Goal: Task Accomplishment & Management: Use online tool/utility

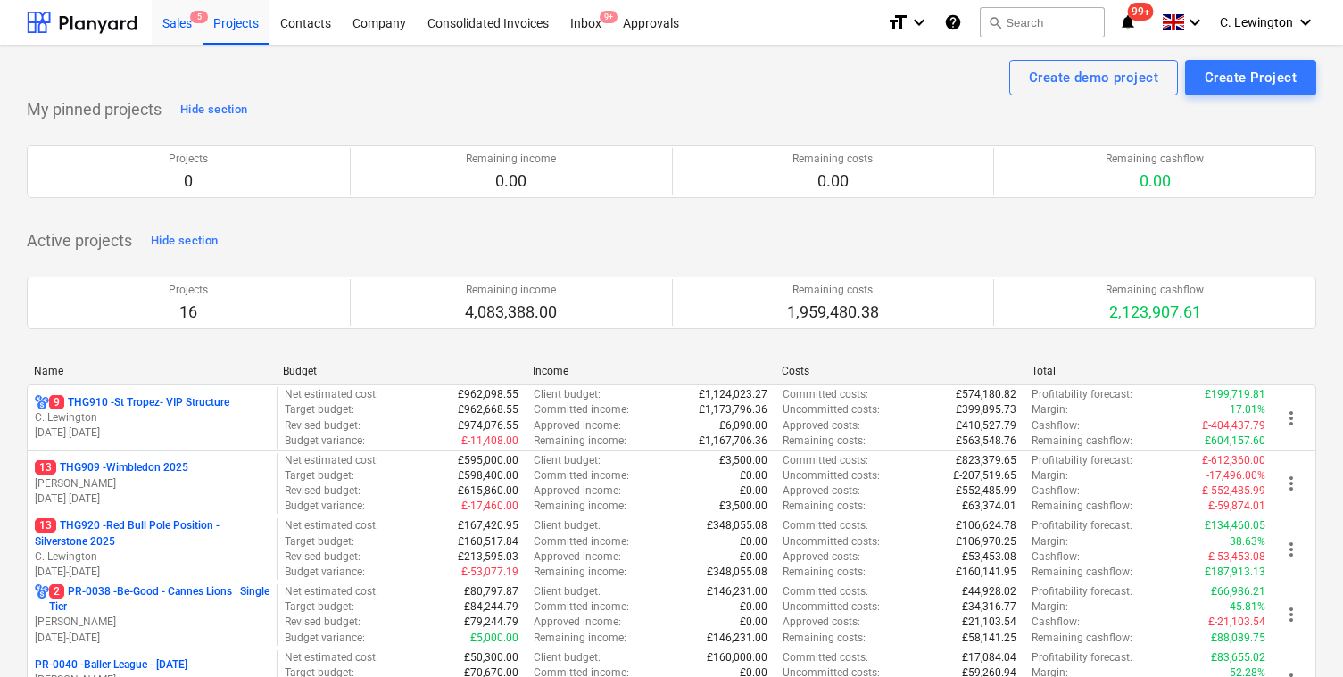
click at [179, 29] on div "Sales 5" at bounding box center [177, 21] width 51 height 45
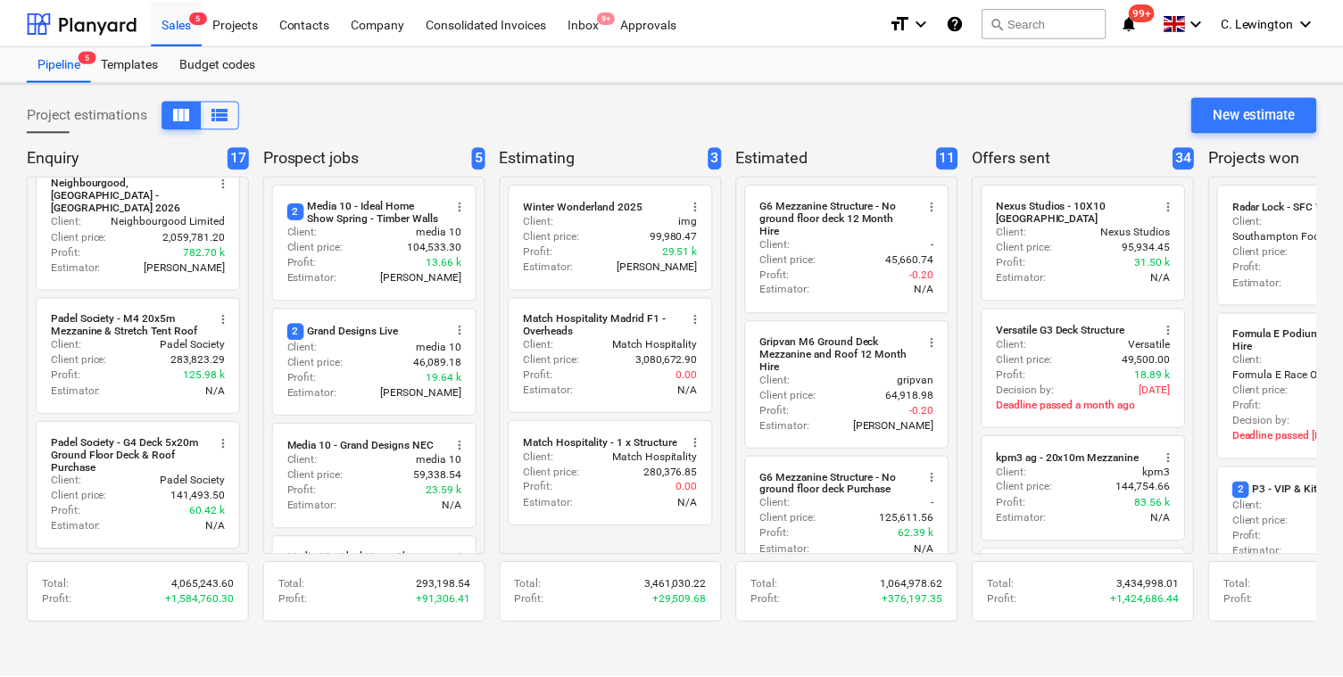
scroll to position [878, 0]
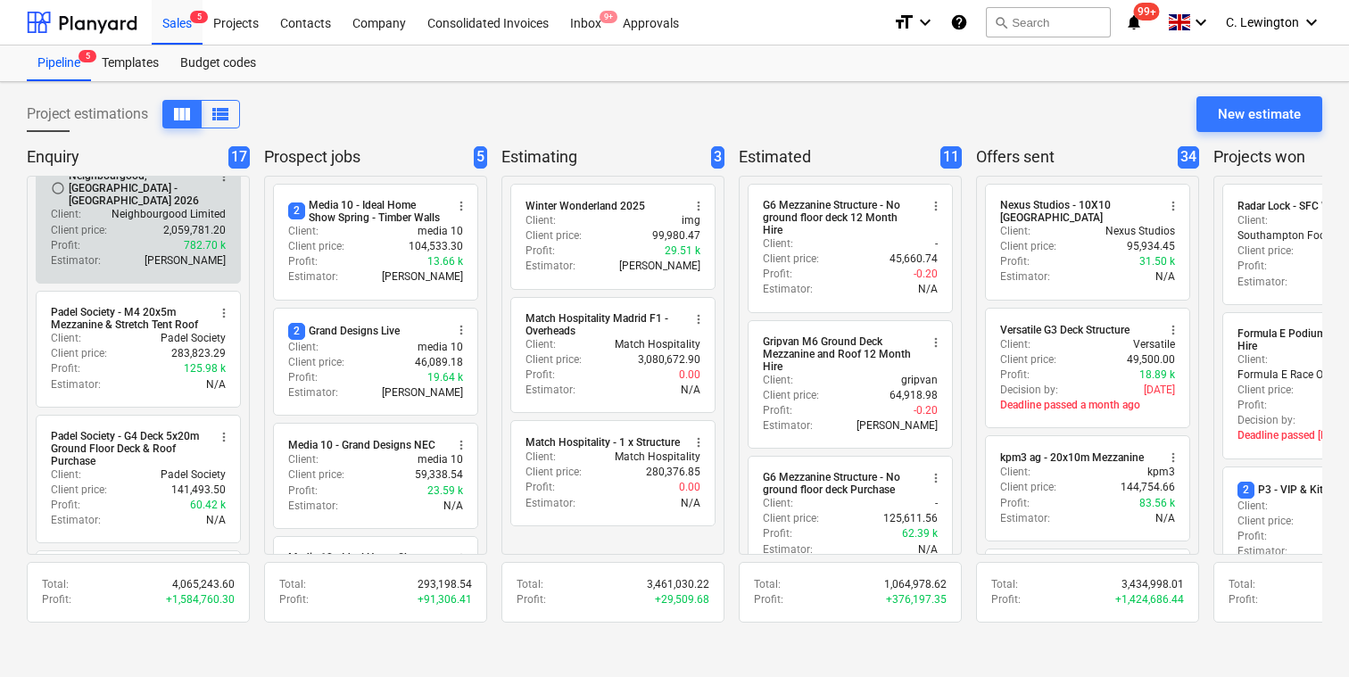
click at [123, 223] on div "Client price : 2,059,781.20" at bounding box center [138, 230] width 175 height 15
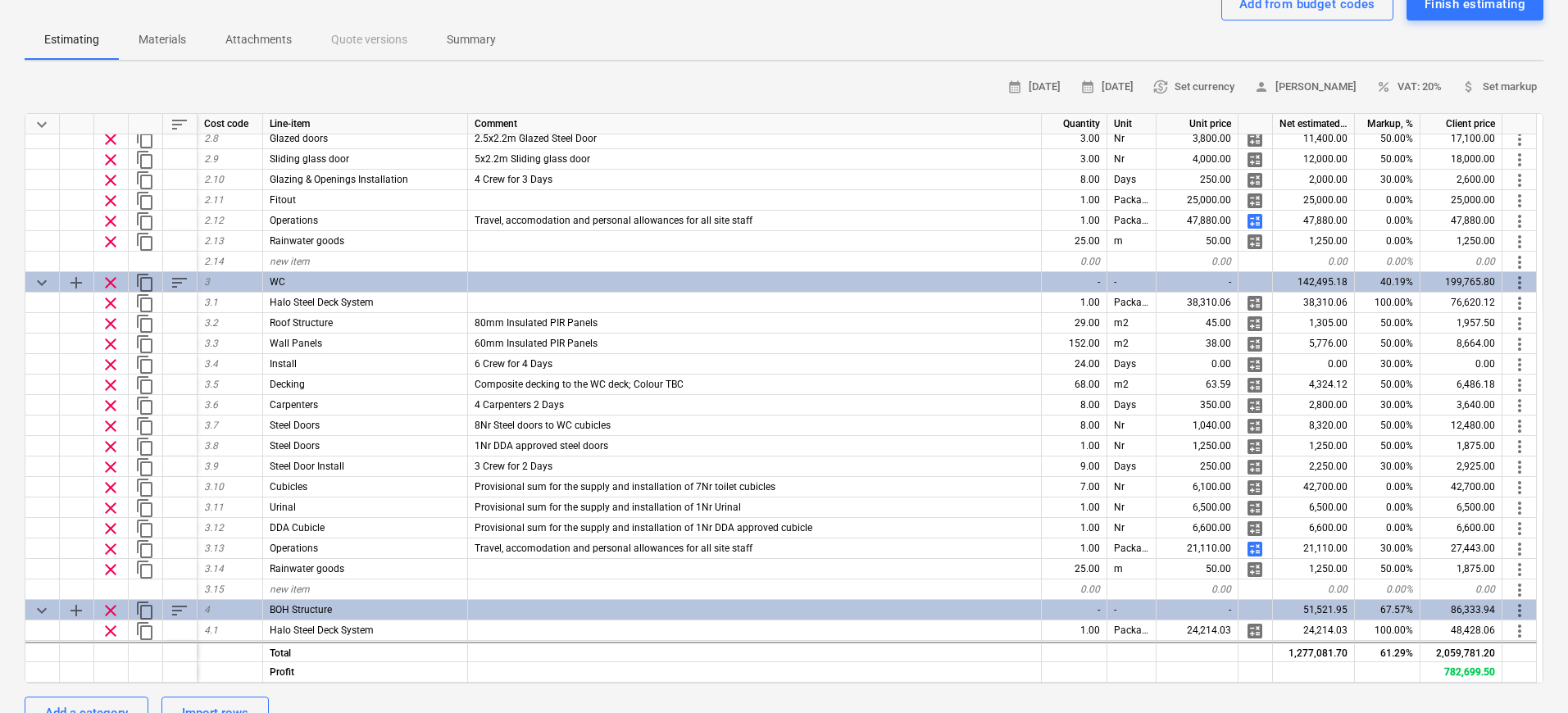
scroll to position [641, 0]
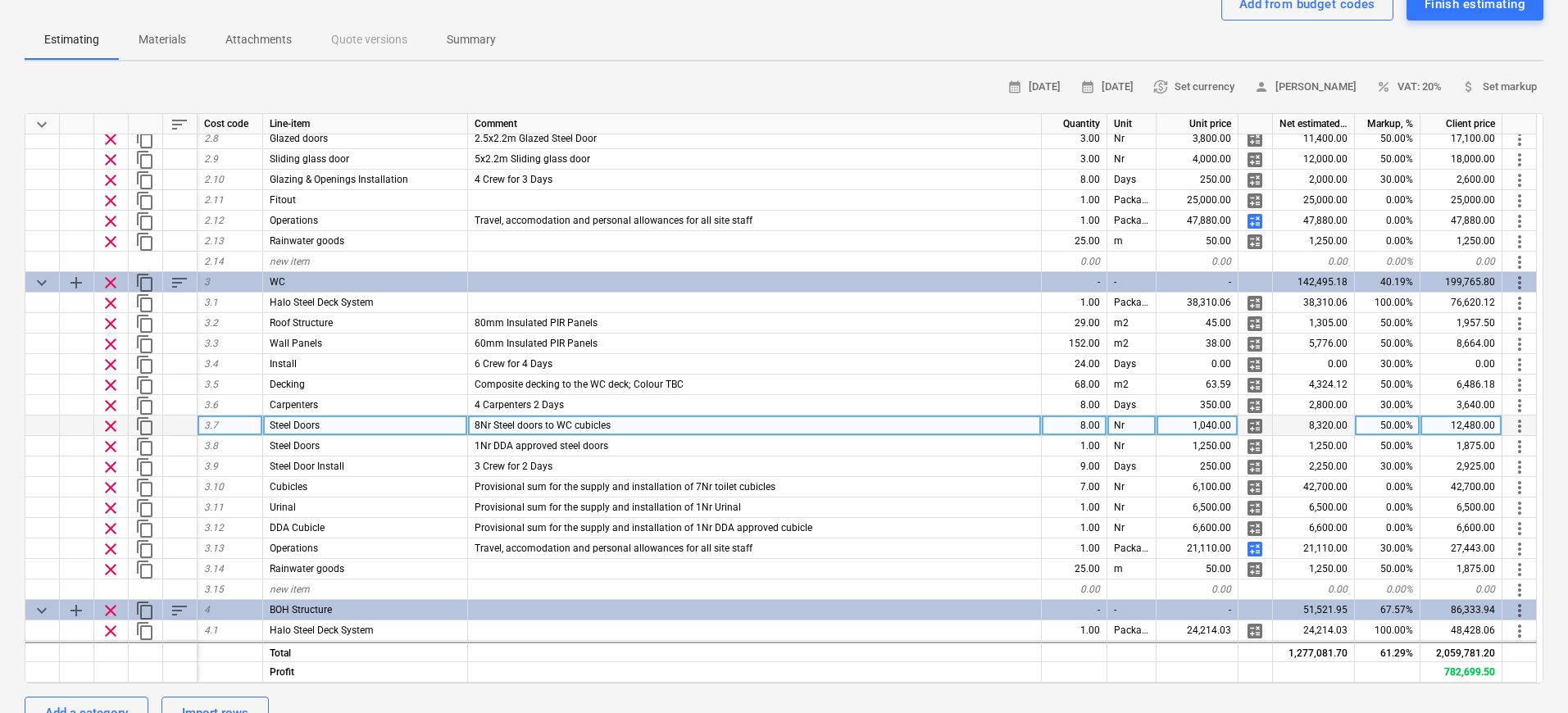
click at [529, 420] on span "8Nr Steel doors to WC cubicles" at bounding box center [543, 425] width 136 height 11
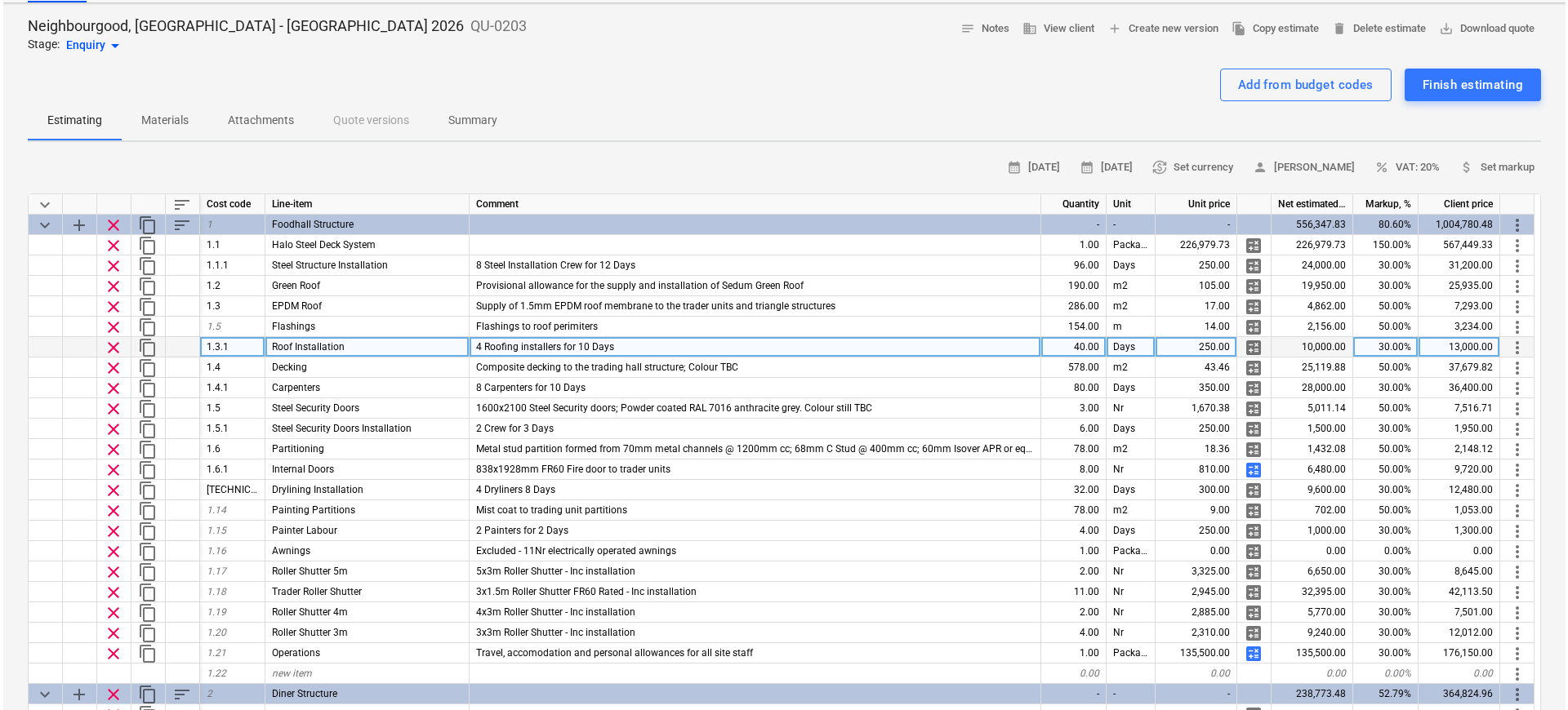
scroll to position [0, 0]
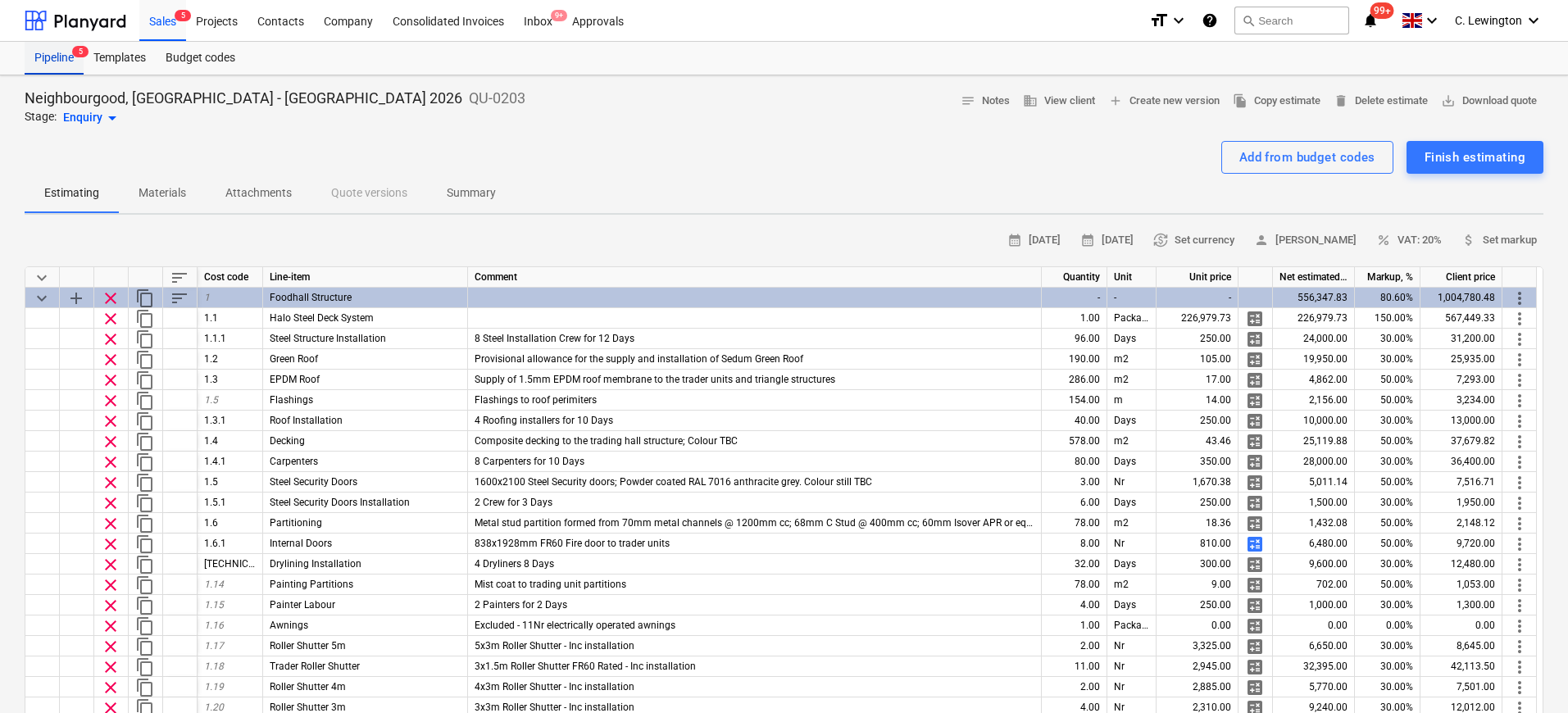
click at [41, 57] on div "Pipeline 5" at bounding box center [54, 58] width 59 height 33
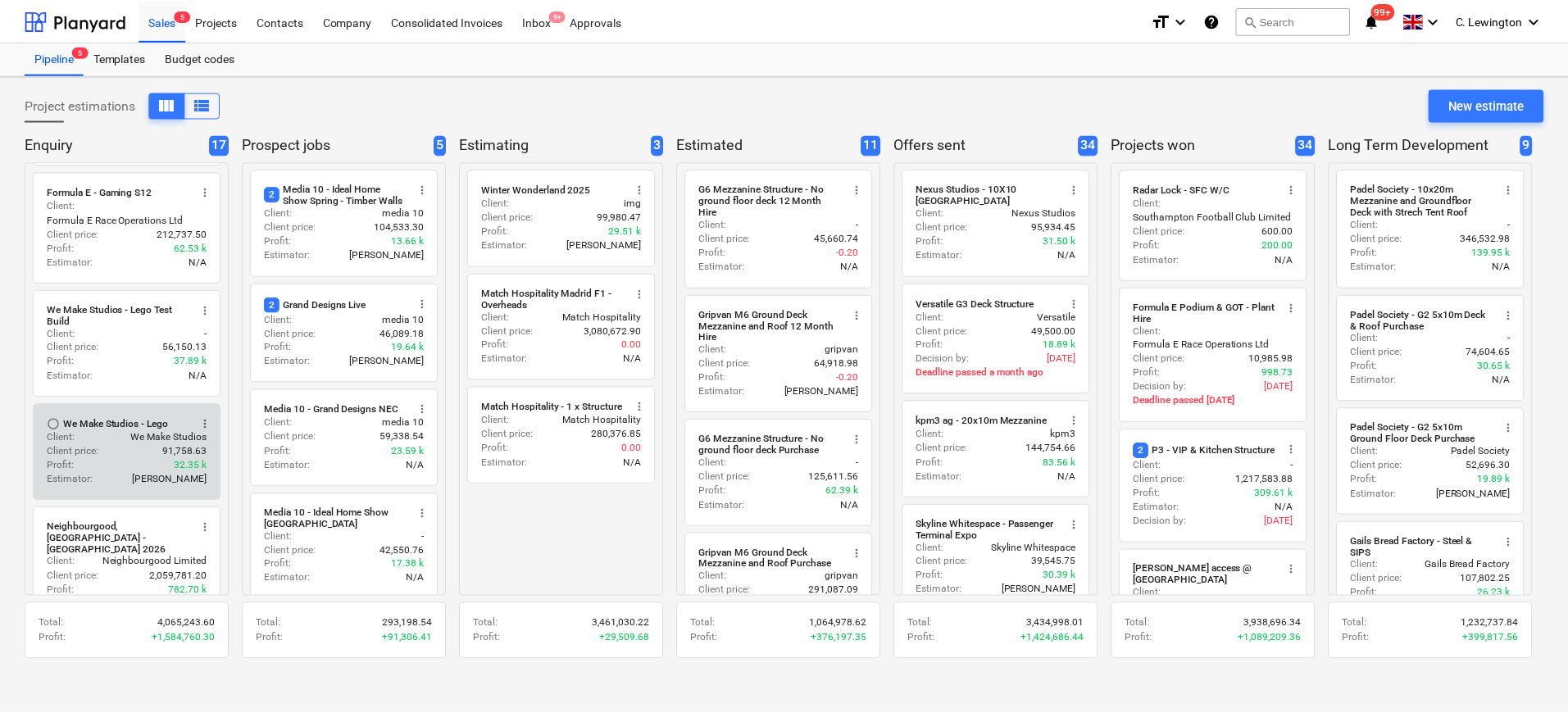
scroll to position [463, 0]
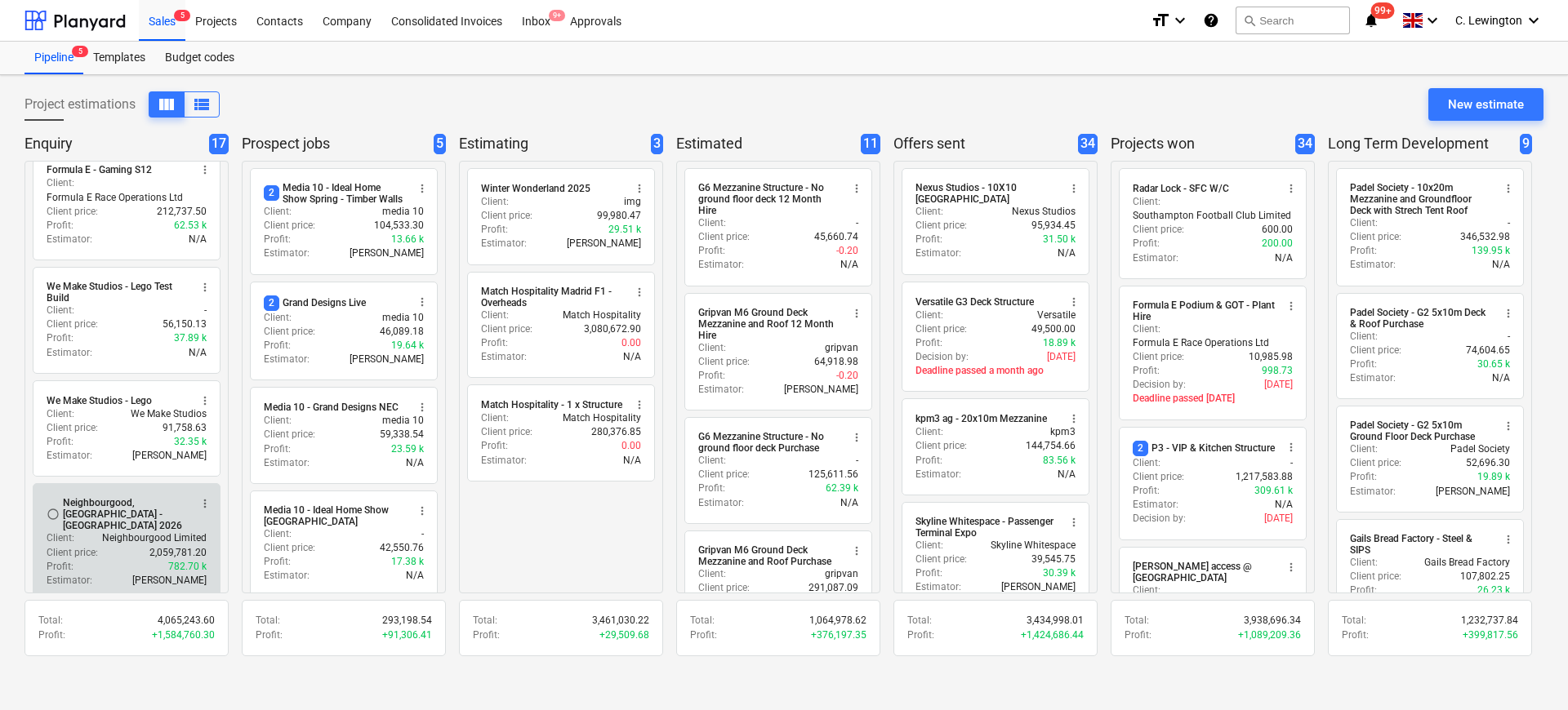
click at [82, 546] on p "Client price :" at bounding box center [72, 553] width 51 height 14
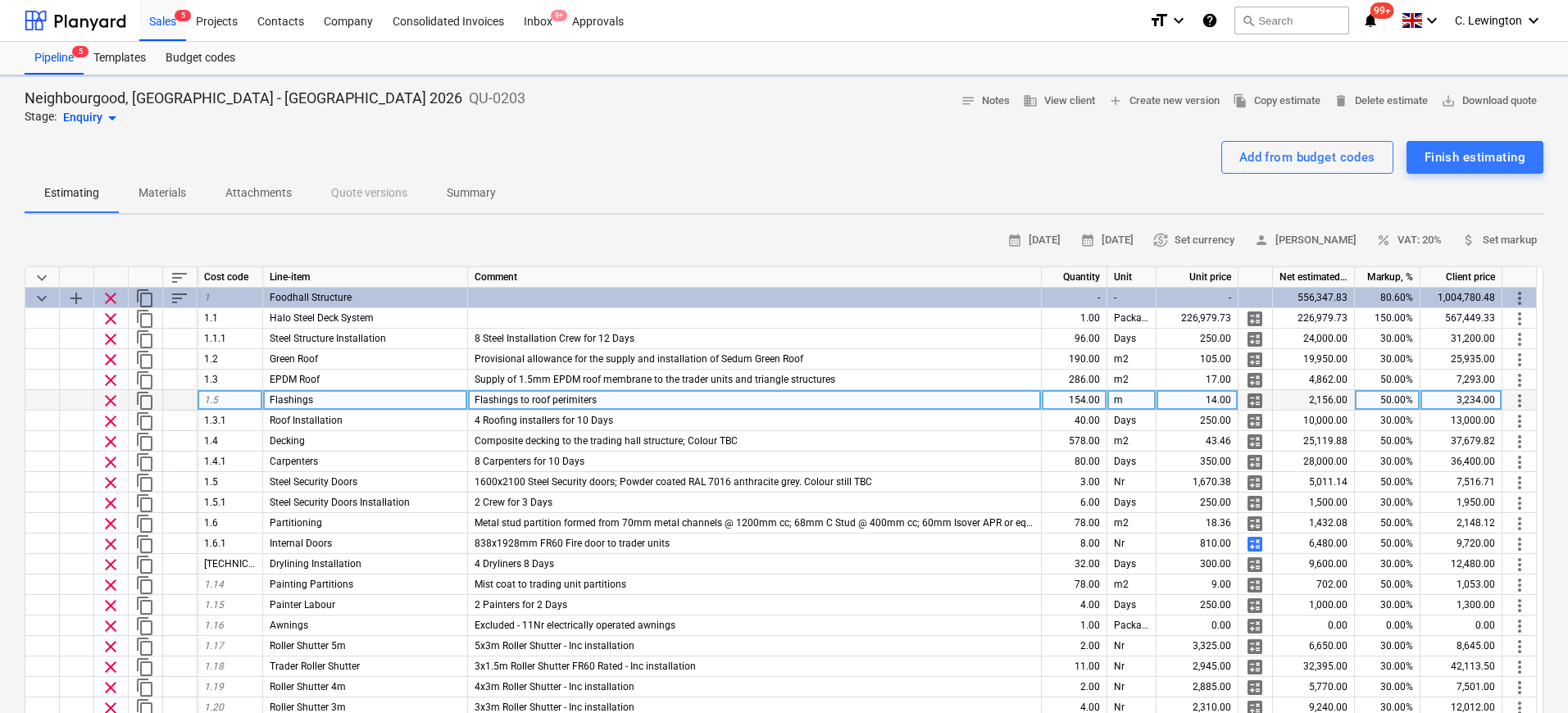
type textarea "x"
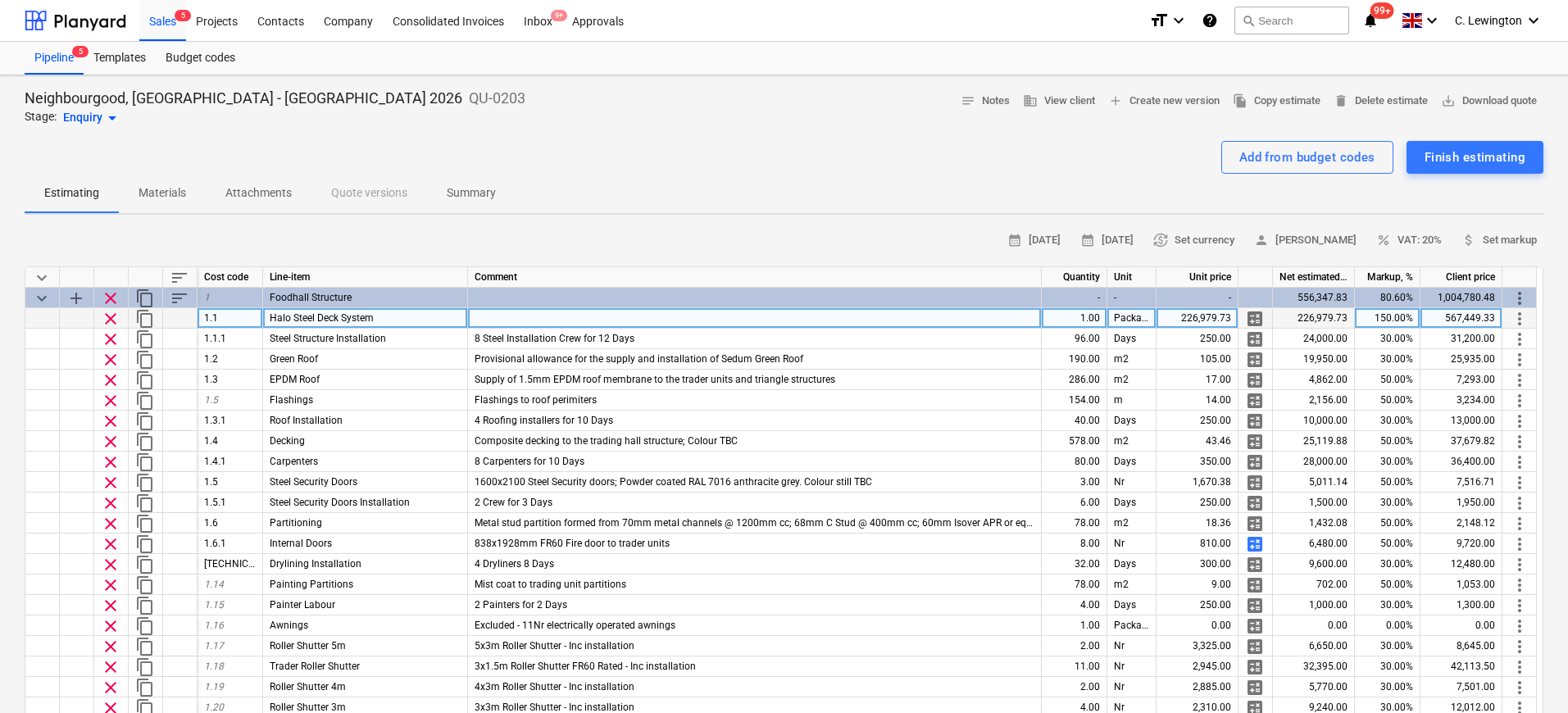
click at [1238, 319] on div "150.00%" at bounding box center [1387, 318] width 65 height 20
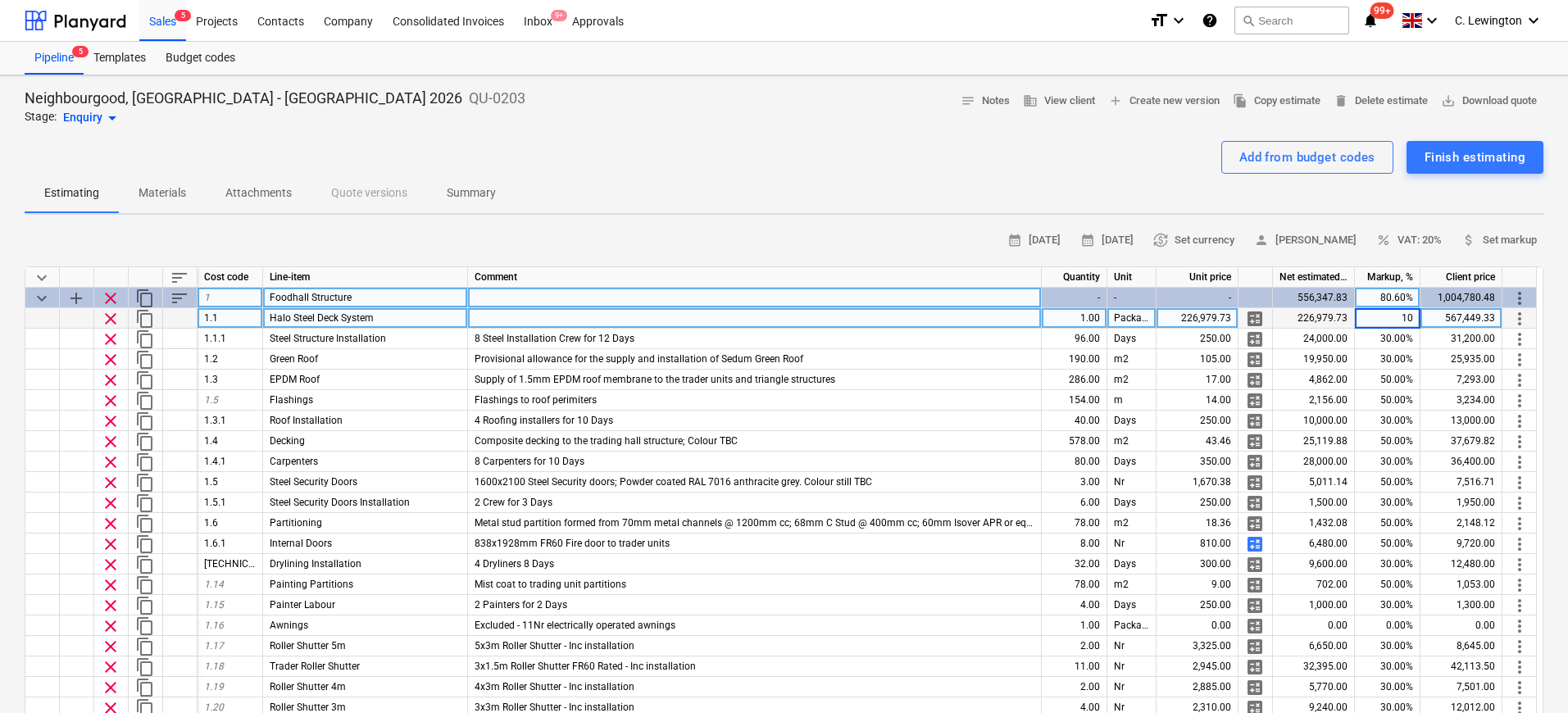
type input "100"
type textarea "x"
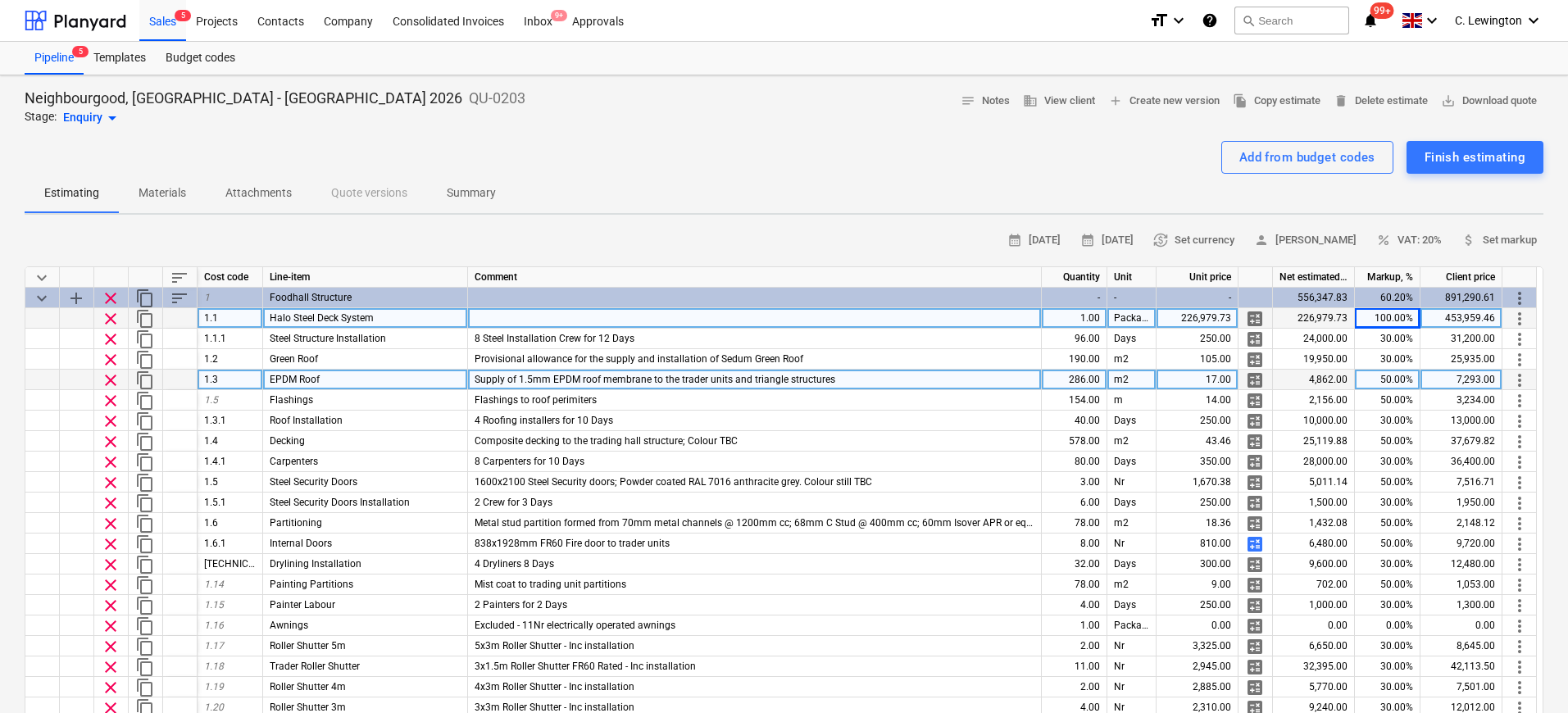
click at [1238, 376] on div "50.00%" at bounding box center [1387, 379] width 65 height 20
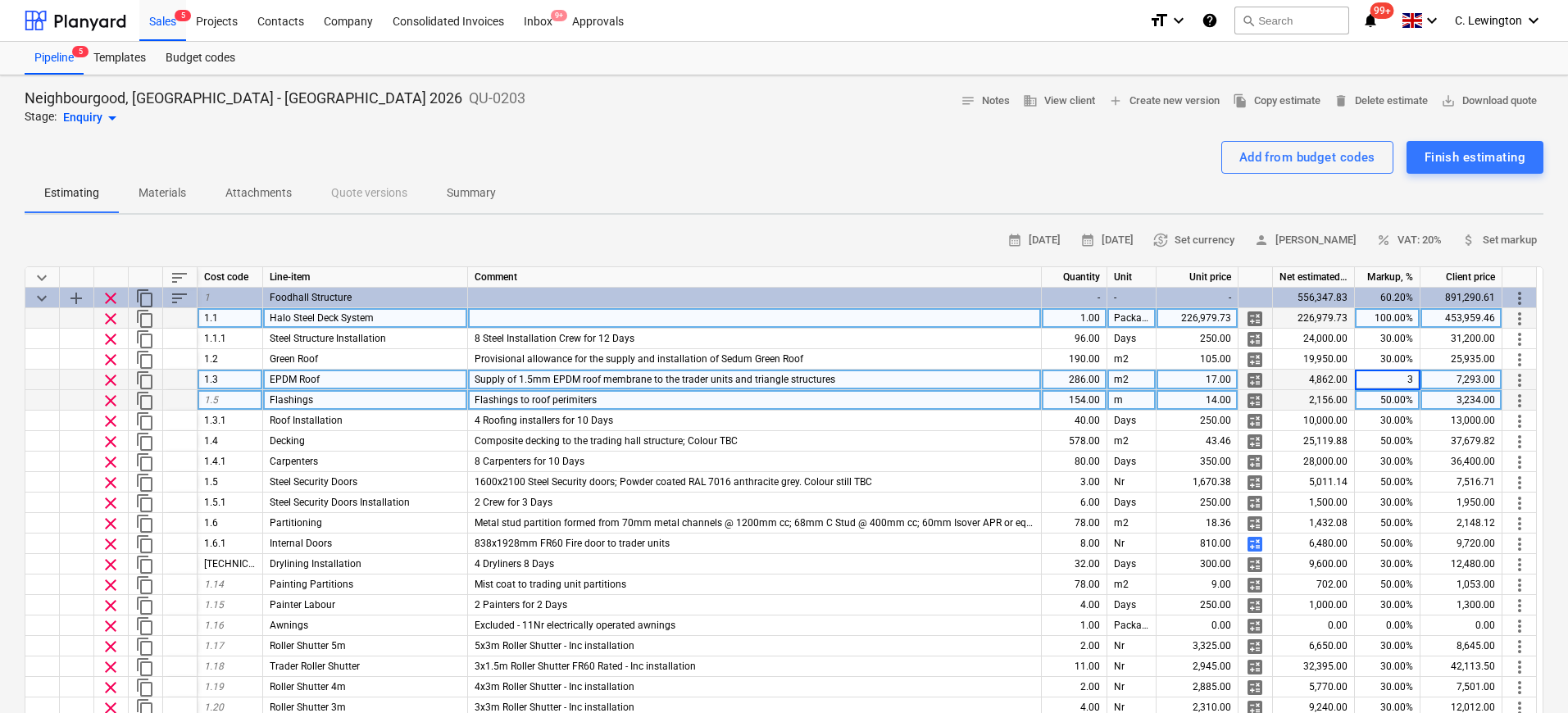
type input "30"
type textarea "x"
click at [1238, 402] on div "50.00%" at bounding box center [1387, 401] width 65 height 20
type input "30"
type textarea "x"
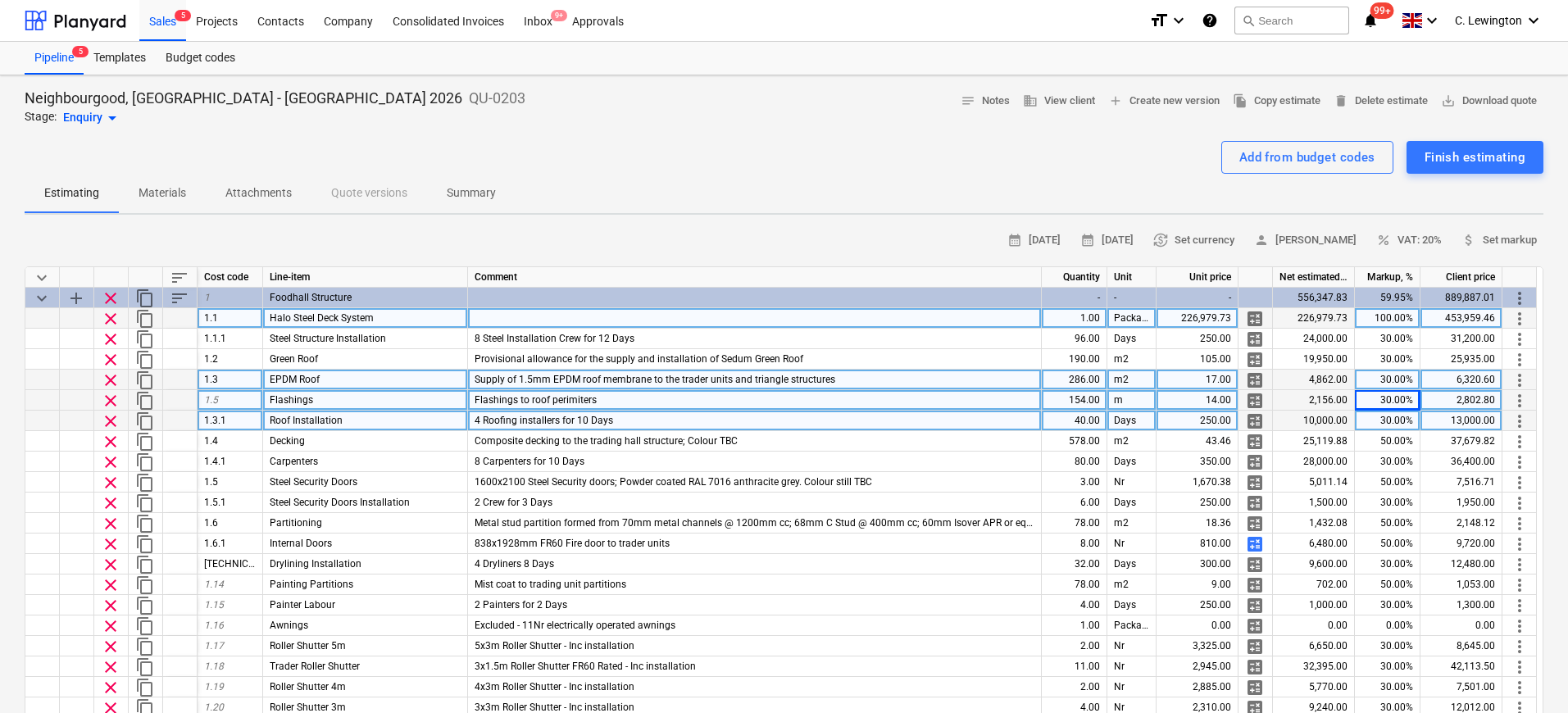
click at [1238, 423] on div "30.00%" at bounding box center [1387, 421] width 65 height 20
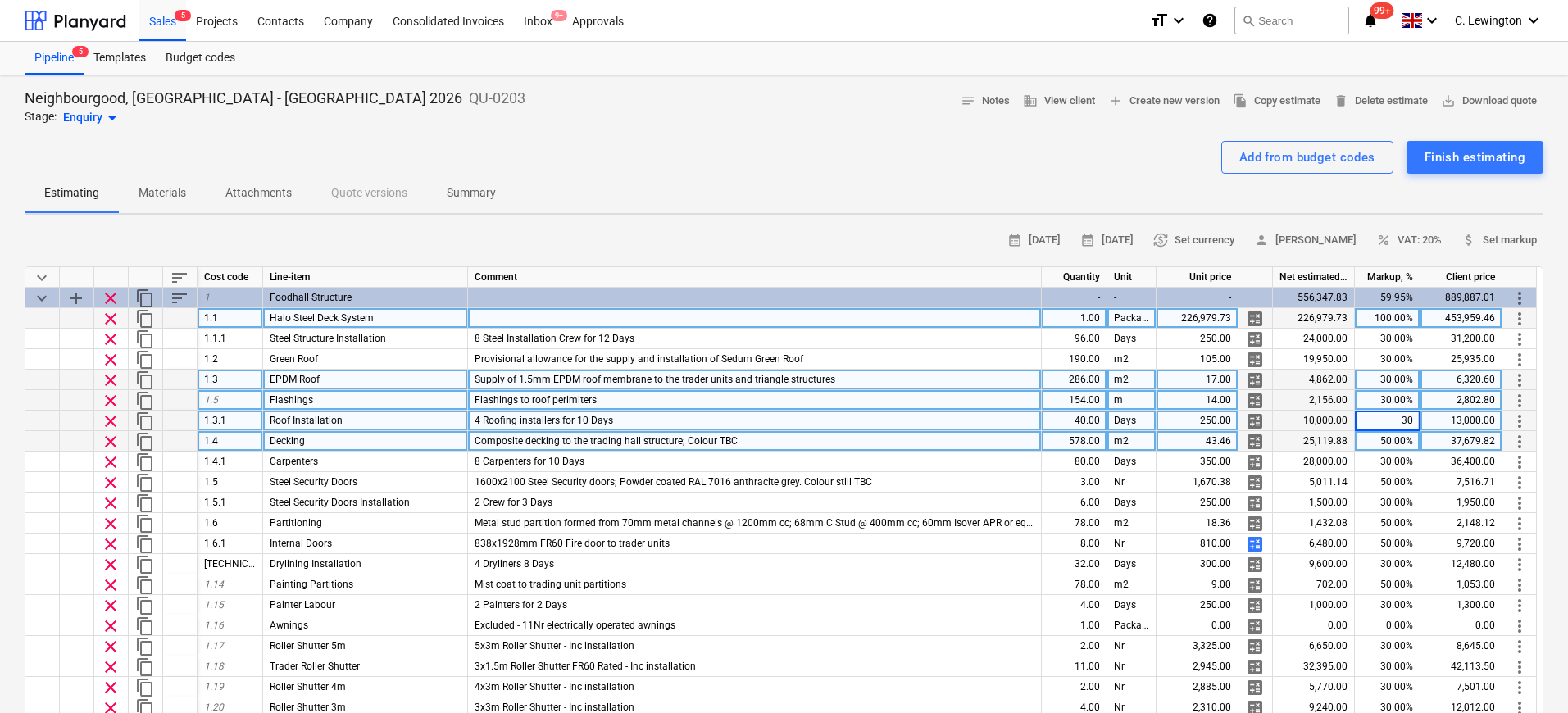
click at [1238, 442] on div "50.00%" at bounding box center [1387, 441] width 65 height 20
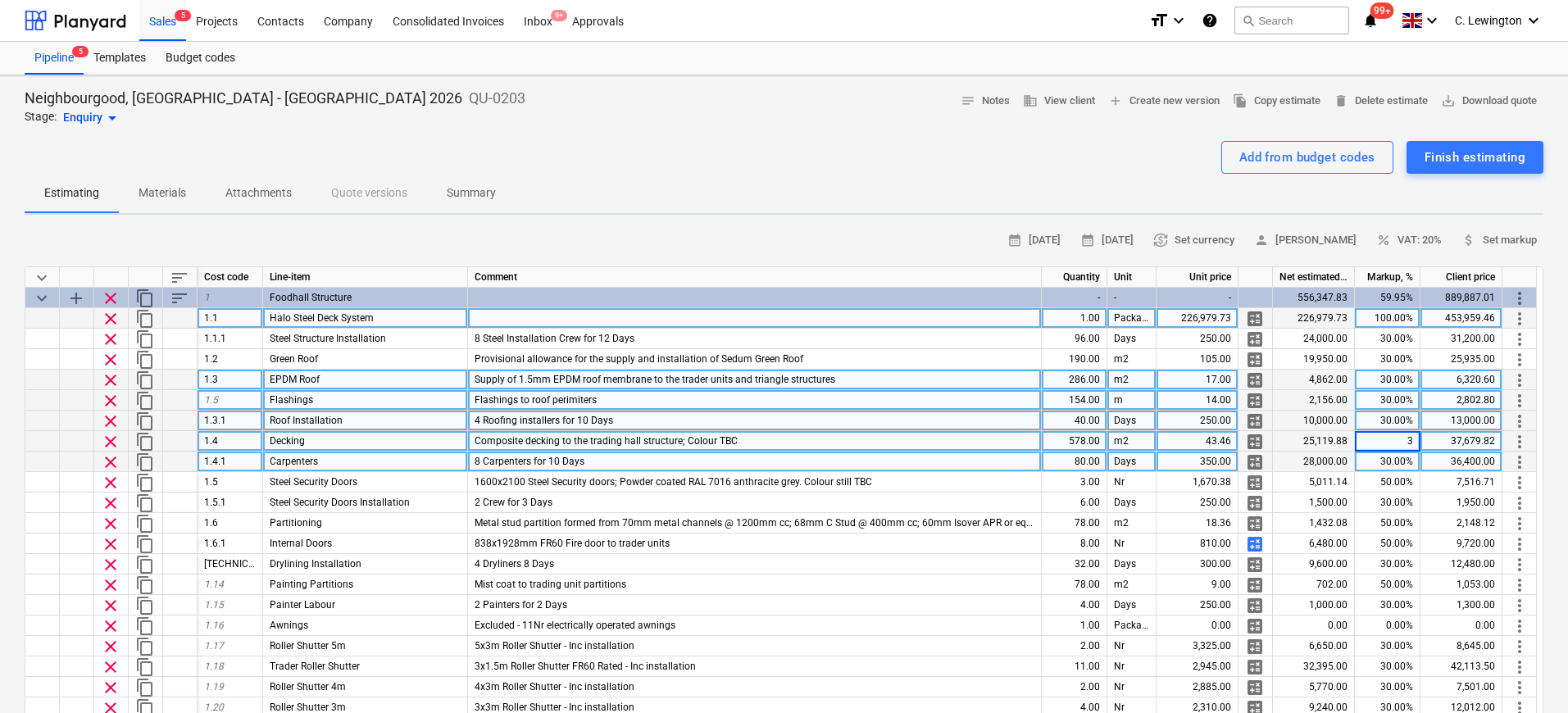
type input "30"
type textarea "x"
click at [1238, 461] on div "30.00%" at bounding box center [1387, 462] width 65 height 20
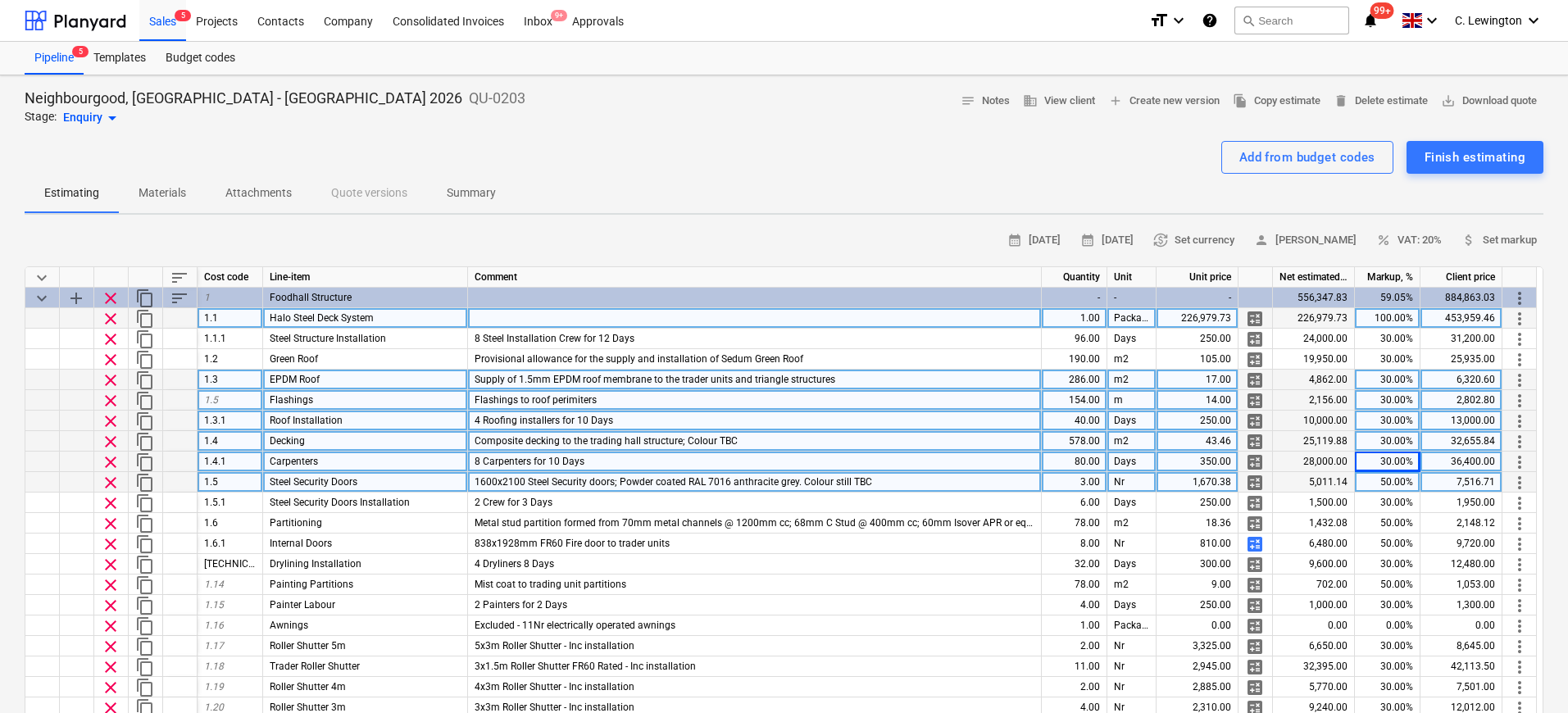
click at [1238, 483] on div "50.00%" at bounding box center [1387, 482] width 65 height 20
type input "30"
type textarea "x"
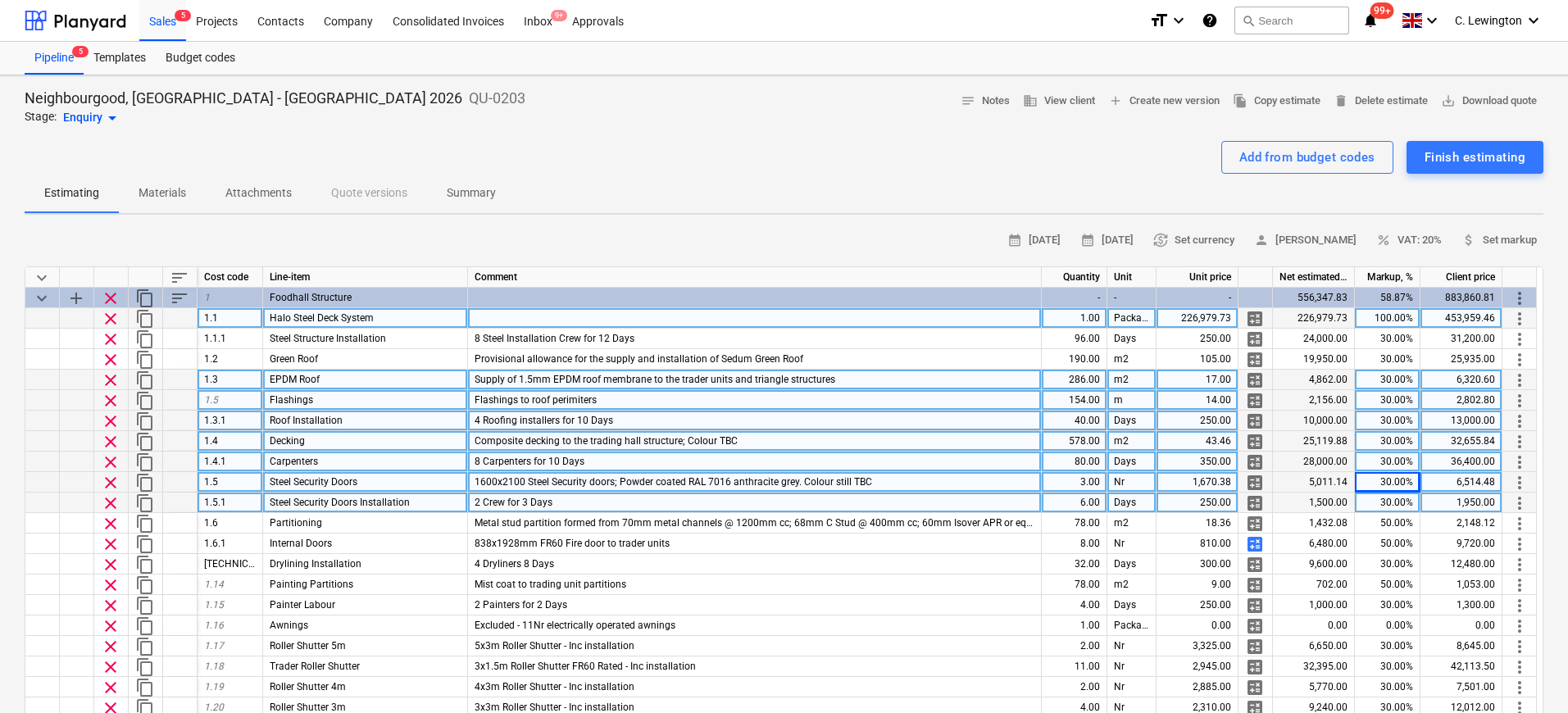
click at [1238, 501] on div "30.00%" at bounding box center [1387, 503] width 65 height 20
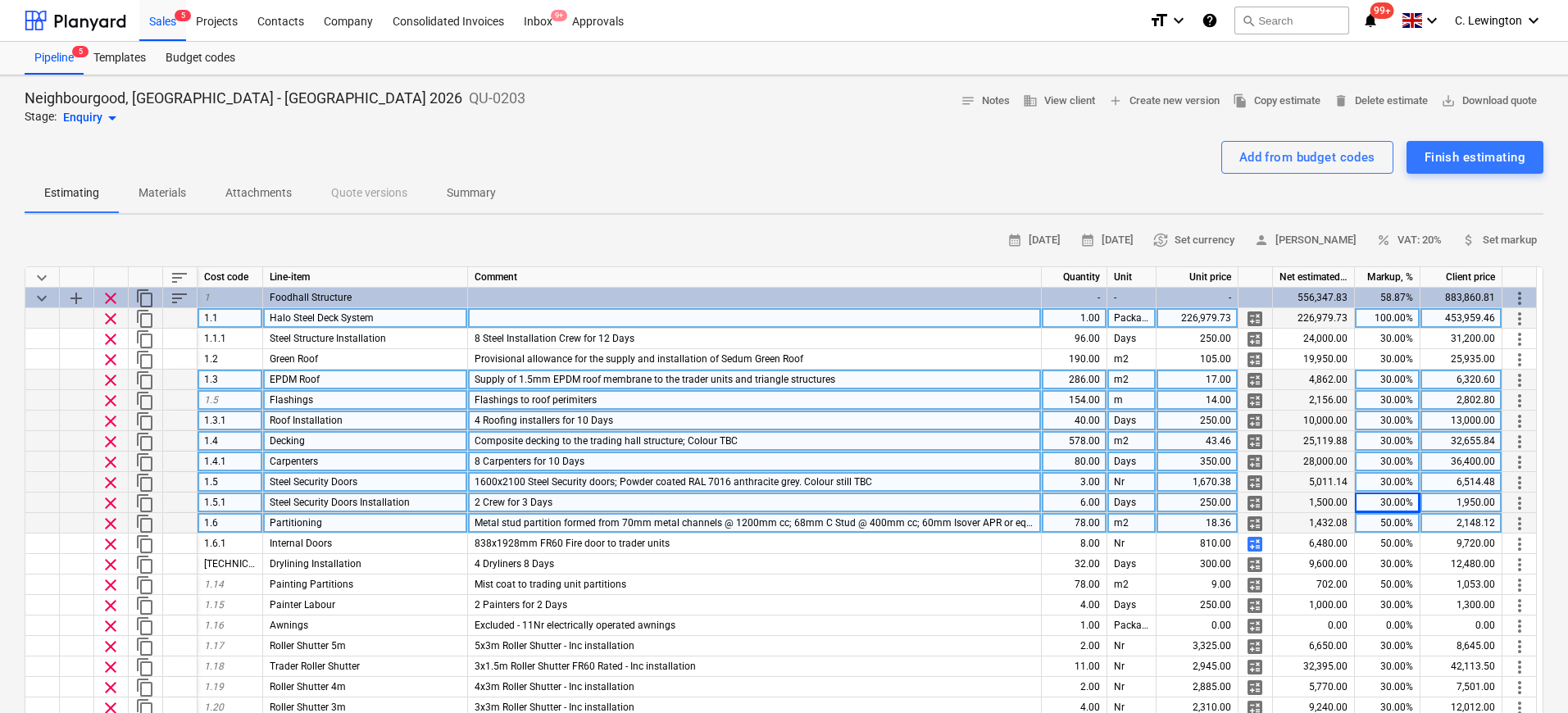
click at [1238, 517] on div "50.00%" at bounding box center [1387, 523] width 65 height 20
type input "30"
type textarea "x"
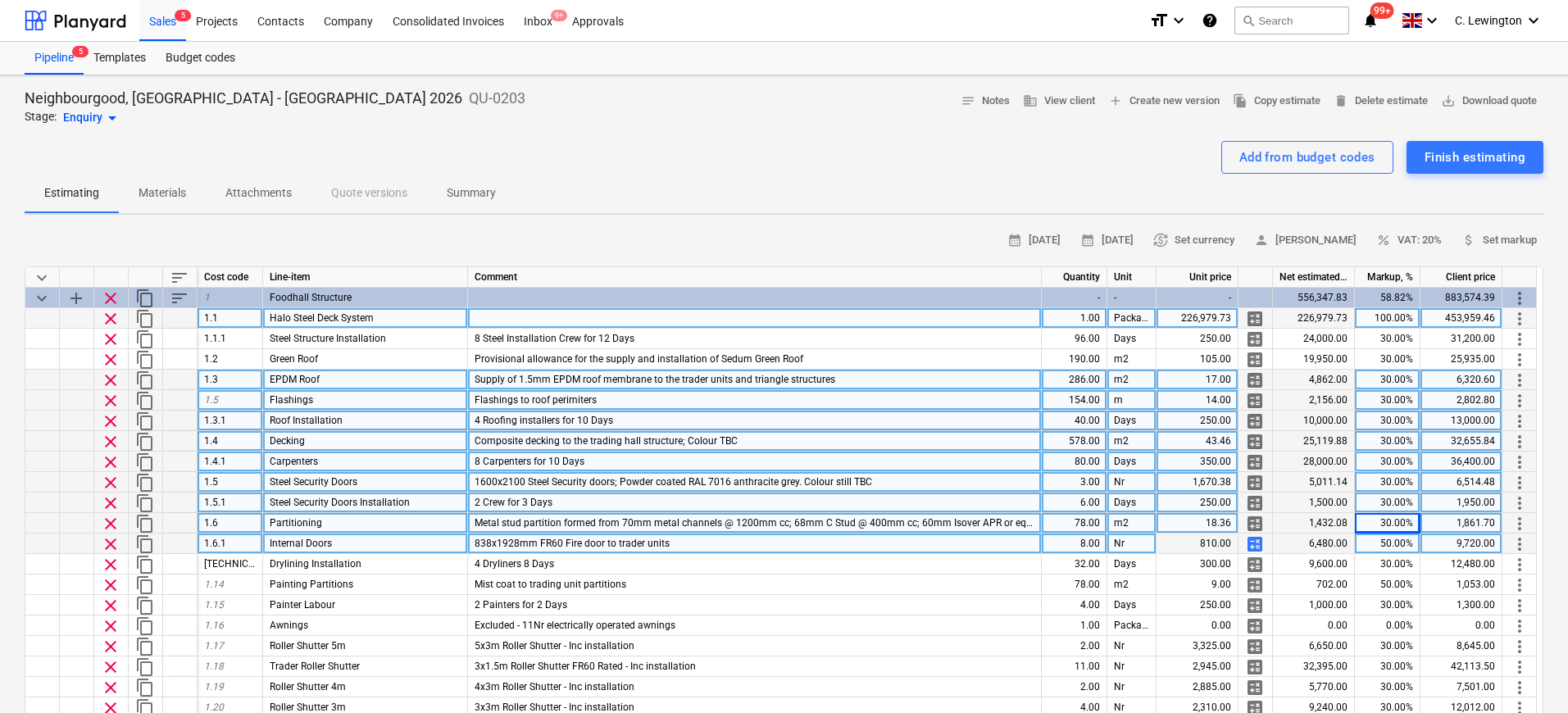
click at [1238, 536] on div "50.00%" at bounding box center [1387, 544] width 65 height 20
type input "30"
type textarea "x"
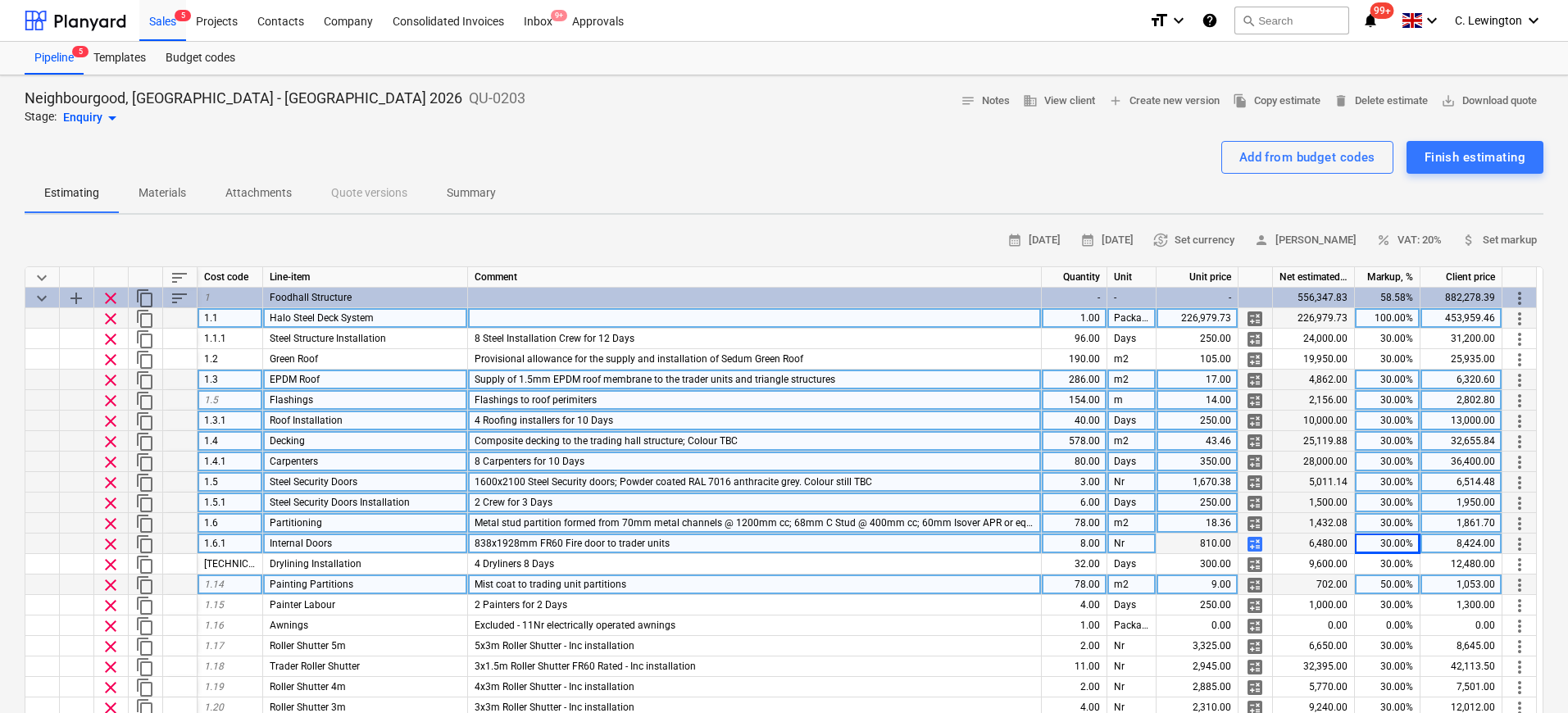
click at [1238, 581] on div "50.00%" at bounding box center [1387, 584] width 65 height 20
type input "30"
type textarea "x"
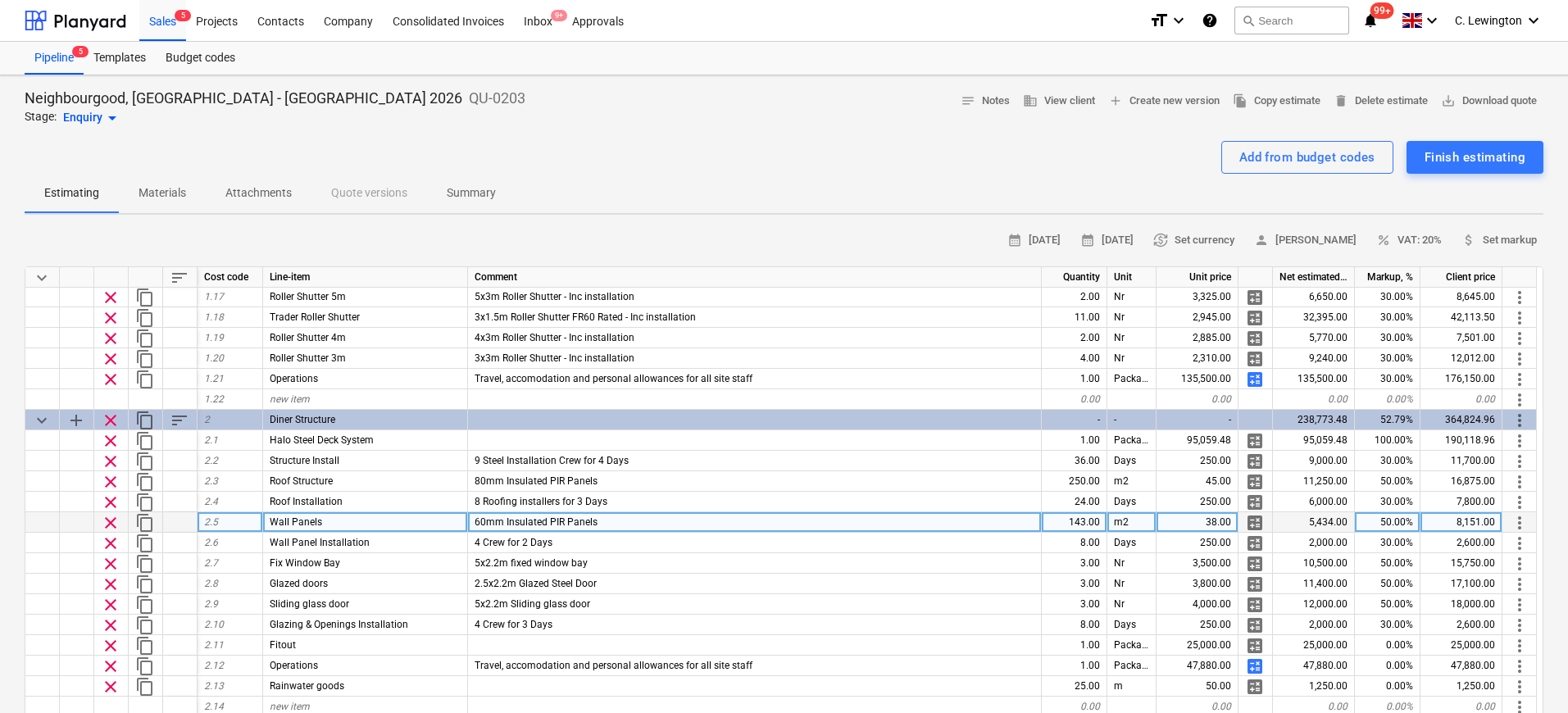
scroll to position [360, 0]
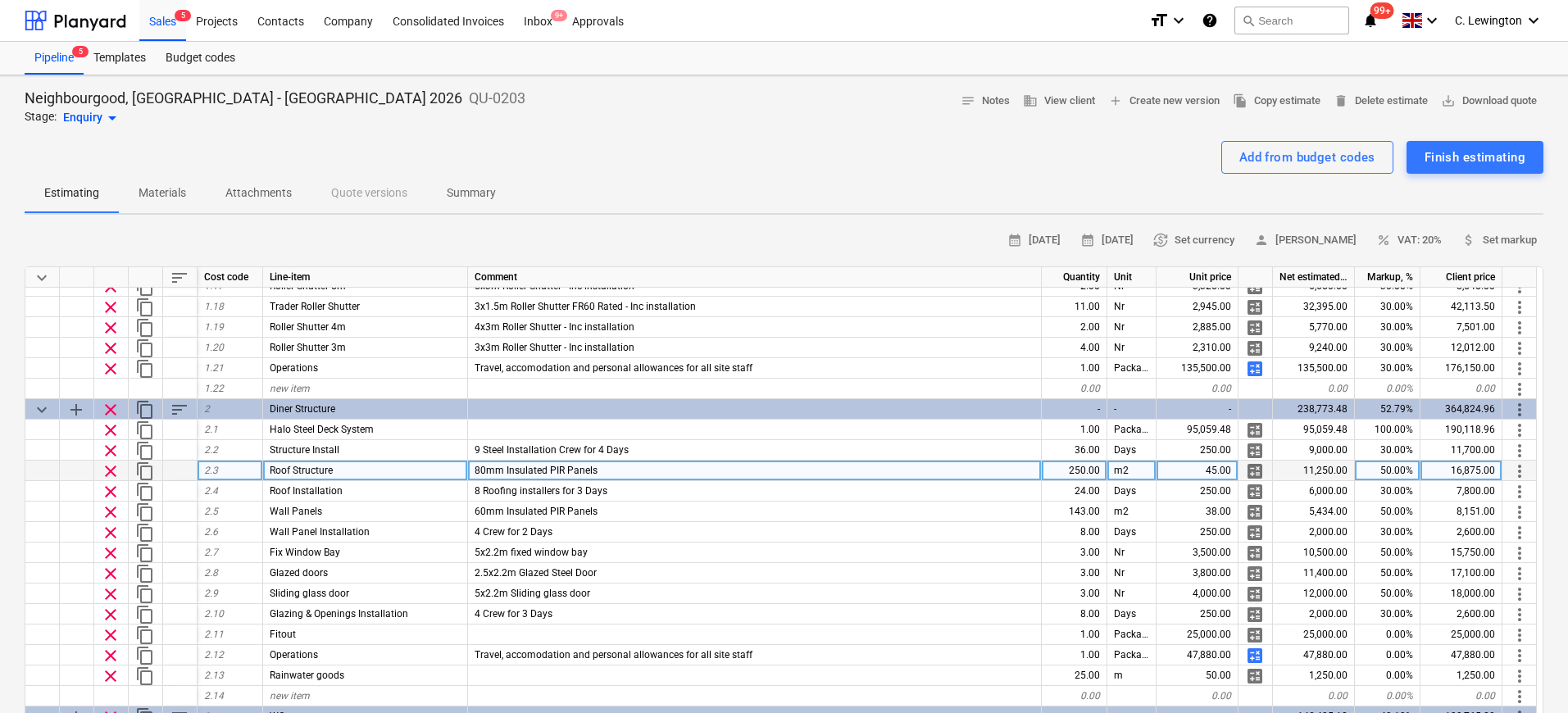
click at [1238, 474] on div "50.00%" at bounding box center [1387, 470] width 65 height 20
type input "30"
type textarea "x"
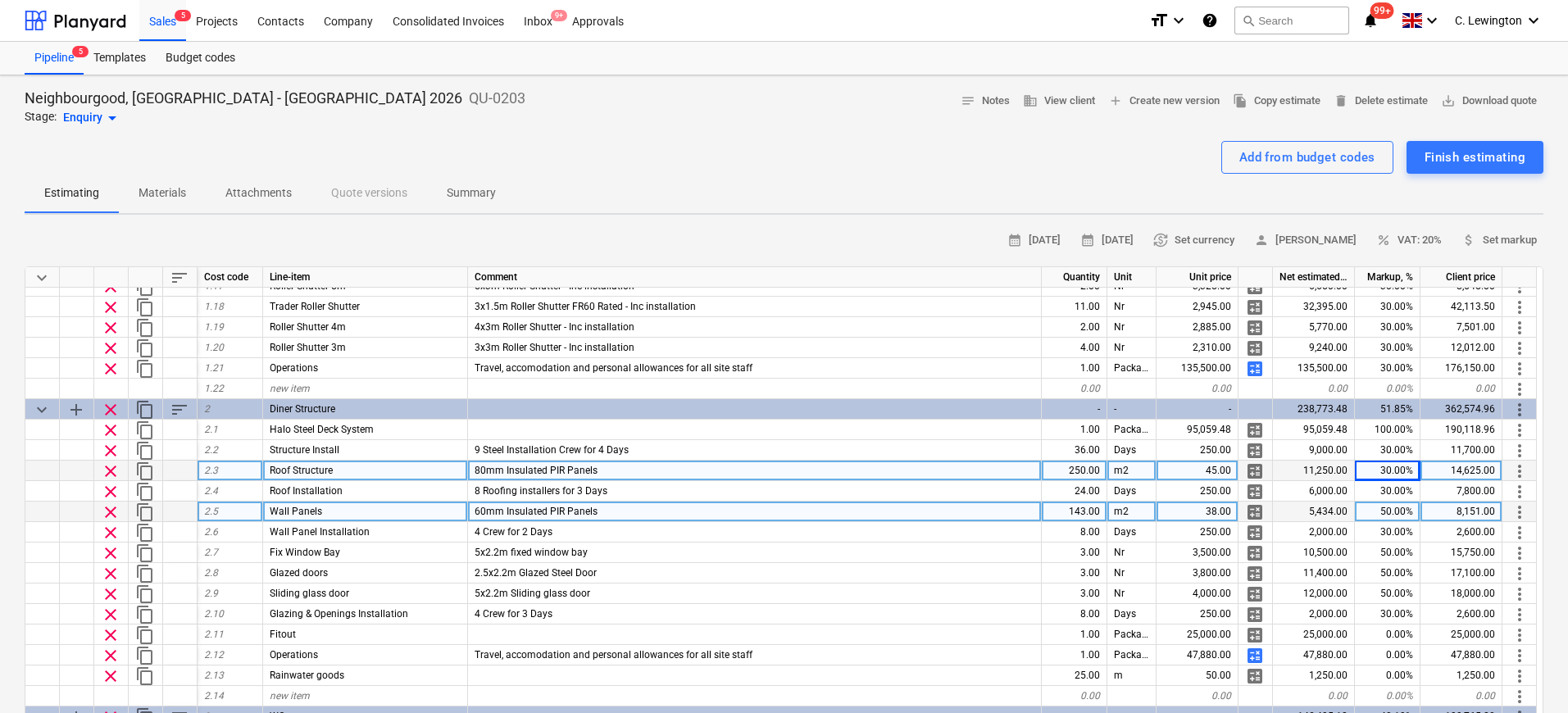
click at [1238, 511] on div "50.00%" at bounding box center [1387, 512] width 65 height 20
type input "30"
type textarea "x"
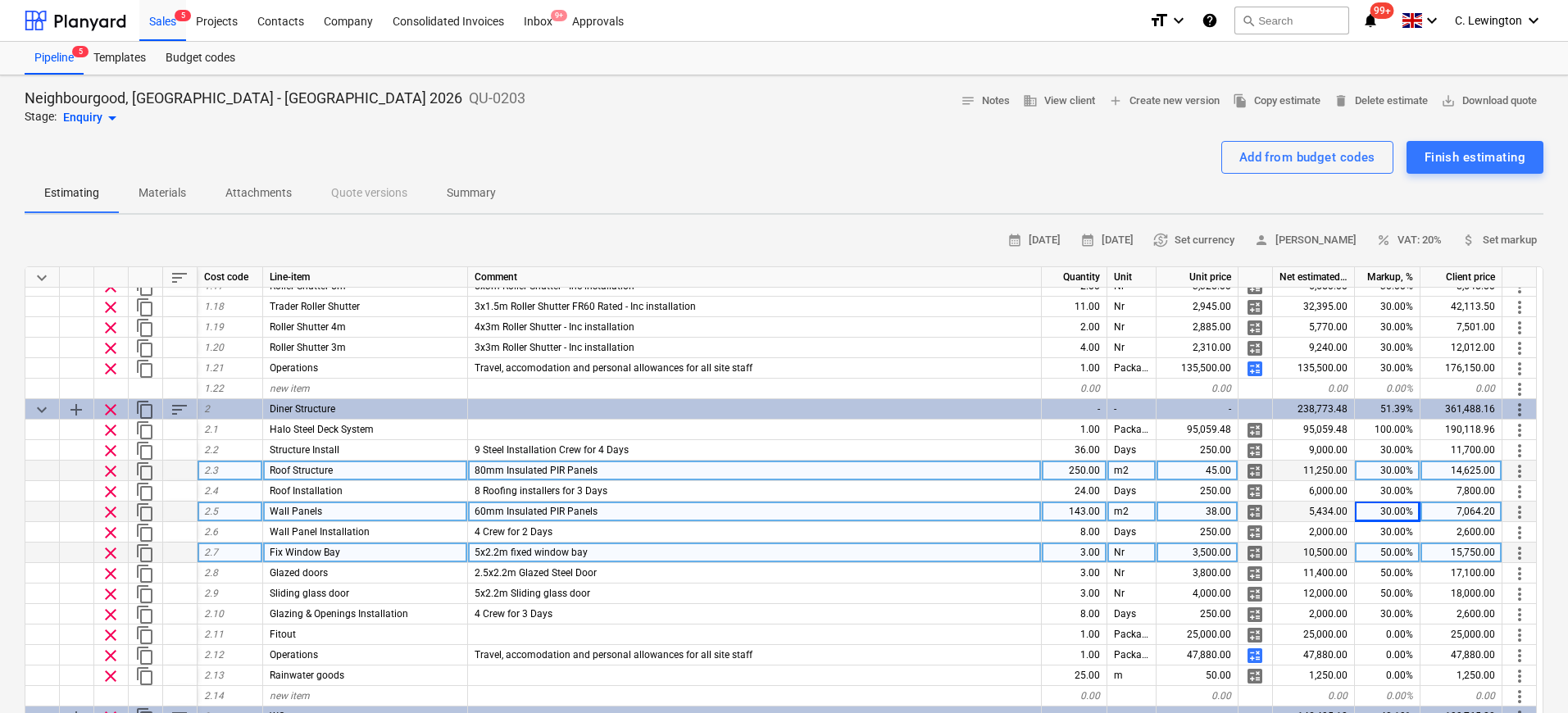
click at [1238, 548] on div "50.00%" at bounding box center [1387, 553] width 65 height 20
type input "30"
type textarea "x"
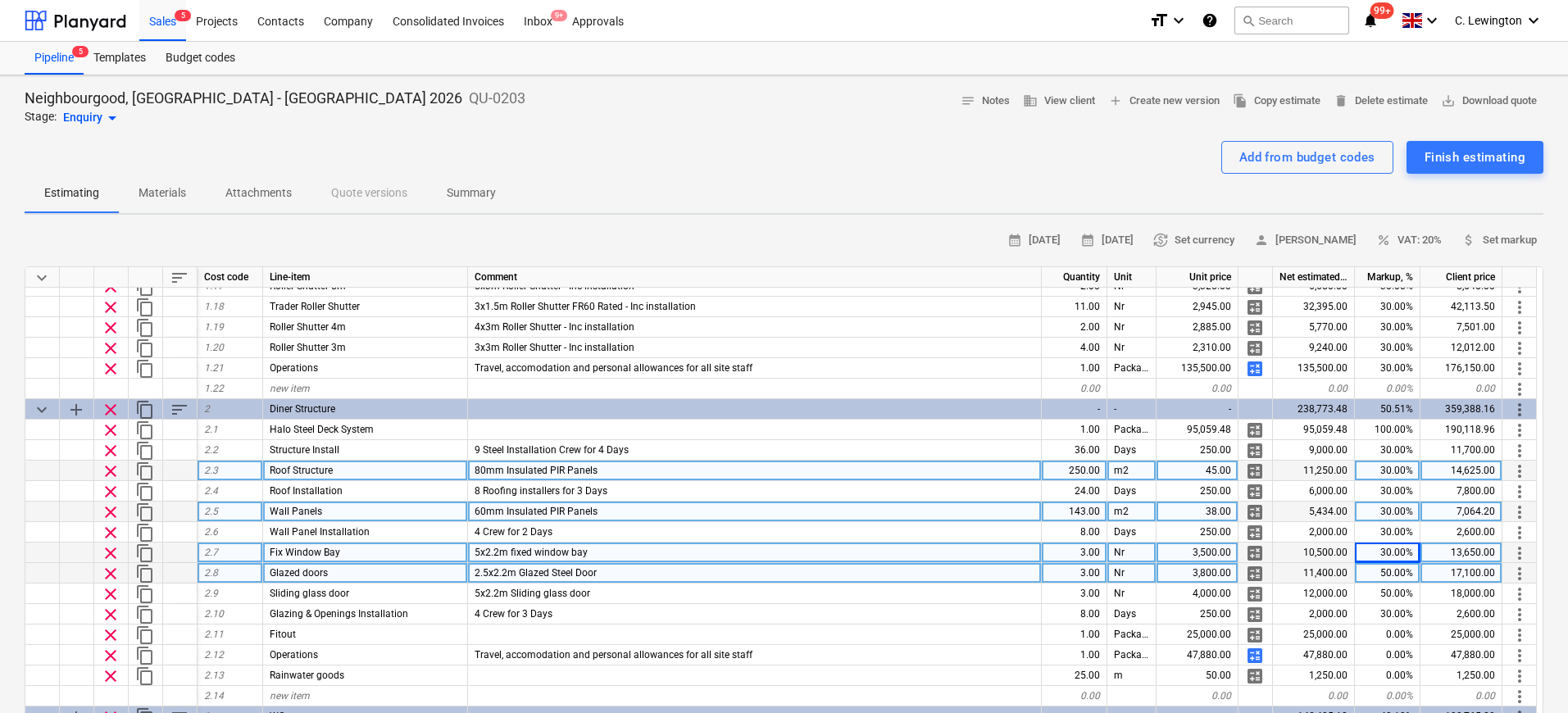
click at [1238, 573] on div "50.00%" at bounding box center [1387, 573] width 65 height 20
type input "30"
type textarea "x"
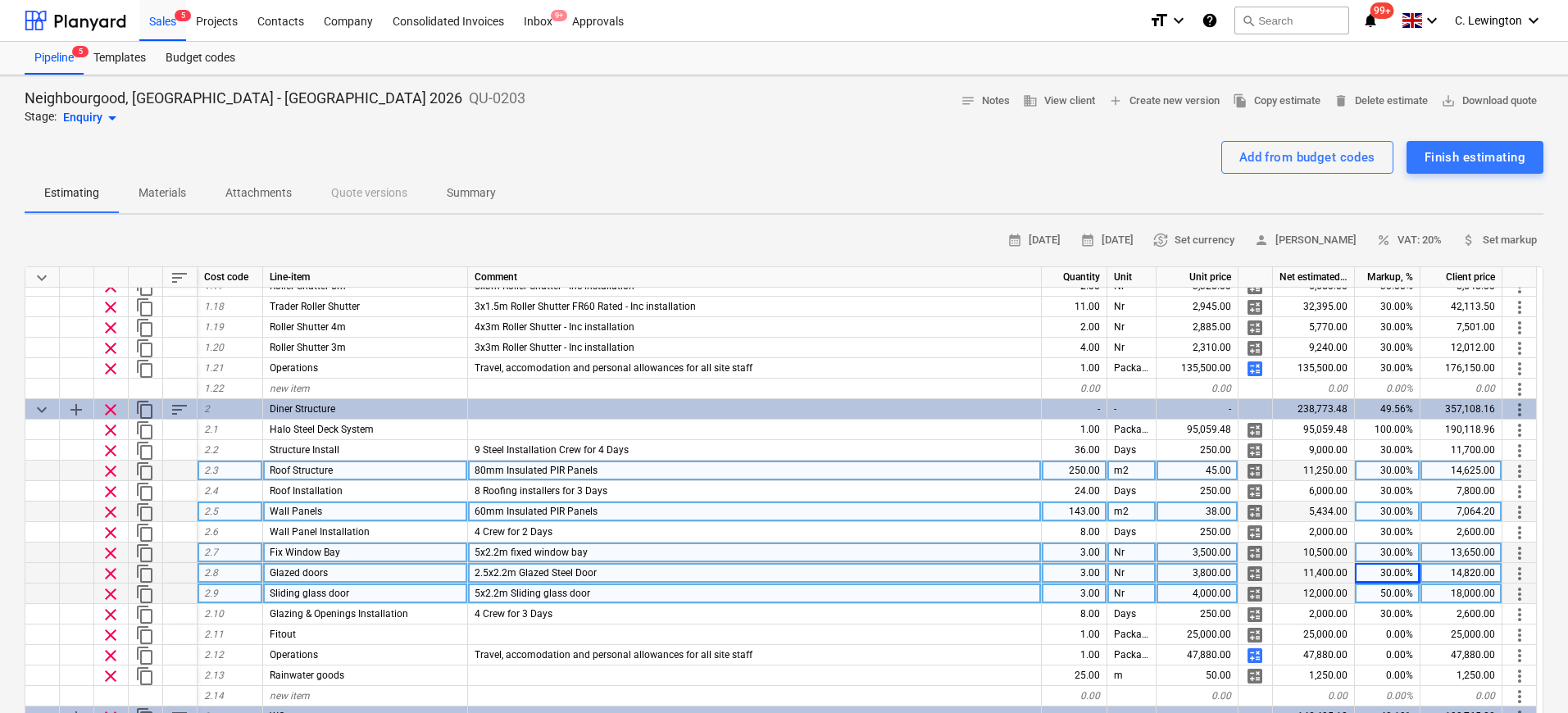
click at [1238, 592] on div "50.00%" at bounding box center [1387, 594] width 65 height 20
type input "30"
type textarea "x"
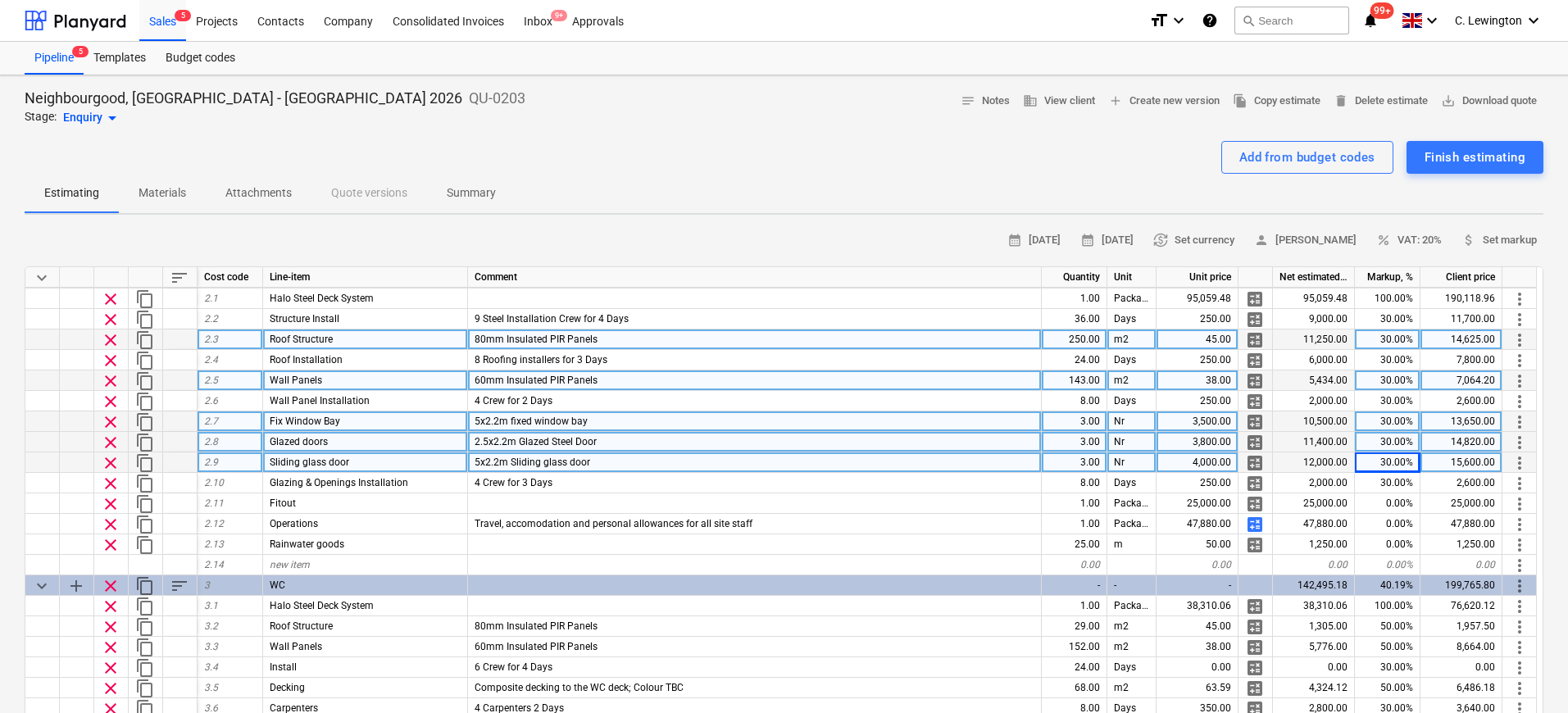
scroll to position [513, 0]
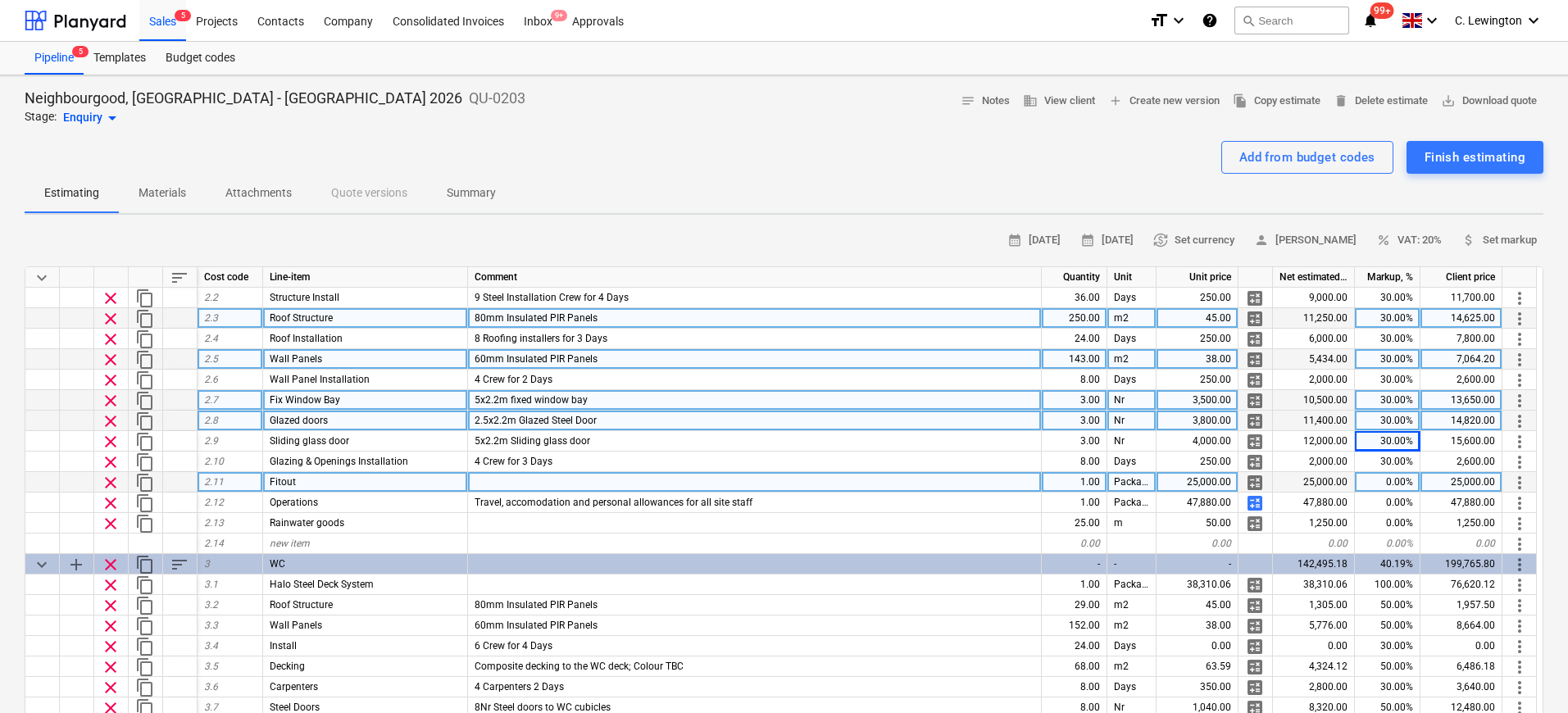
click at [1238, 484] on div "0.00%" at bounding box center [1387, 482] width 65 height 20
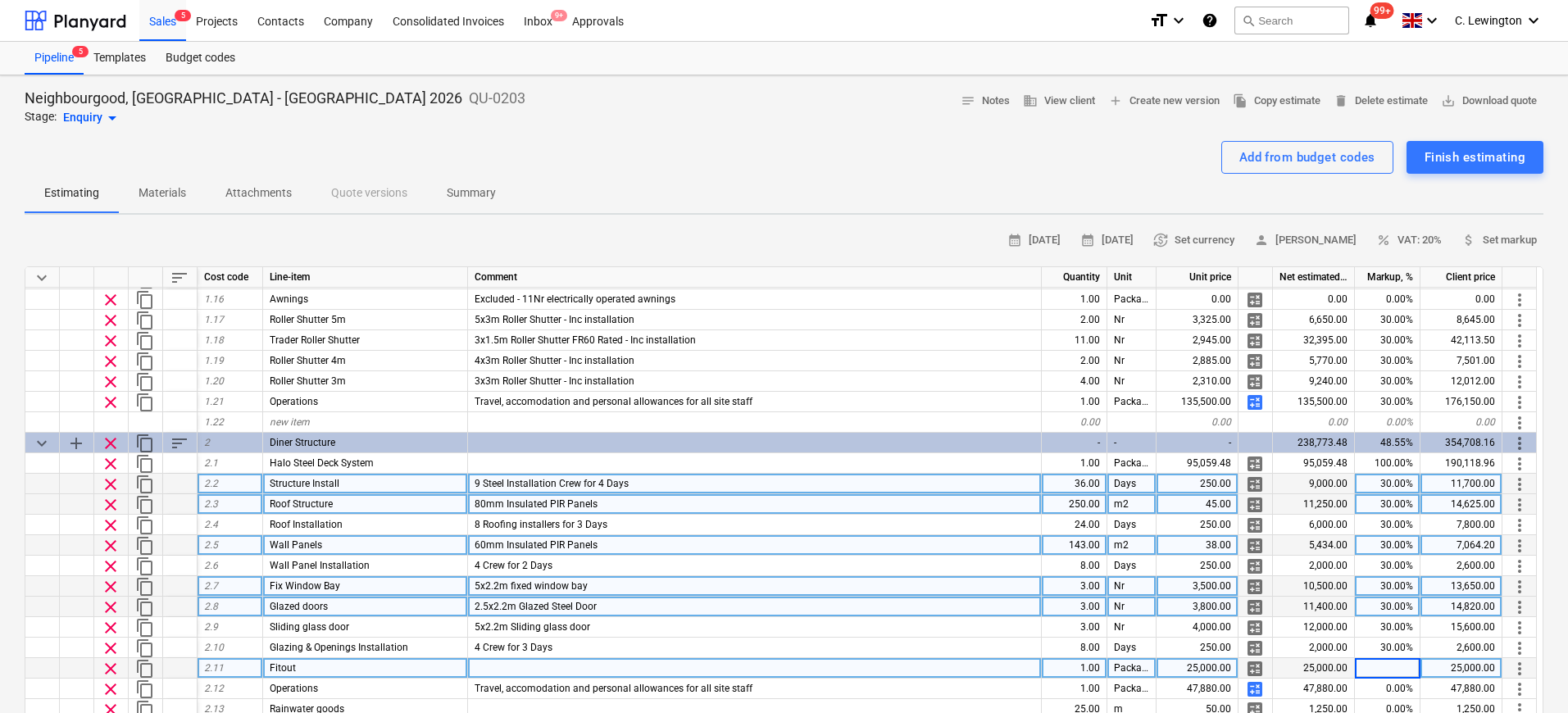
scroll to position [560, 0]
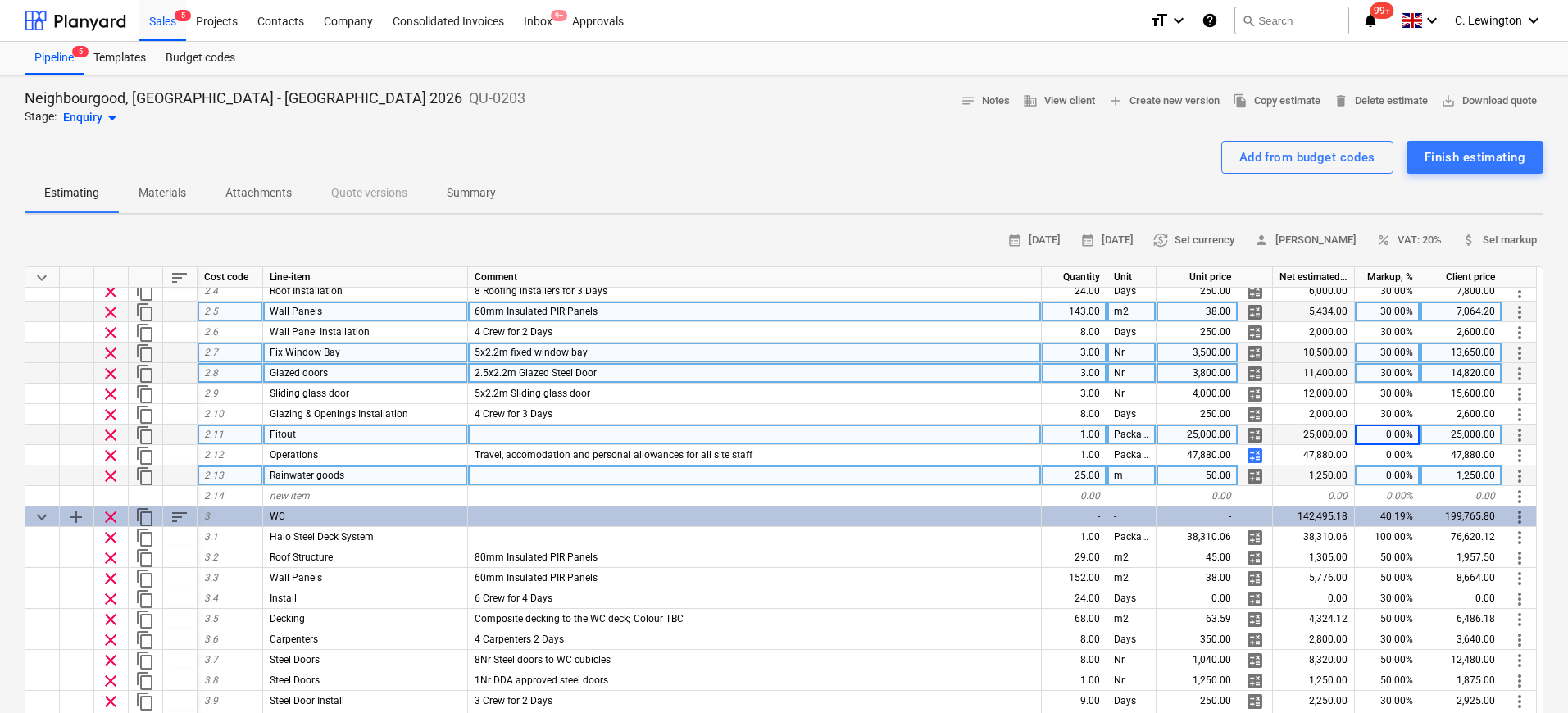
click at [1238, 477] on div "0.00%" at bounding box center [1387, 476] width 65 height 20
type input "30"
type textarea "x"
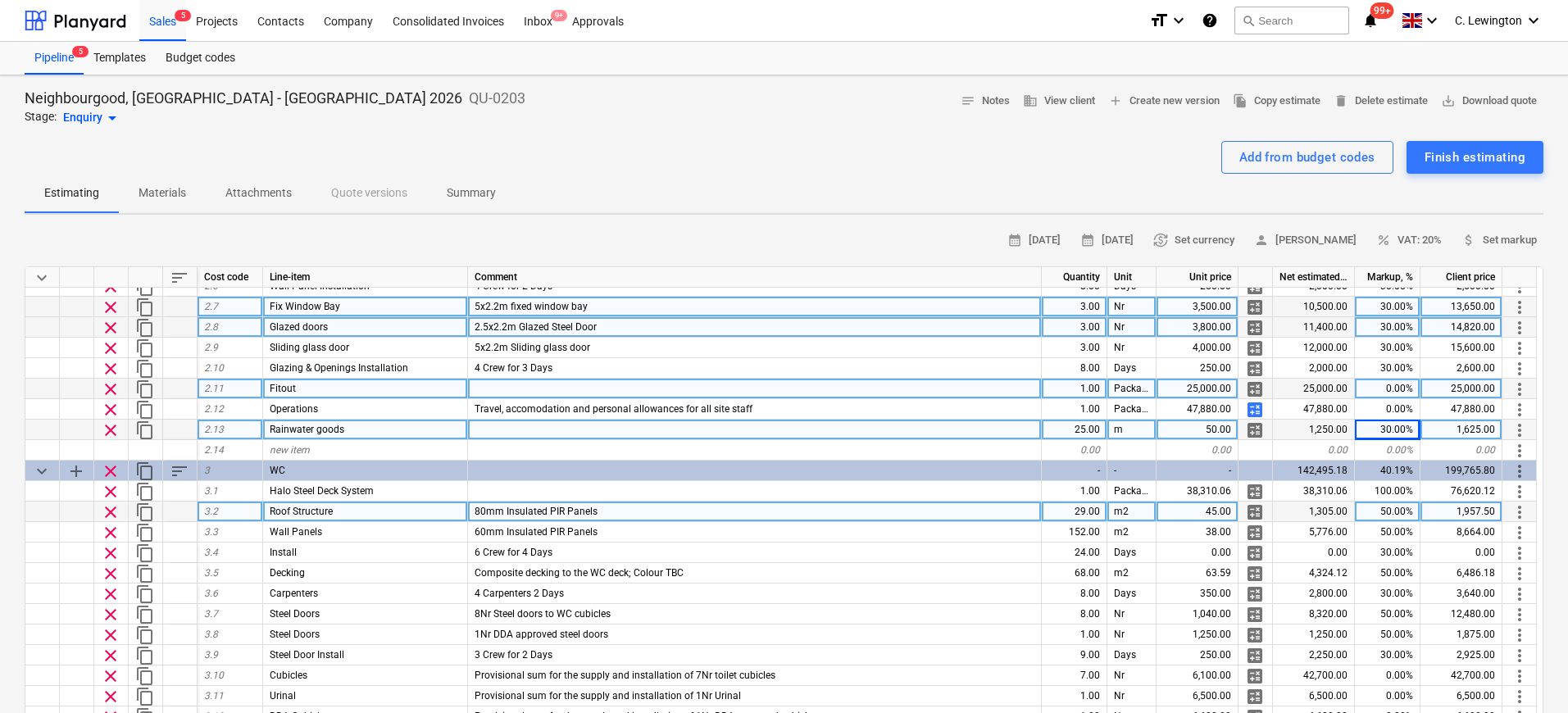
scroll to position [645, 0]
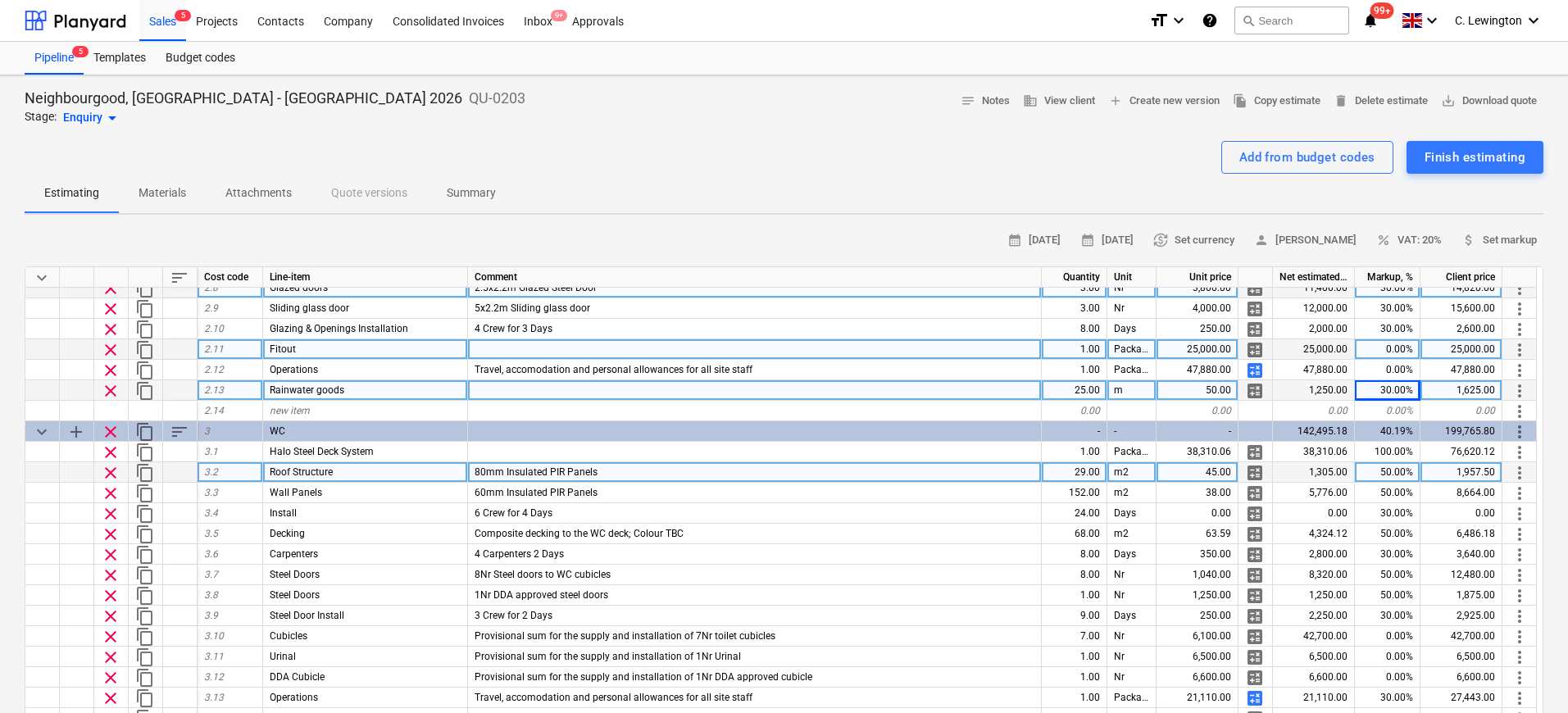
click at [1238, 473] on div "50.00%" at bounding box center [1387, 472] width 65 height 20
type input "30"
type textarea "x"
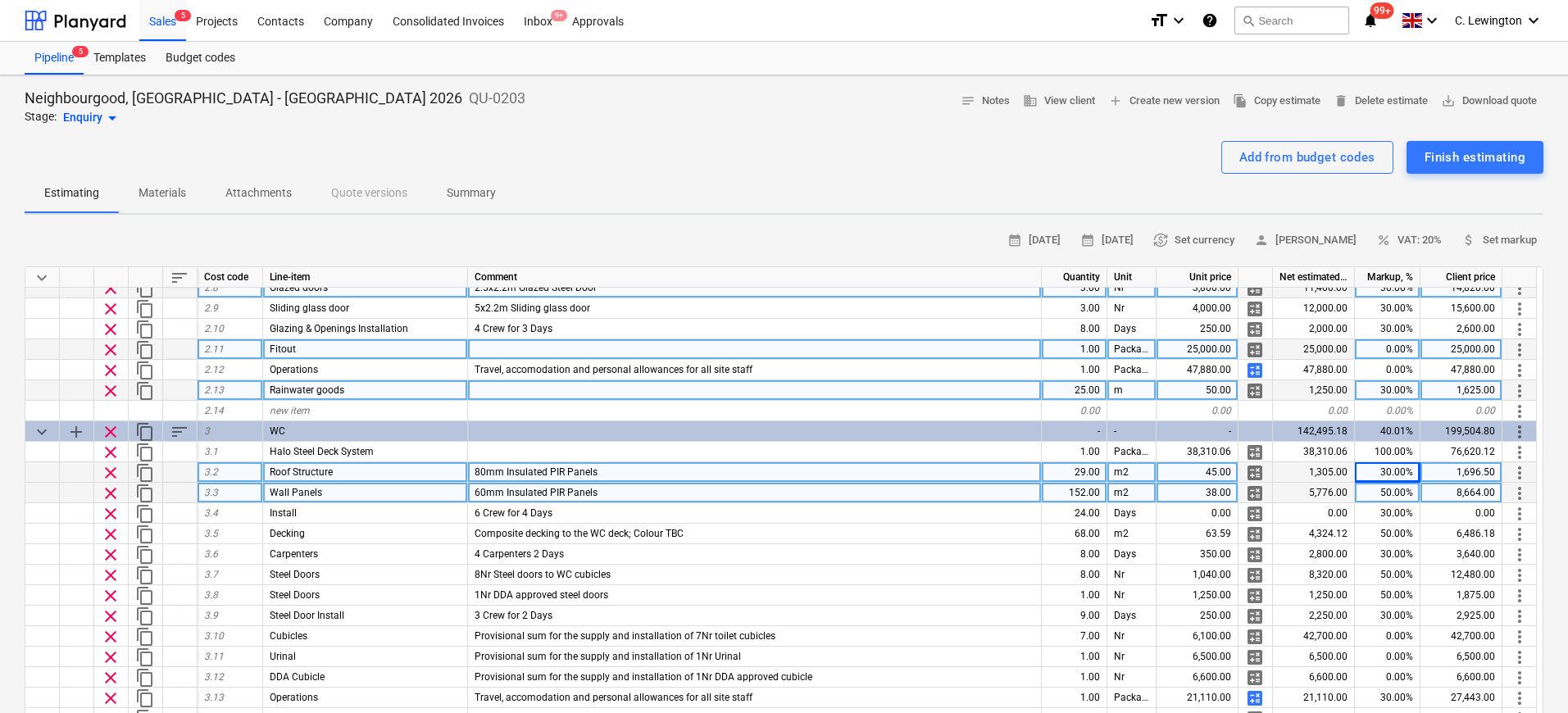
click at [1238, 482] on div "50.00%" at bounding box center [1387, 492] width 65 height 20
type input "30"
type textarea "x"
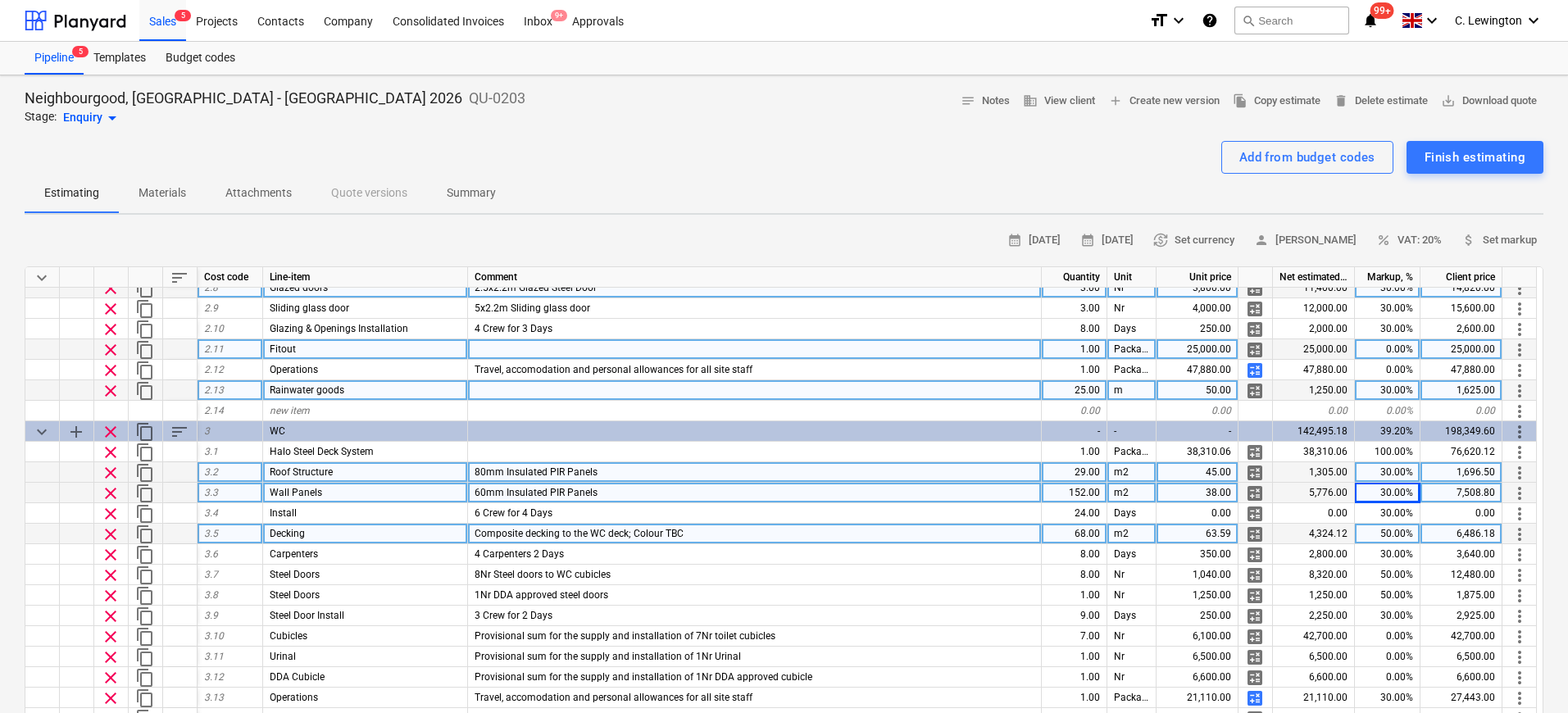
click at [1238, 536] on div "50.00%" at bounding box center [1387, 534] width 65 height 20
type input "30"
type textarea "x"
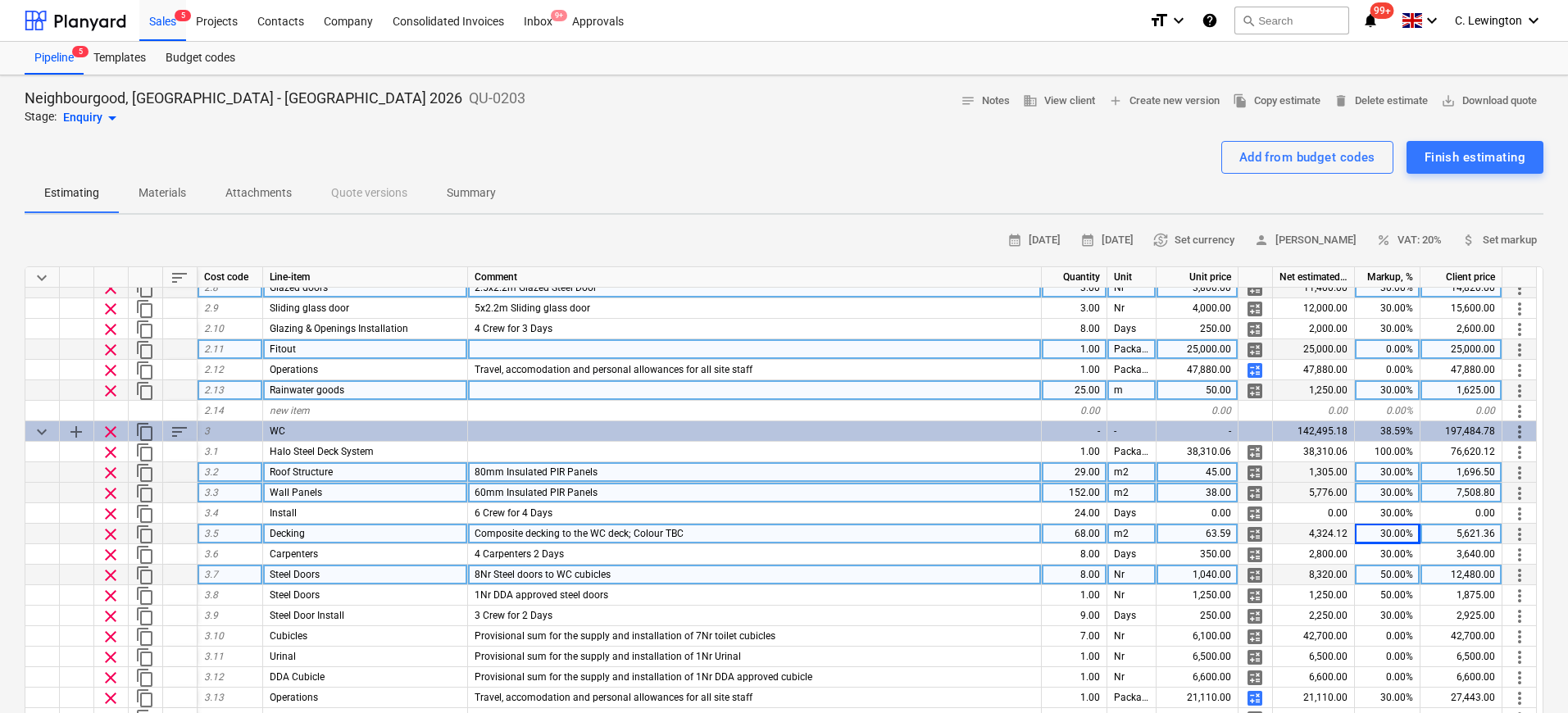
click at [1238, 572] on div "50.00%" at bounding box center [1387, 575] width 65 height 20
type input "30"
type textarea "x"
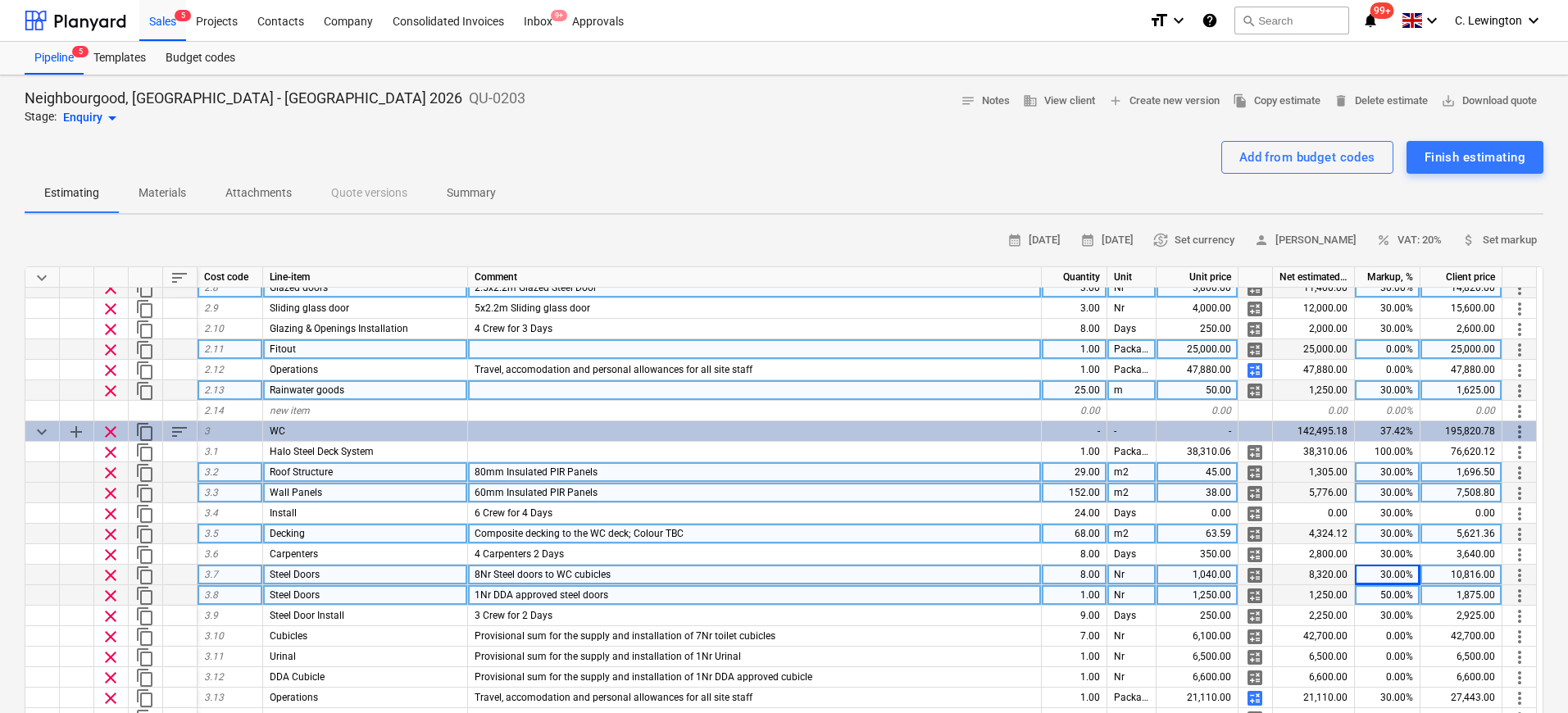
click at [1238, 594] on div "50.00%" at bounding box center [1387, 595] width 65 height 20
type input "30"
type textarea "x"
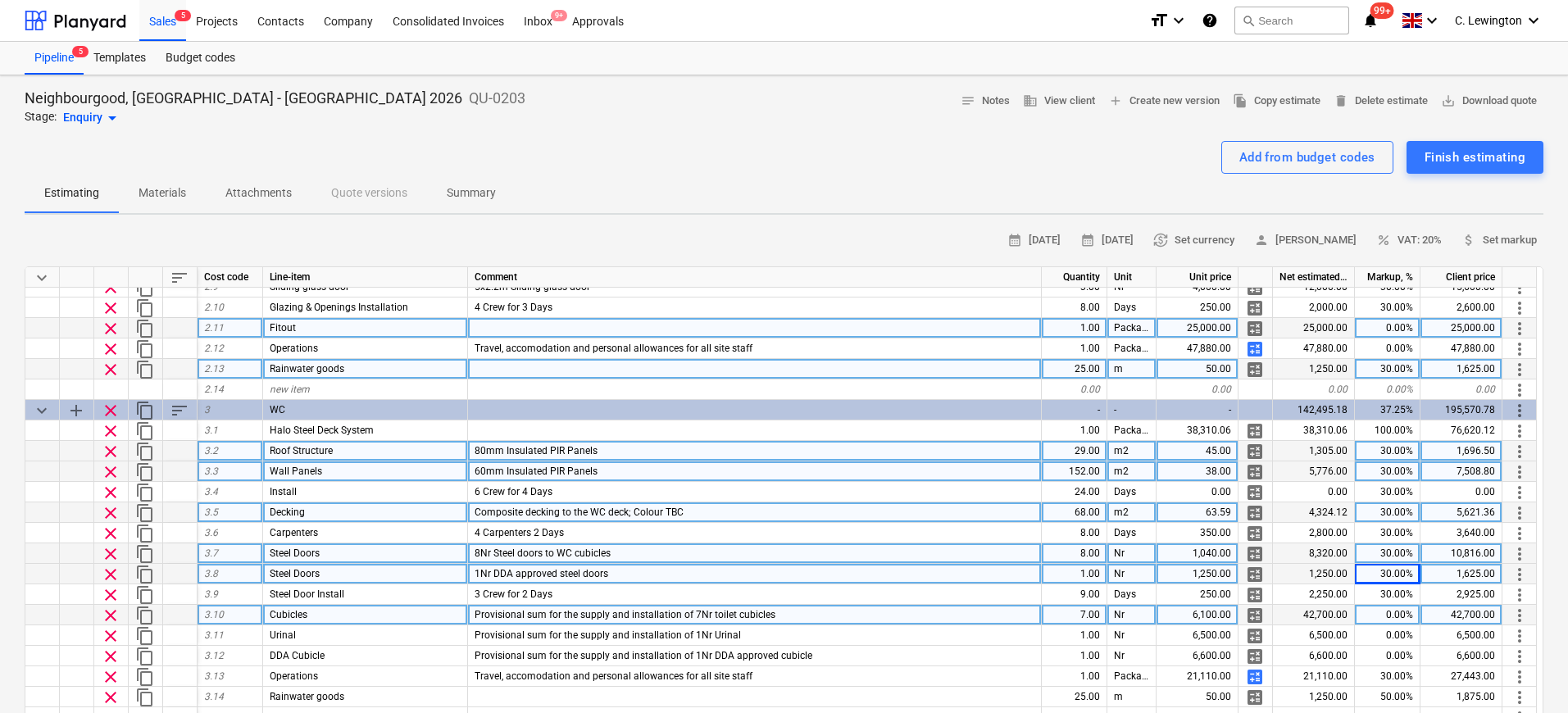
click at [1238, 617] on div "0.00%" at bounding box center [1387, 615] width 65 height 20
type input "30"
type textarea "x"
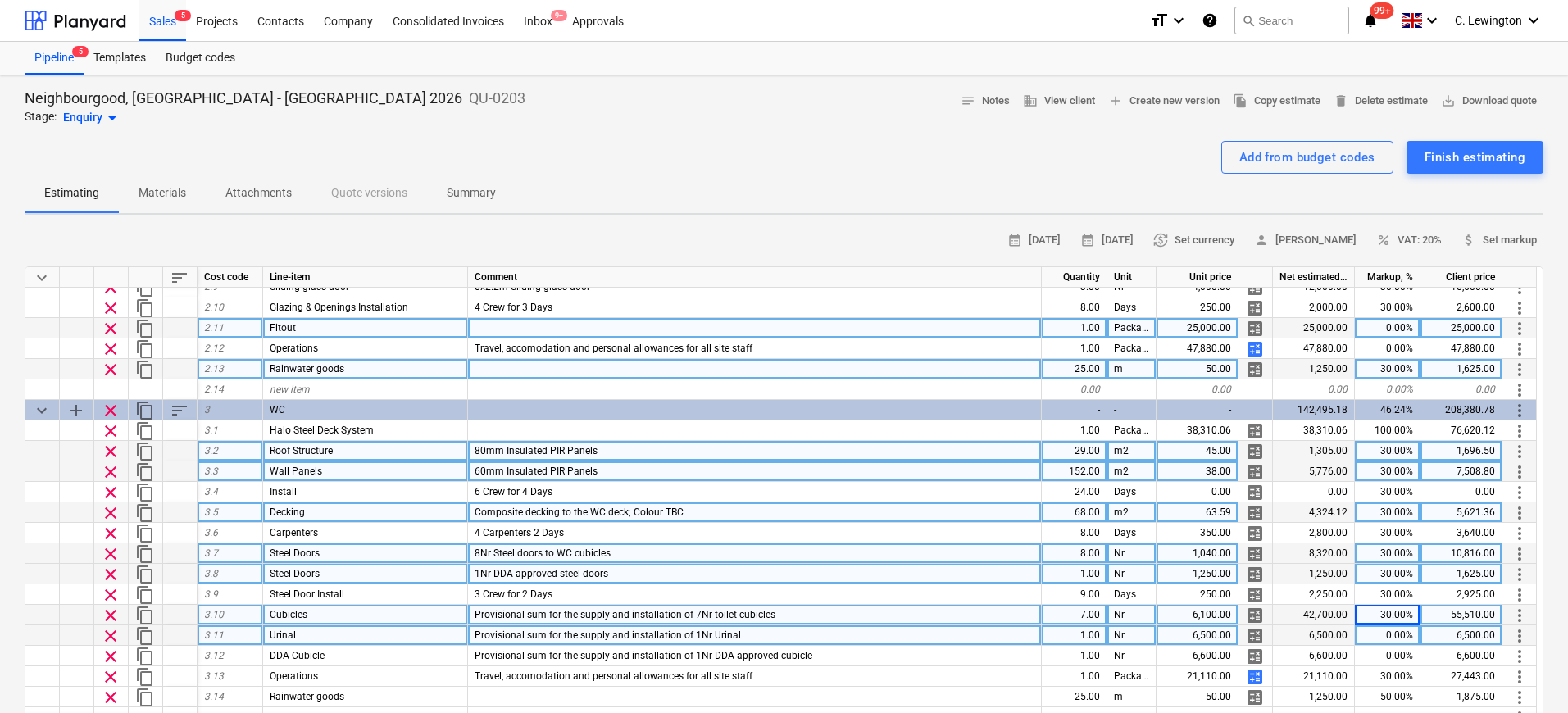
click at [1238, 621] on div "0.00%" at bounding box center [1387, 636] width 65 height 20
click at [1238, 620] on div "30.00%" at bounding box center [1387, 615] width 65 height 20
type input "20"
type textarea "x"
click at [1238, 621] on div "0.00%" at bounding box center [1387, 636] width 65 height 20
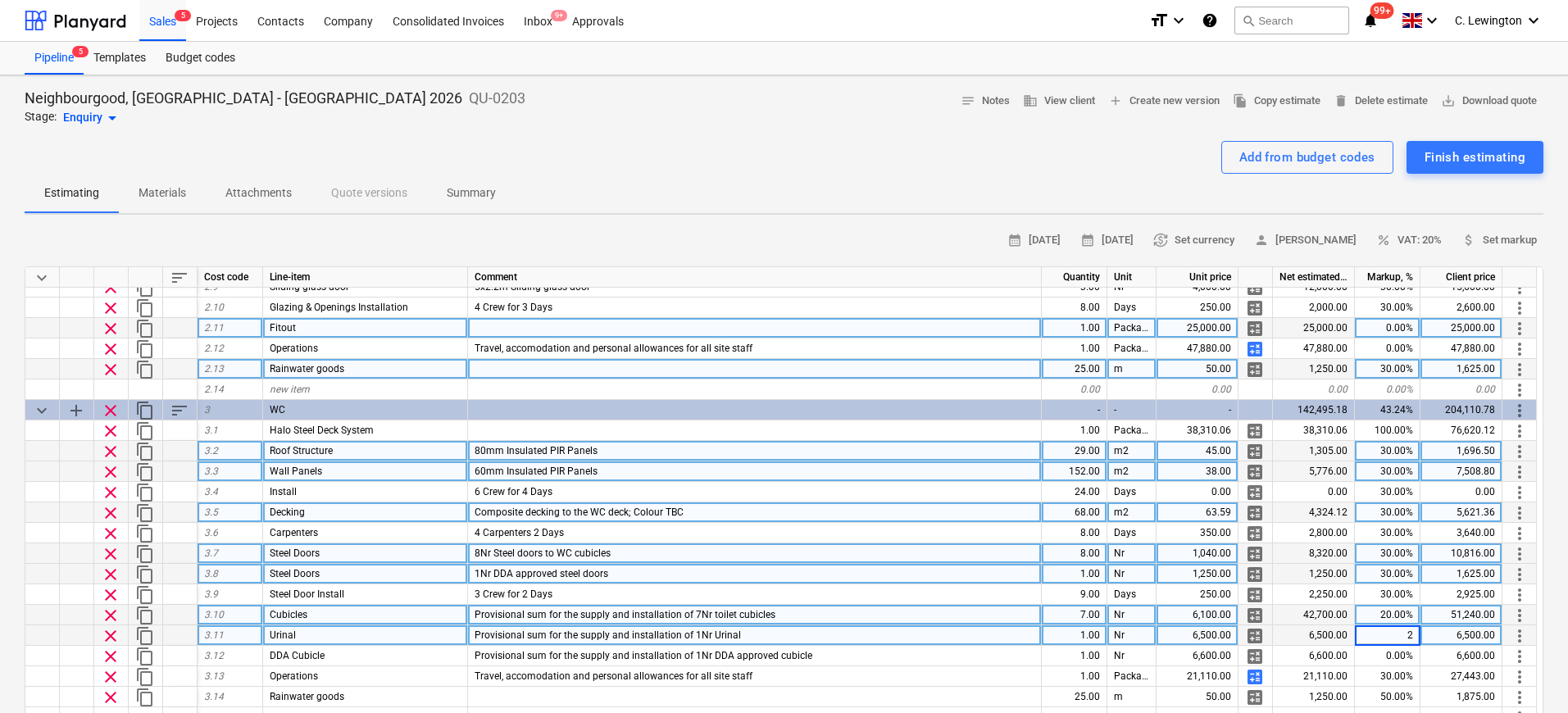
type input "20"
type textarea "x"
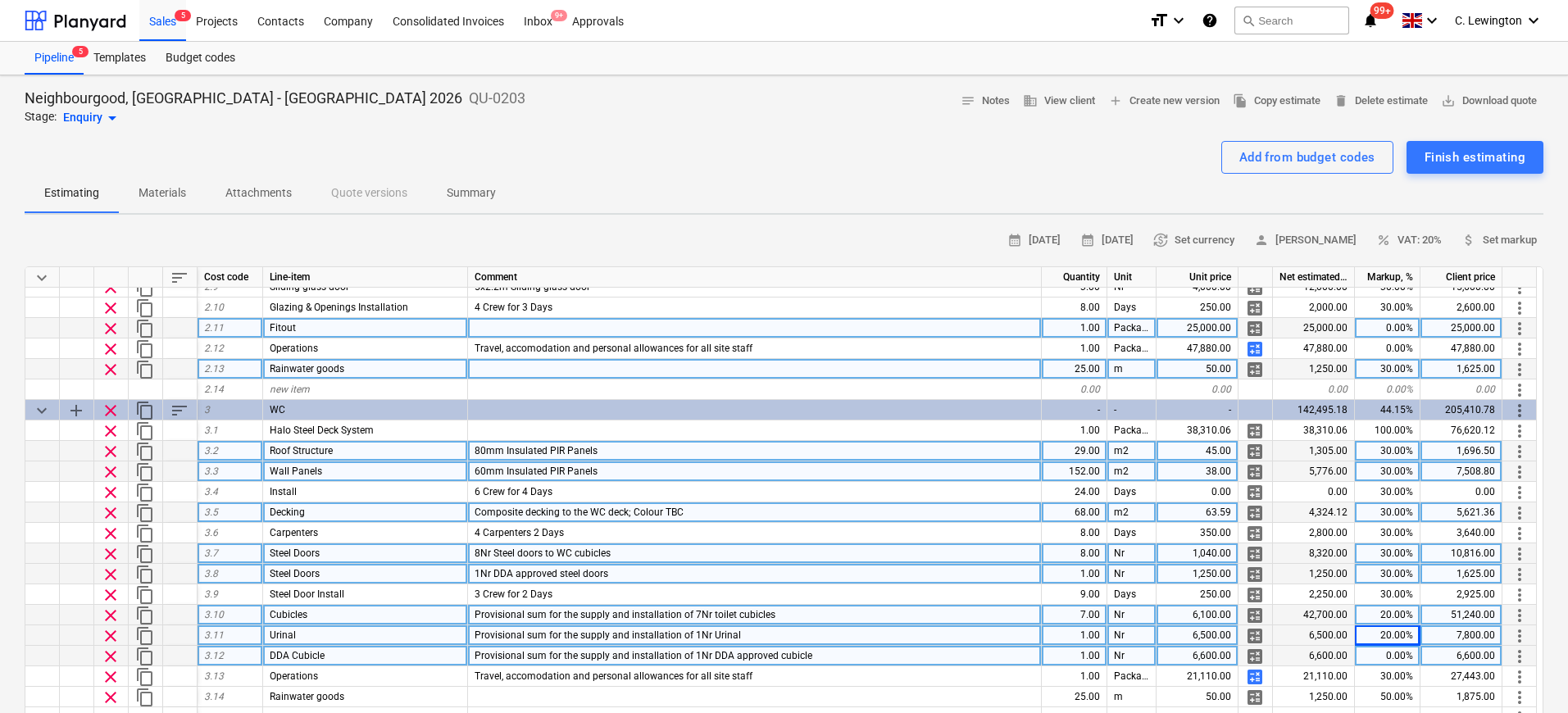
click at [1238, 621] on div "0.00%" at bounding box center [1387, 656] width 65 height 20
type input "20"
type textarea "x"
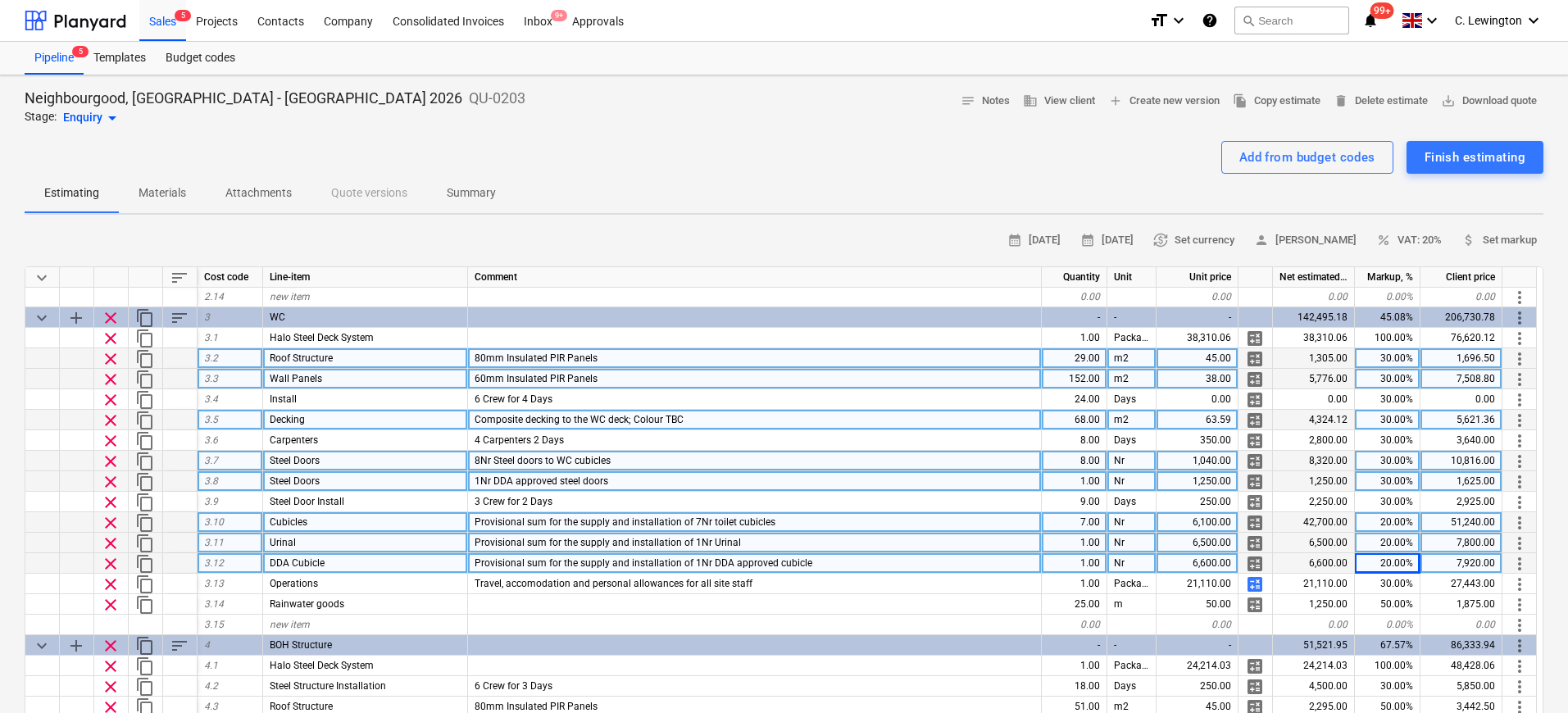
scroll to position [843, 0]
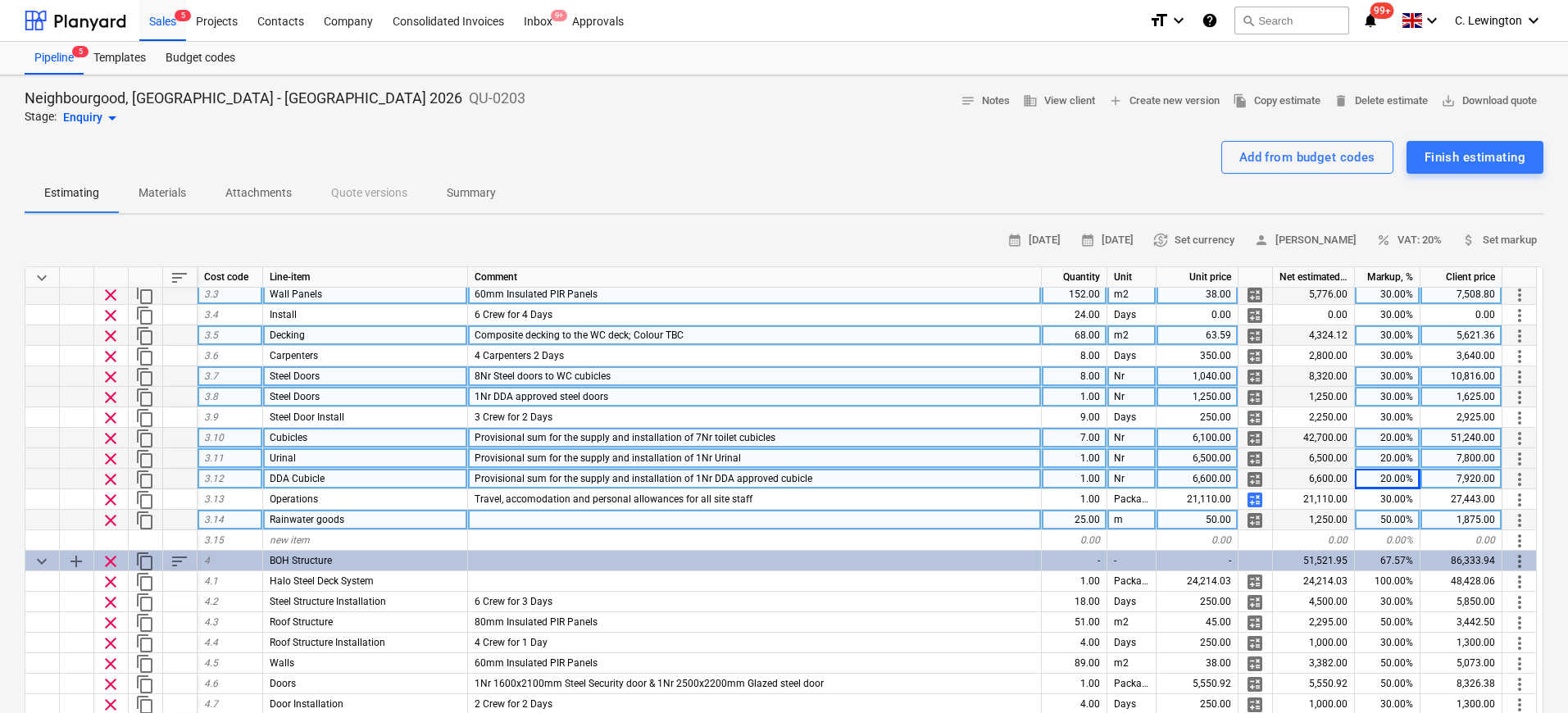
click at [1238, 517] on div "50.00%" at bounding box center [1387, 520] width 65 height 20
type input "30"
type textarea "x"
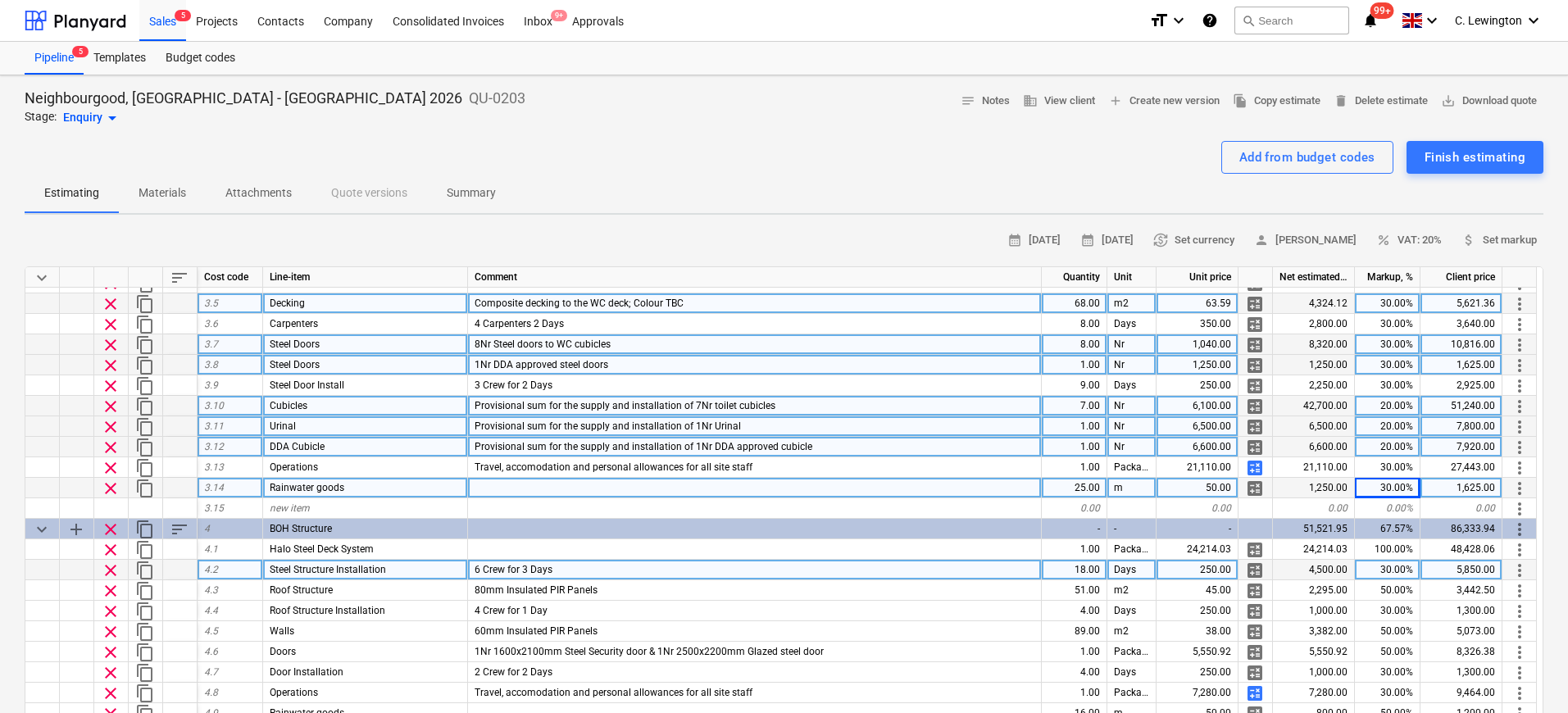
scroll to position [897, 0]
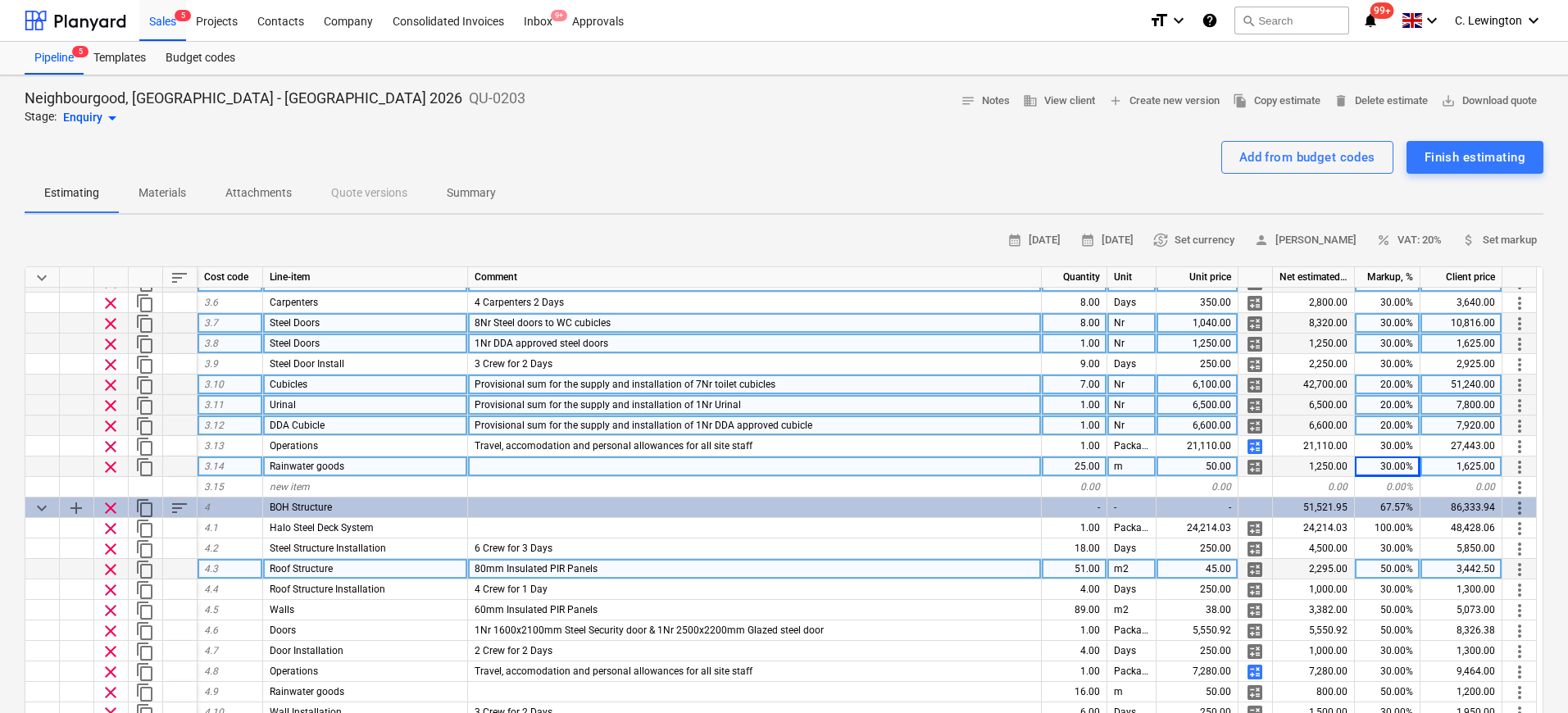
click at [1238, 565] on div "50.00%" at bounding box center [1387, 569] width 65 height 20
type input "30"
type textarea "x"
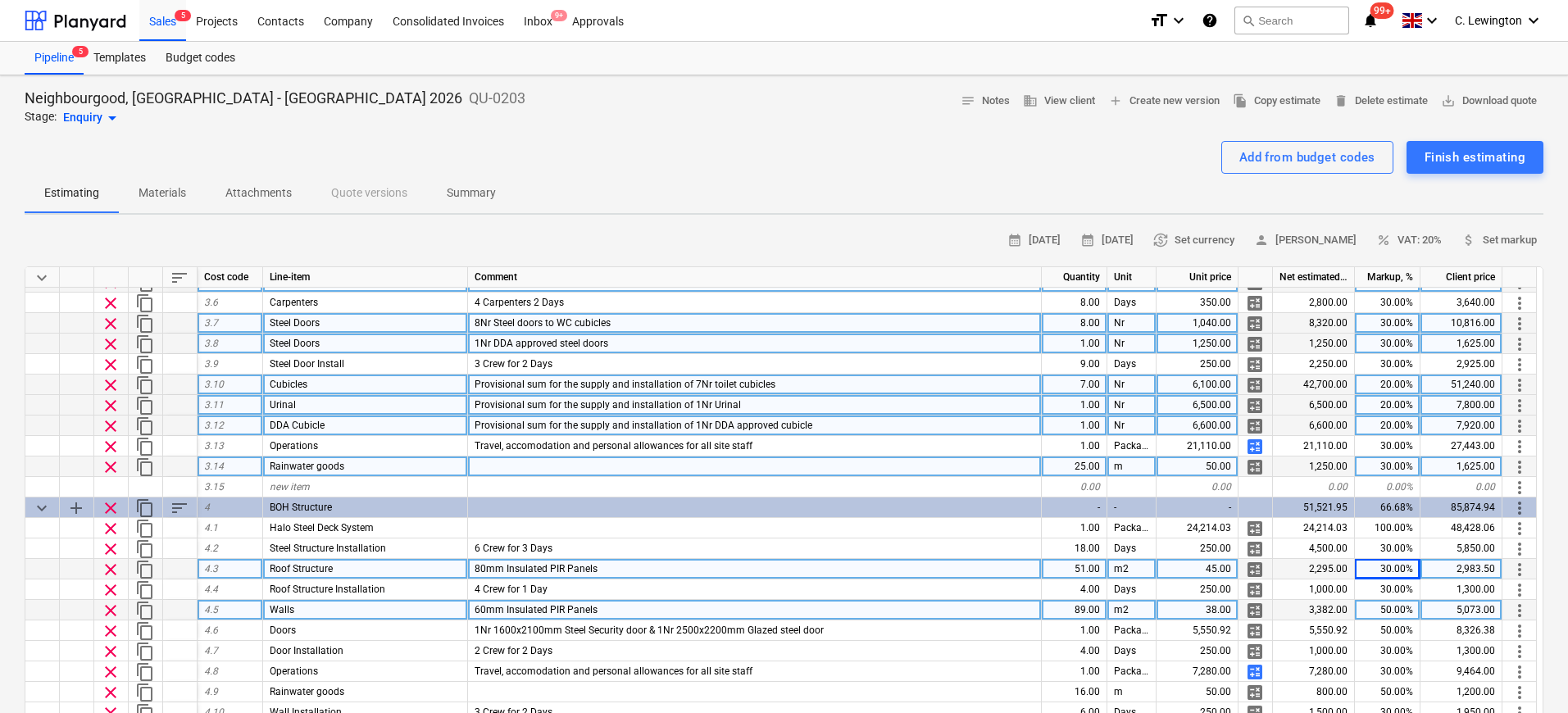
click at [1238, 605] on div "50.00%" at bounding box center [1387, 610] width 65 height 20
type input "30"
type textarea "x"
click at [1238, 386] on div "20.00%" at bounding box center [1387, 385] width 65 height 20
type input "30"
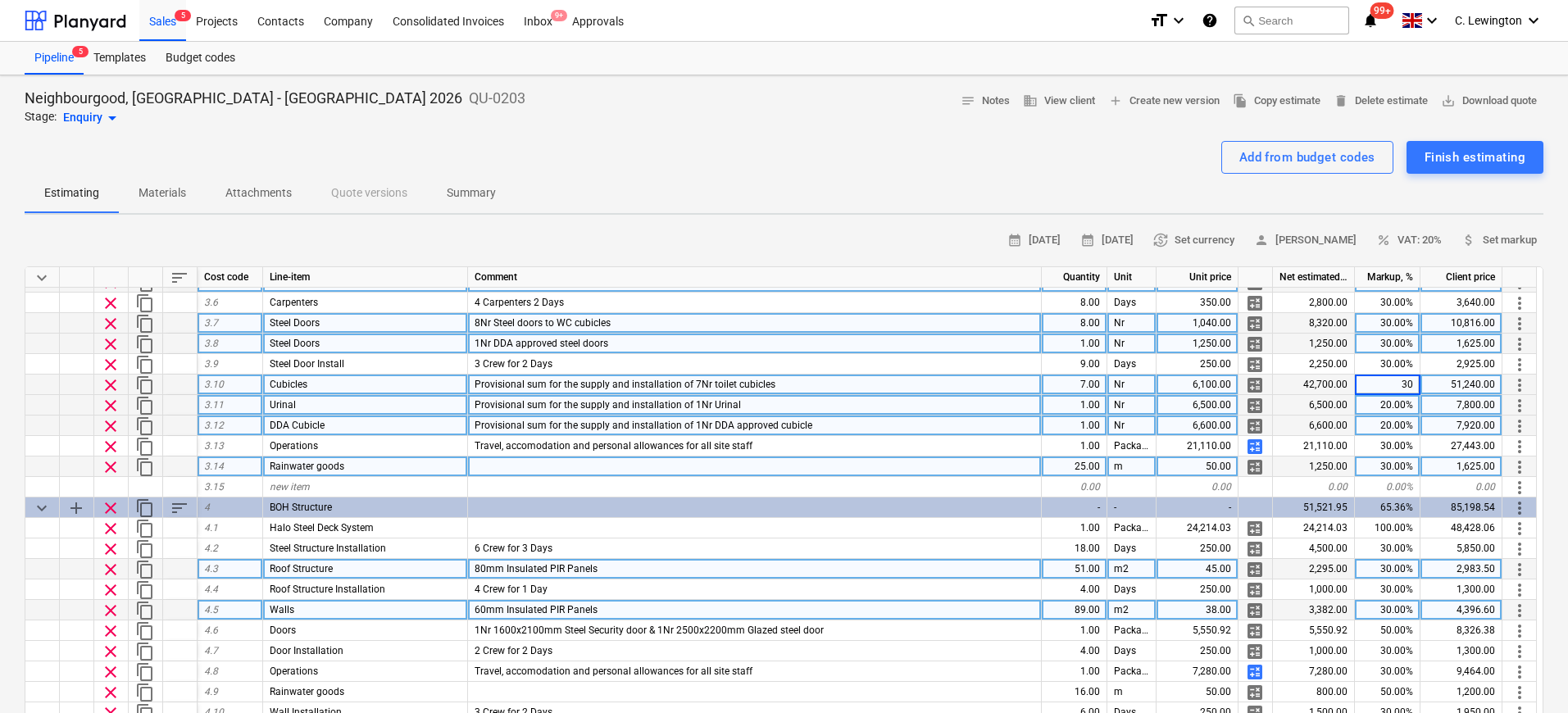
type textarea "x"
click at [1238, 412] on div "20.00%" at bounding box center [1387, 405] width 65 height 20
type input "30"
type textarea "x"
click at [1238, 431] on div "20.00%" at bounding box center [1387, 425] width 65 height 20
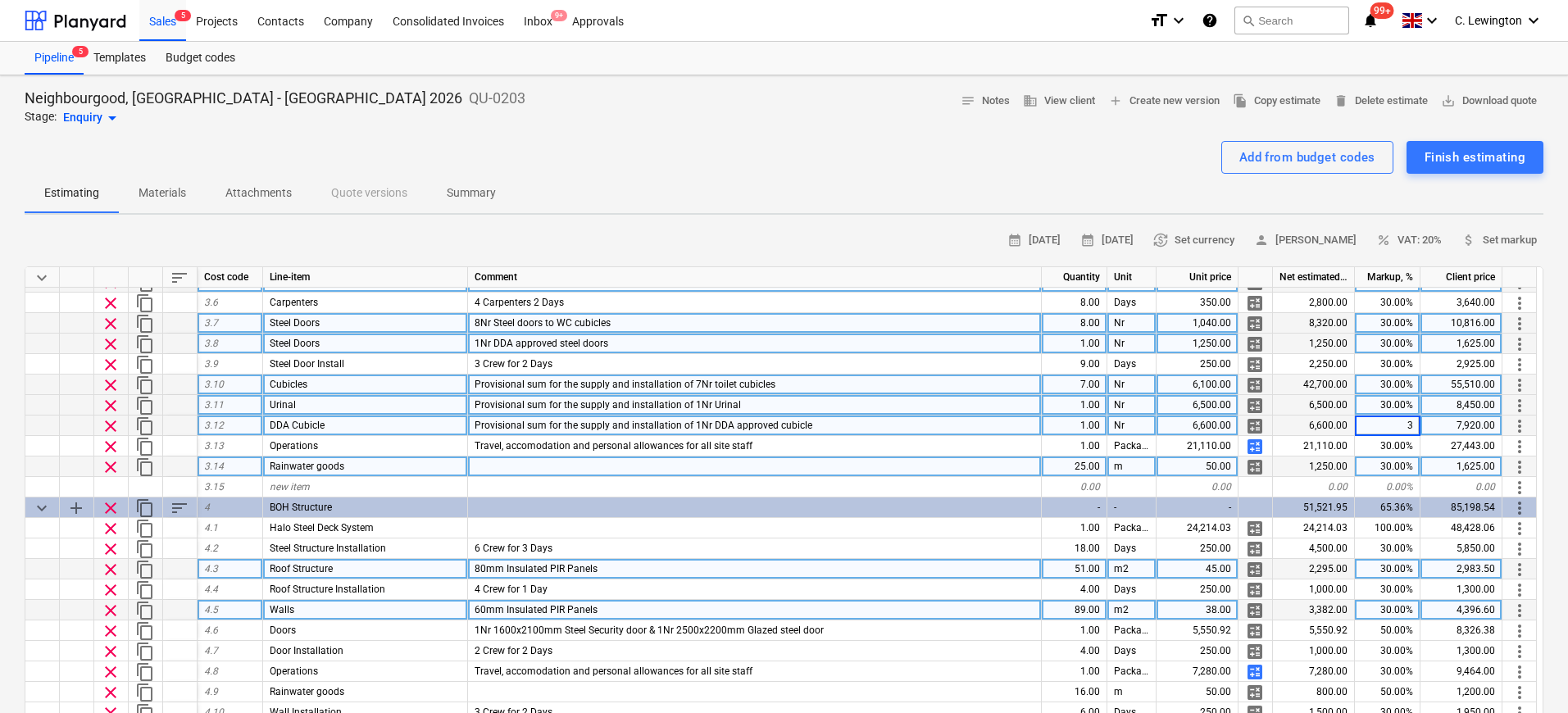
type input "30"
type textarea "x"
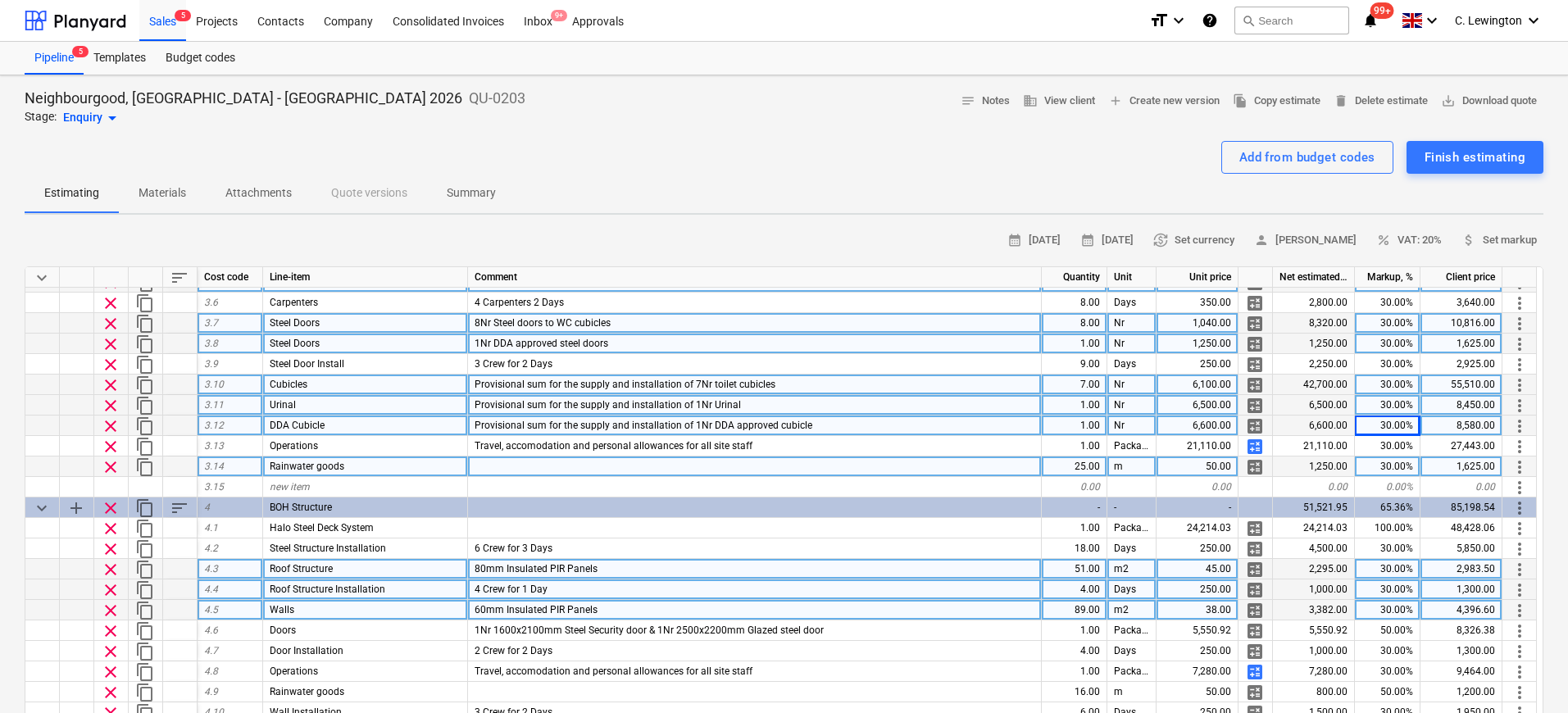
scroll to position [951, 0]
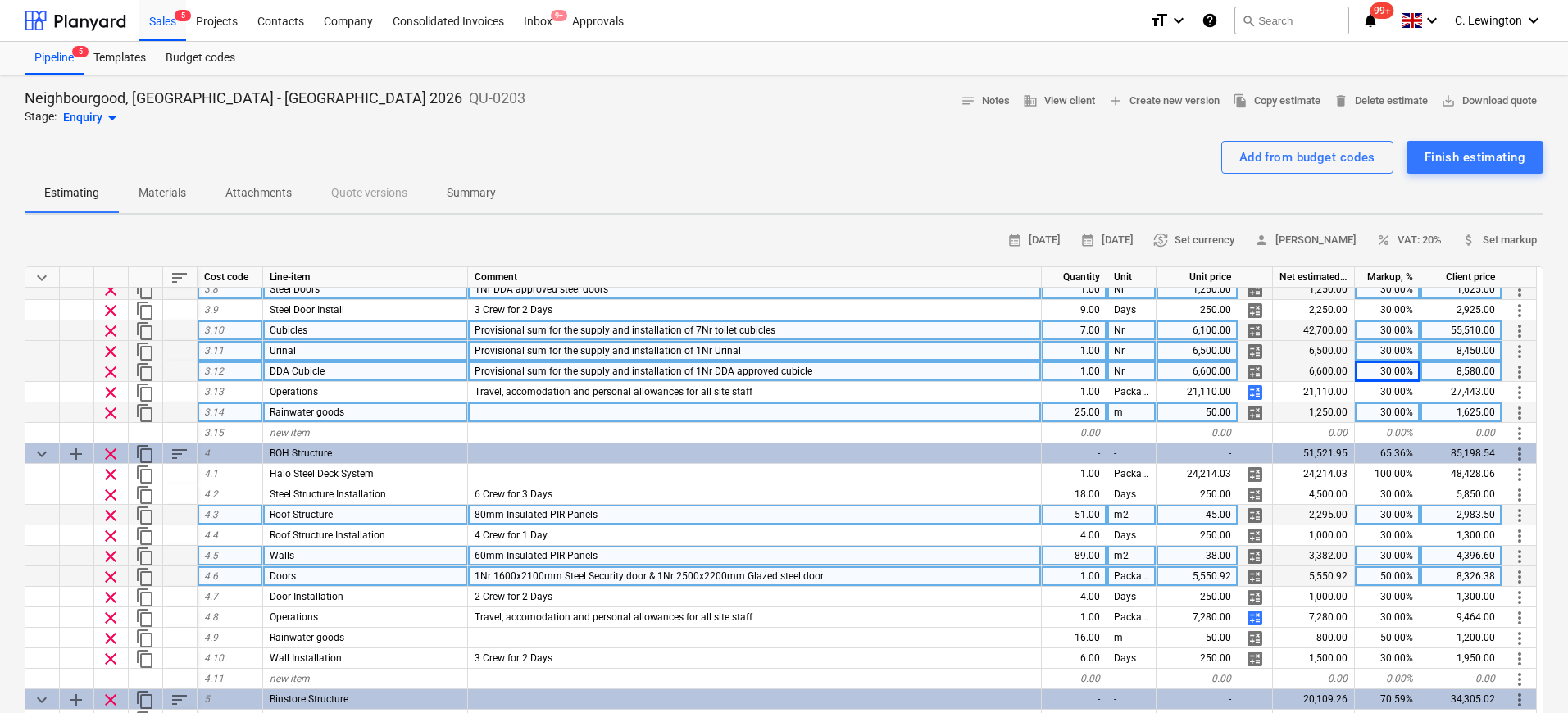
click at [1238, 580] on div "50.00%" at bounding box center [1387, 576] width 65 height 20
type input "30"
type textarea "x"
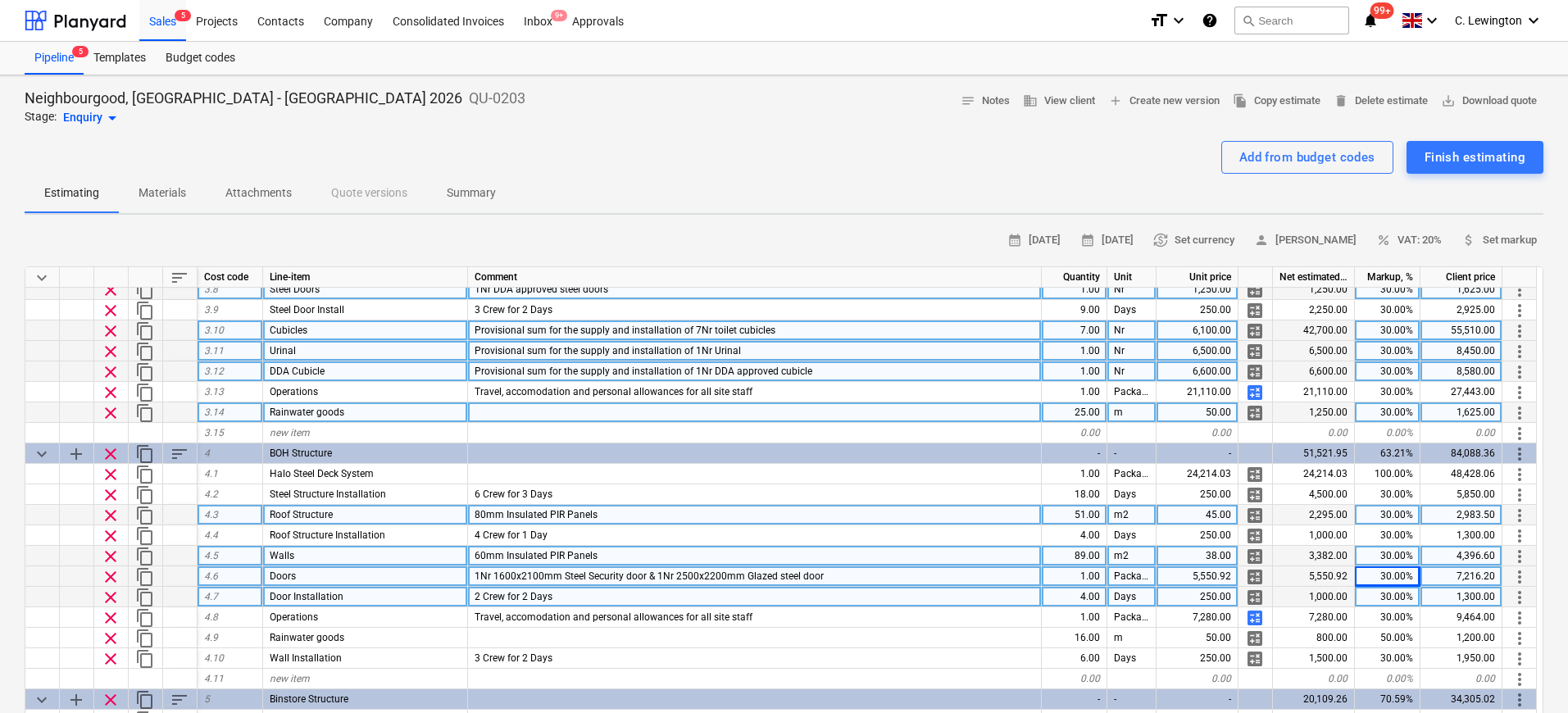
click at [1238, 600] on div "30.00%" at bounding box center [1387, 597] width 65 height 20
type input "30"
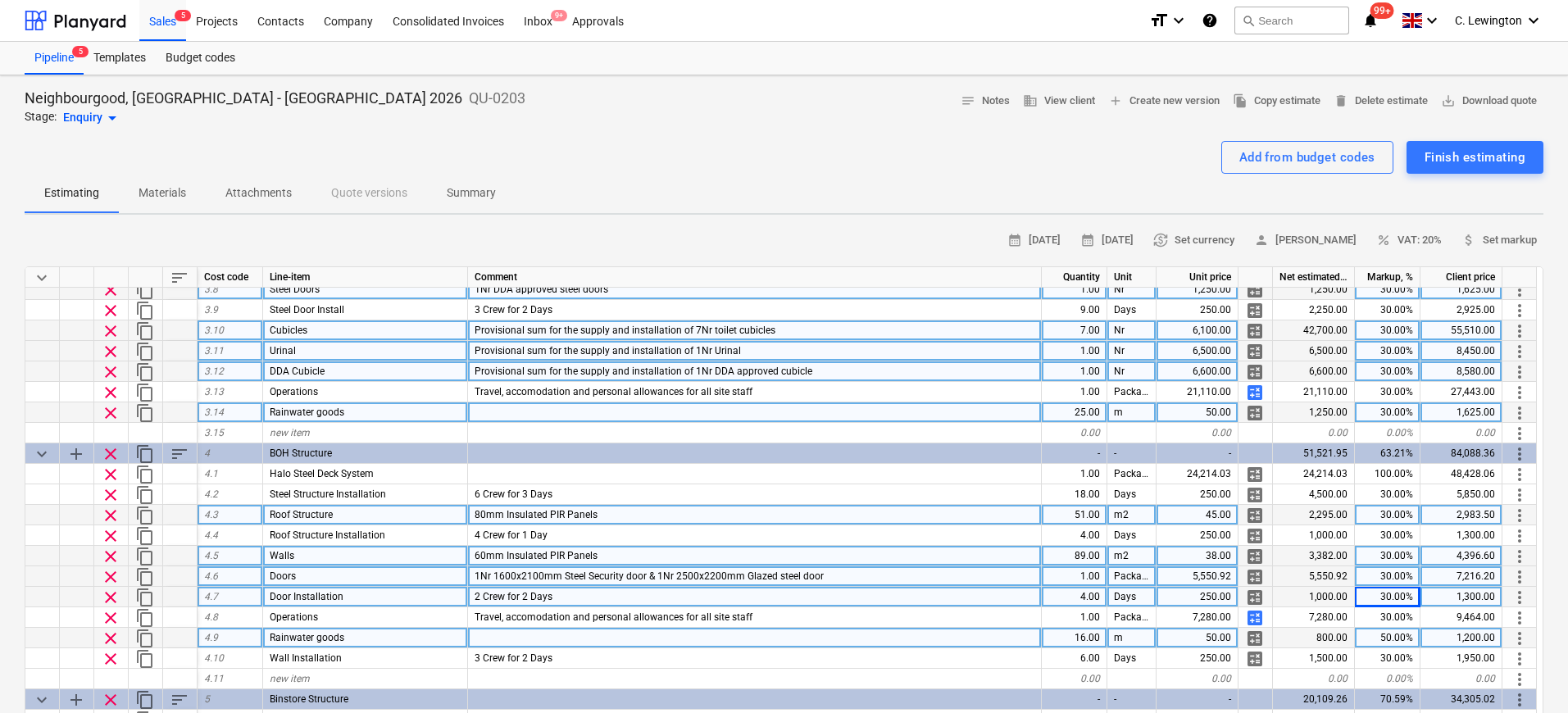
click at [1238, 621] on div "50.00%" at bounding box center [1387, 638] width 65 height 20
type input "30"
type textarea "x"
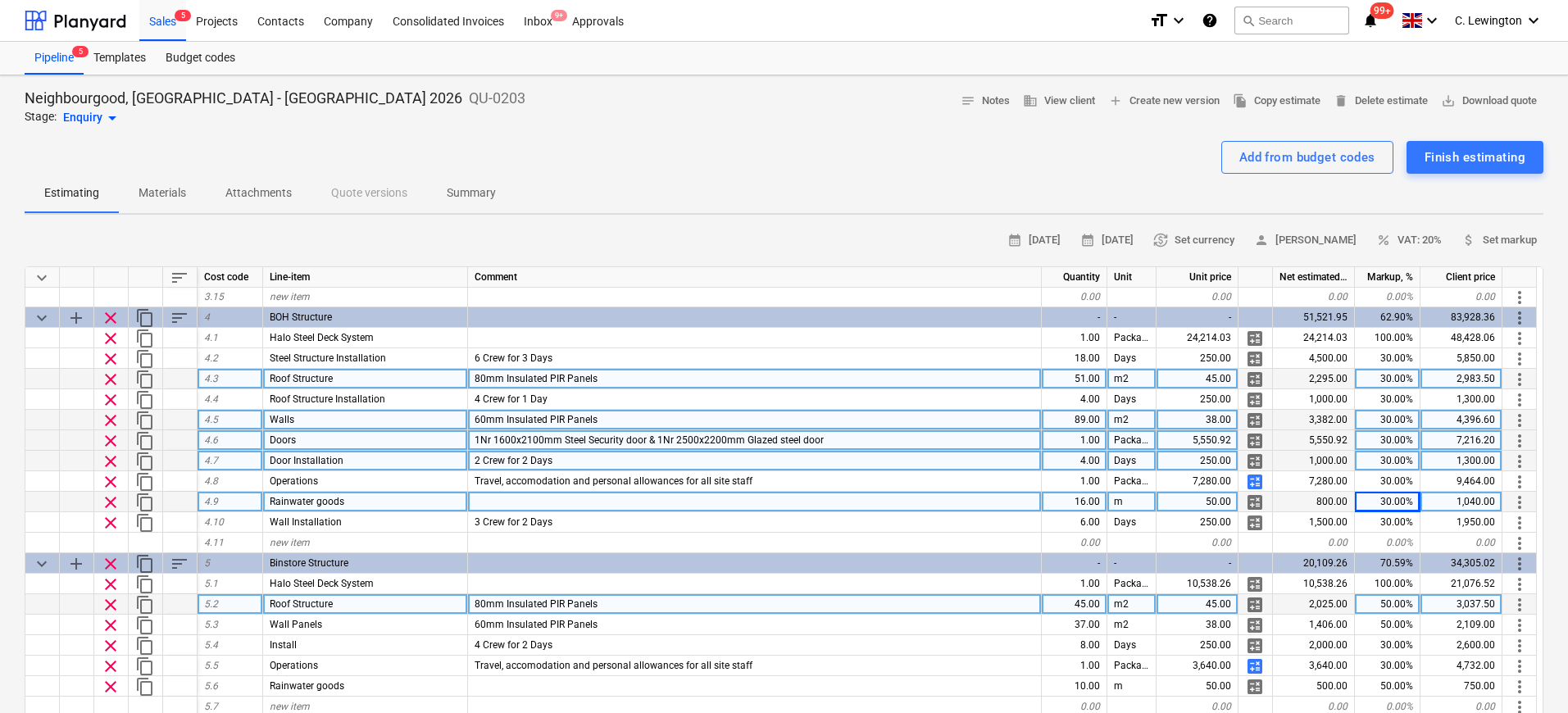
scroll to position [1223, 0]
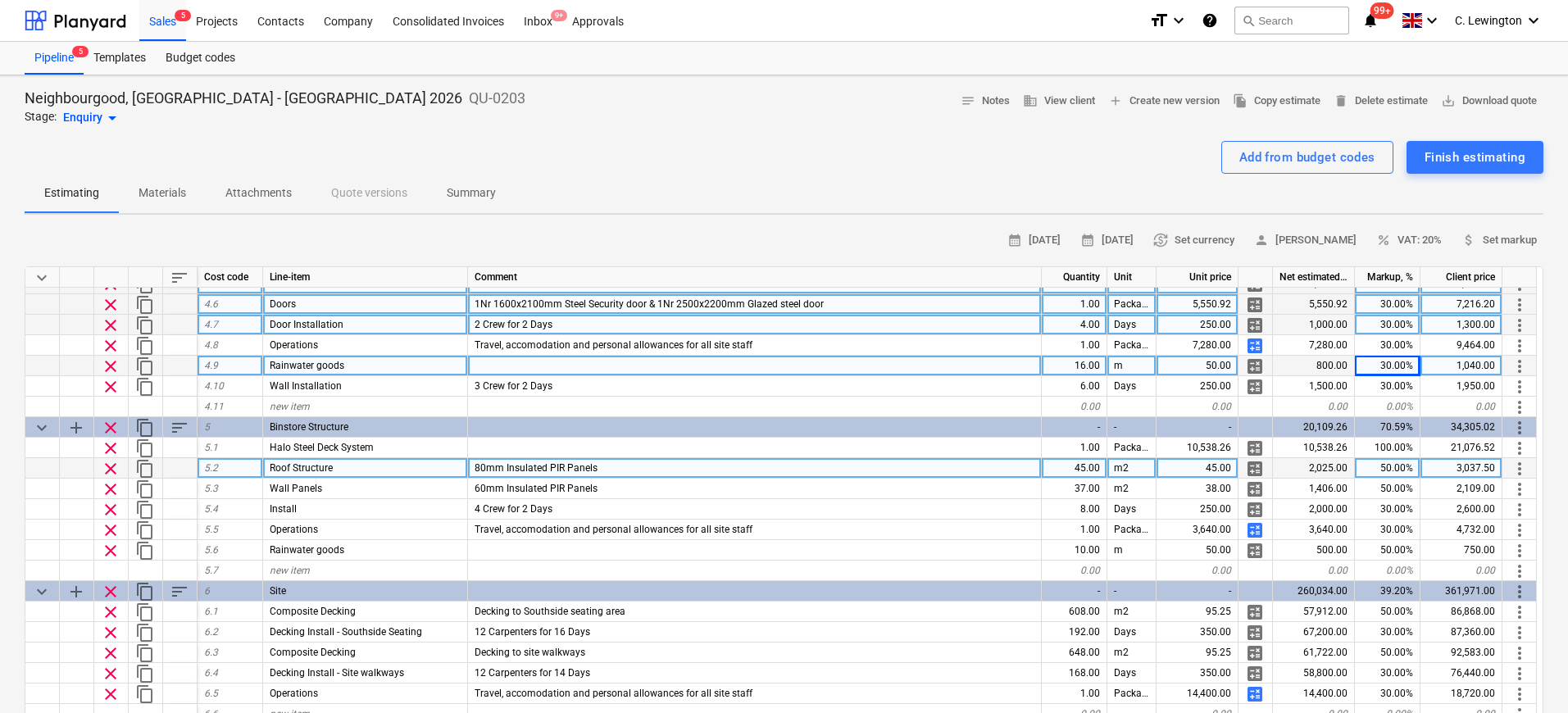
click at [1238, 469] on div "50.00%" at bounding box center [1387, 469] width 65 height 20
type input "30"
type textarea "x"
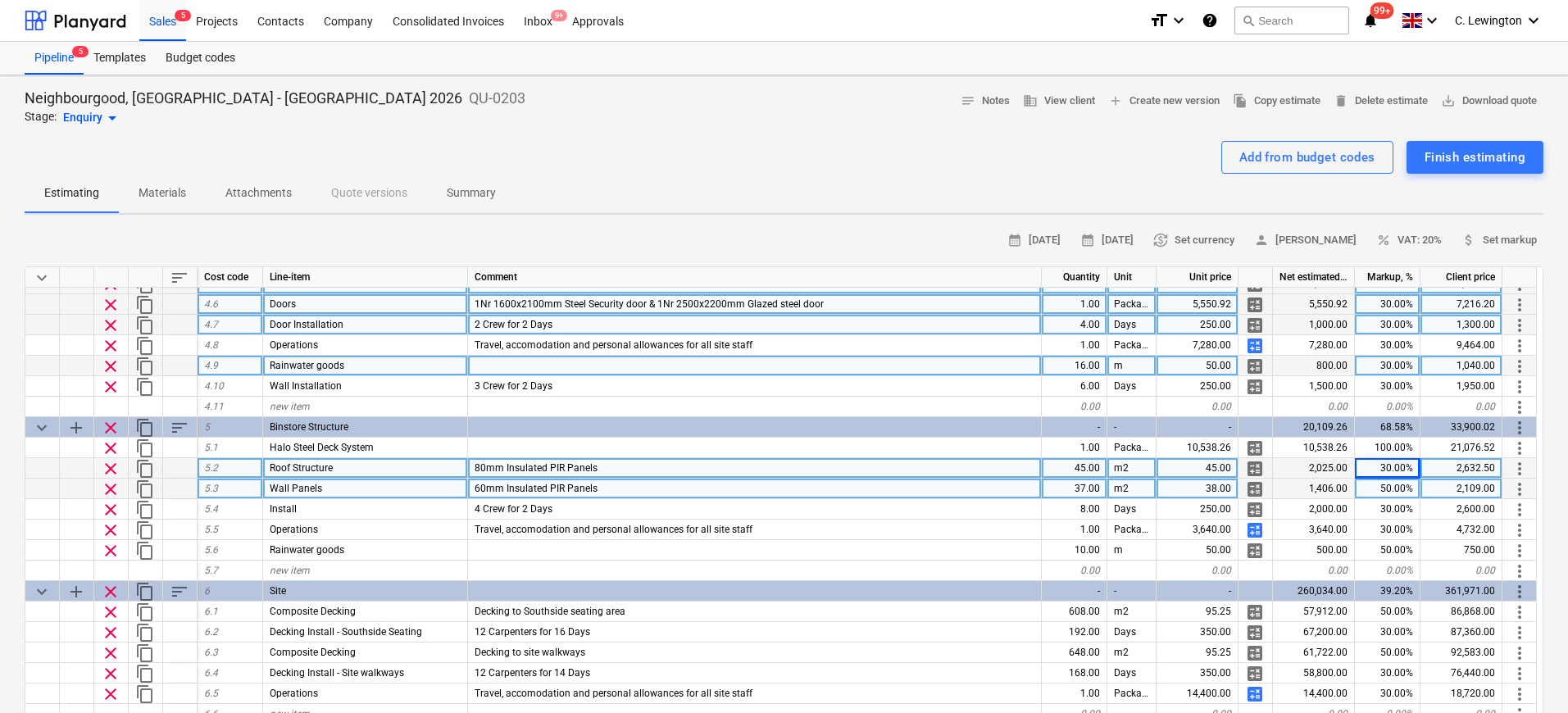
click at [1238, 484] on div "50.00%" at bounding box center [1387, 489] width 65 height 20
type input "30"
type textarea "x"
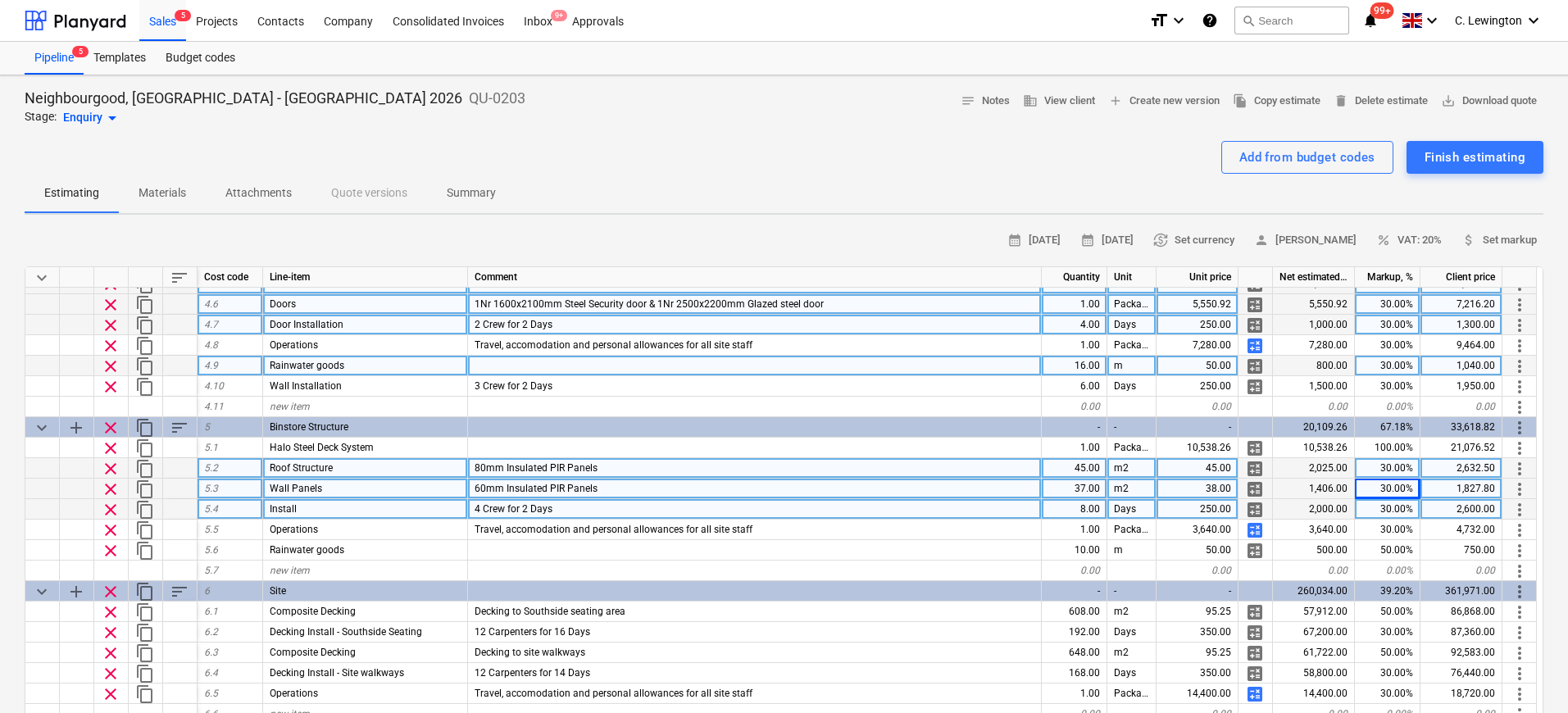
click at [1238, 502] on div "30.00%" at bounding box center [1387, 509] width 65 height 20
type input "30"
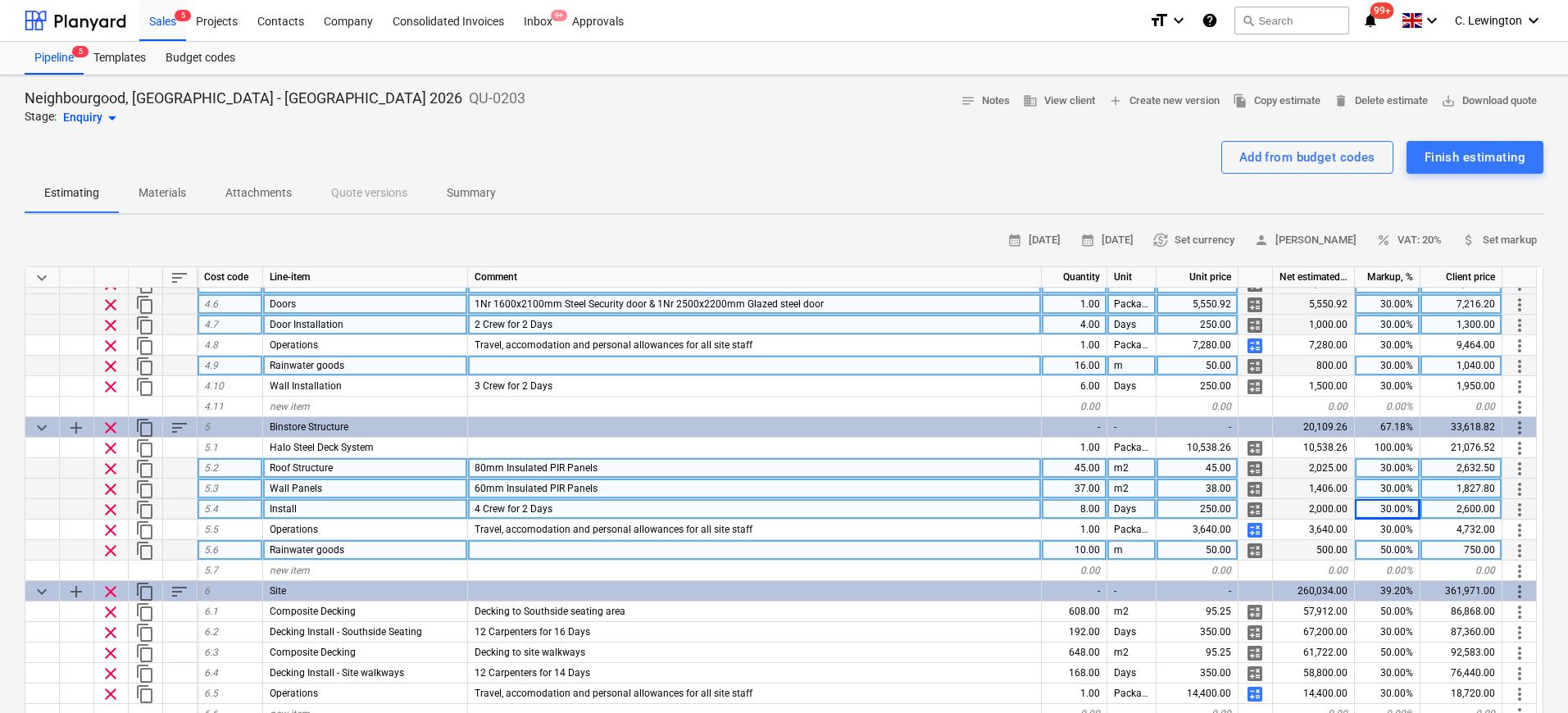
click at [1238, 553] on div "50.00%" at bounding box center [1387, 550] width 65 height 20
type input "30"
type textarea "x"
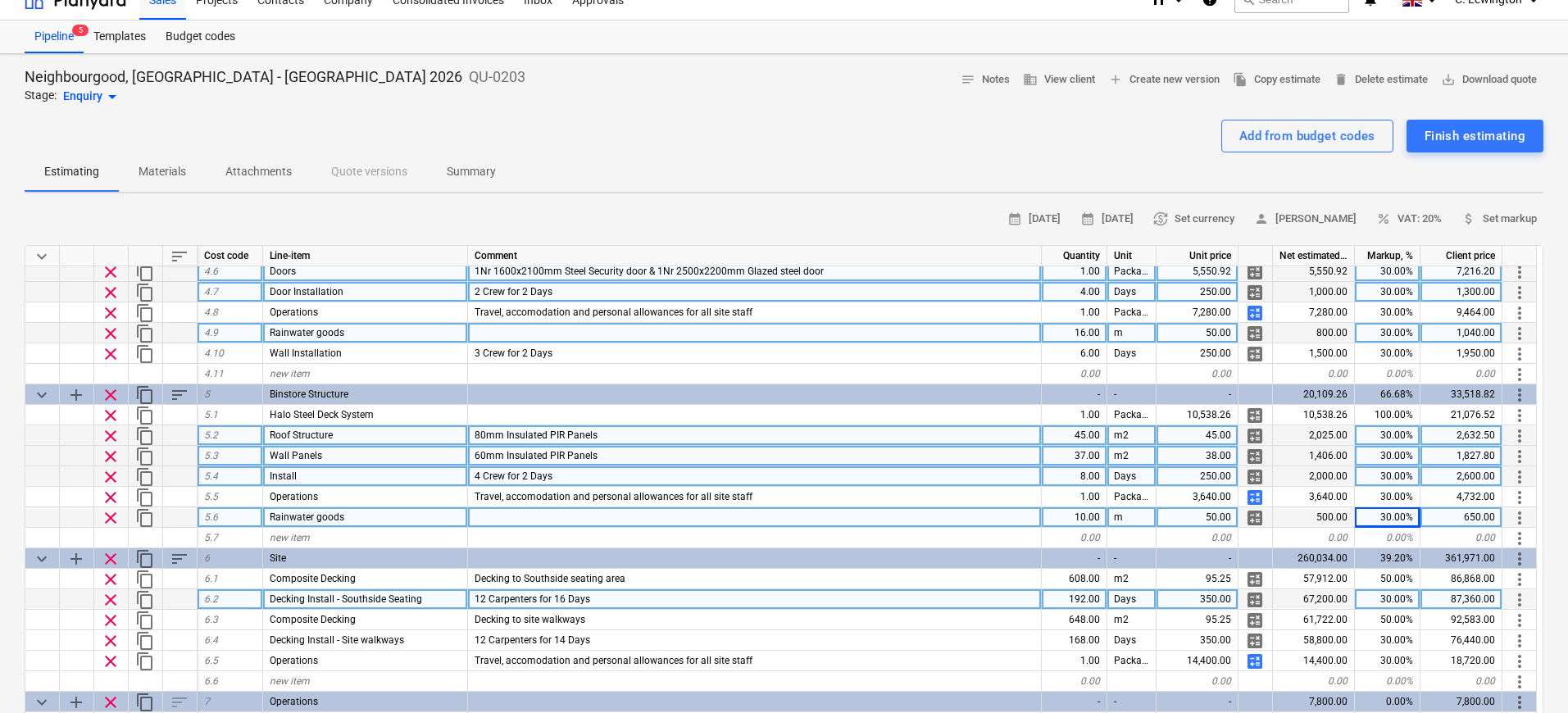
scroll to position [31, 0]
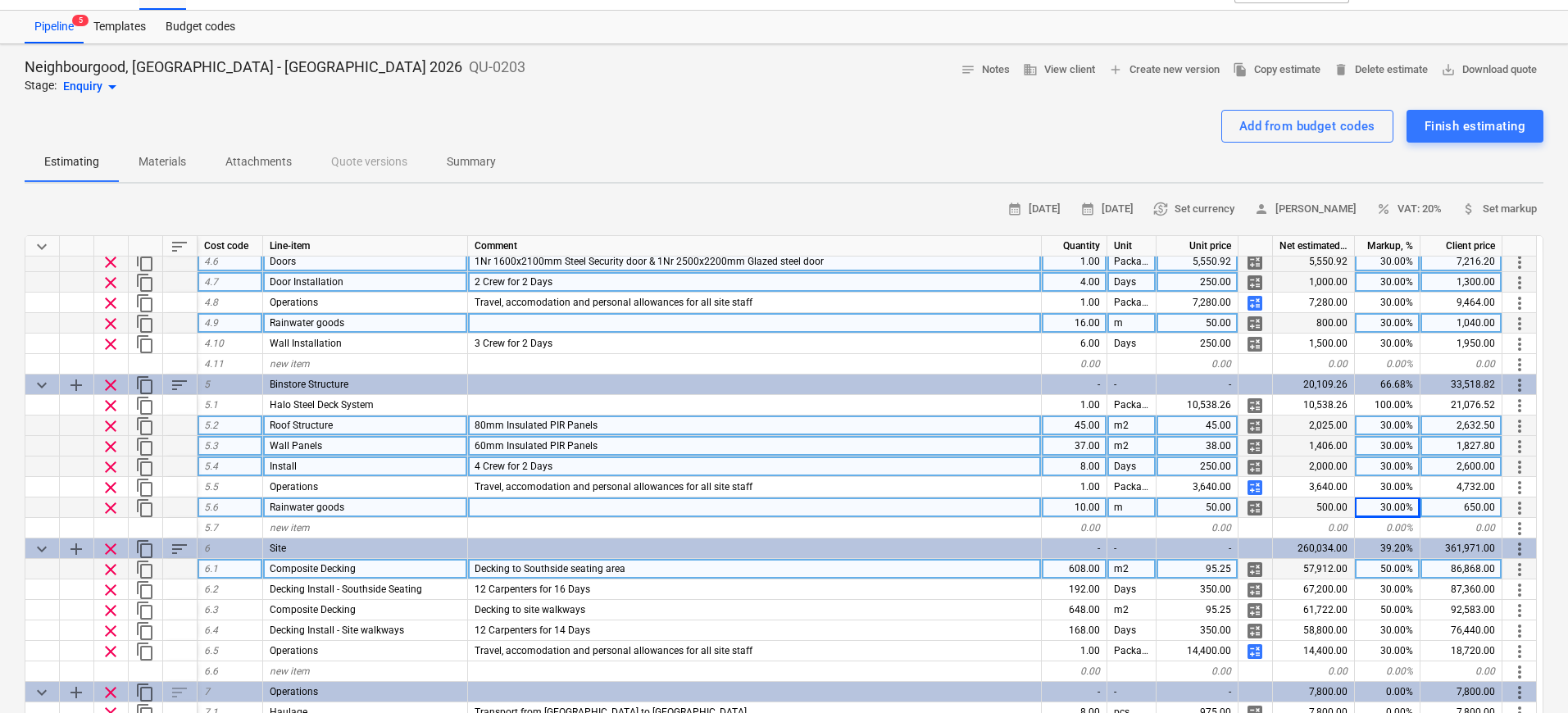
click at [1238, 566] on div "50.00%" at bounding box center [1387, 569] width 65 height 20
type input "30"
type textarea "x"
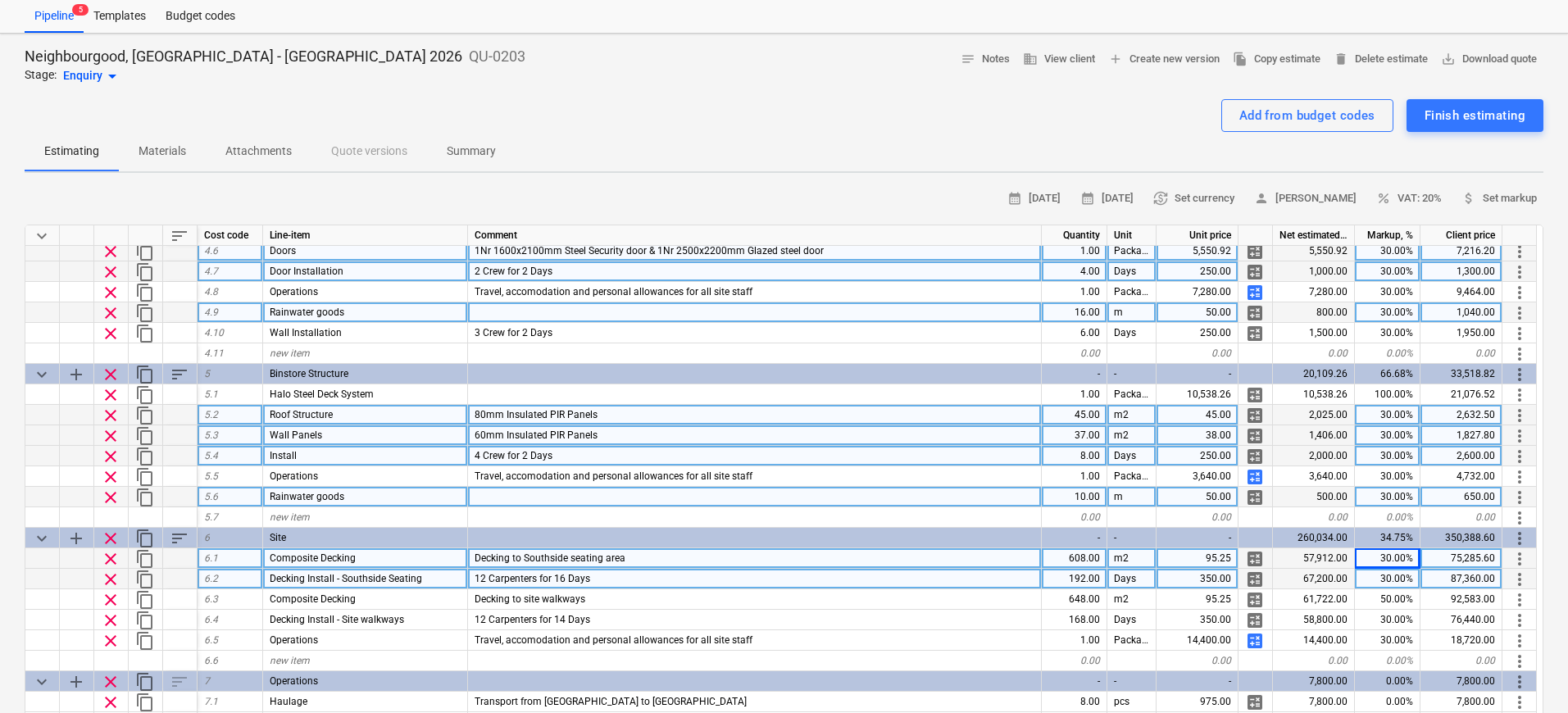
scroll to position [52, 0]
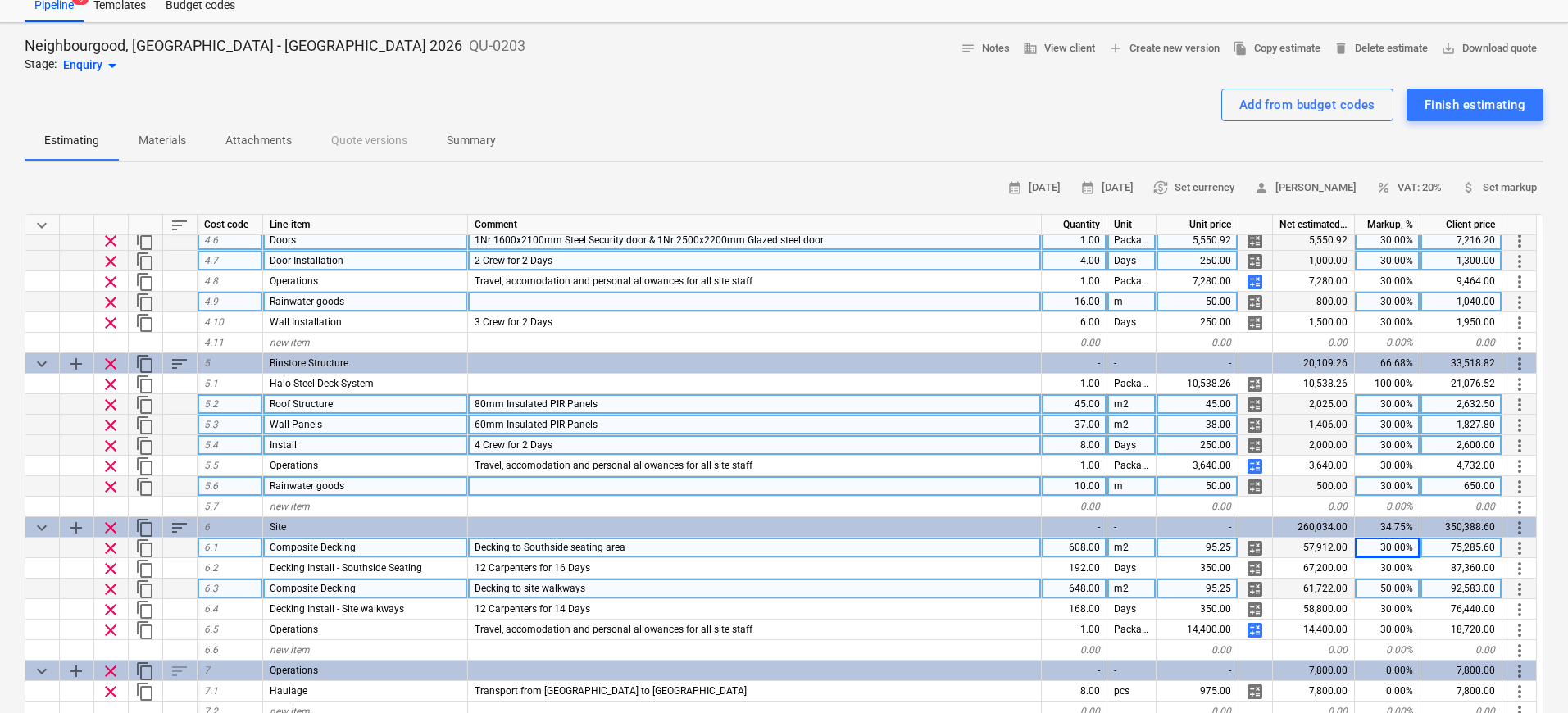
click at [1238, 592] on div "50.00%" at bounding box center [1387, 589] width 65 height 20
type input "30"
type textarea "x"
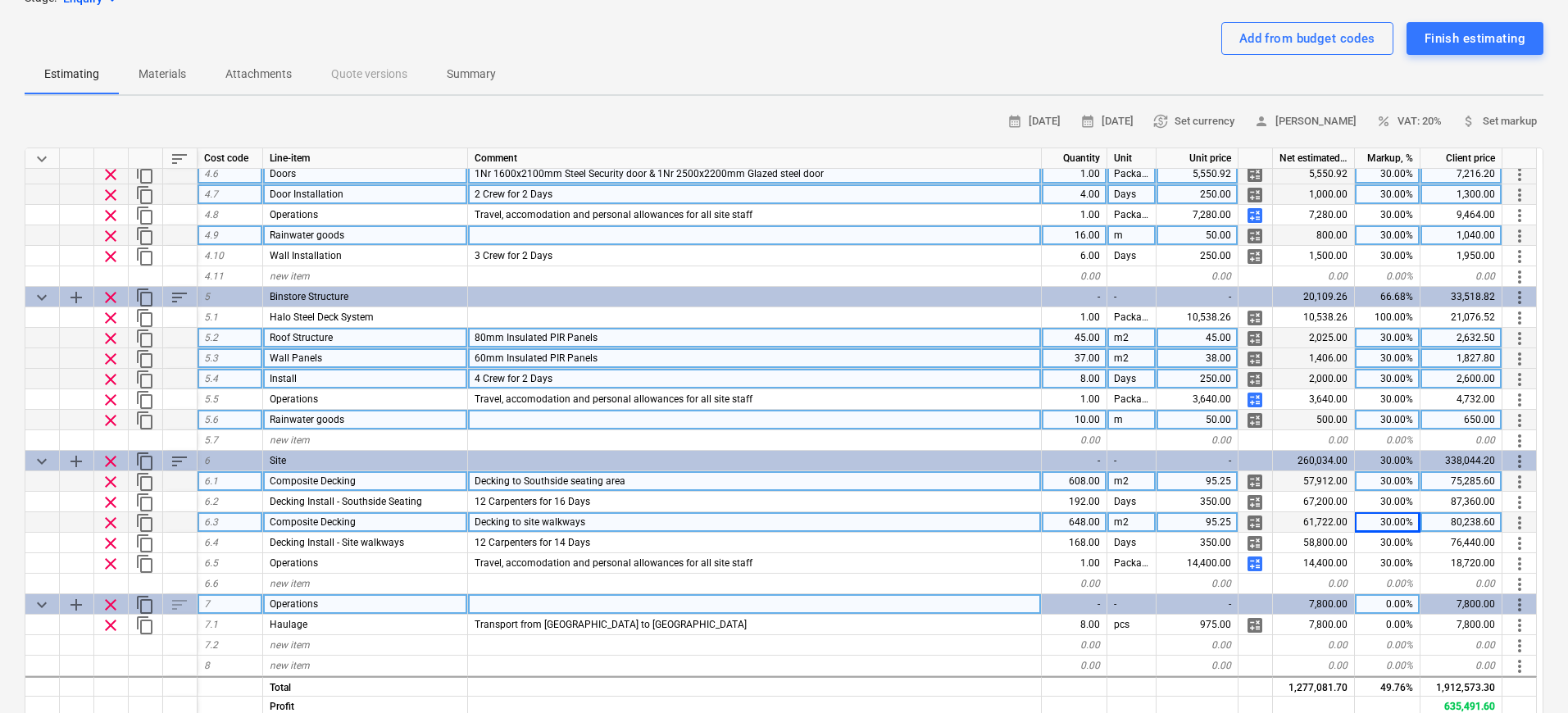
scroll to position [130, 0]
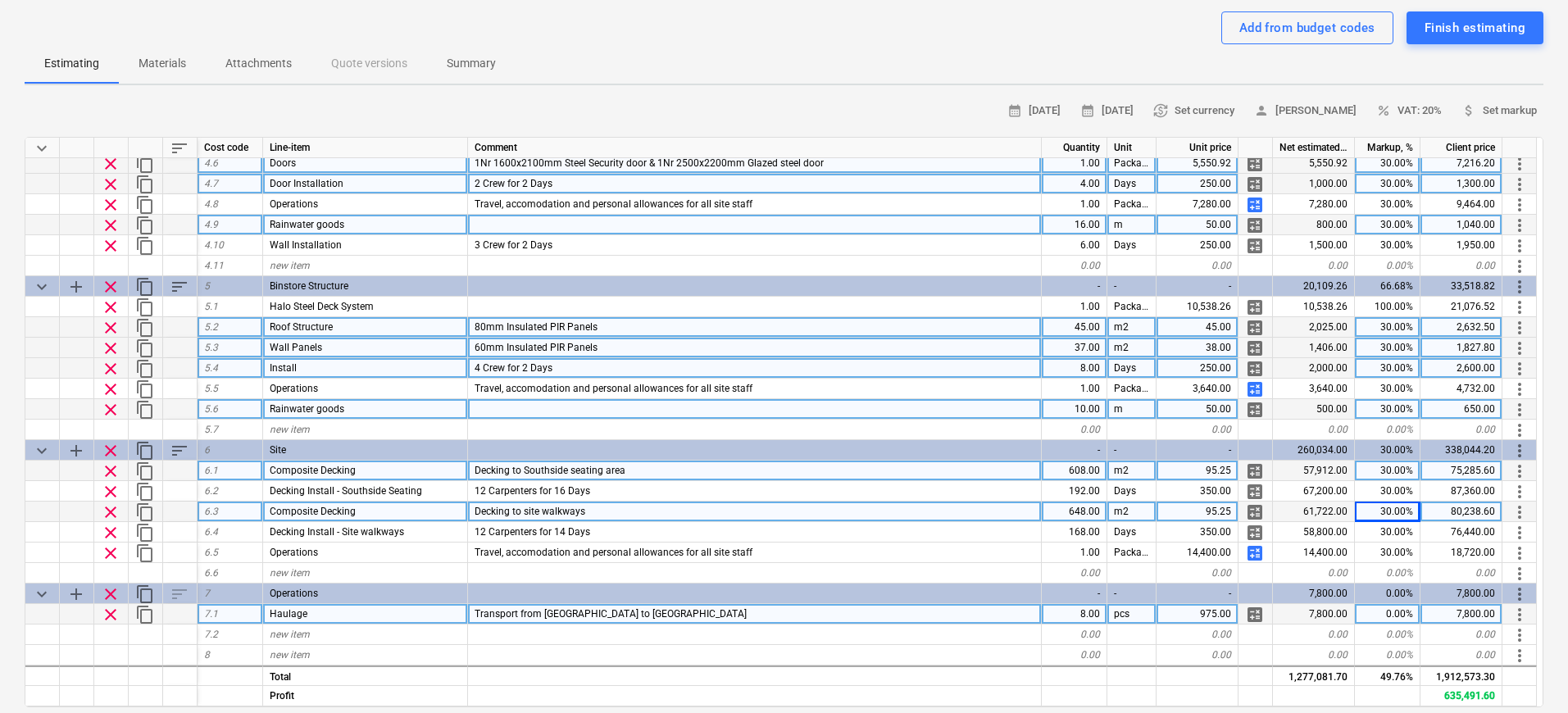
click at [1238, 617] on div "0.00%" at bounding box center [1387, 615] width 65 height 20
type input "30"
type textarea "x"
click at [364, 621] on div "new item" at bounding box center [365, 635] width 205 height 20
type input "Operations Allowance"
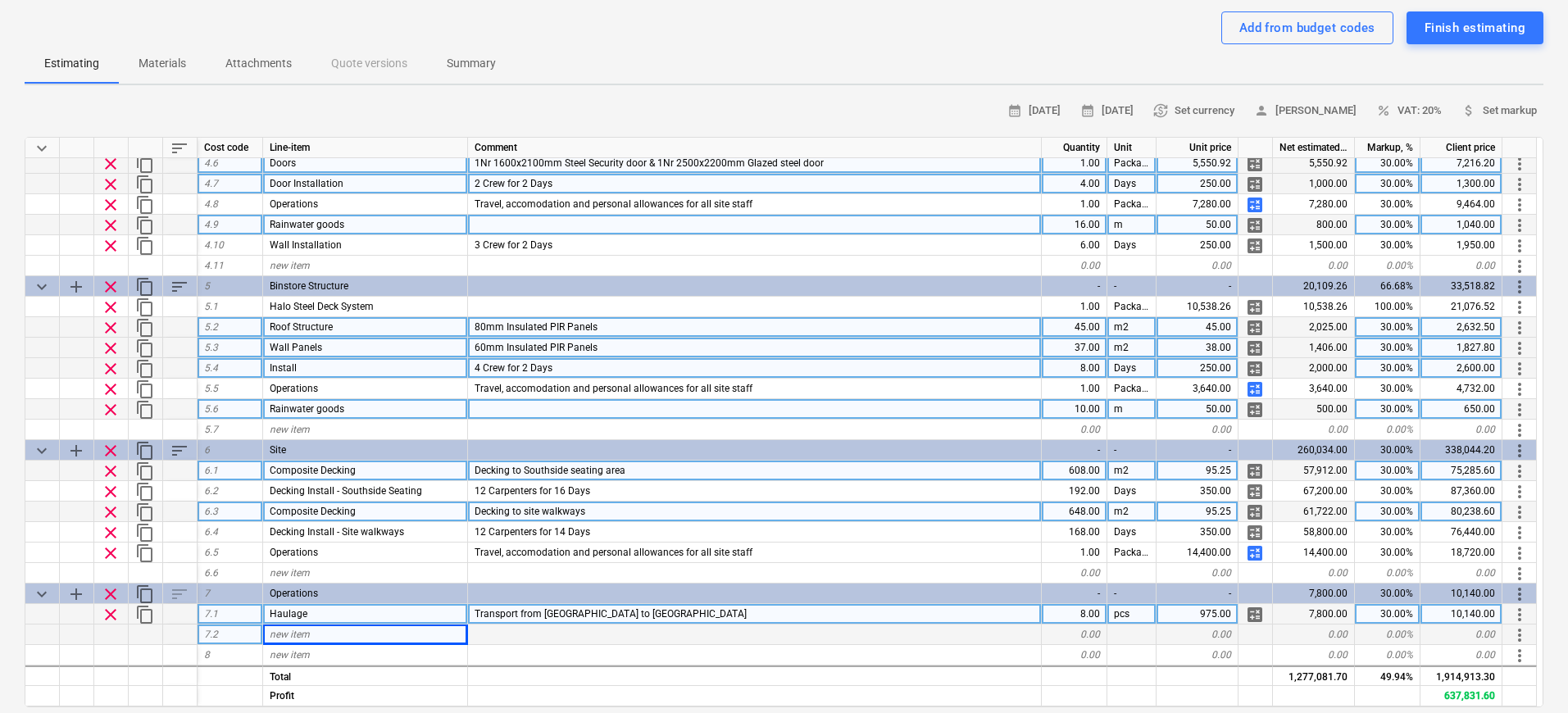
type textarea "x"
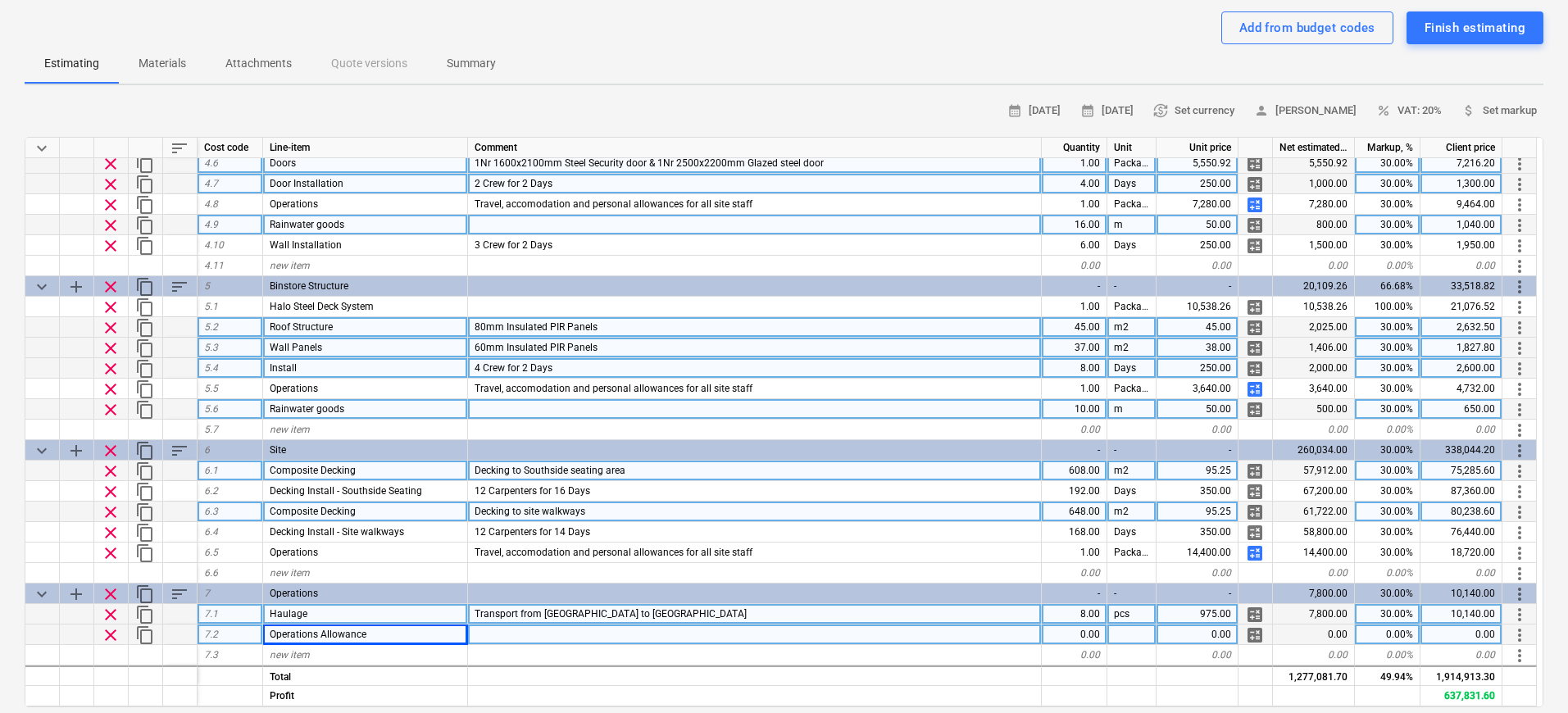
click at [491, 621] on div at bounding box center [754, 635] width 573 height 20
type input "Warehouse & Delivery Fees"
type textarea "x"
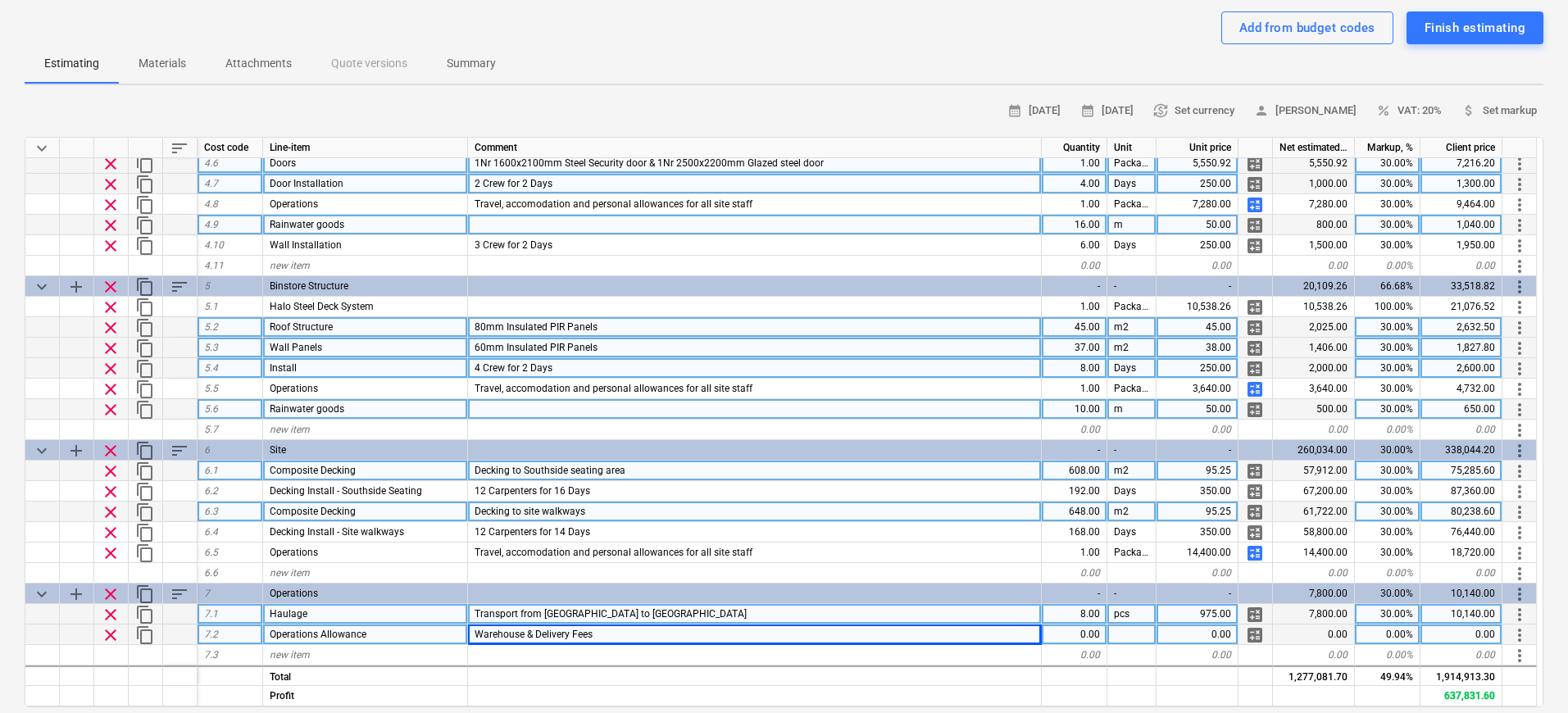
click at [1093, 621] on div "0.00" at bounding box center [1074, 635] width 65 height 20
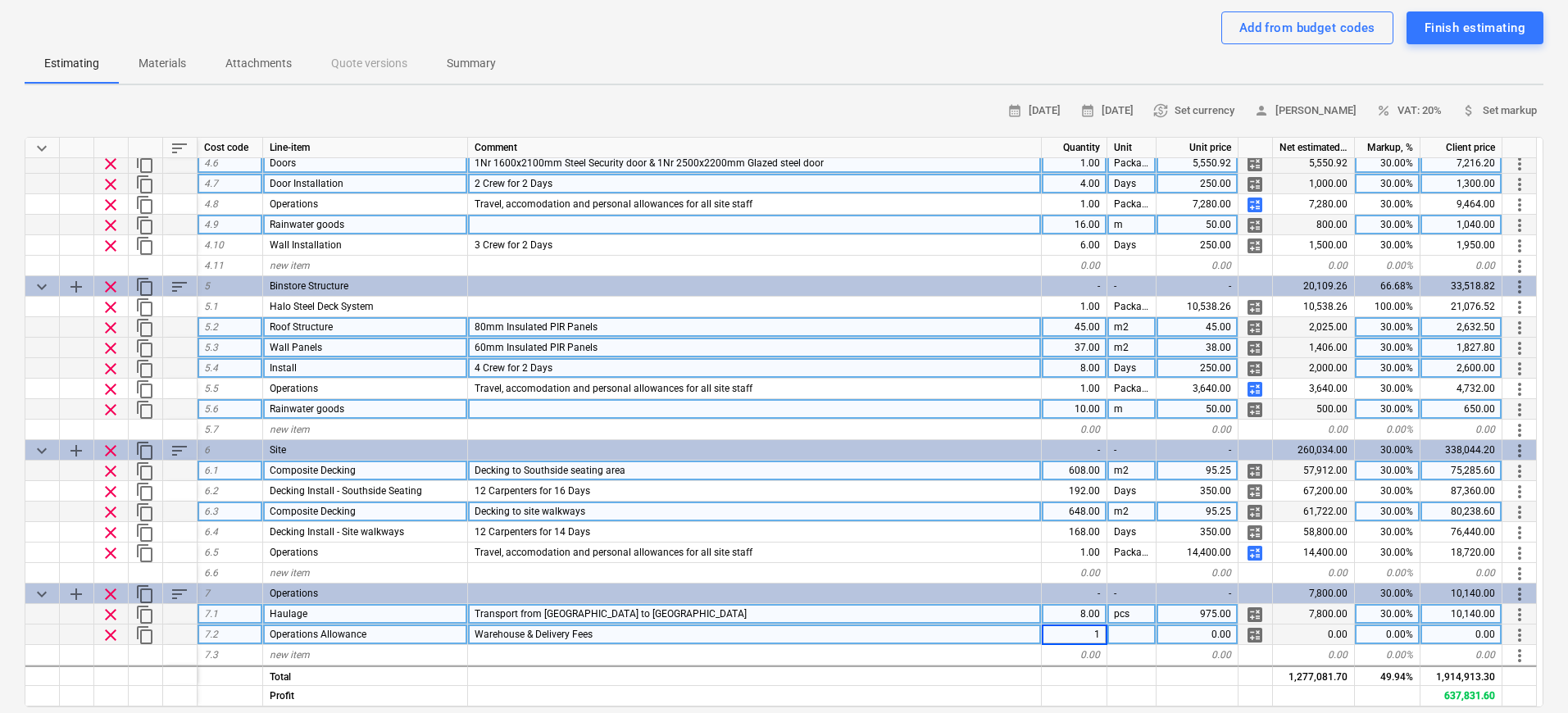
type input "15"
click at [1195, 621] on div "0.00" at bounding box center [1197, 635] width 82 height 20
type textarea "x"
type input "250"
type textarea "x"
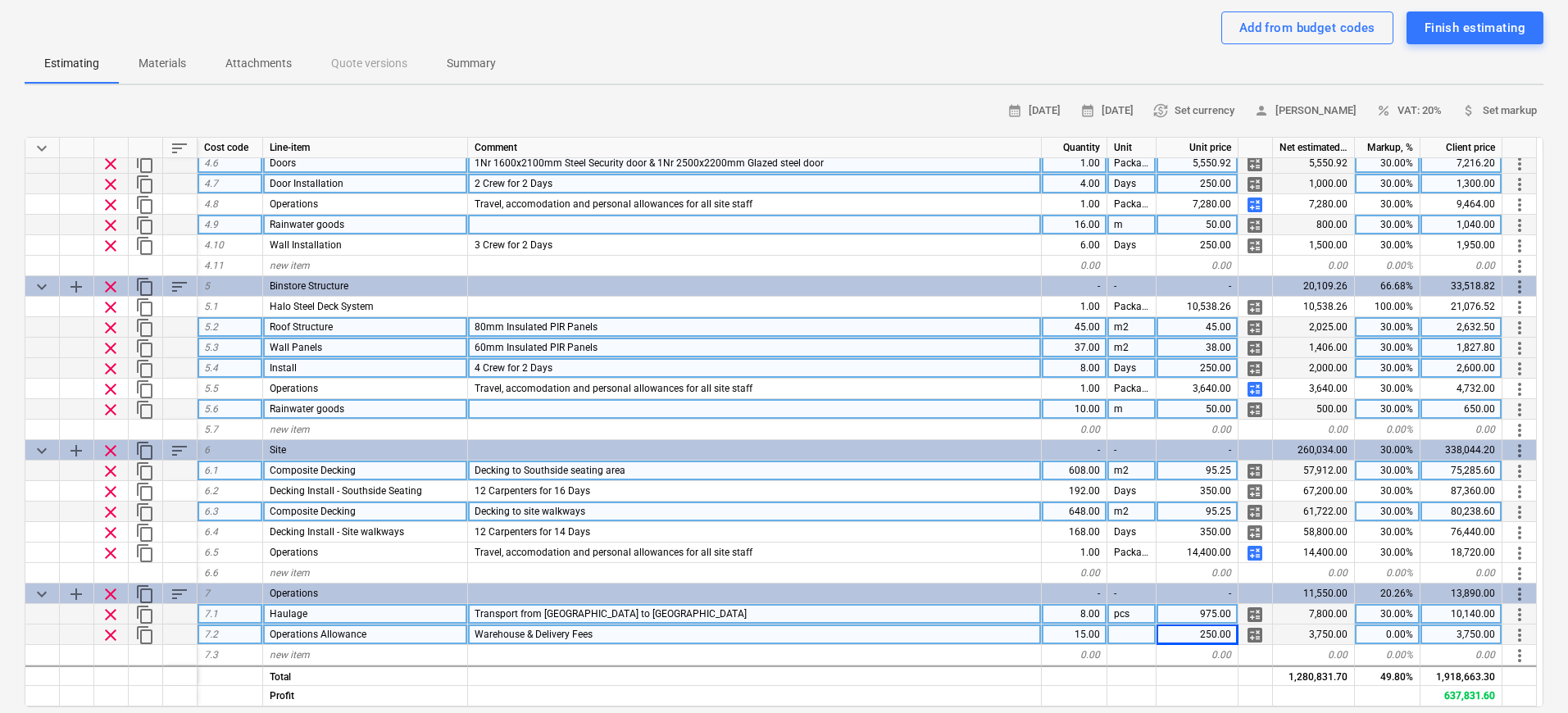
click at [1238, 621] on div "0.00%" at bounding box center [1387, 635] width 65 height 20
type input "30"
type textarea "x"
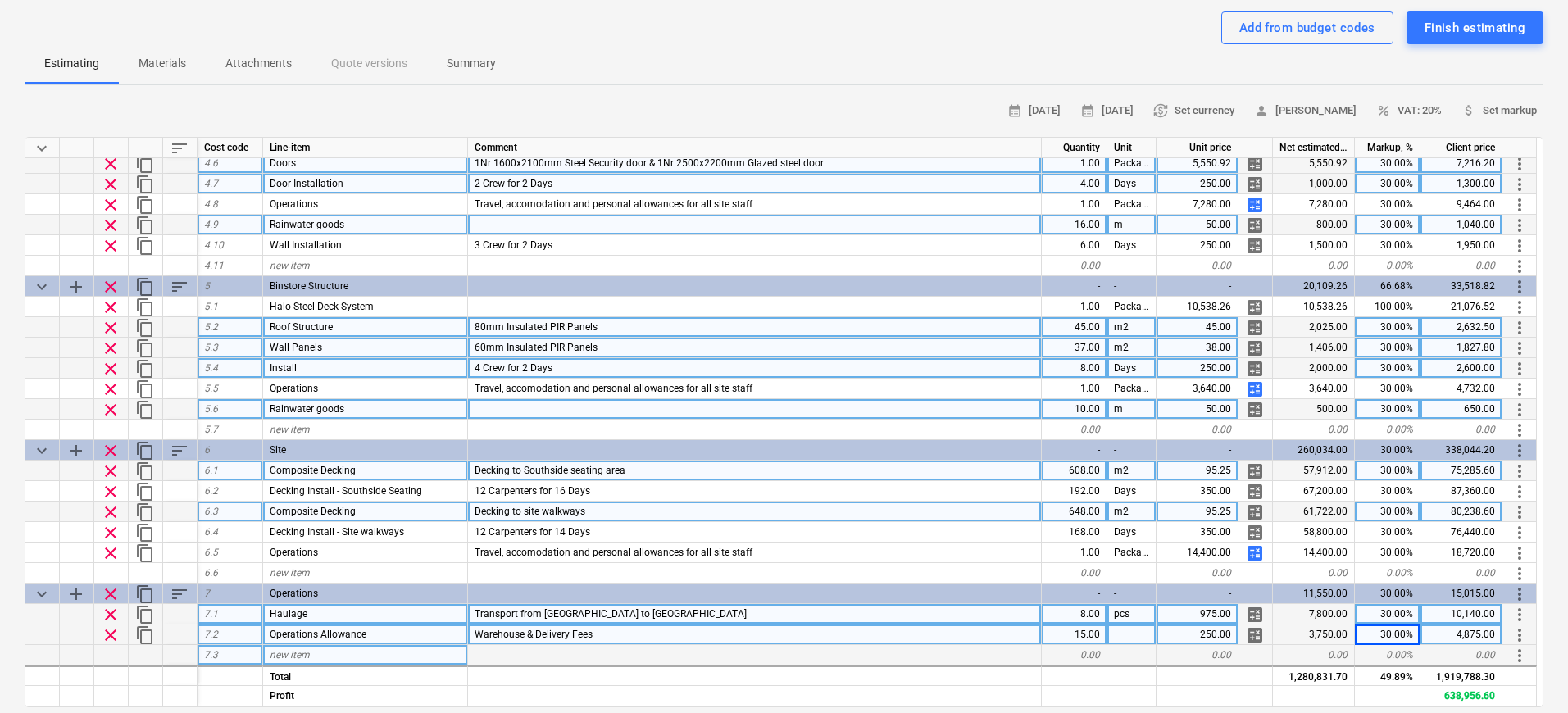
click at [422, 621] on div "new item" at bounding box center [365, 655] width 205 height 20
type input "Deliveries Allowance"
type textarea "x"
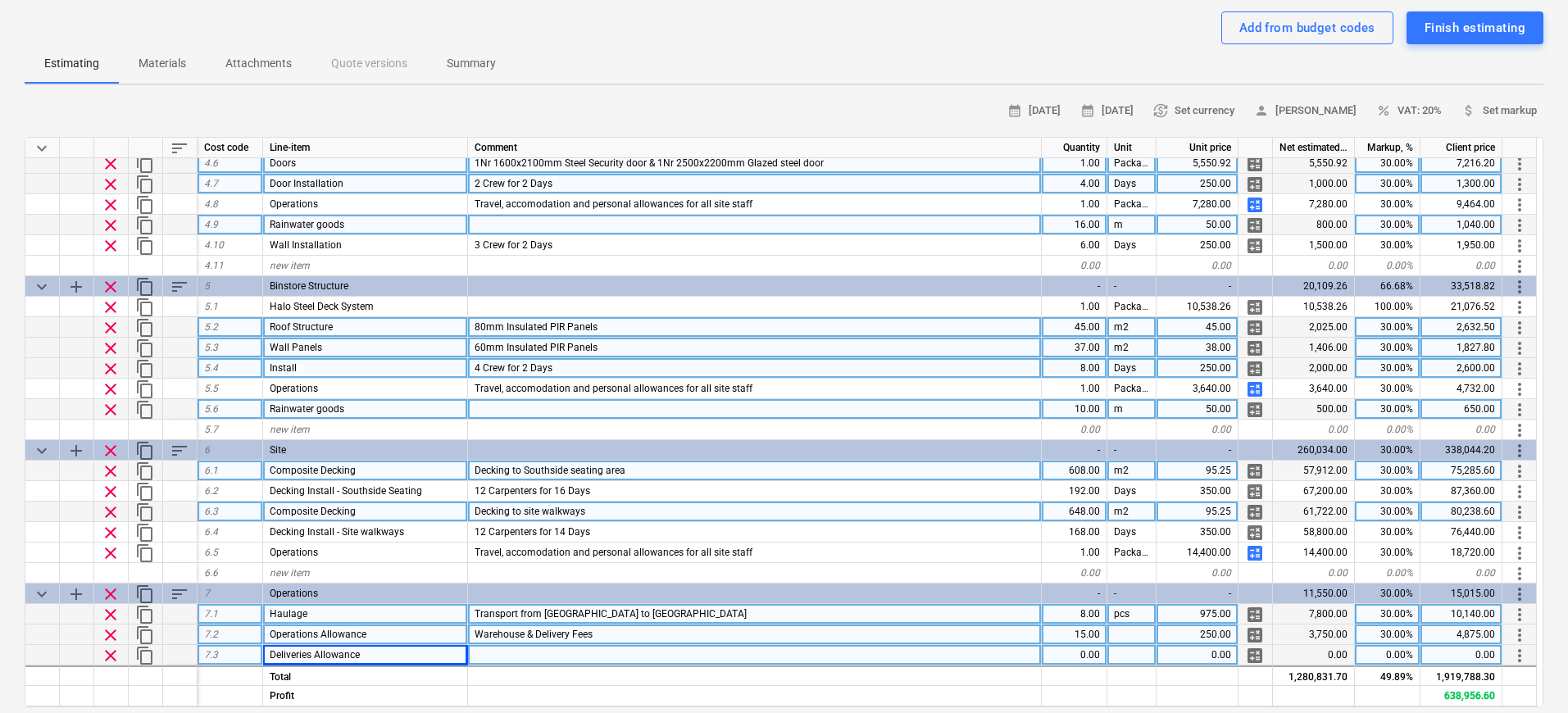
scroll to position [1266, 0]
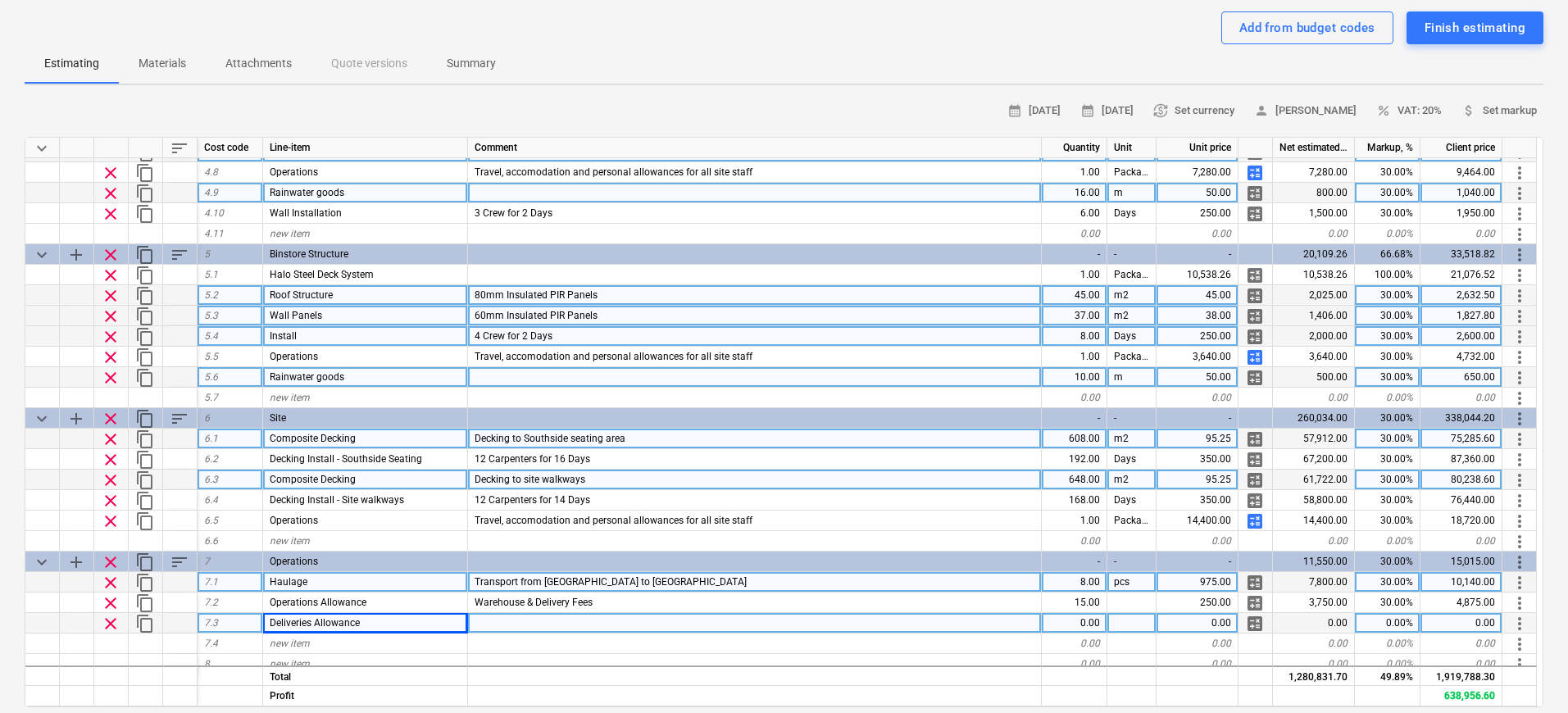
click at [1097, 621] on div "0.00" at bounding box center [1074, 623] width 65 height 20
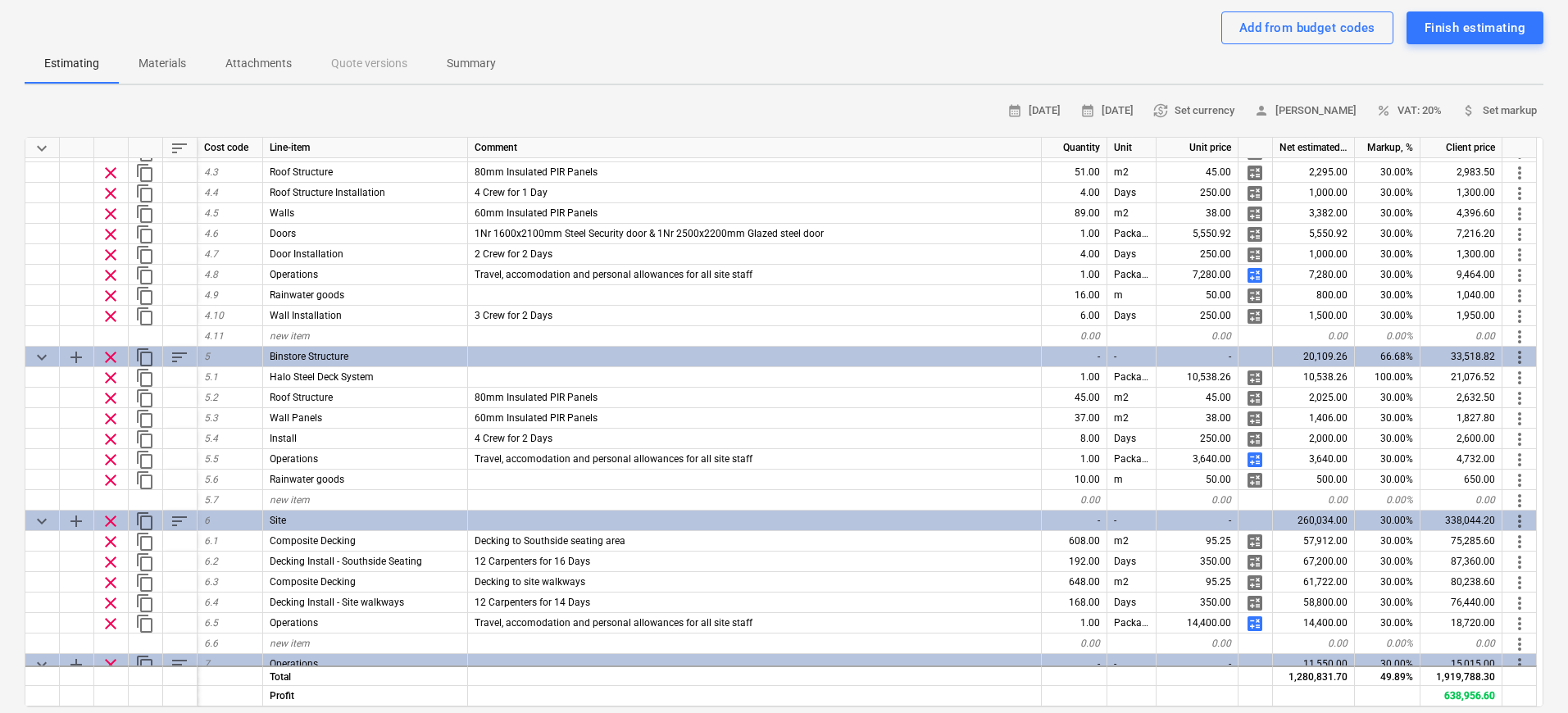
scroll to position [1275, 0]
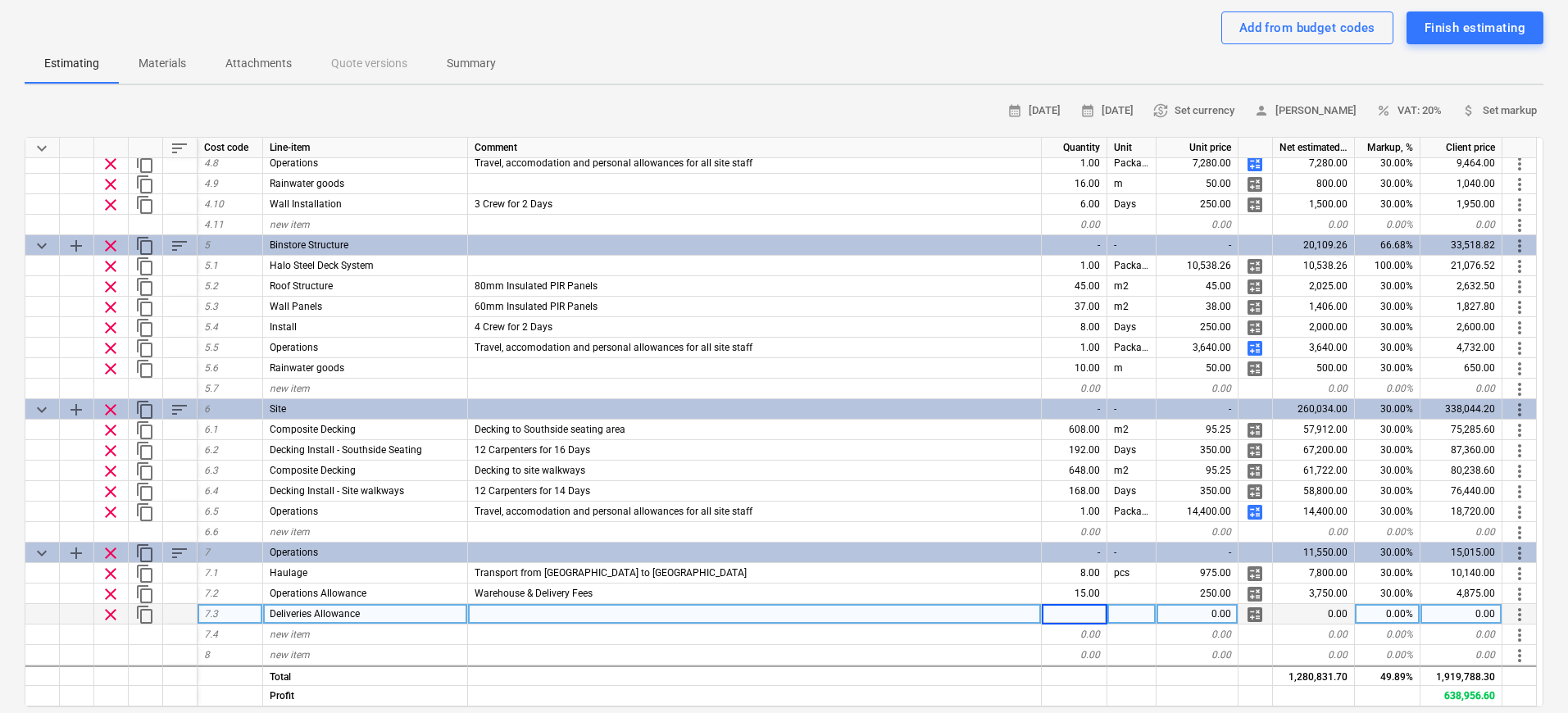
click at [1098, 618] on input at bounding box center [1074, 614] width 64 height 19
type input "1"
type textarea "x"
click at [1216, 611] on div "0.00" at bounding box center [1197, 615] width 82 height 20
type input "2000"
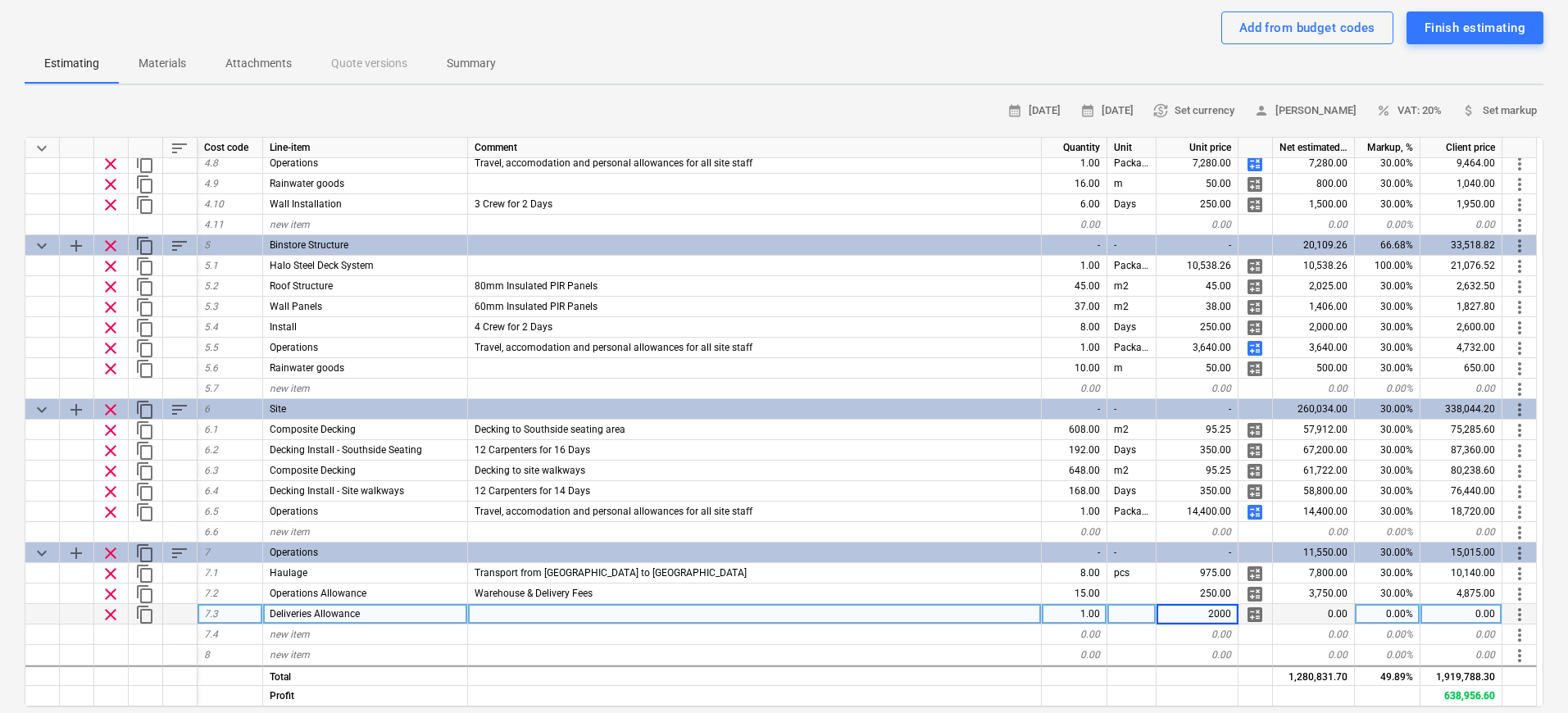
type textarea "x"
click at [1238, 607] on div "0.00%" at bounding box center [1387, 615] width 65 height 20
type input "30"
type textarea "x"
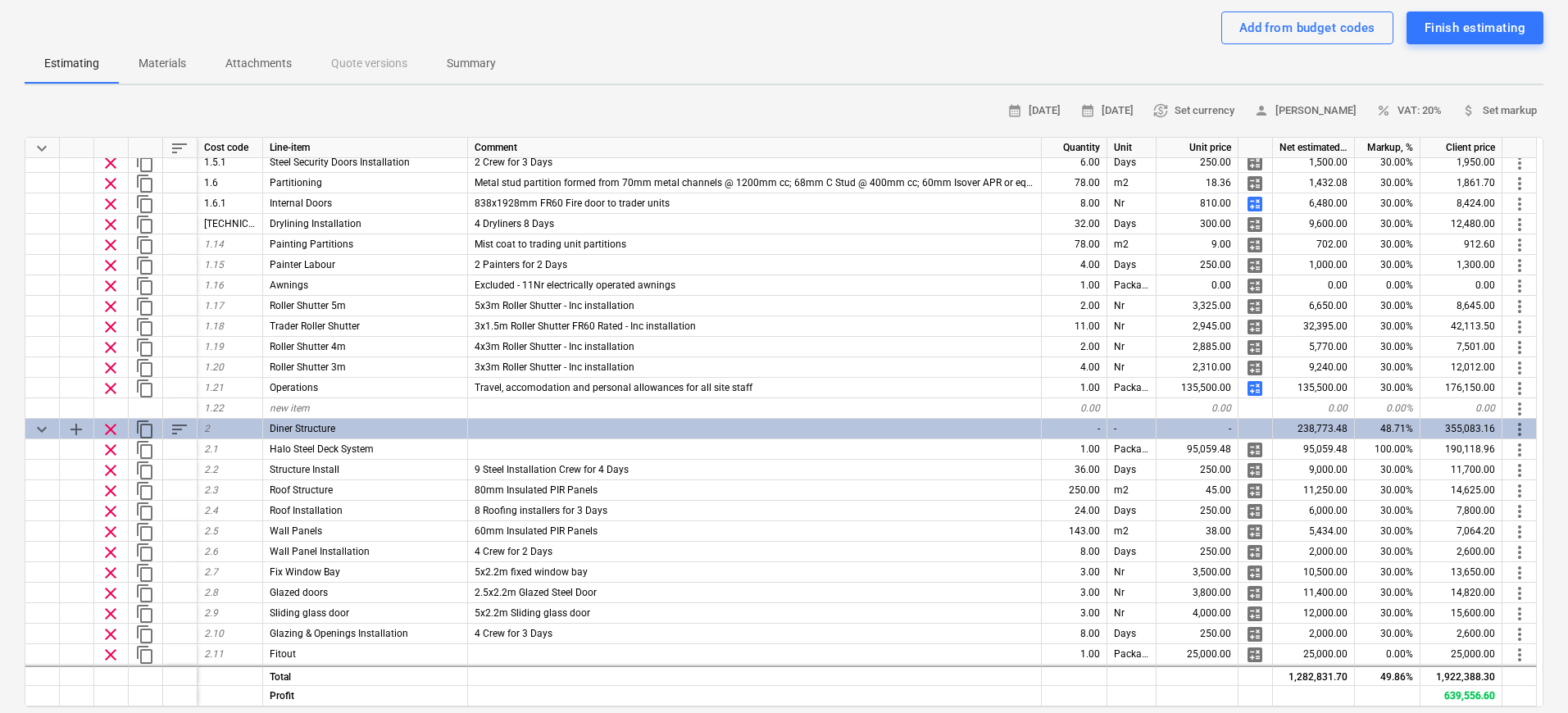
scroll to position [0, 0]
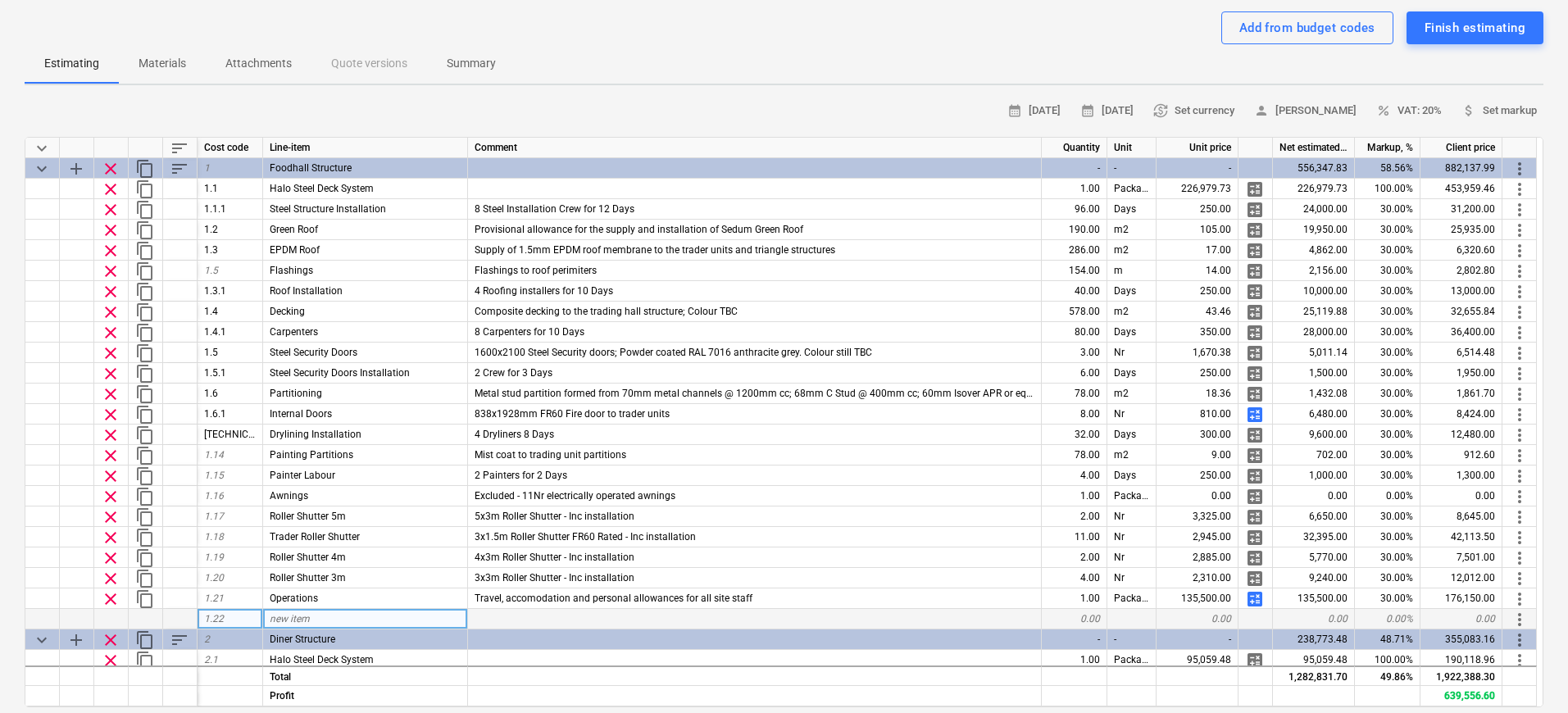
click at [345, 612] on div "new item" at bounding box center [365, 619] width 205 height 20
type input "Contingency"
type textarea "x"
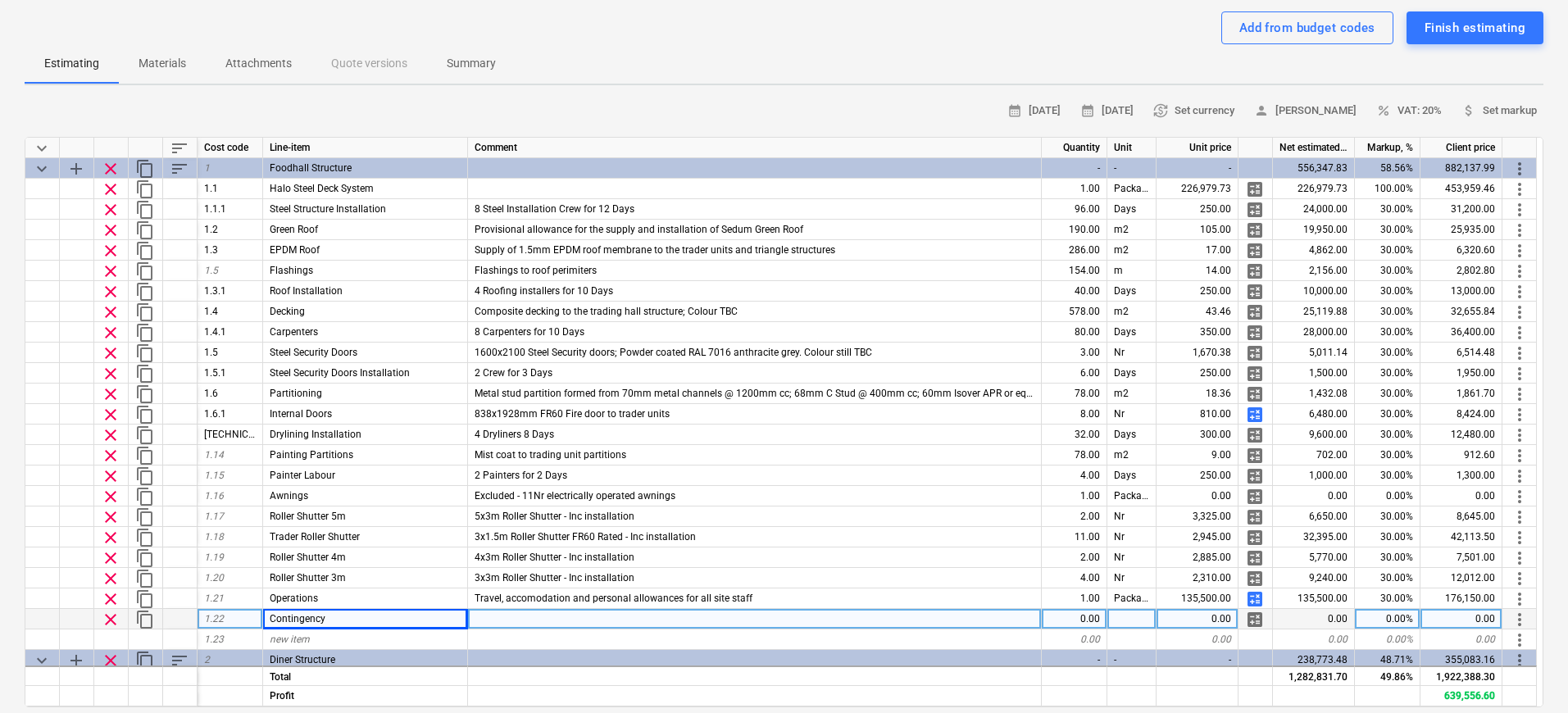
click at [1098, 621] on div "0.00" at bounding box center [1074, 619] width 65 height 20
type input "0.05"
type textarea "x"
click at [1181, 621] on div "0.00" at bounding box center [1197, 619] width 82 height 20
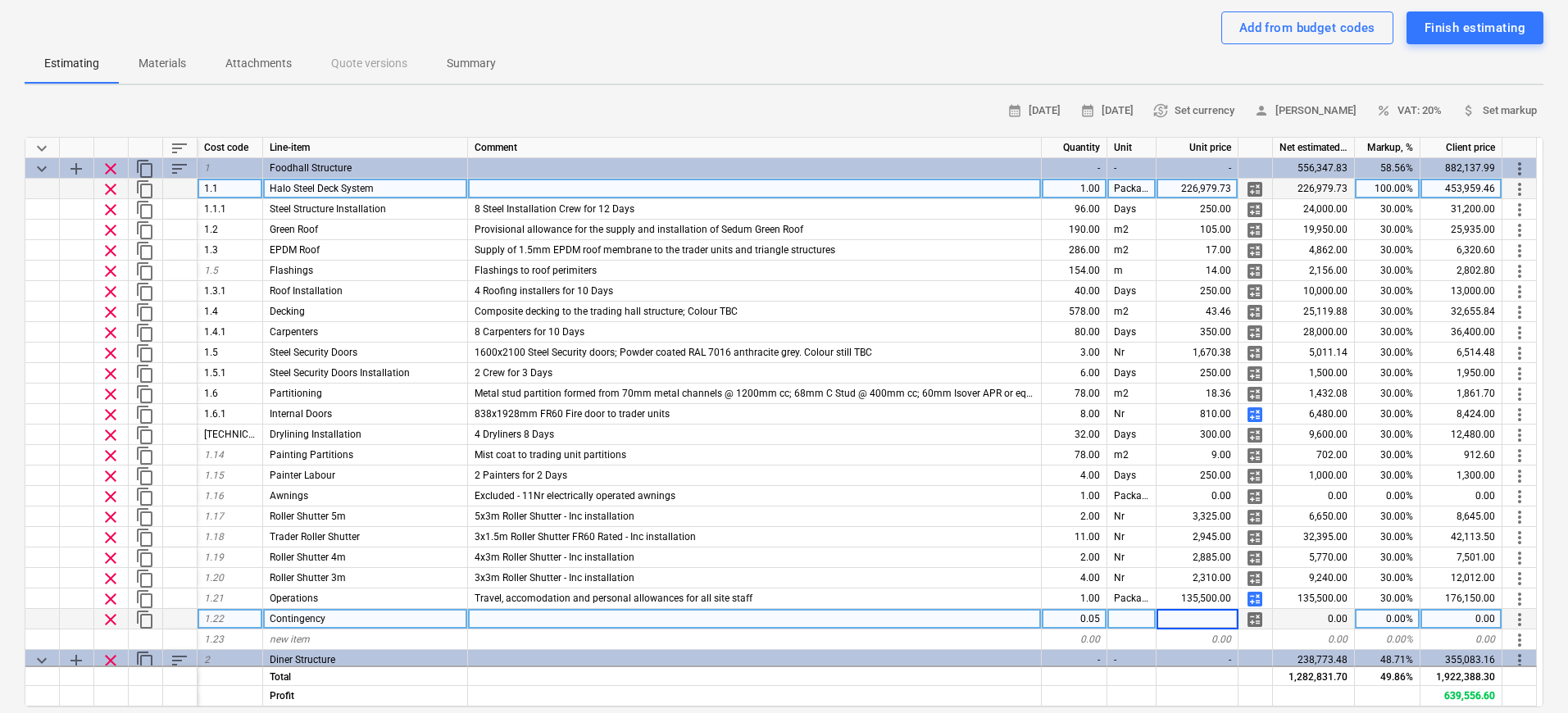
click at [1238, 186] on div "226,979.73" at bounding box center [1313, 188] width 82 height 20
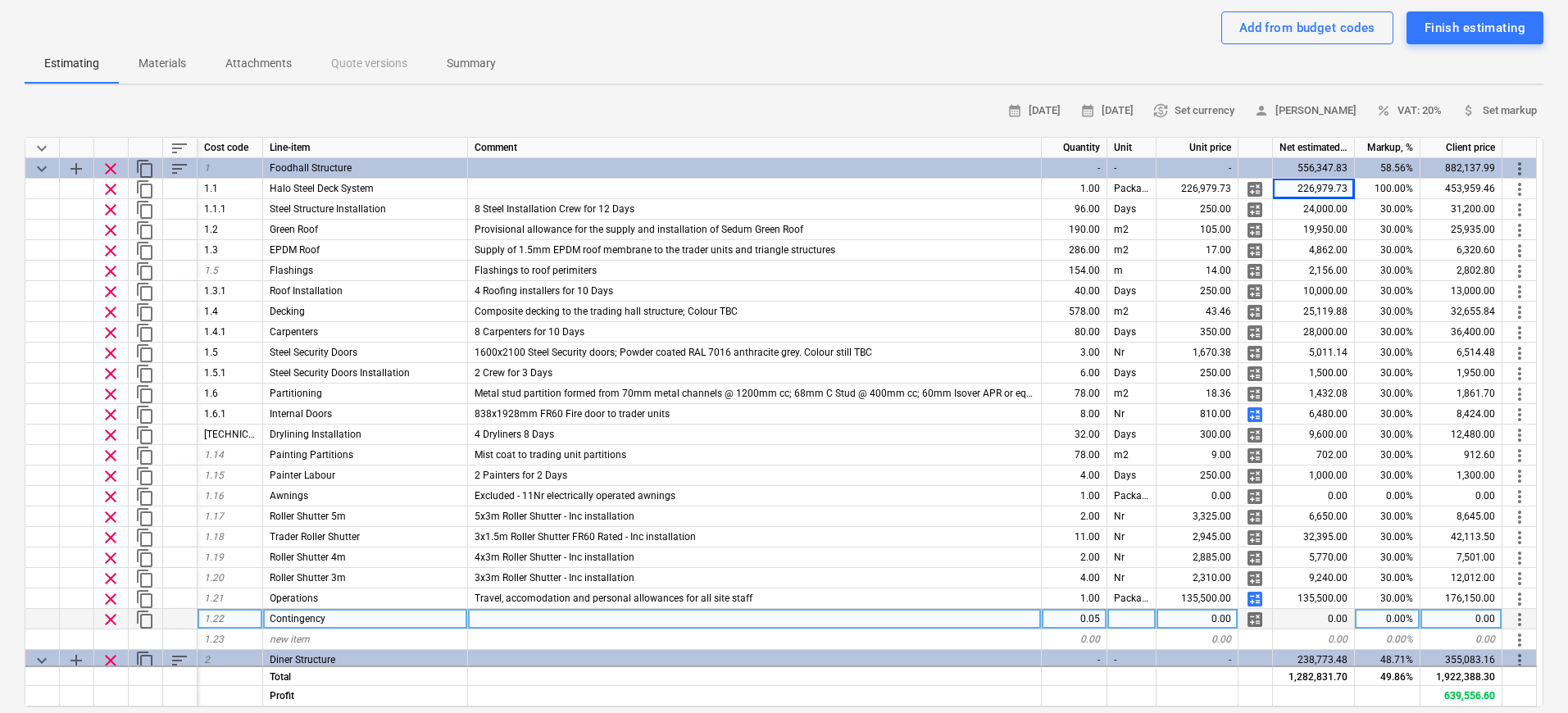
click at [1196, 617] on div "0.00" at bounding box center [1197, 619] width 82 height 20
type input "226,979.73"
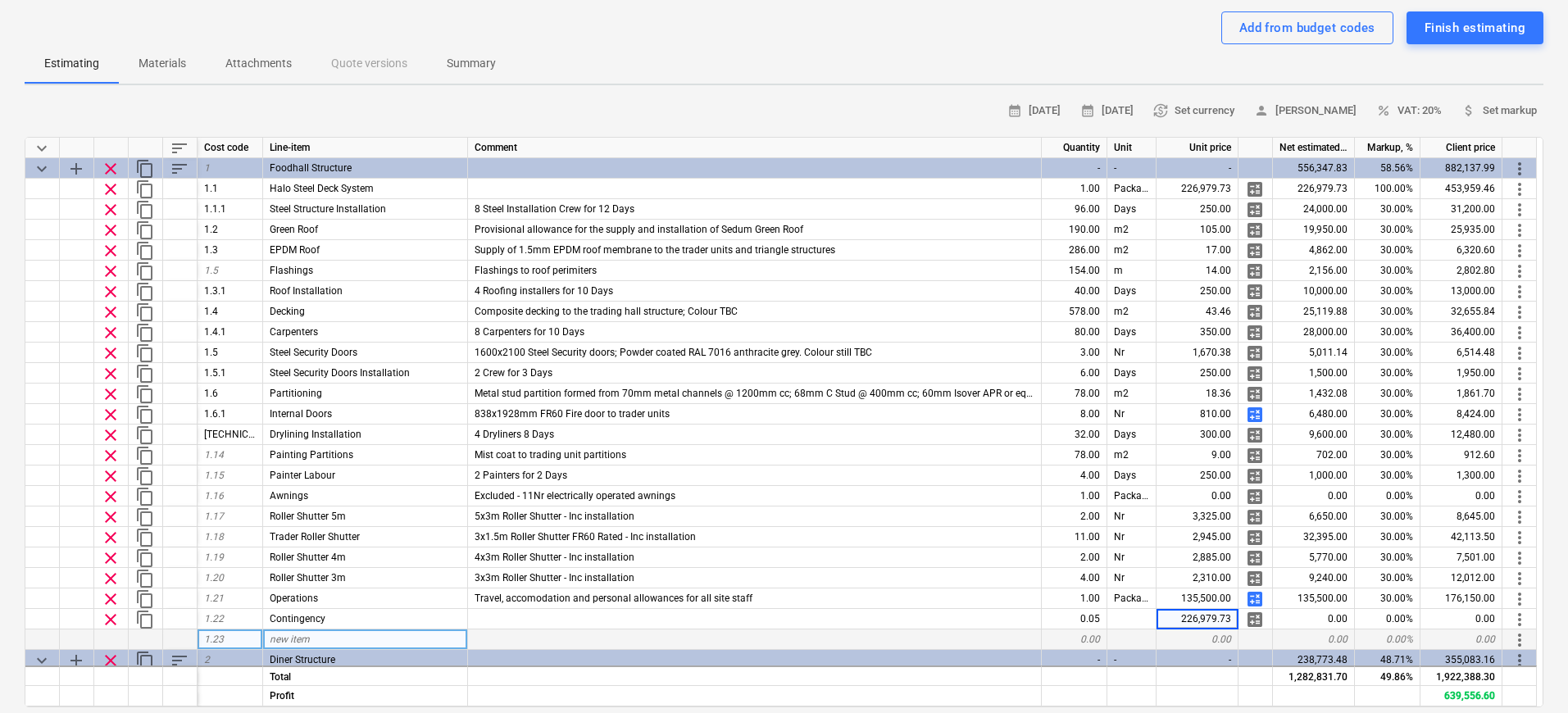
click at [1193, 621] on div "0.00" at bounding box center [1197, 639] width 82 height 20
type textarea "x"
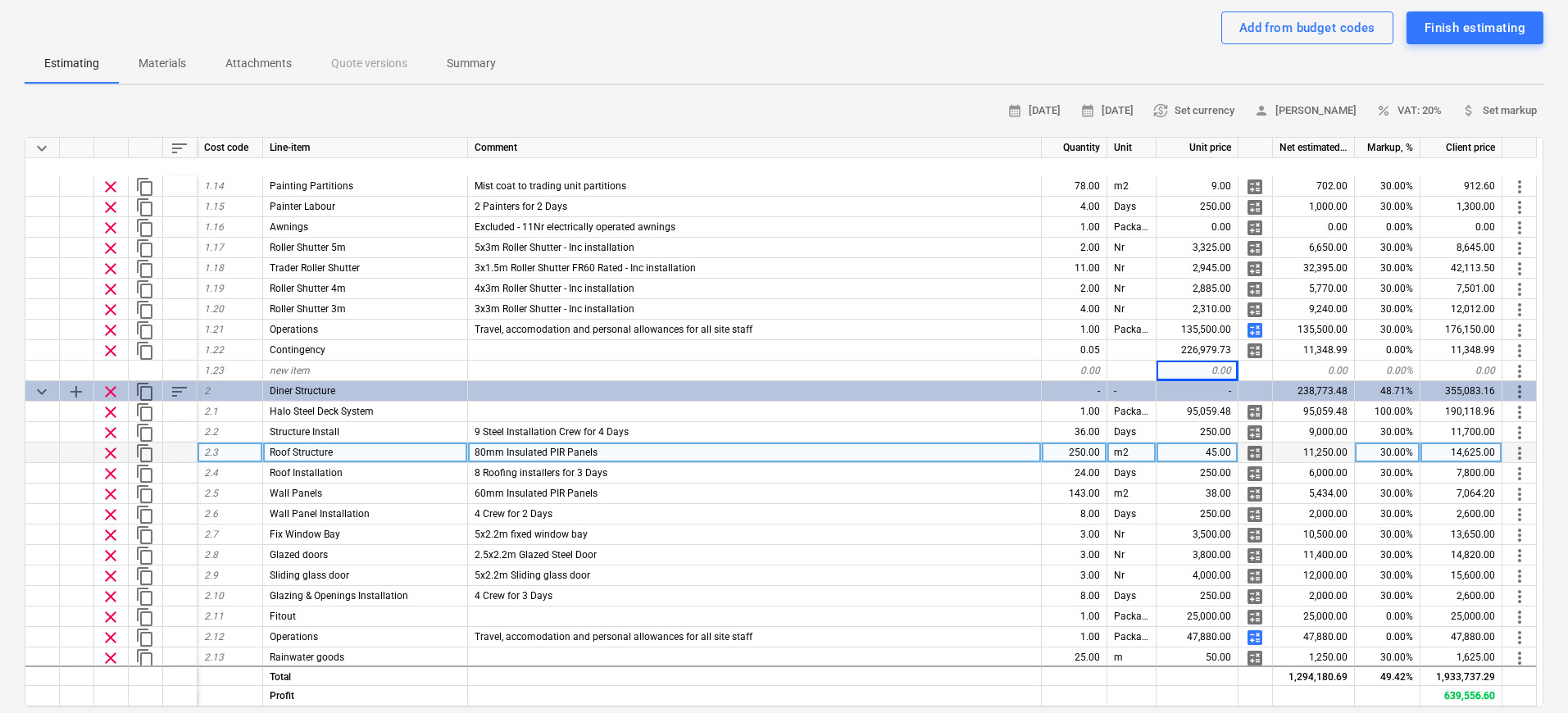
scroll to position [467, 0]
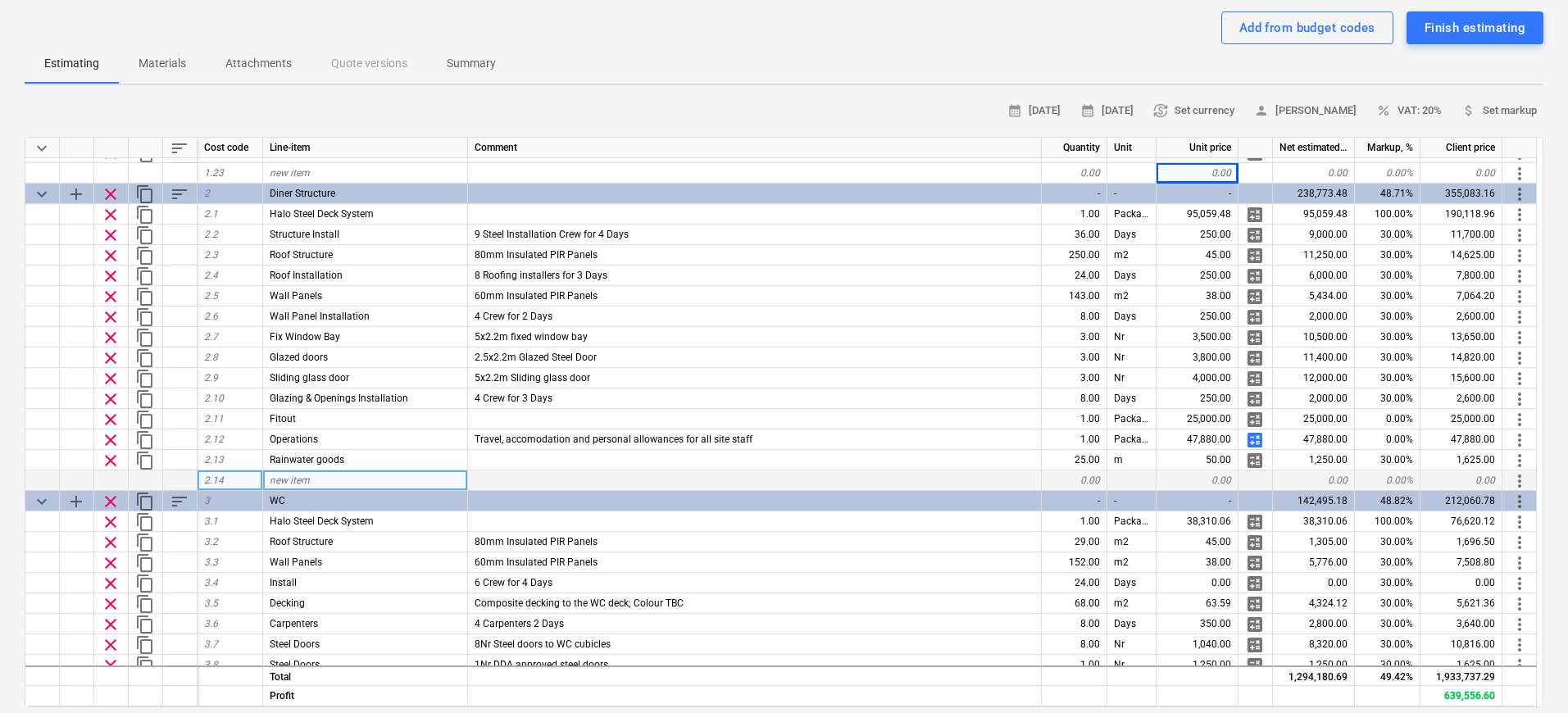
click at [304, 480] on span "new item" at bounding box center [290, 481] width 40 height 11
type input "Contingency"
type textarea "x"
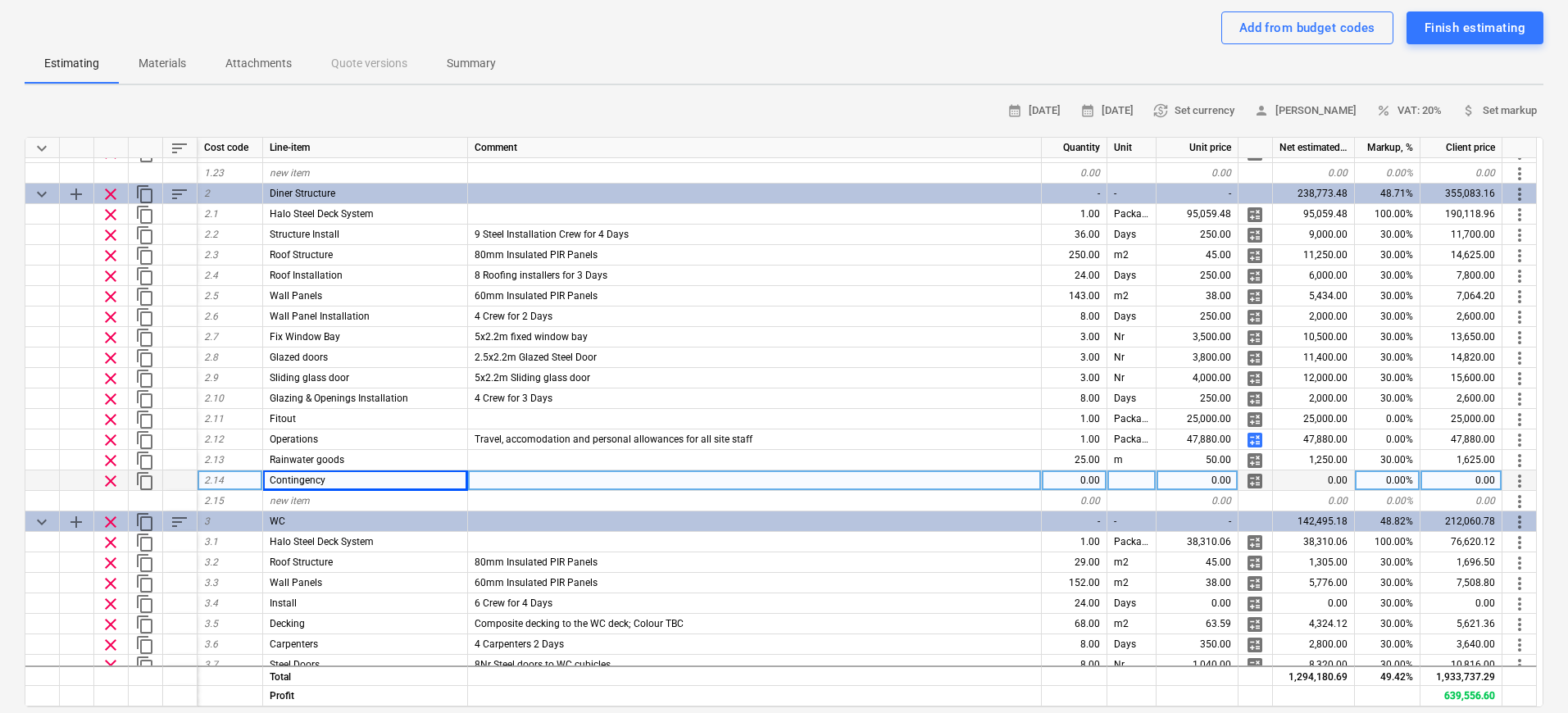
click at [1083, 484] on div "0.00" at bounding box center [1074, 481] width 65 height 20
type input "0.05"
click at [1235, 483] on div "0.00" at bounding box center [1197, 481] width 82 height 20
type textarea "x"
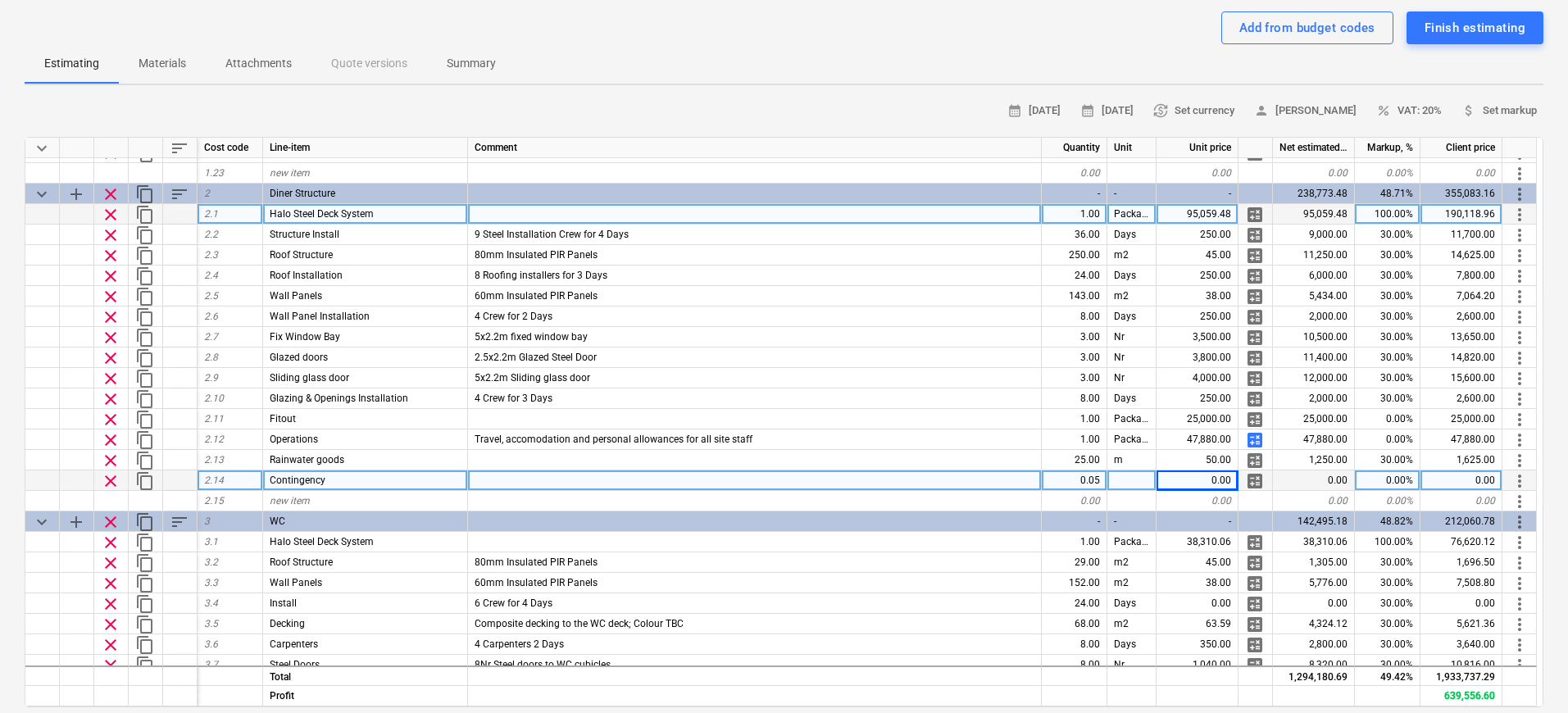
click at [1238, 212] on div "95,059.48" at bounding box center [1313, 214] width 82 height 20
click at [1238, 213] on div "95,059.48" at bounding box center [1313, 214] width 82 height 20
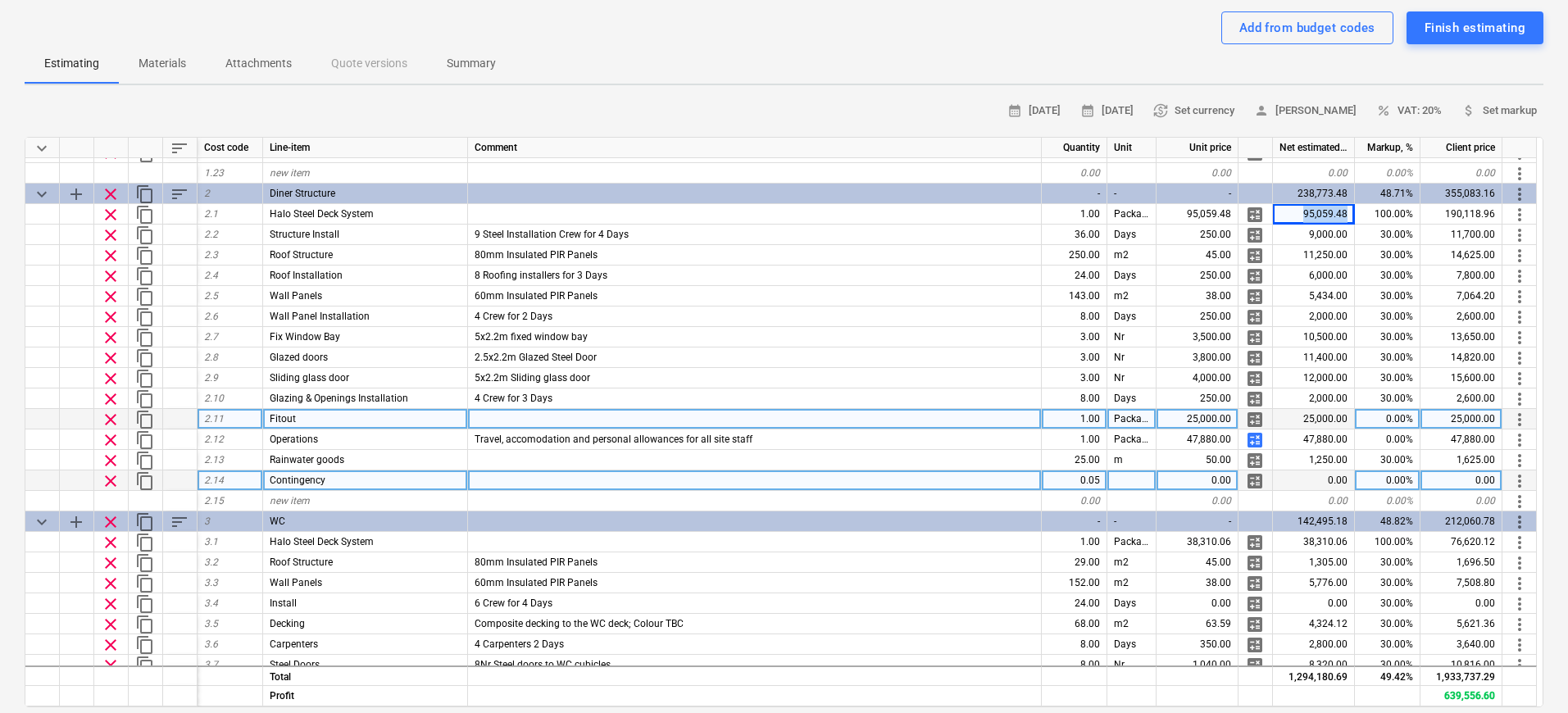
copy div "95,059.48"
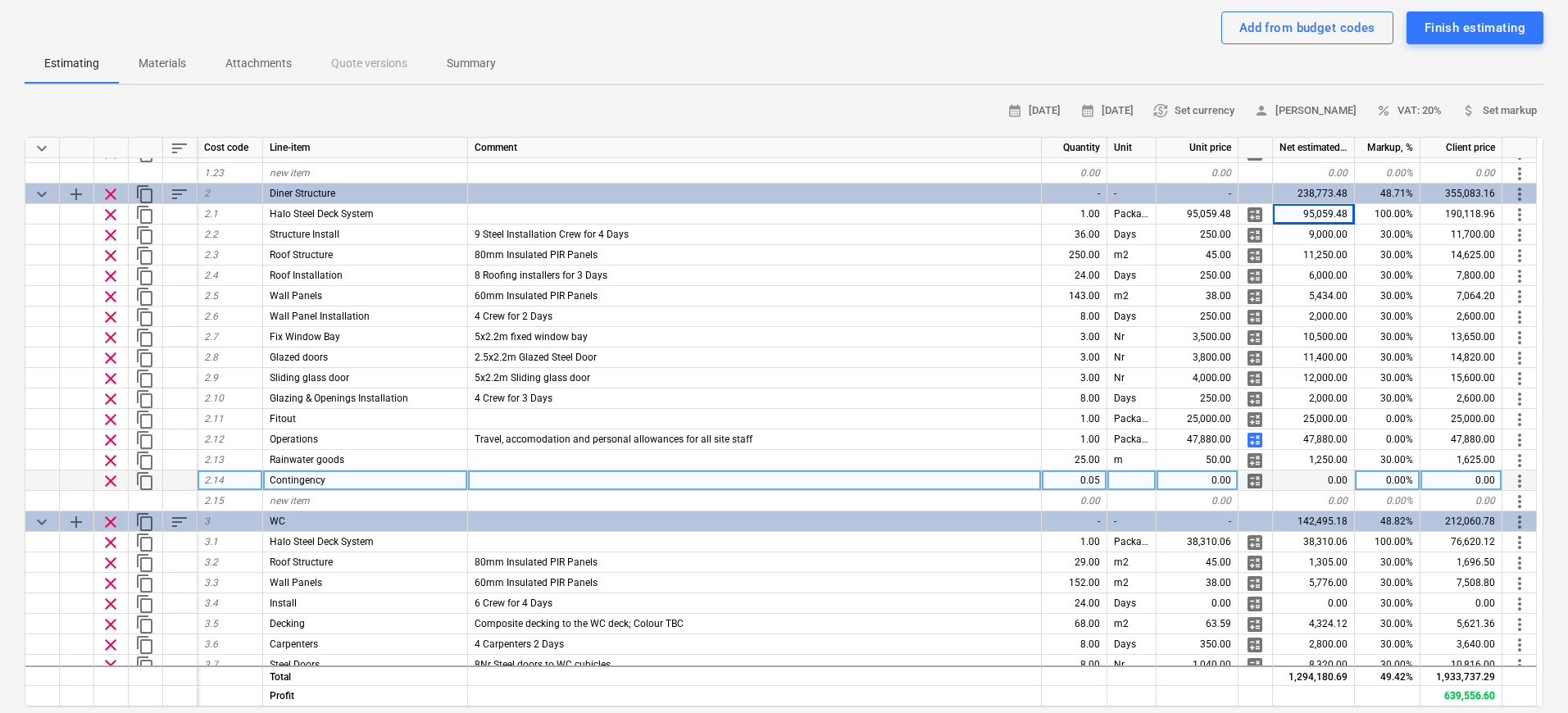
click at [1216, 477] on div "0.00" at bounding box center [1197, 481] width 82 height 20
type input "95,059.48"
click at [1001, 482] on div at bounding box center [754, 481] width 573 height 20
type textarea "x"
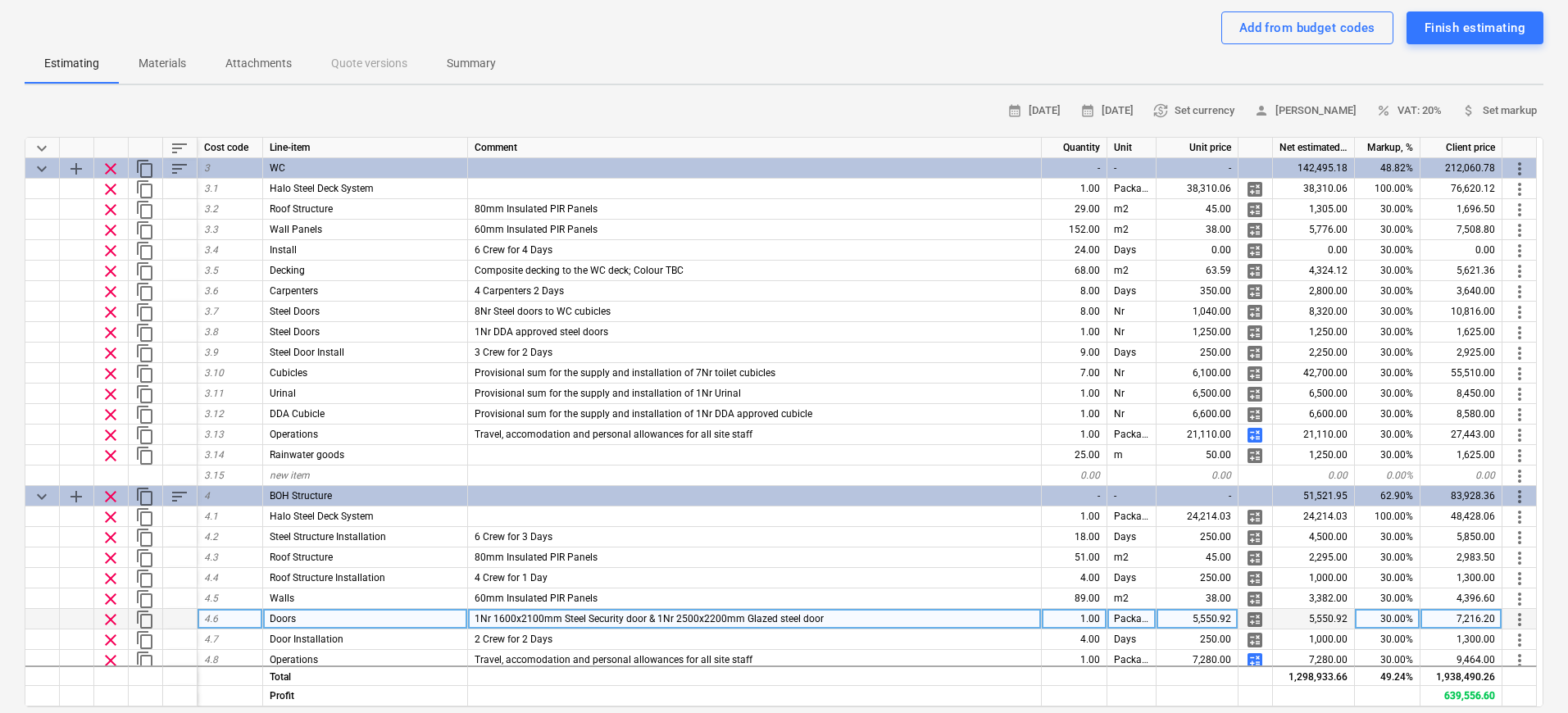
scroll to position [904, 0]
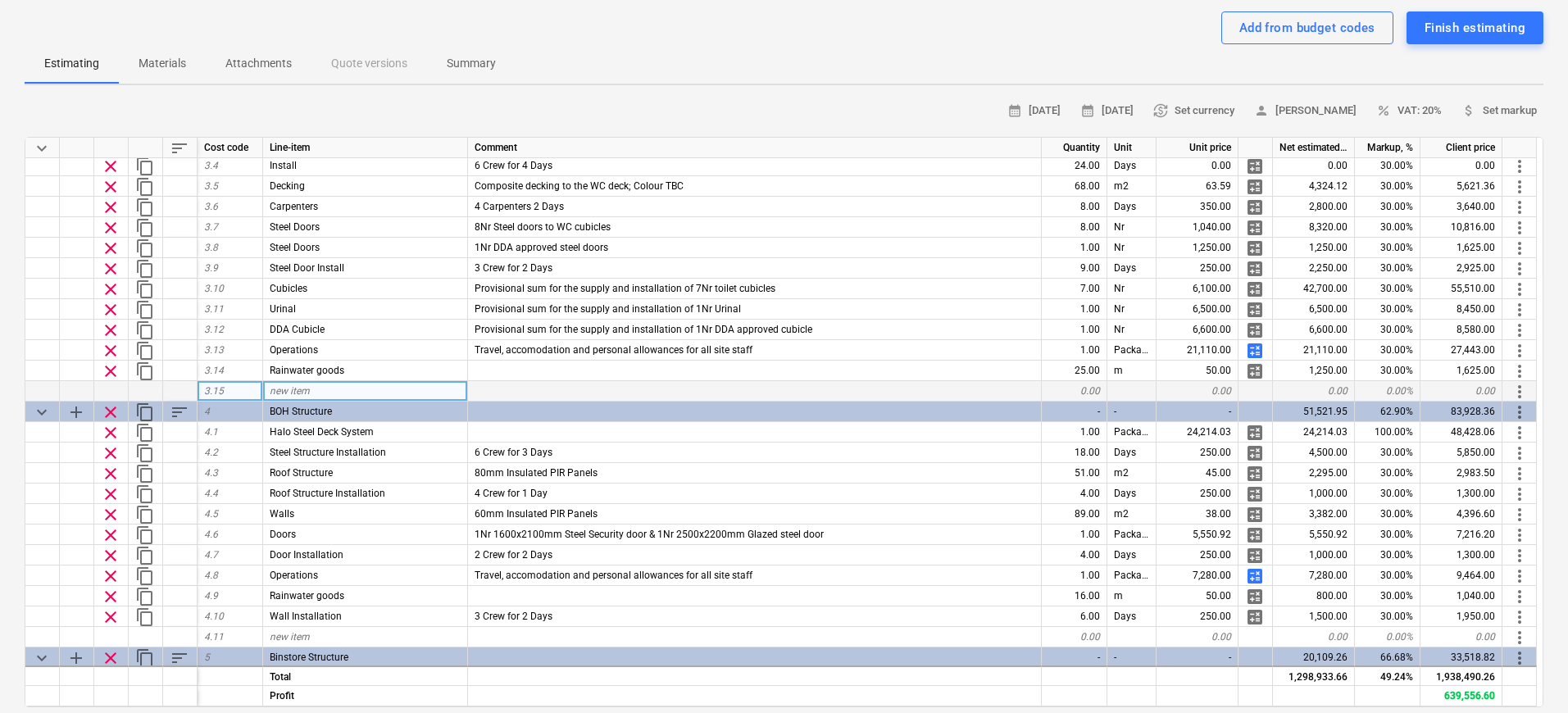
click at [292, 391] on span "new item" at bounding box center [290, 390] width 40 height 11
type input "Contingency"
type textarea "x"
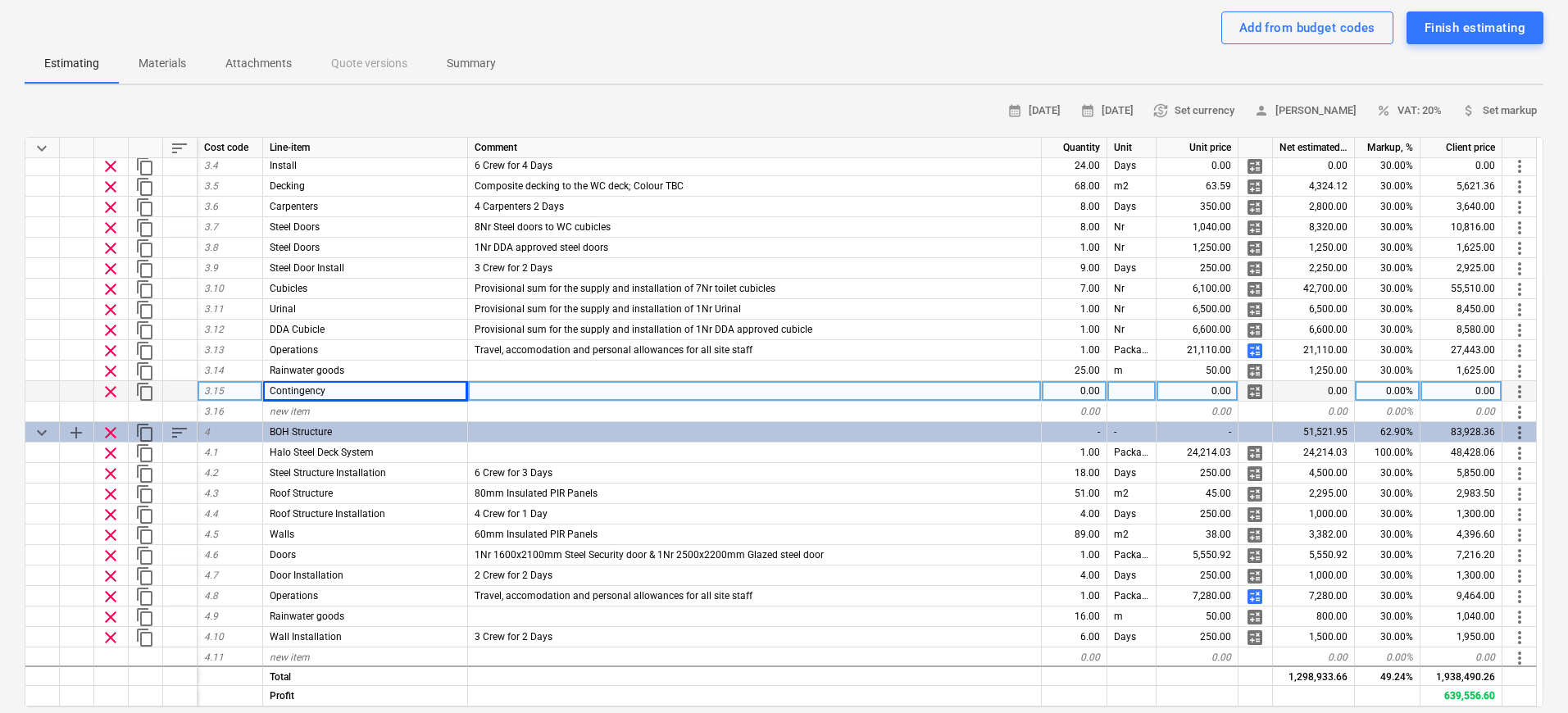
click at [1090, 393] on div "0.00" at bounding box center [1074, 391] width 65 height 20
type input "0.05"
type textarea "x"
click at [1212, 392] on div "0.00" at bounding box center [1197, 391] width 82 height 20
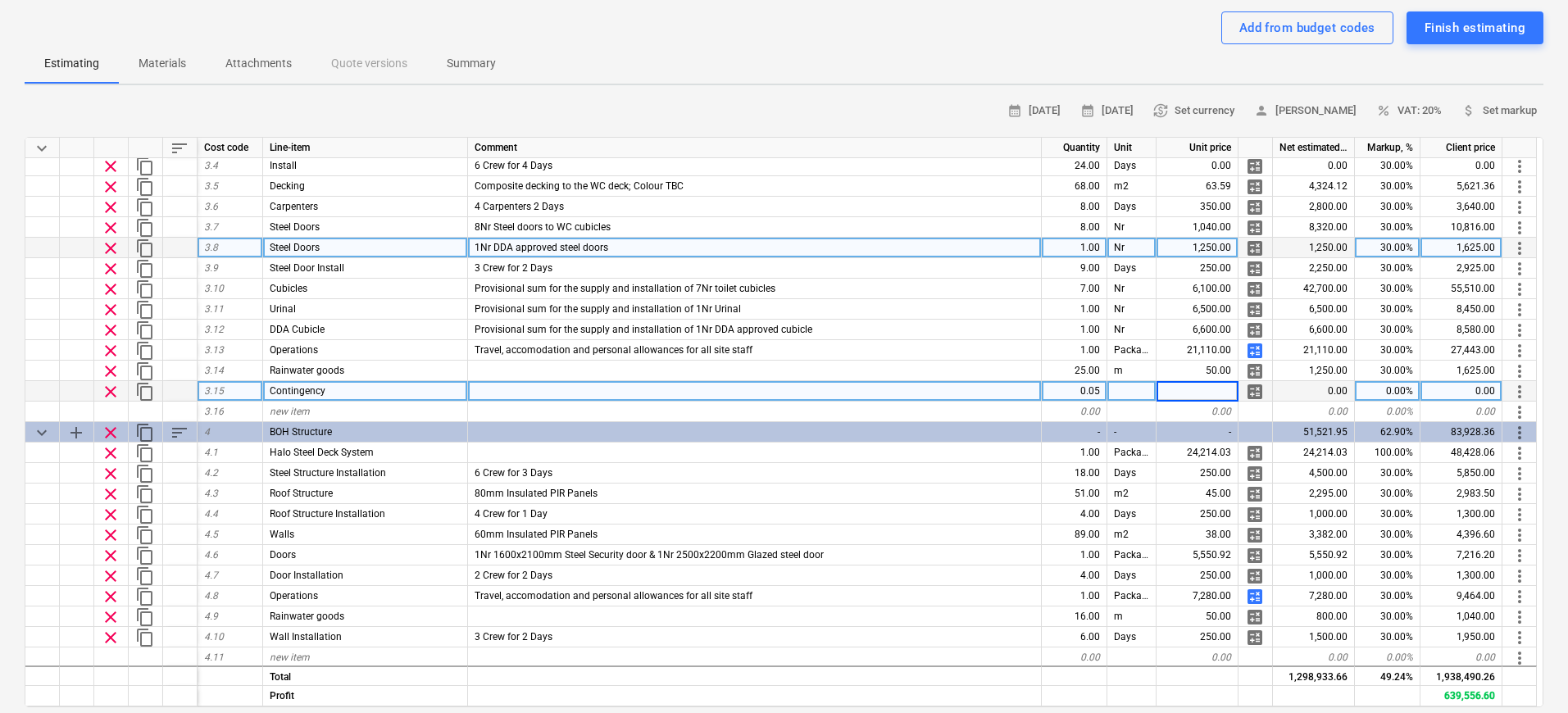
scroll to position [818, 0]
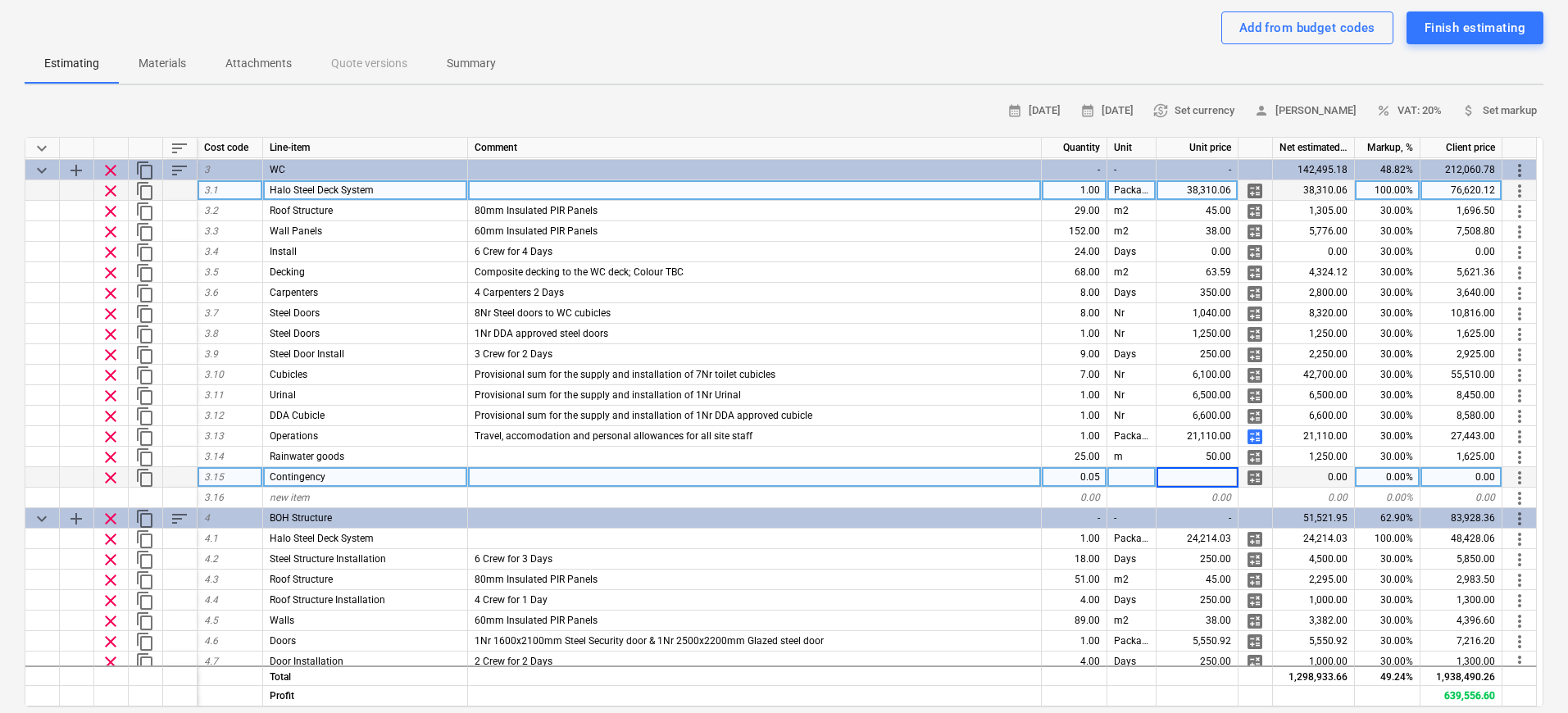
click at [1238, 188] on div "38,310.06" at bounding box center [1313, 190] width 82 height 20
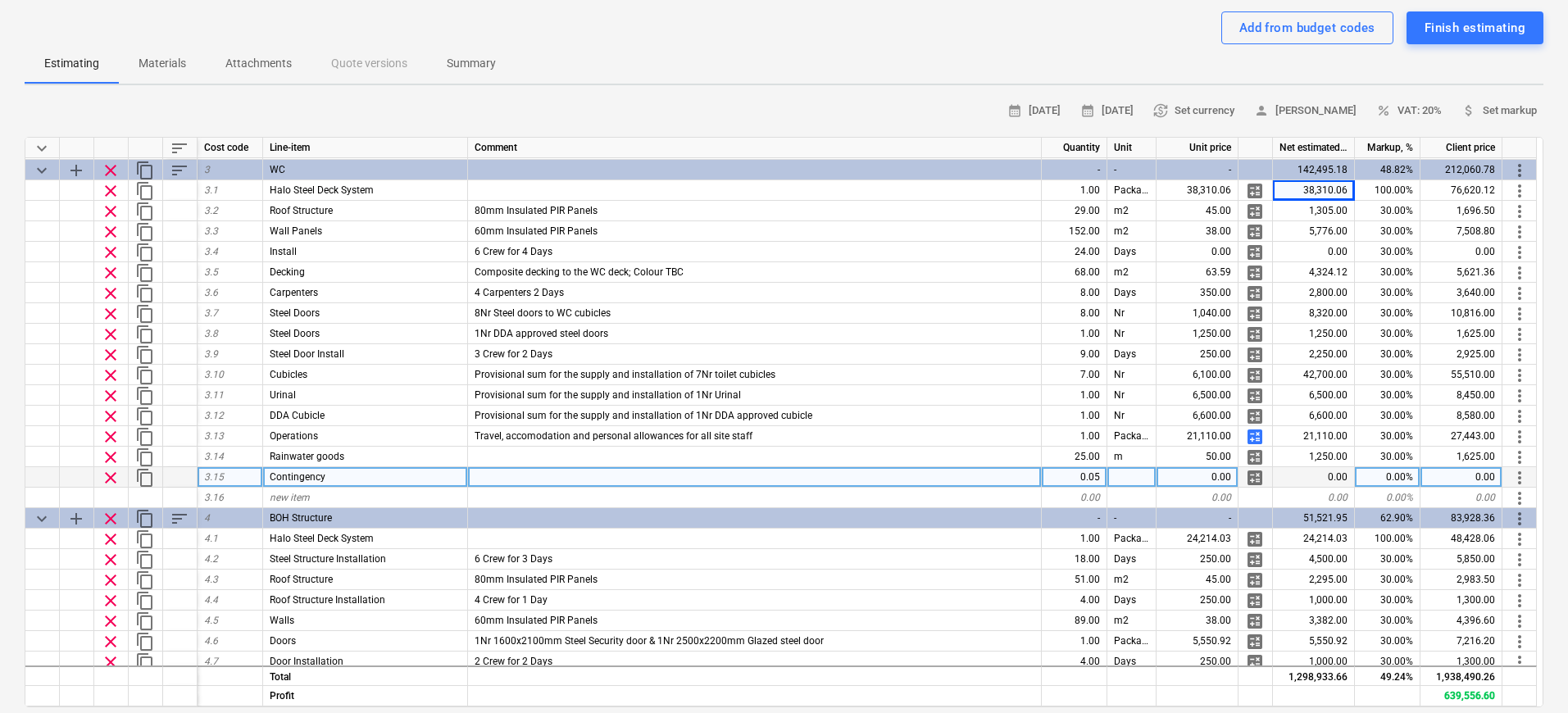
click at [1217, 481] on div "0.00" at bounding box center [1197, 478] width 82 height 20
type input "38,310.06"
click at [960, 481] on div at bounding box center [754, 478] width 573 height 20
type textarea "x"
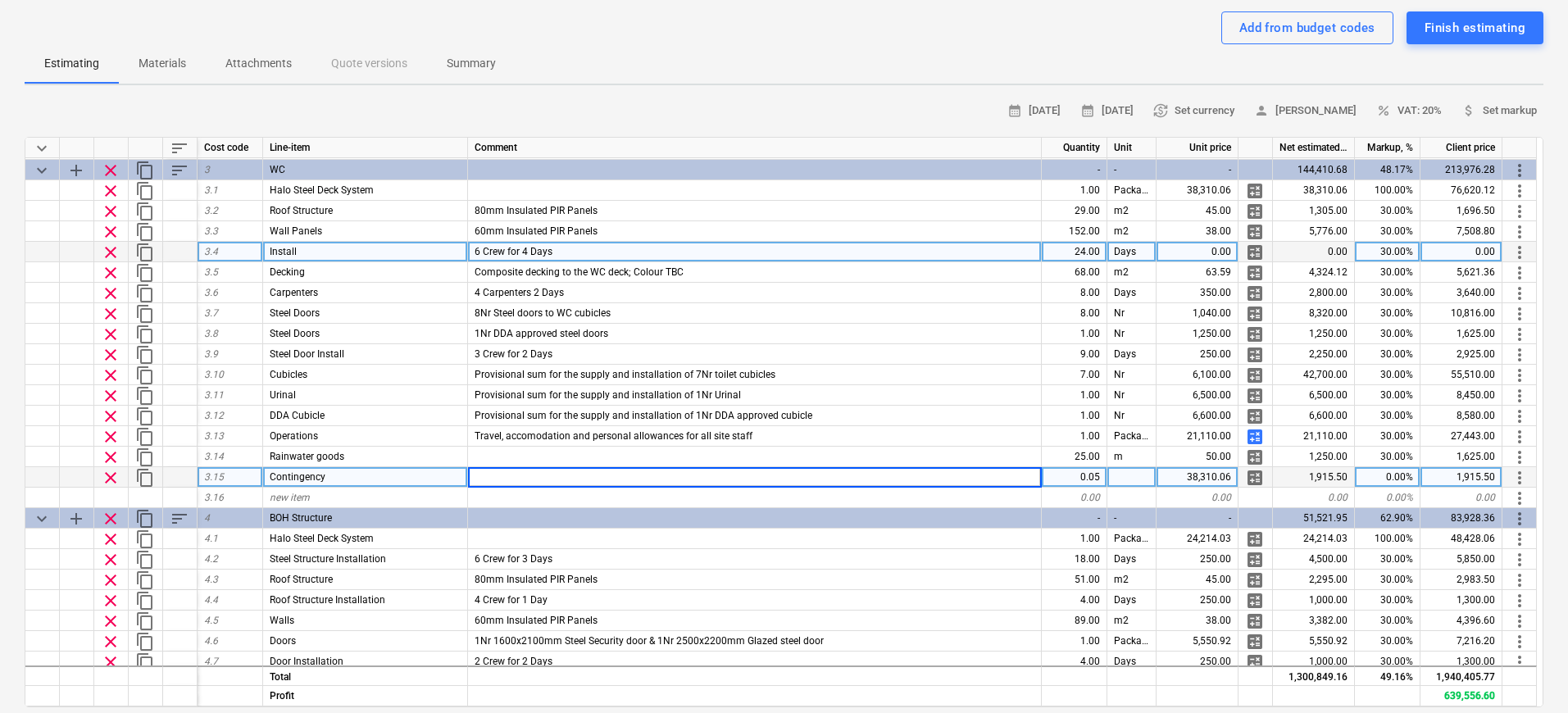
click at [1208, 249] on div "0.00" at bounding box center [1197, 252] width 82 height 20
type input "275"
type textarea "x"
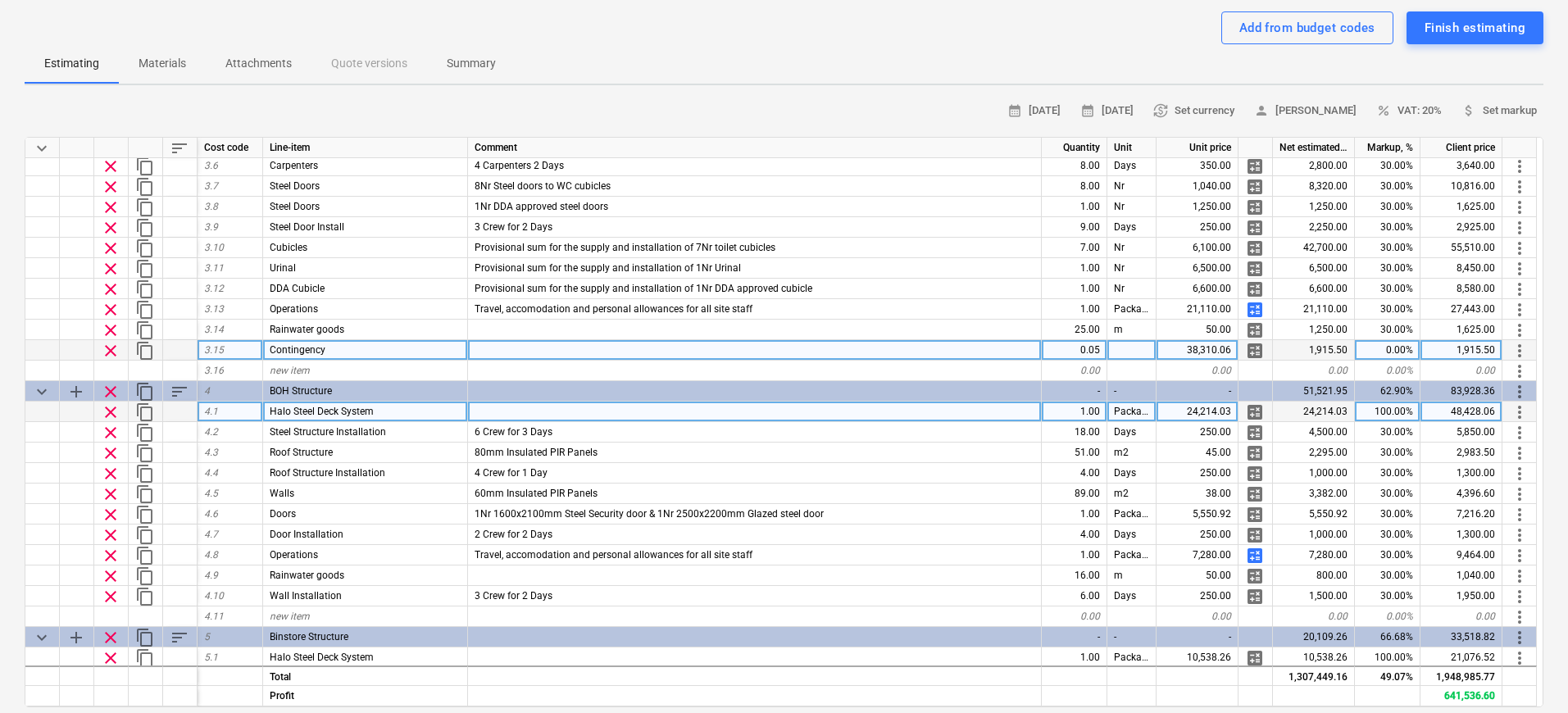
scroll to position [983, 0]
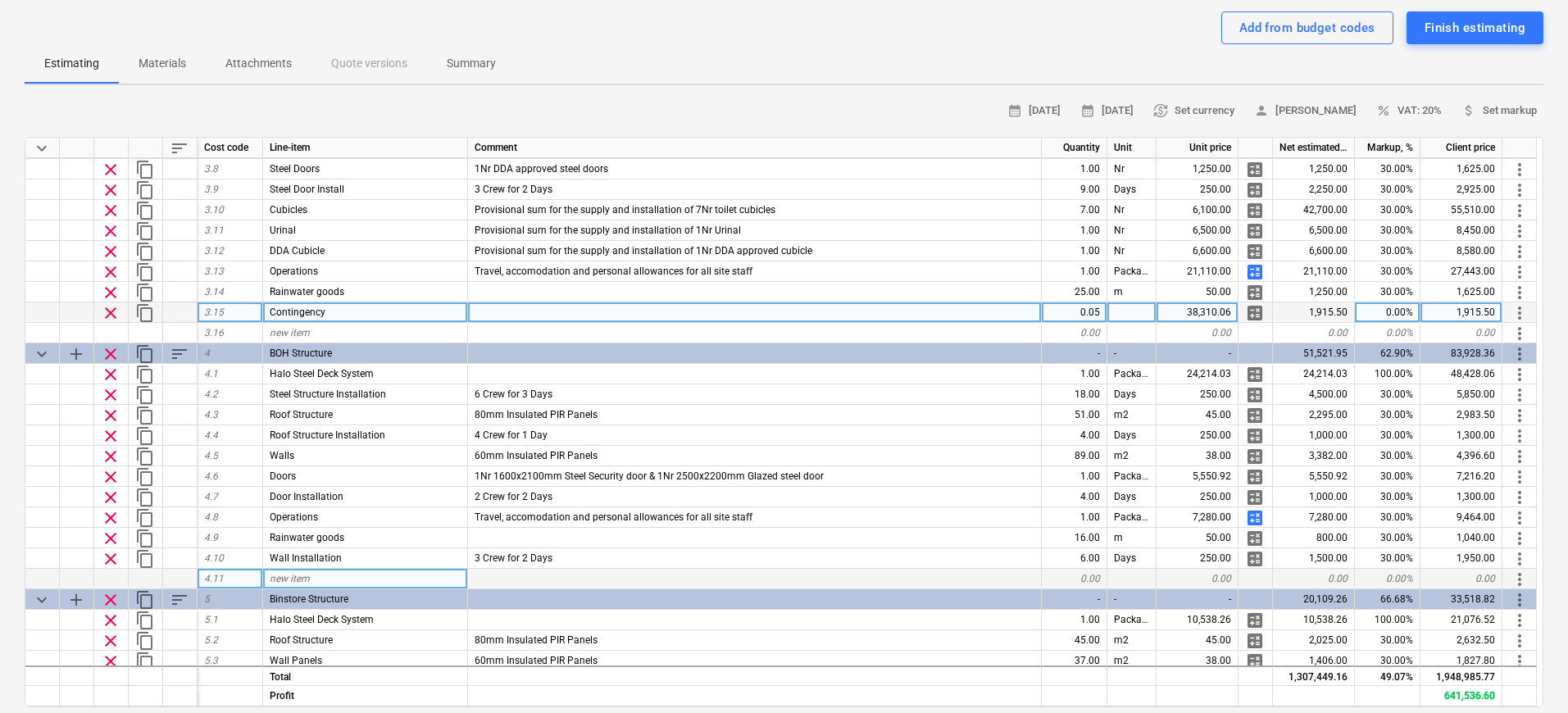
click at [308, 574] on span "new item" at bounding box center [290, 579] width 40 height 11
type input "Contingency"
type textarea "x"
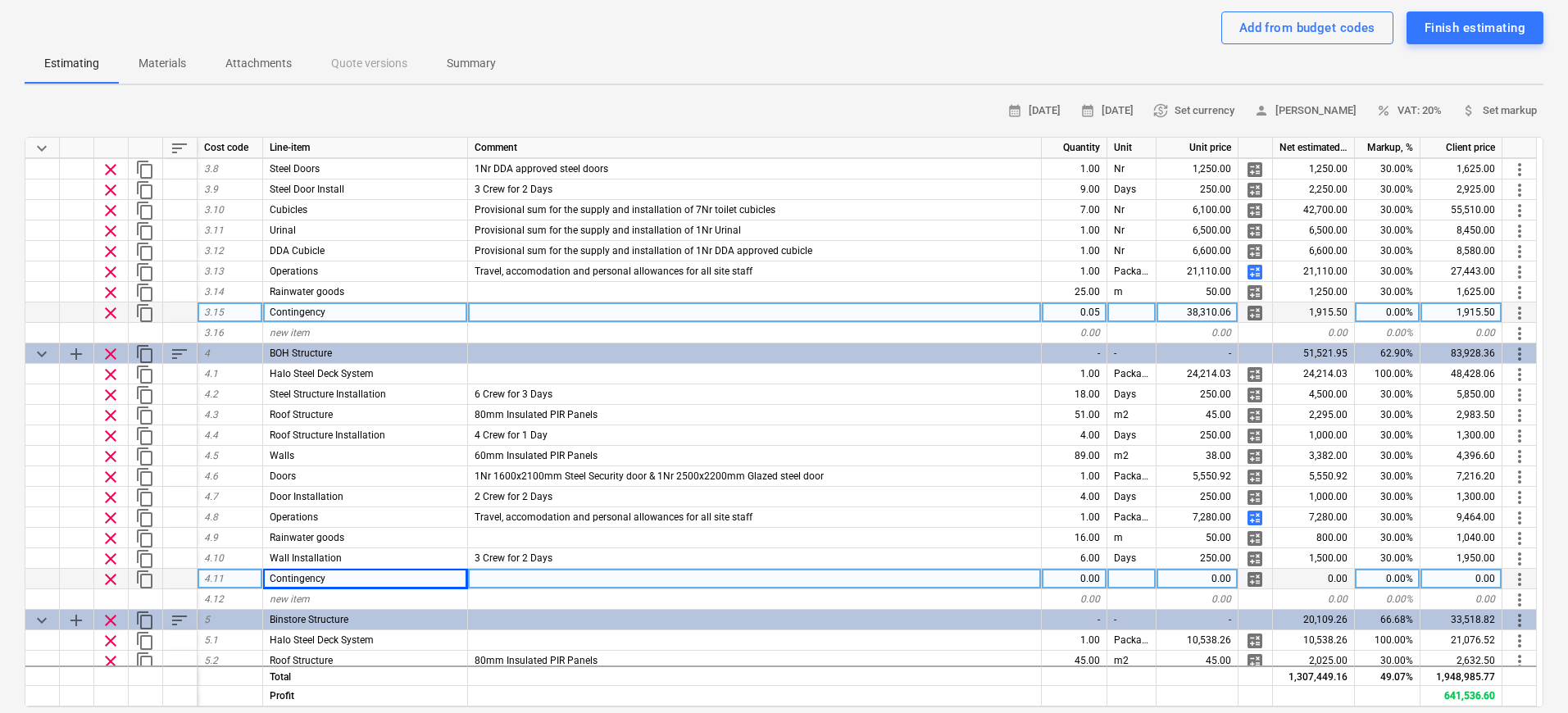
click at [1100, 572] on div "0.00" at bounding box center [1074, 579] width 65 height 20
type input "0.05"
type textarea "x"
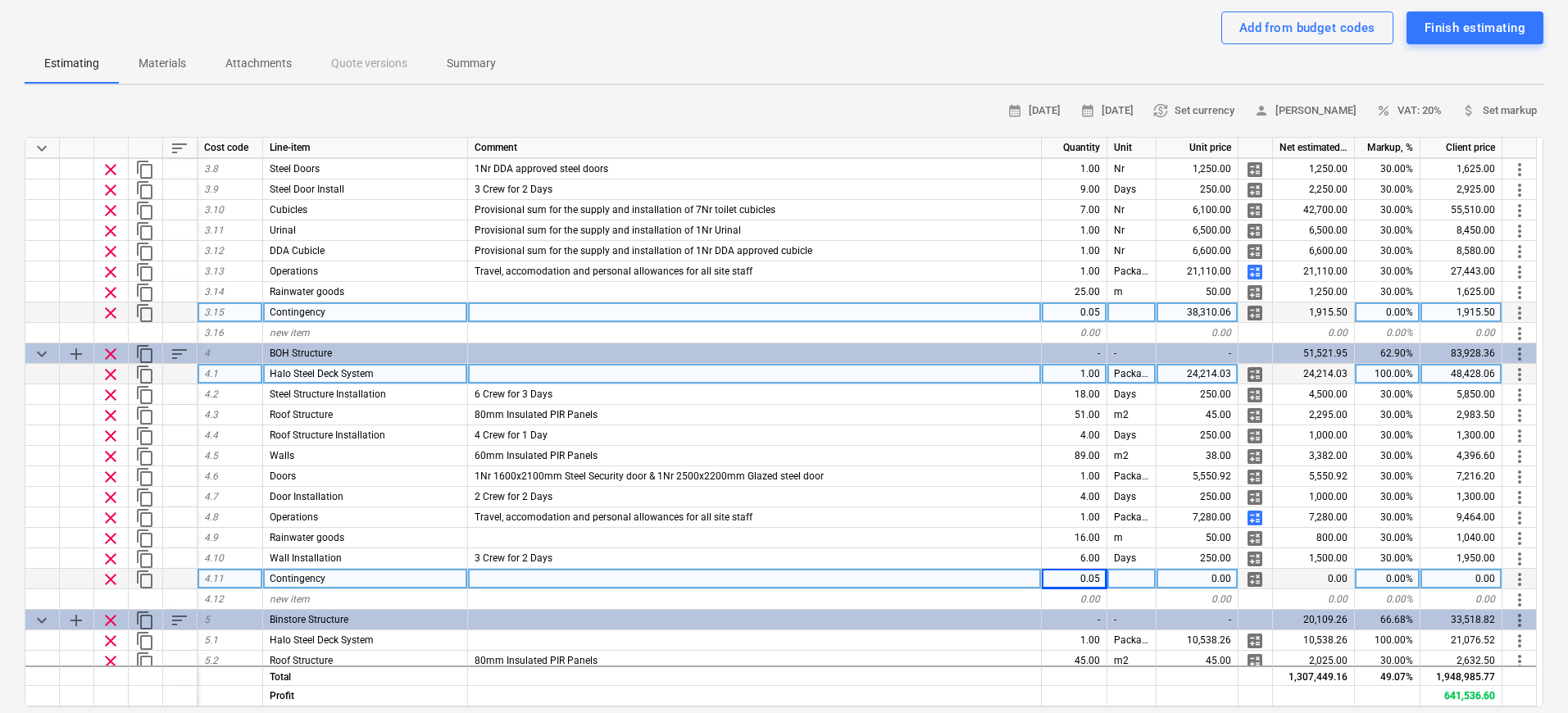
click at [1238, 366] on div "24,214.03" at bounding box center [1313, 374] width 82 height 20
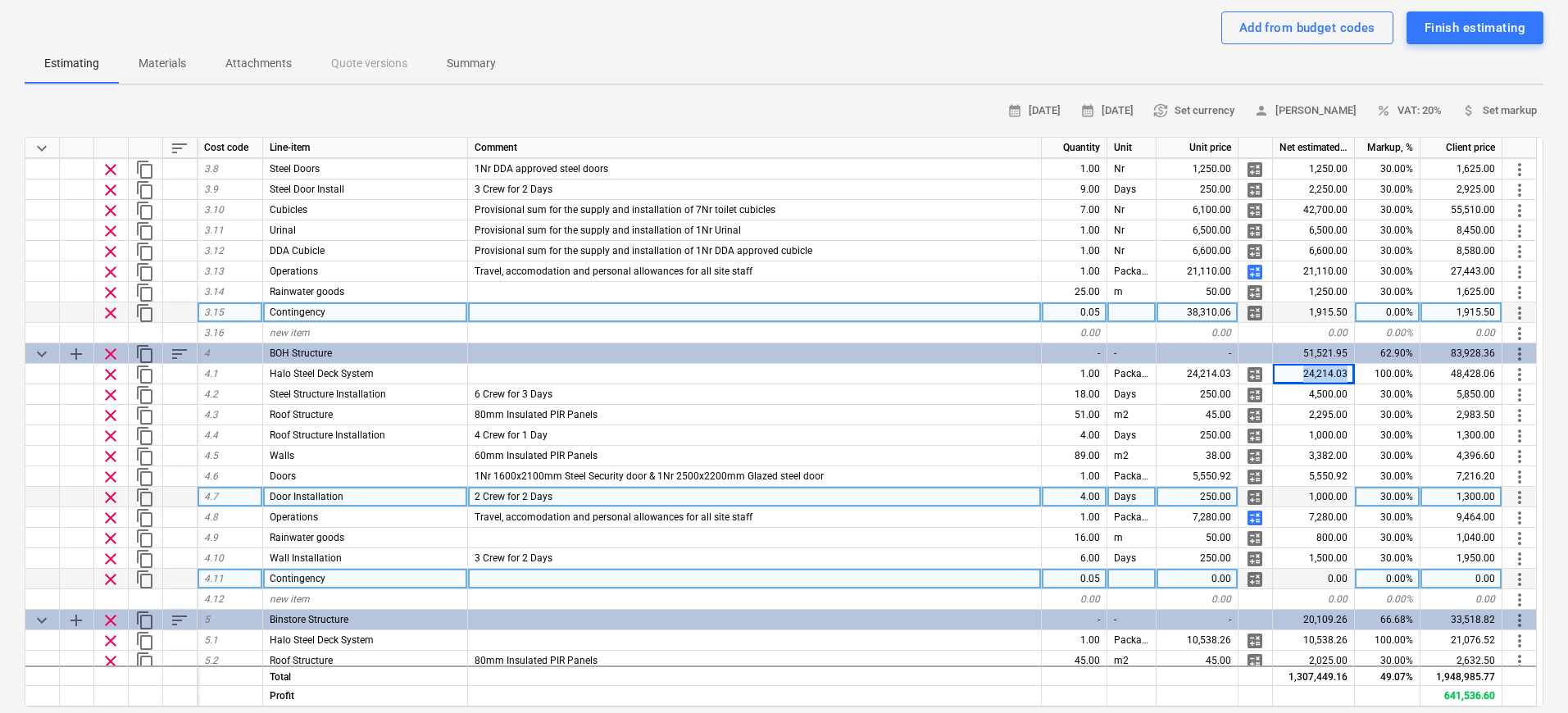
copy div "24,214.03"
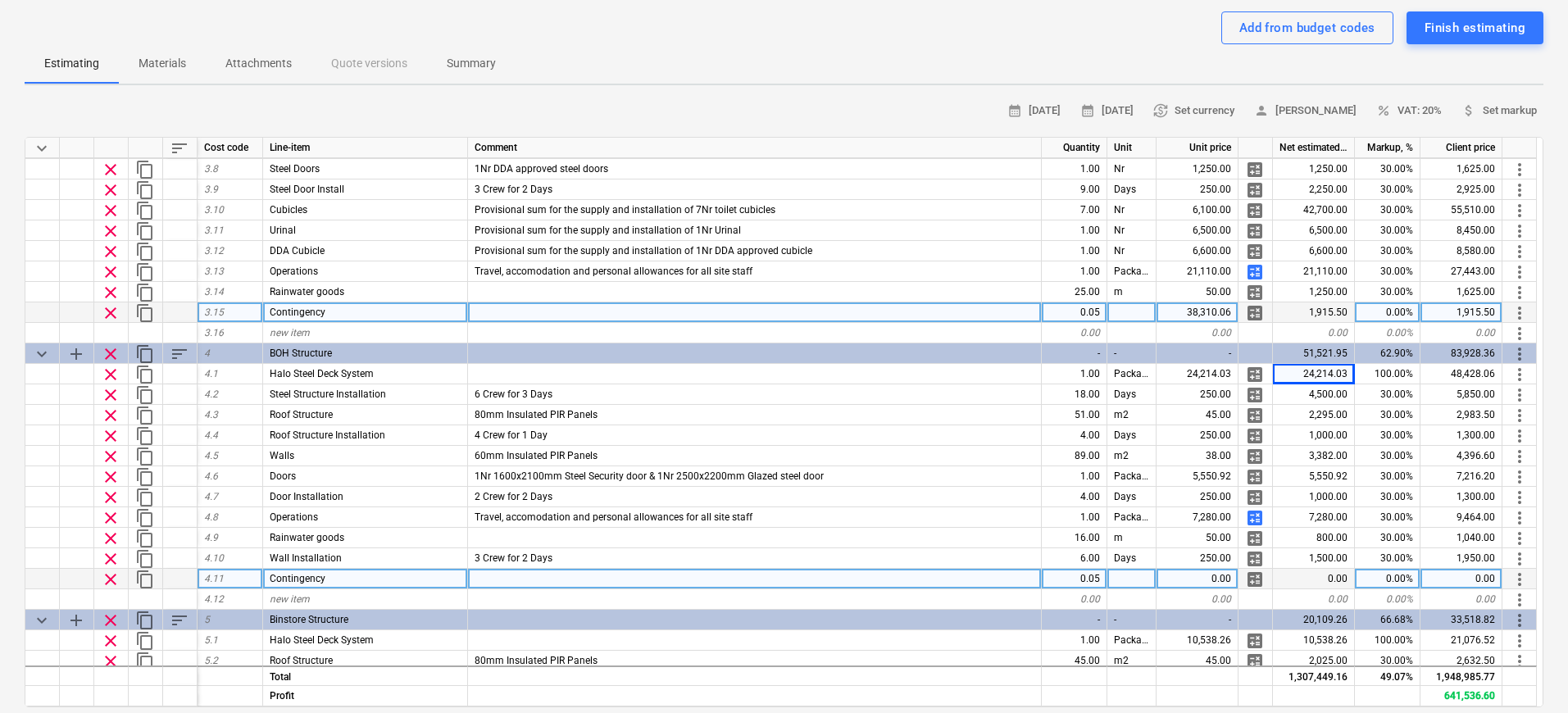
click at [1225, 573] on div "0.00" at bounding box center [1197, 579] width 82 height 20
type input "24,214.03"
type textarea "x"
click at [929, 572] on div at bounding box center [754, 579] width 573 height 20
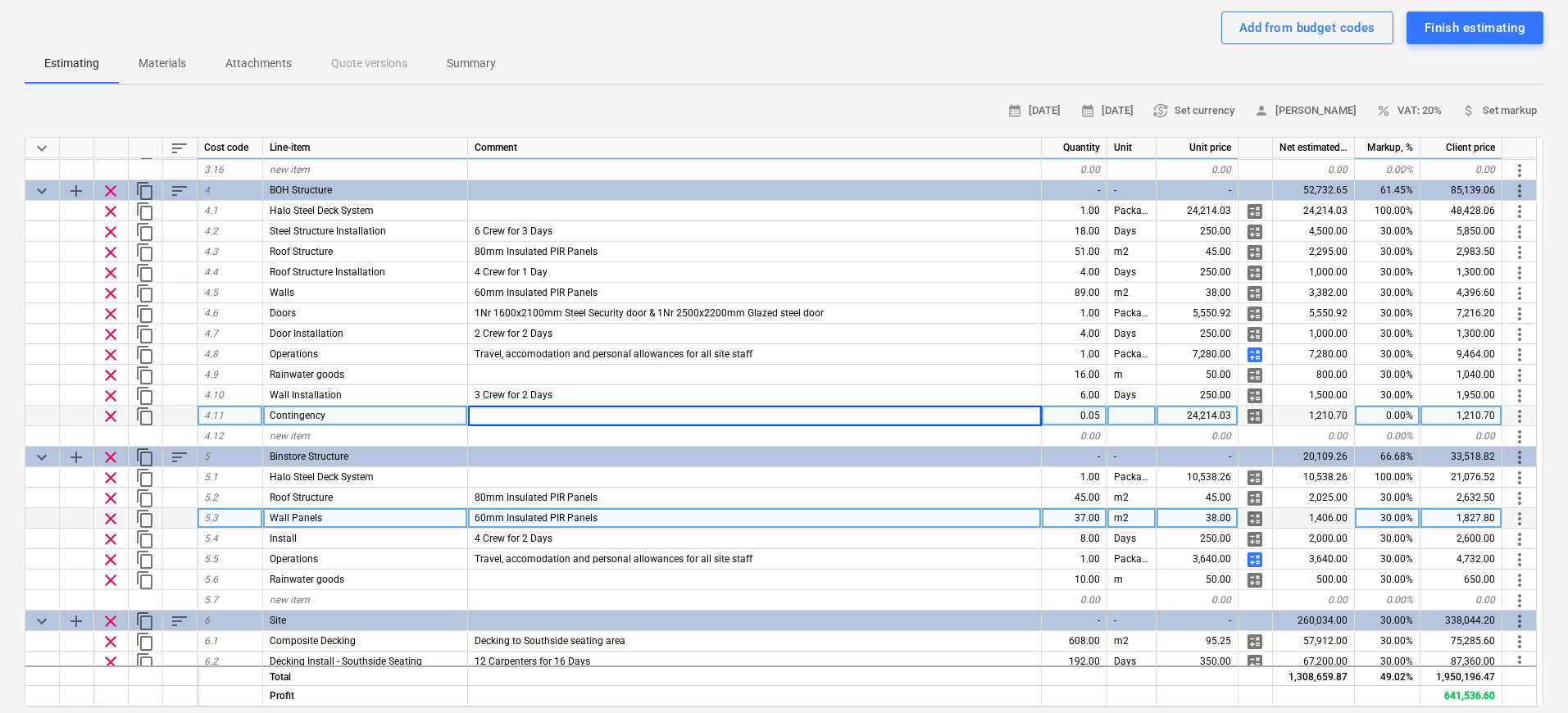
scroll to position [1157, 0]
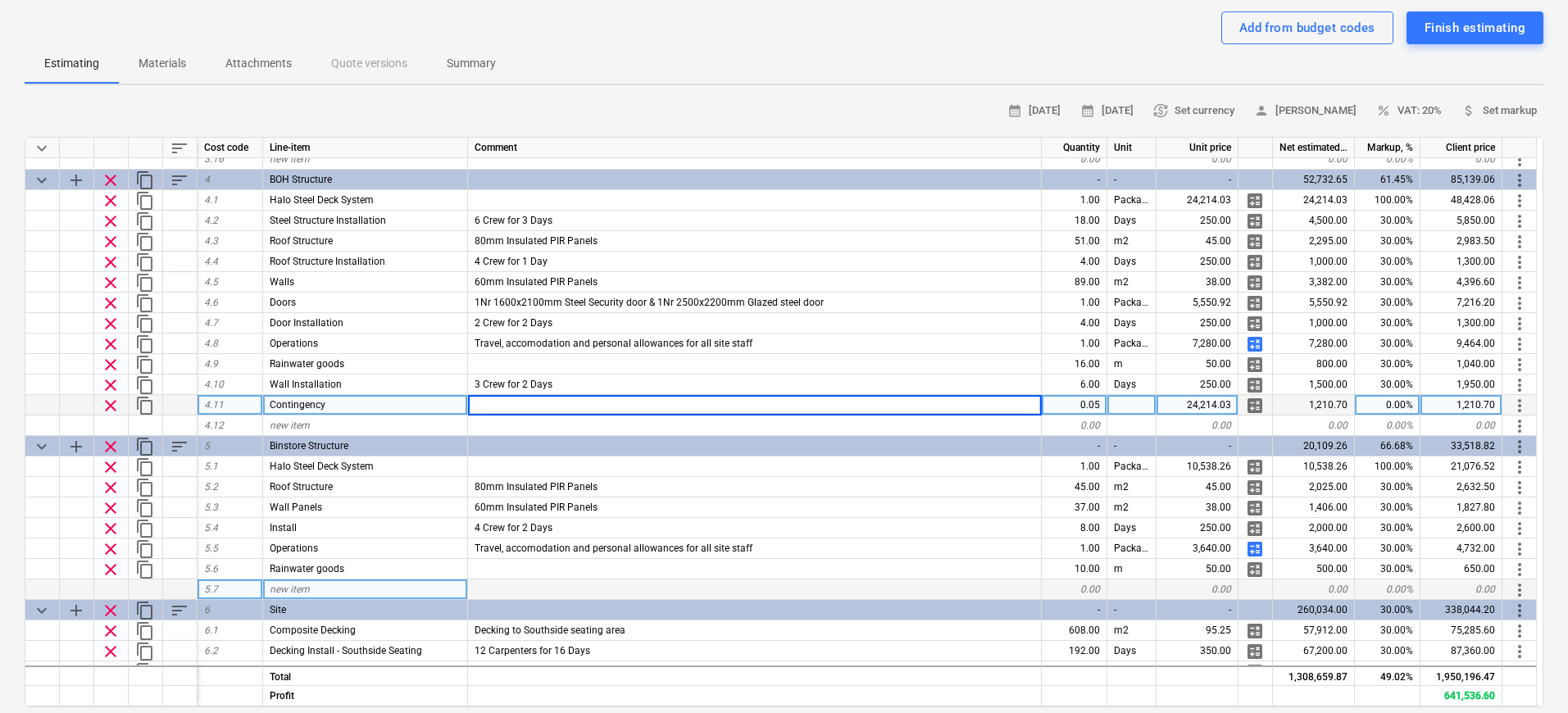
click at [346, 582] on div "new item" at bounding box center [365, 590] width 205 height 20
type input "Contingency"
type textarea "x"
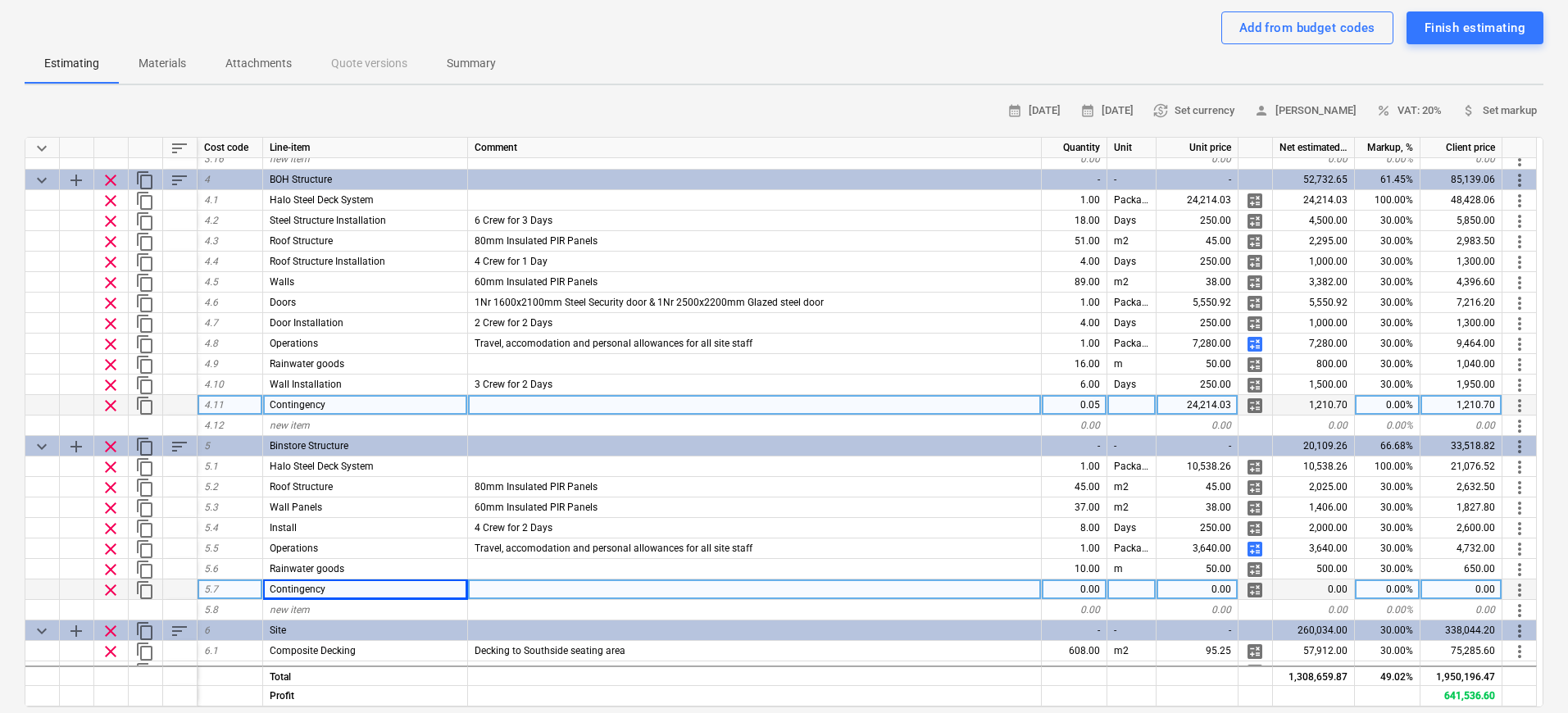
click at [1072, 586] on div "0.00" at bounding box center [1074, 590] width 65 height 20
type input "0.05"
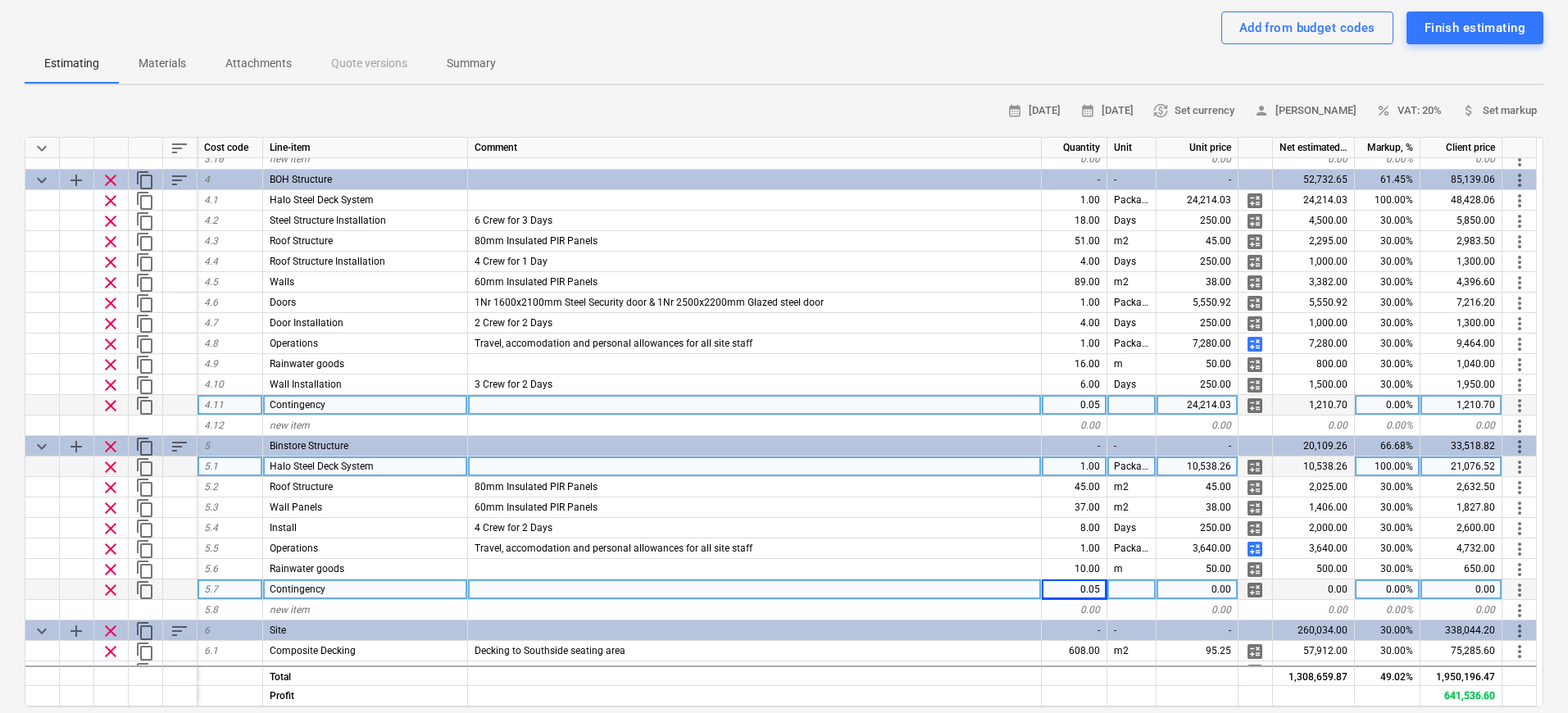
click at [1238, 463] on div "10,538.26" at bounding box center [1313, 467] width 82 height 20
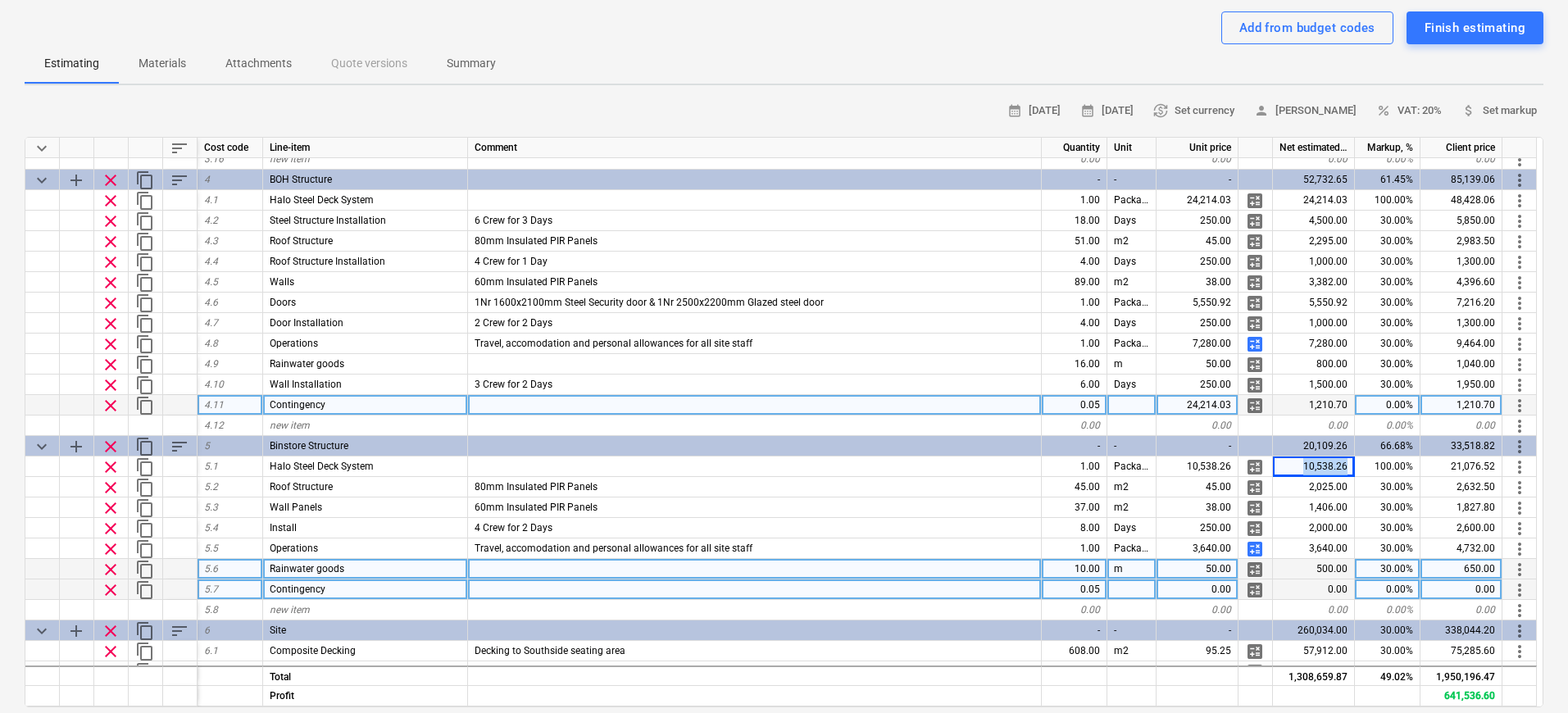
copy div "10,538.26"
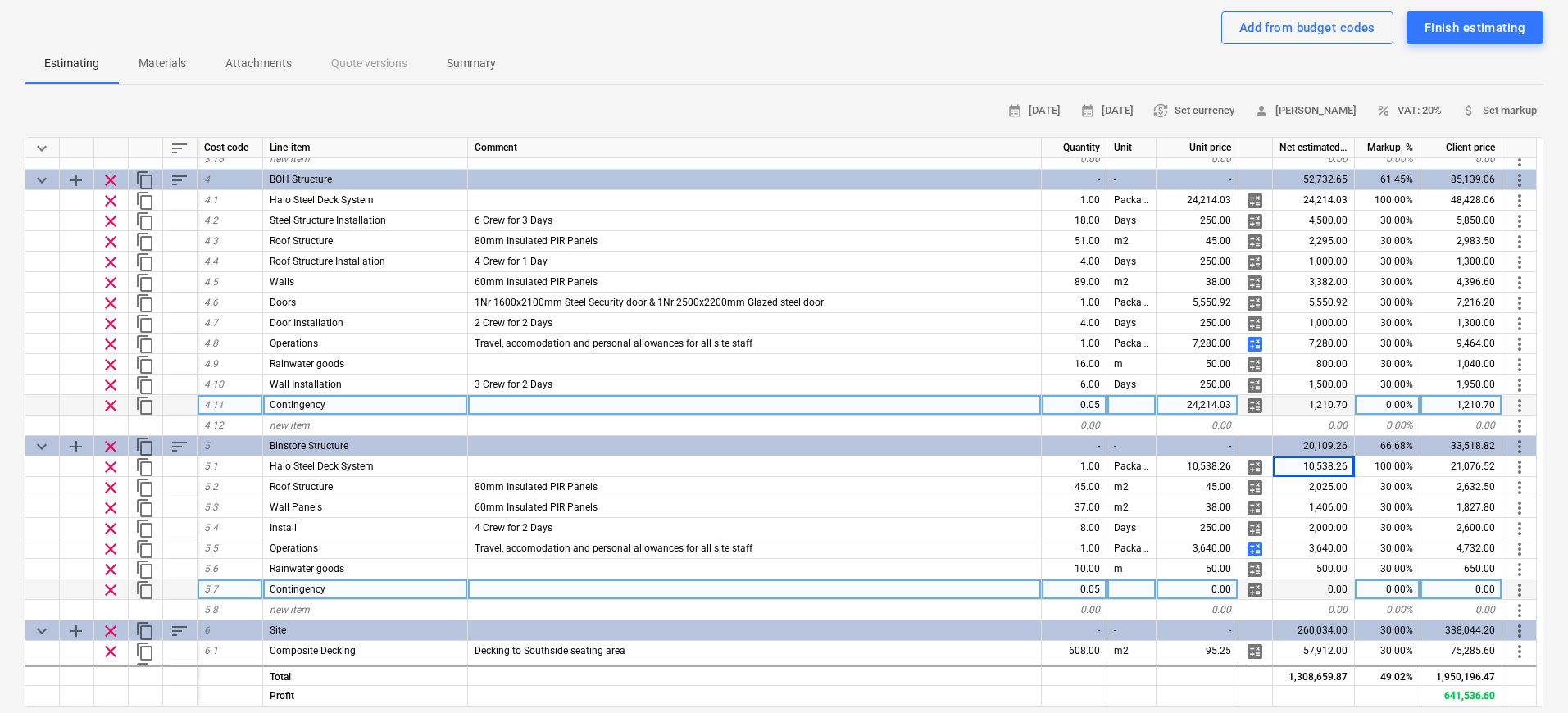
click at [1217, 594] on div "0.00" at bounding box center [1197, 590] width 82 height 20
click at [874, 589] on div at bounding box center [754, 590] width 573 height 20
type textarea "x"
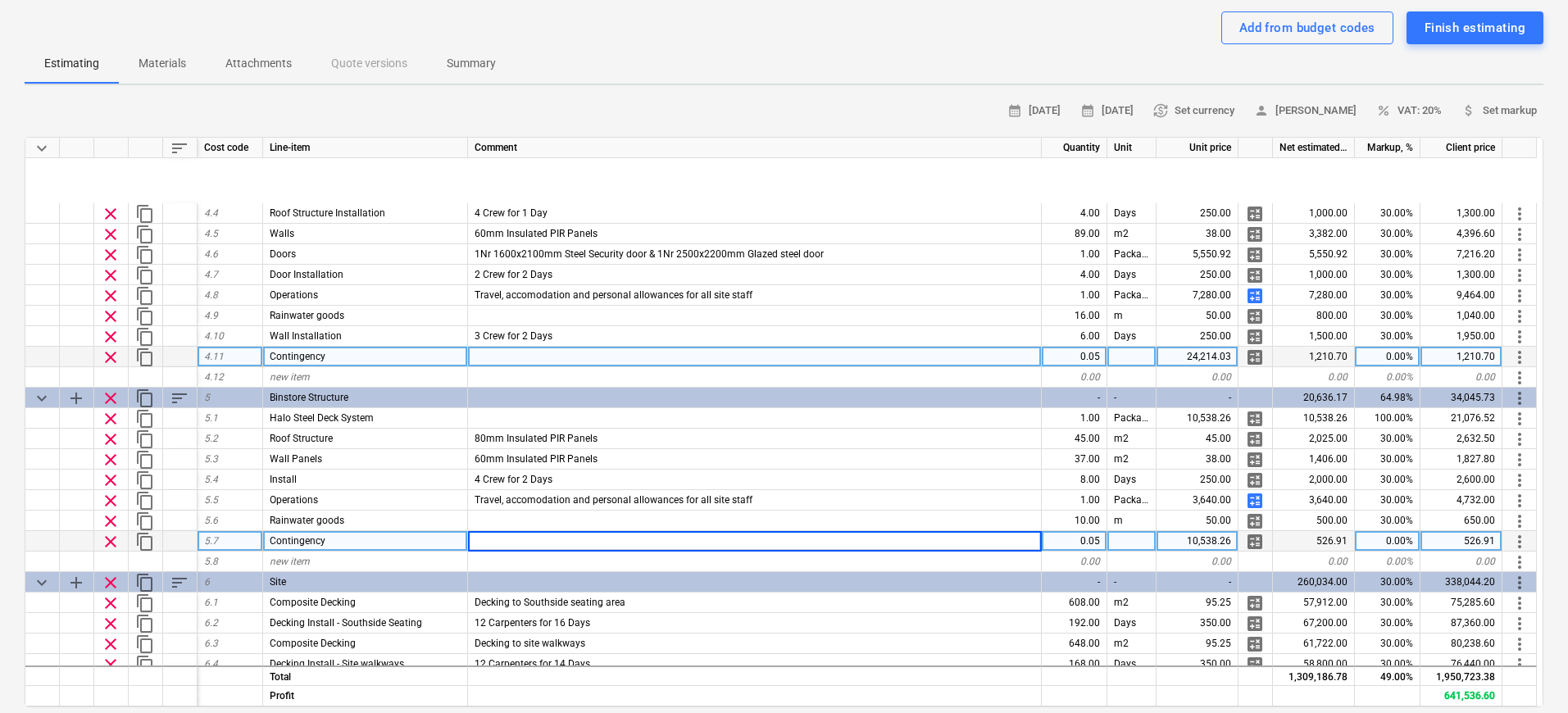
scroll to position [1334, 0]
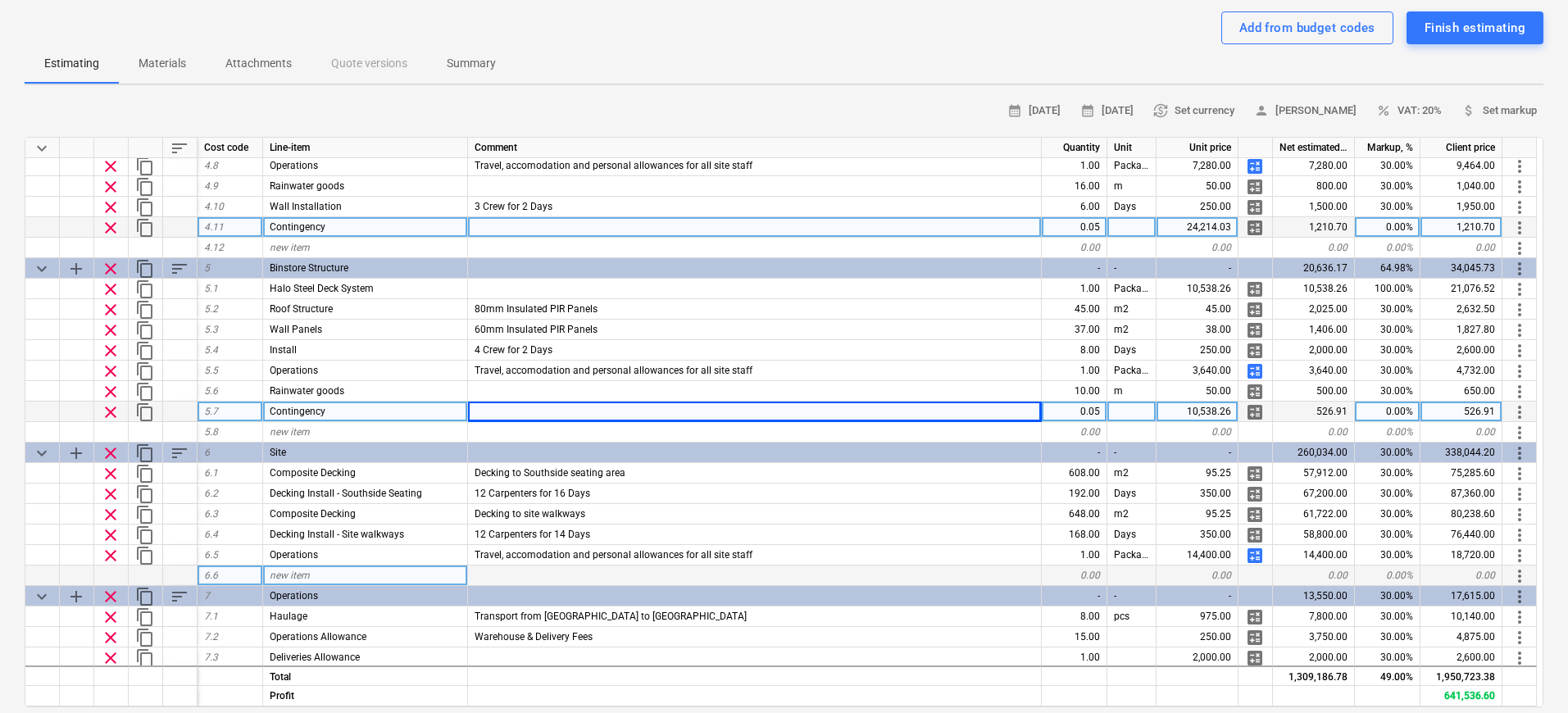
click at [328, 568] on div "new item" at bounding box center [365, 576] width 205 height 20
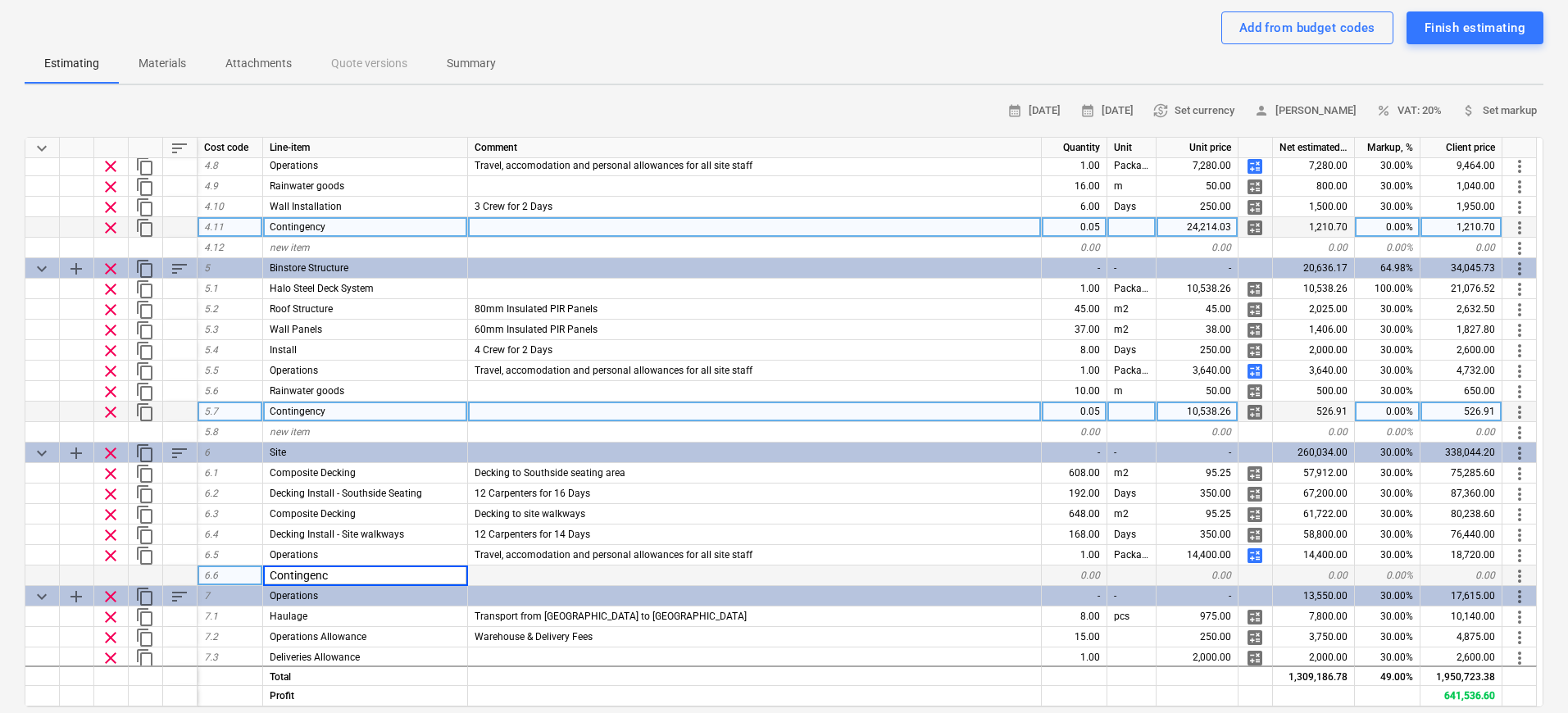
type input "Contingency"
type textarea "x"
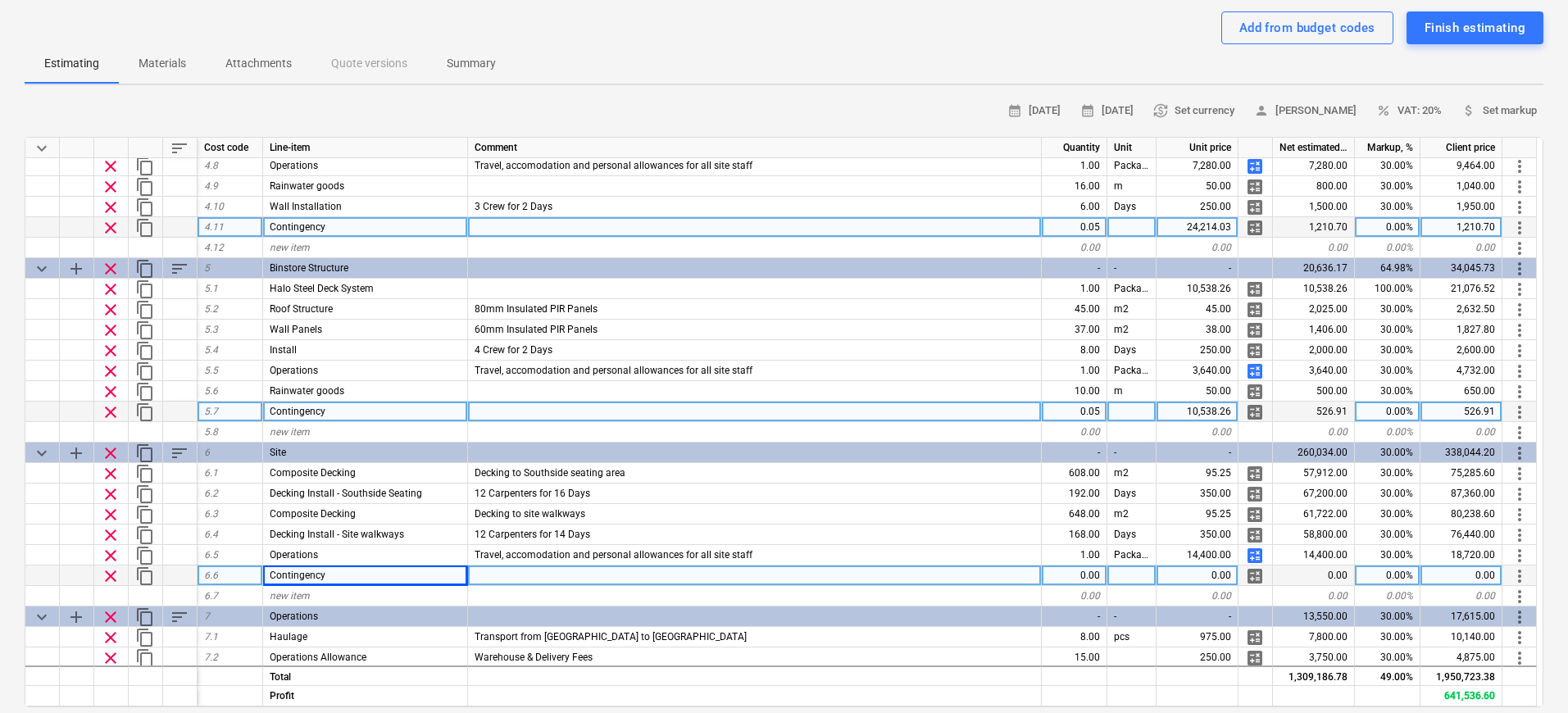
click at [795, 577] on div at bounding box center [754, 576] width 573 height 20
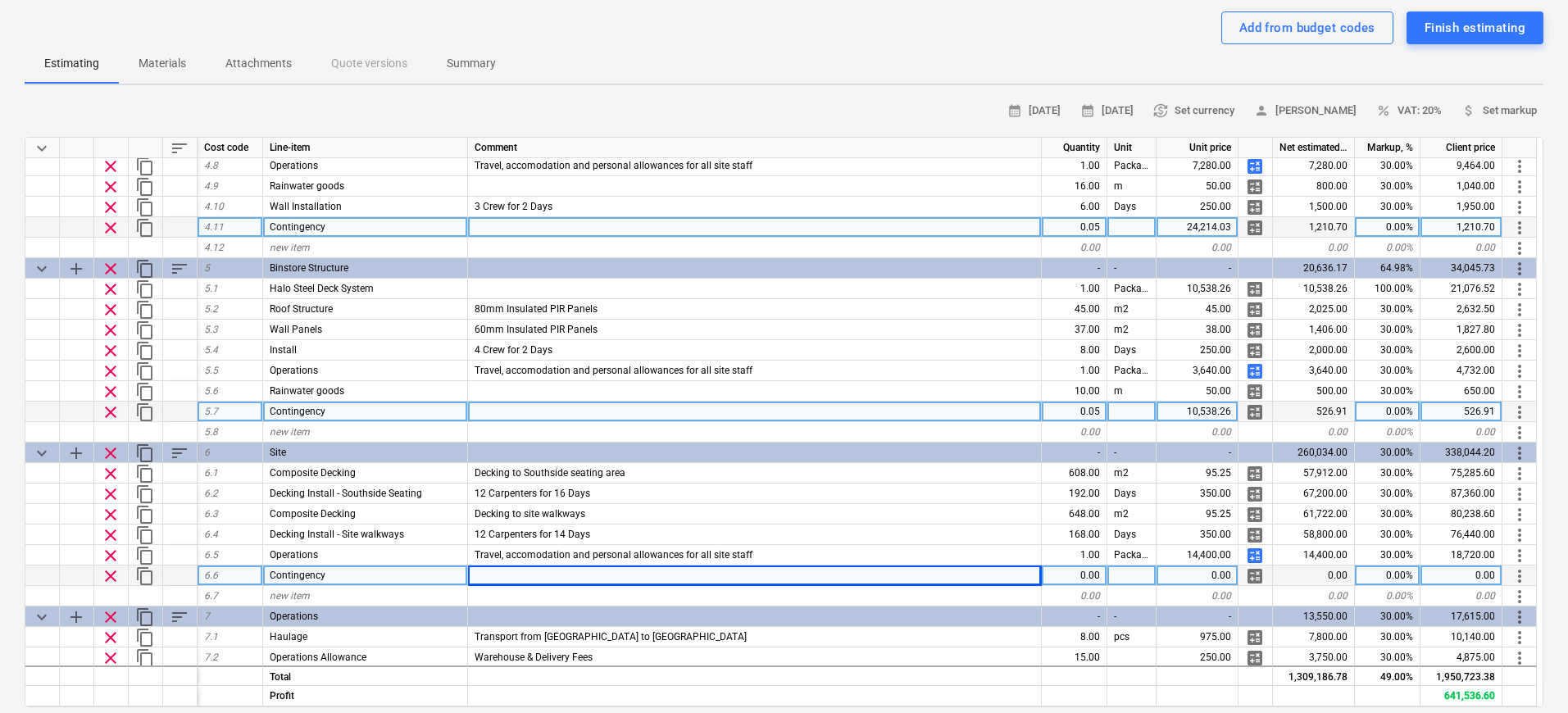
click at [1081, 576] on div "0.00" at bounding box center [1074, 576] width 65 height 20
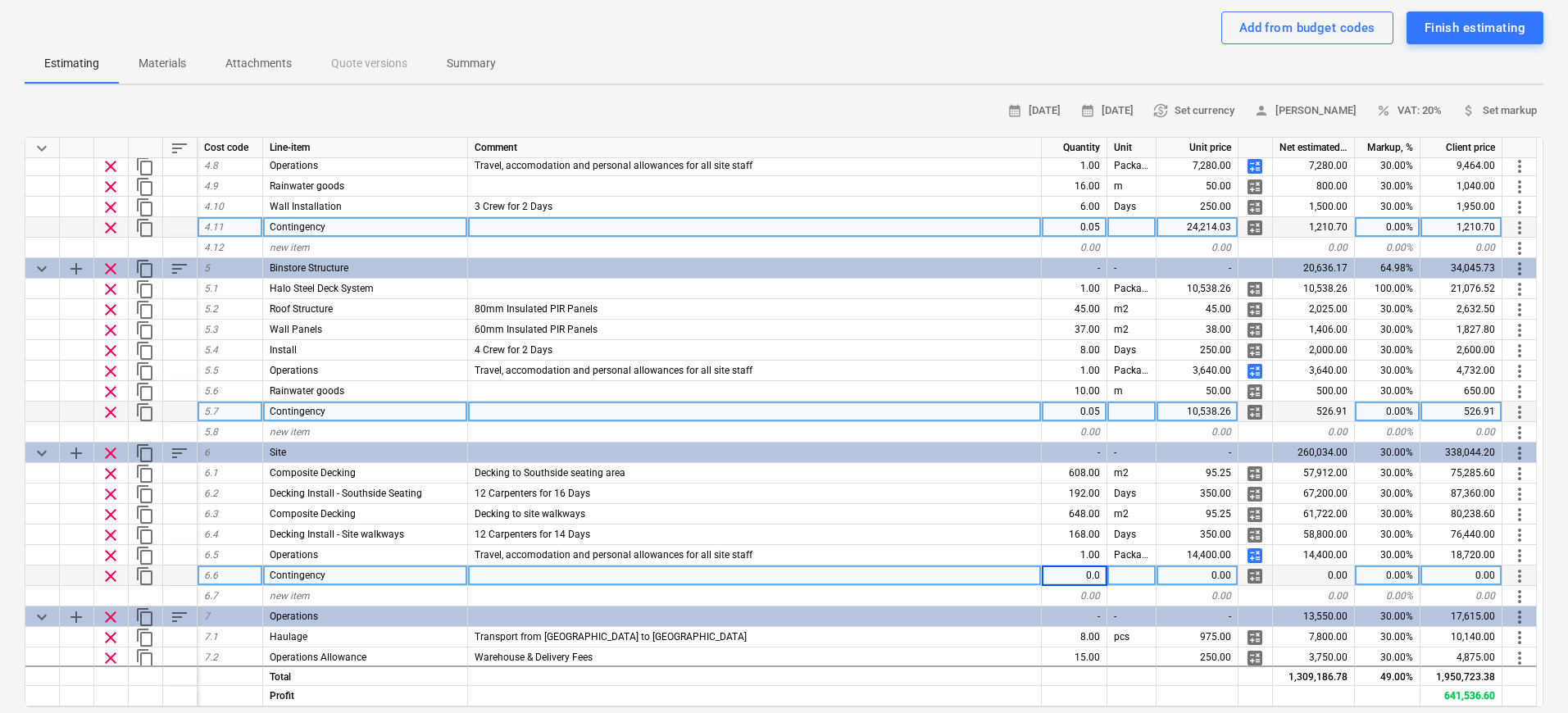
type input "0.05"
type textarea "x"
click at [1198, 579] on div "0.00" at bounding box center [1197, 576] width 82 height 20
click at [1198, 579] on input at bounding box center [1197, 575] width 81 height 19
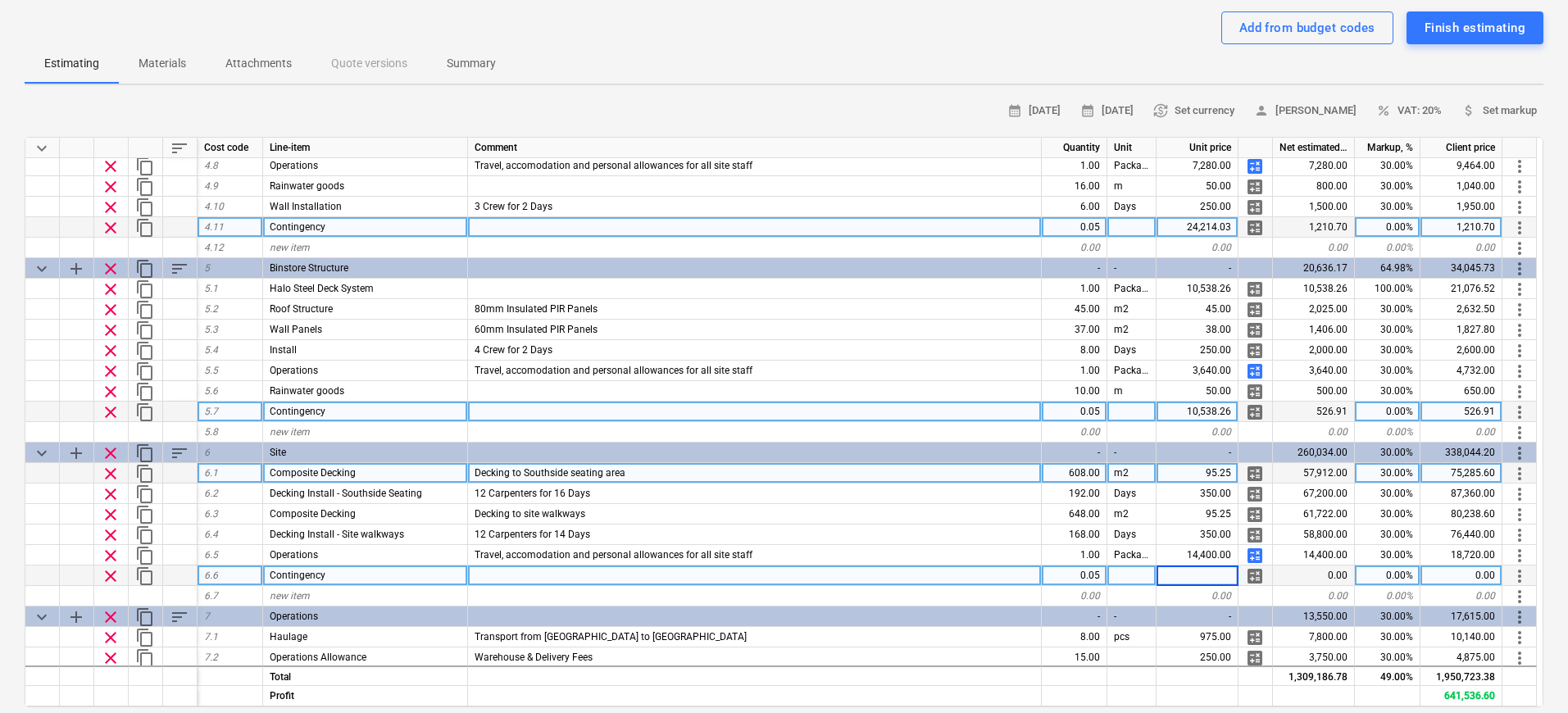
click at [1238, 471] on div "57,912.00" at bounding box center [1313, 473] width 82 height 20
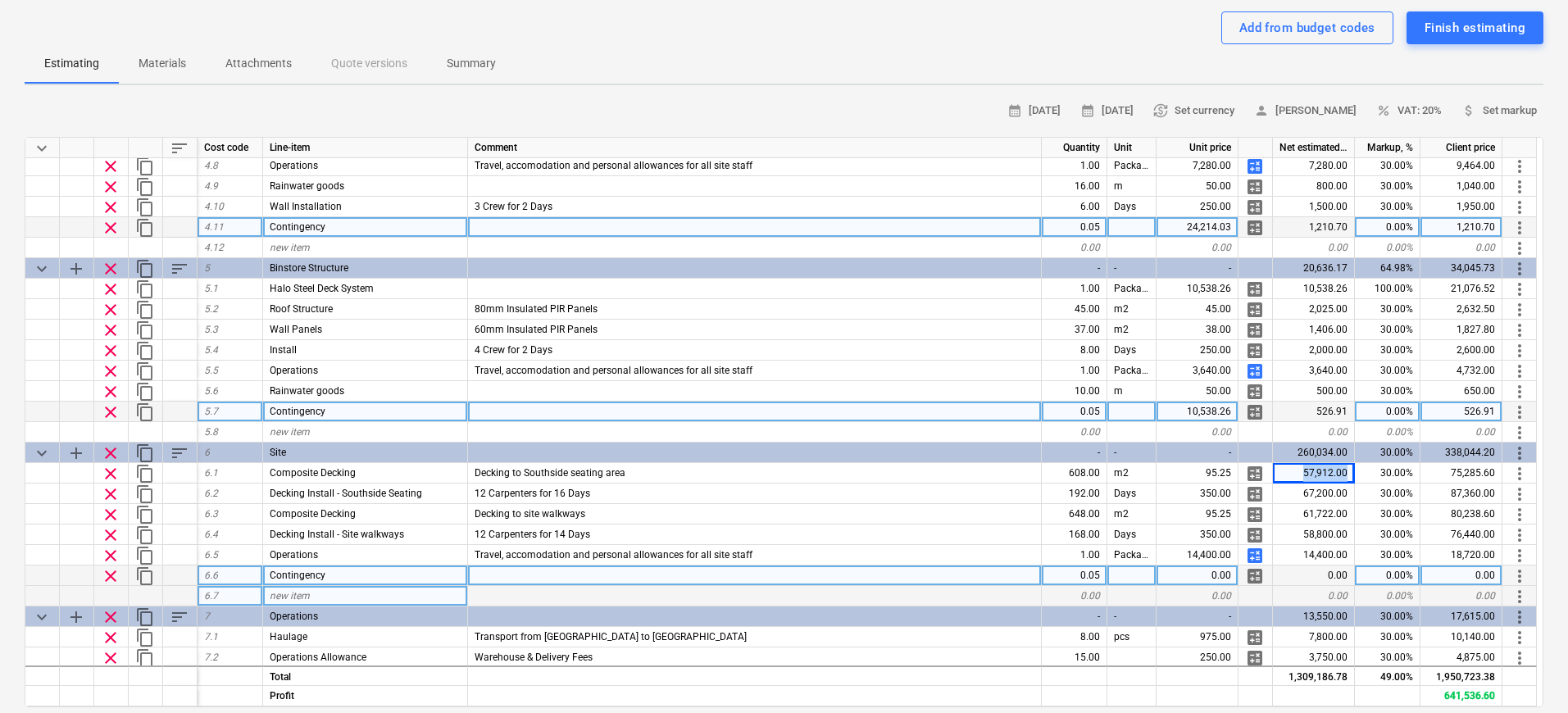
copy div "57,912.00"
click at [1220, 573] on div "0.00" at bounding box center [1197, 576] width 82 height 20
type input "57,912.00"
click at [973, 576] on div at bounding box center [754, 576] width 573 height 20
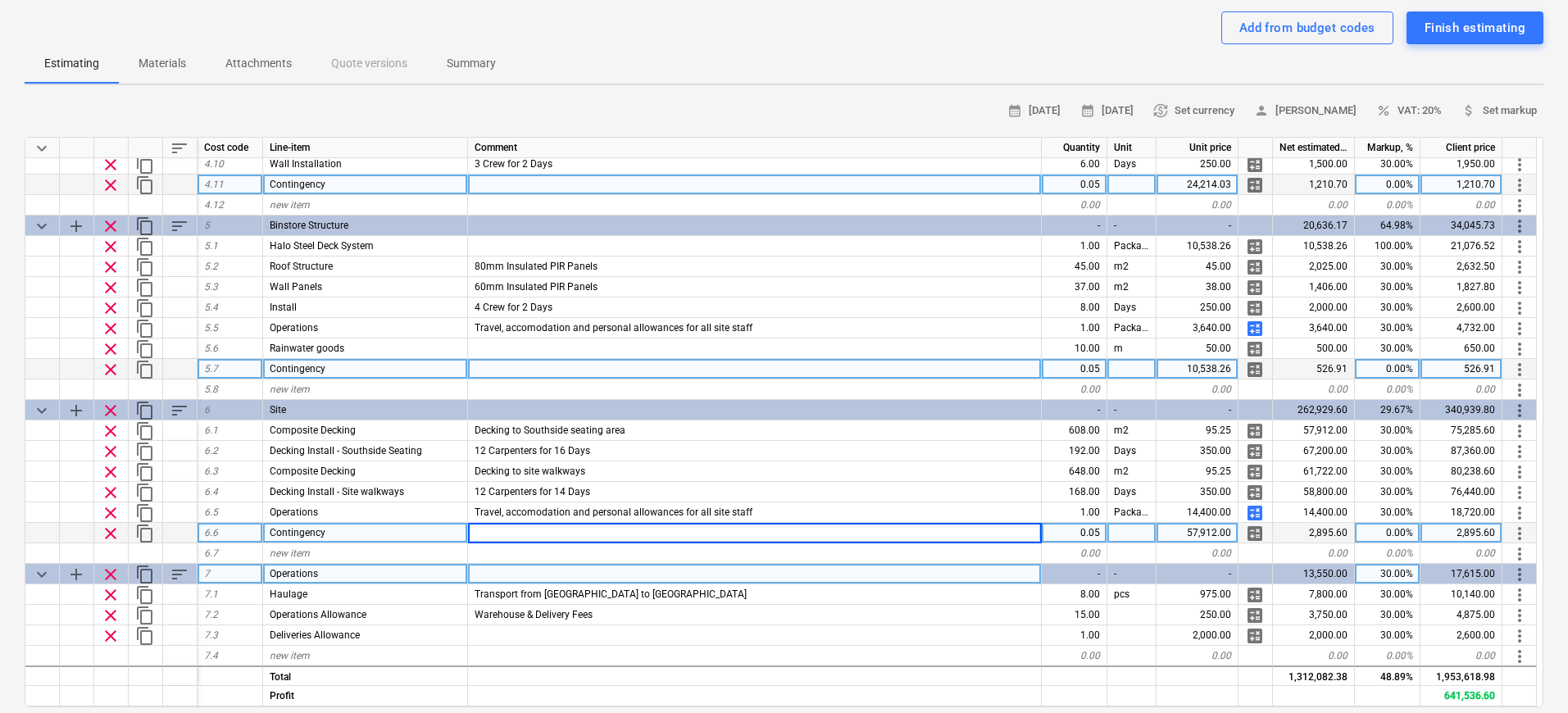
scroll to position [1398, 0]
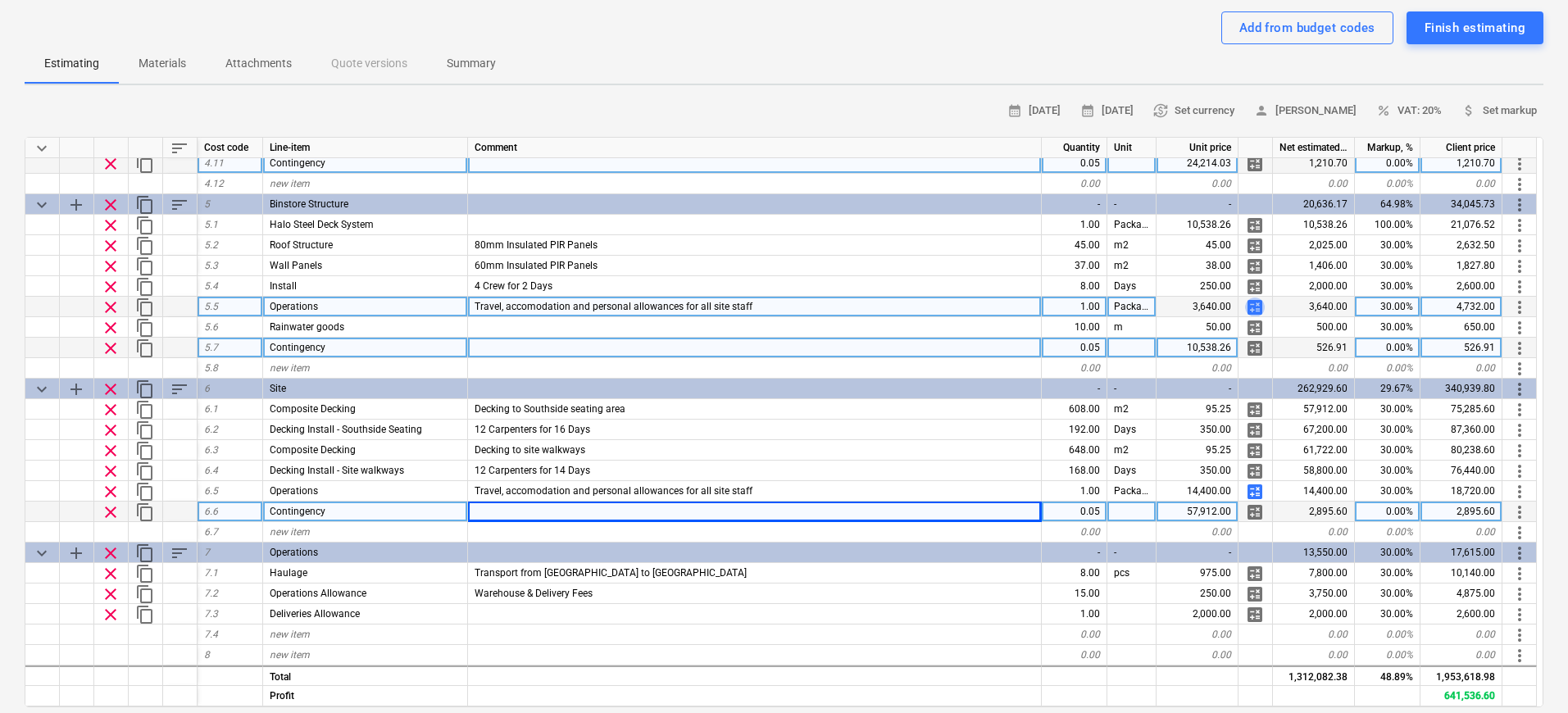
click at [1238, 306] on span "calculate" at bounding box center [1254, 307] width 19 height 19
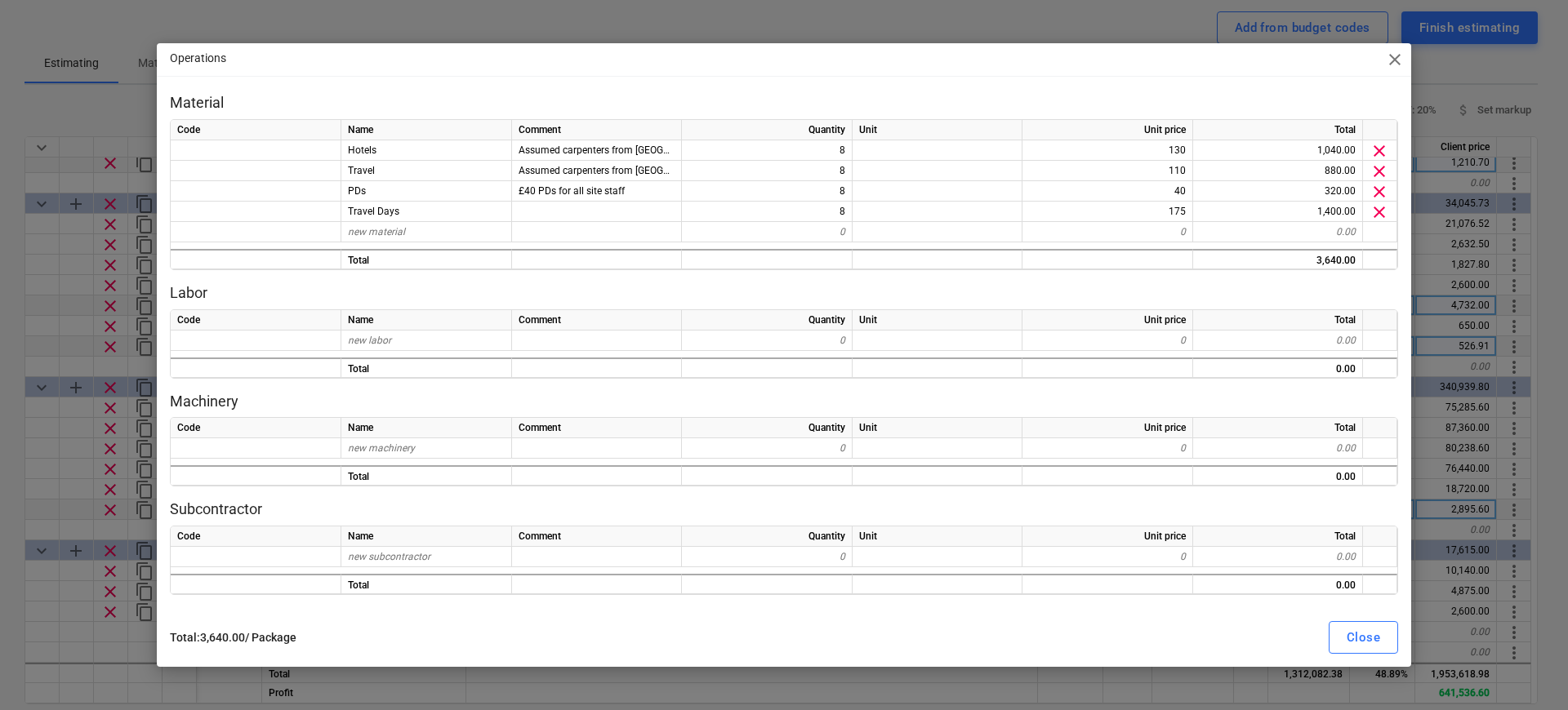
click at [1234, 59] on span "close" at bounding box center [1394, 59] width 19 height 19
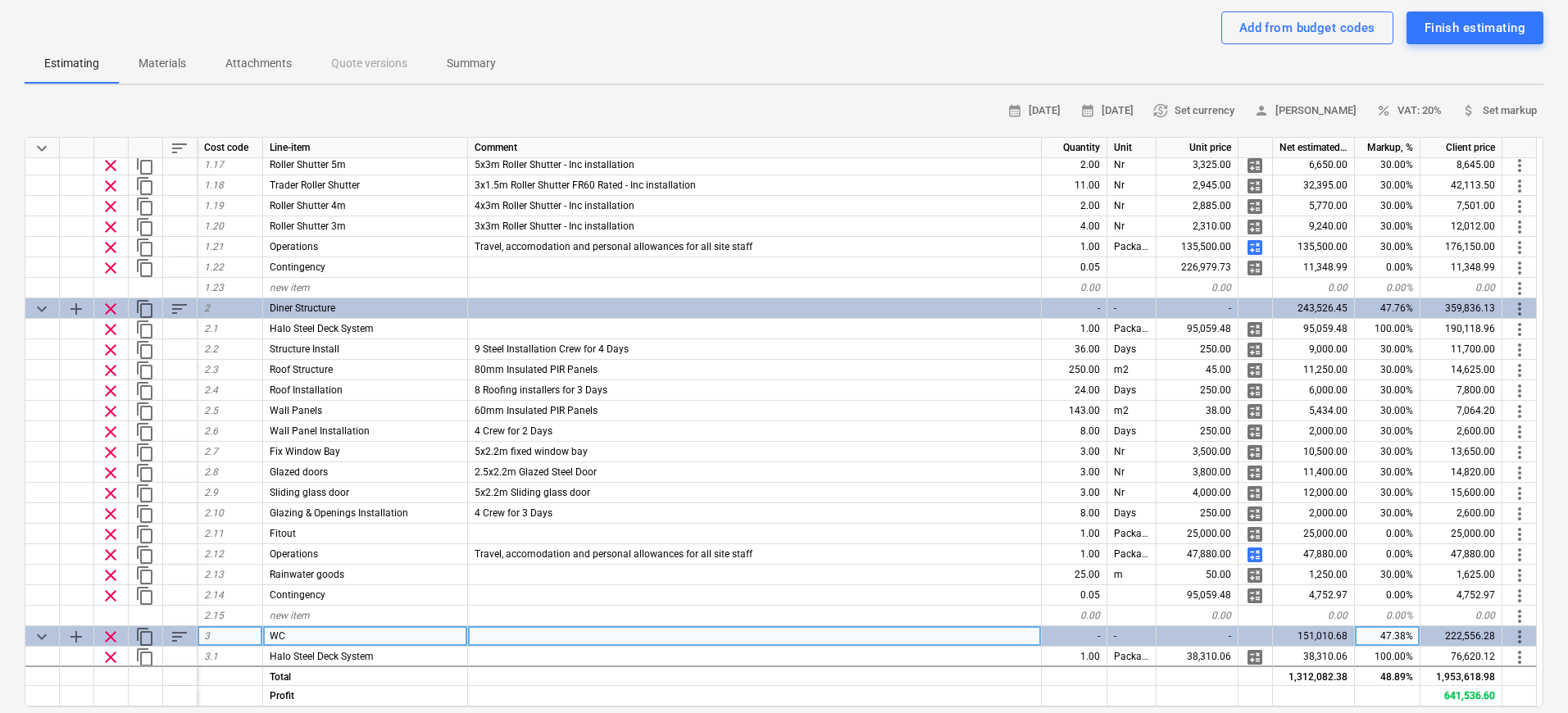
scroll to position [99, 0]
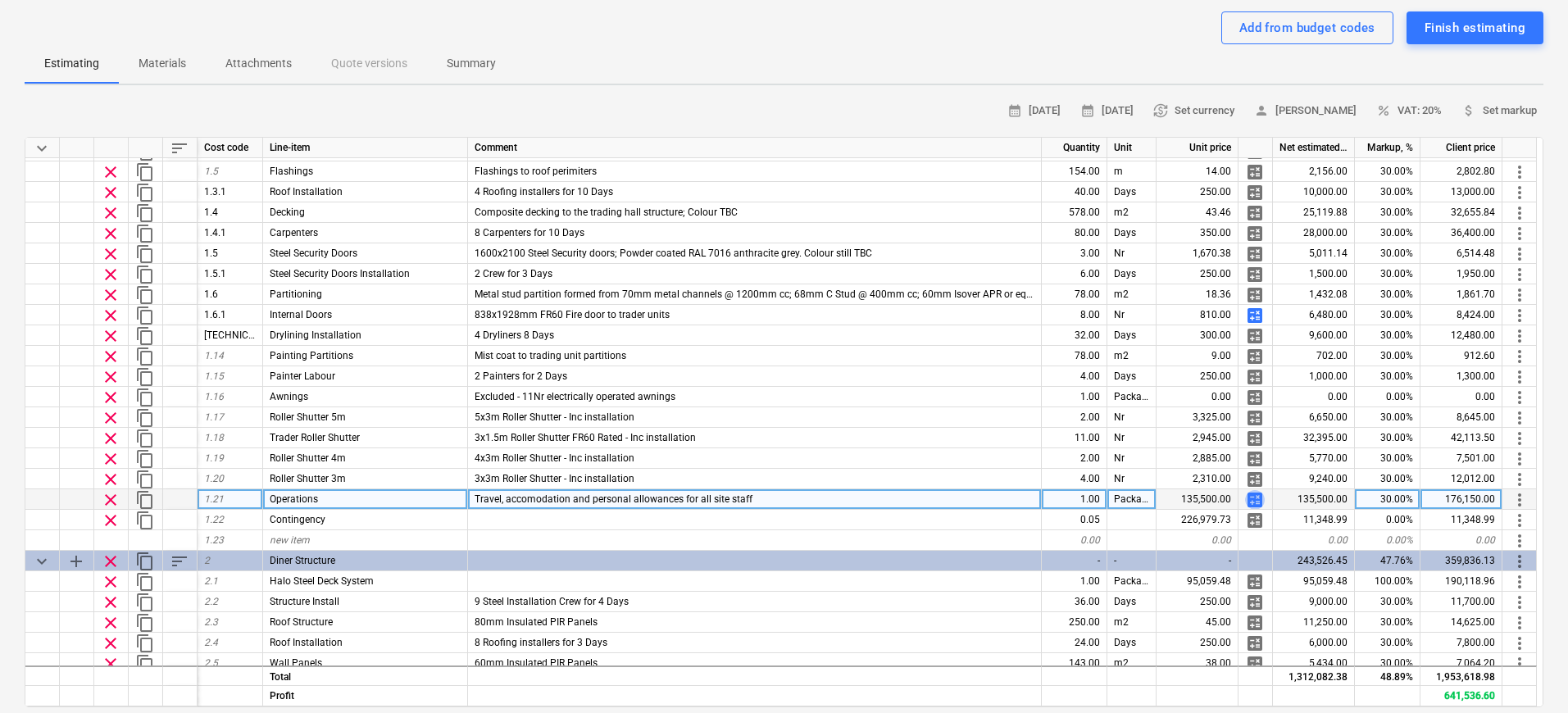
click at [1238, 498] on span "calculate" at bounding box center [1254, 500] width 19 height 19
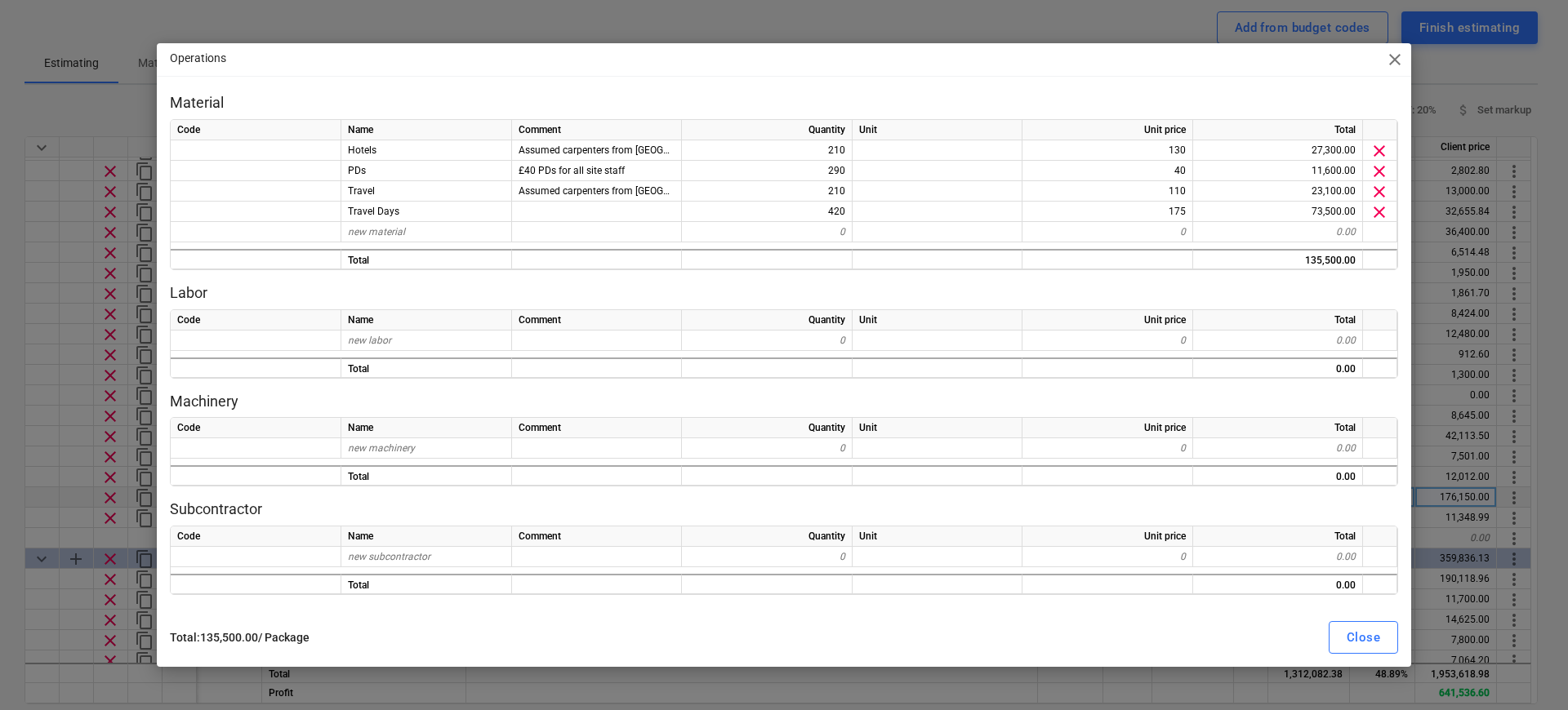
click at [1234, 66] on span "close" at bounding box center [1394, 59] width 19 height 19
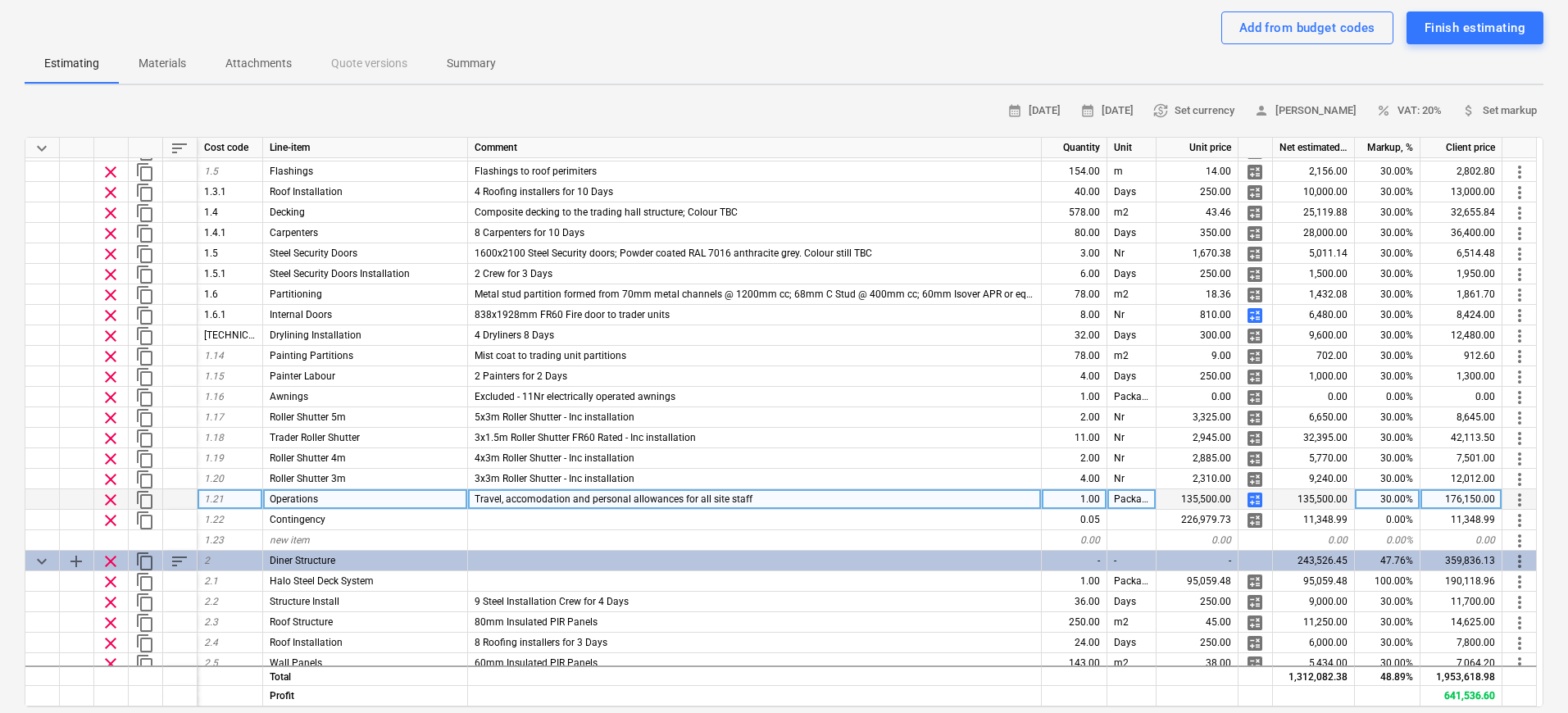
click at [1238, 499] on span "calculate" at bounding box center [1254, 500] width 19 height 19
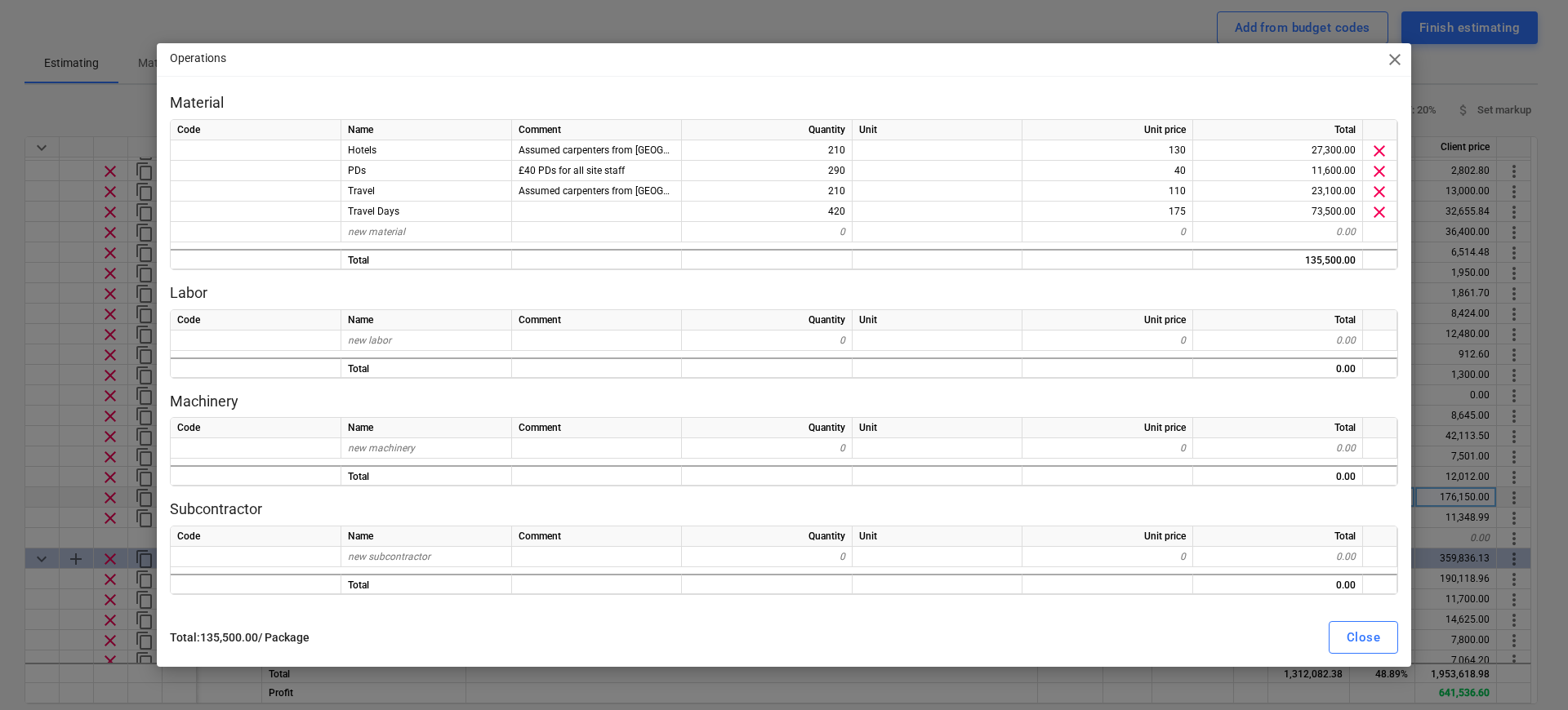
click at [1234, 65] on span "close" at bounding box center [1394, 59] width 19 height 19
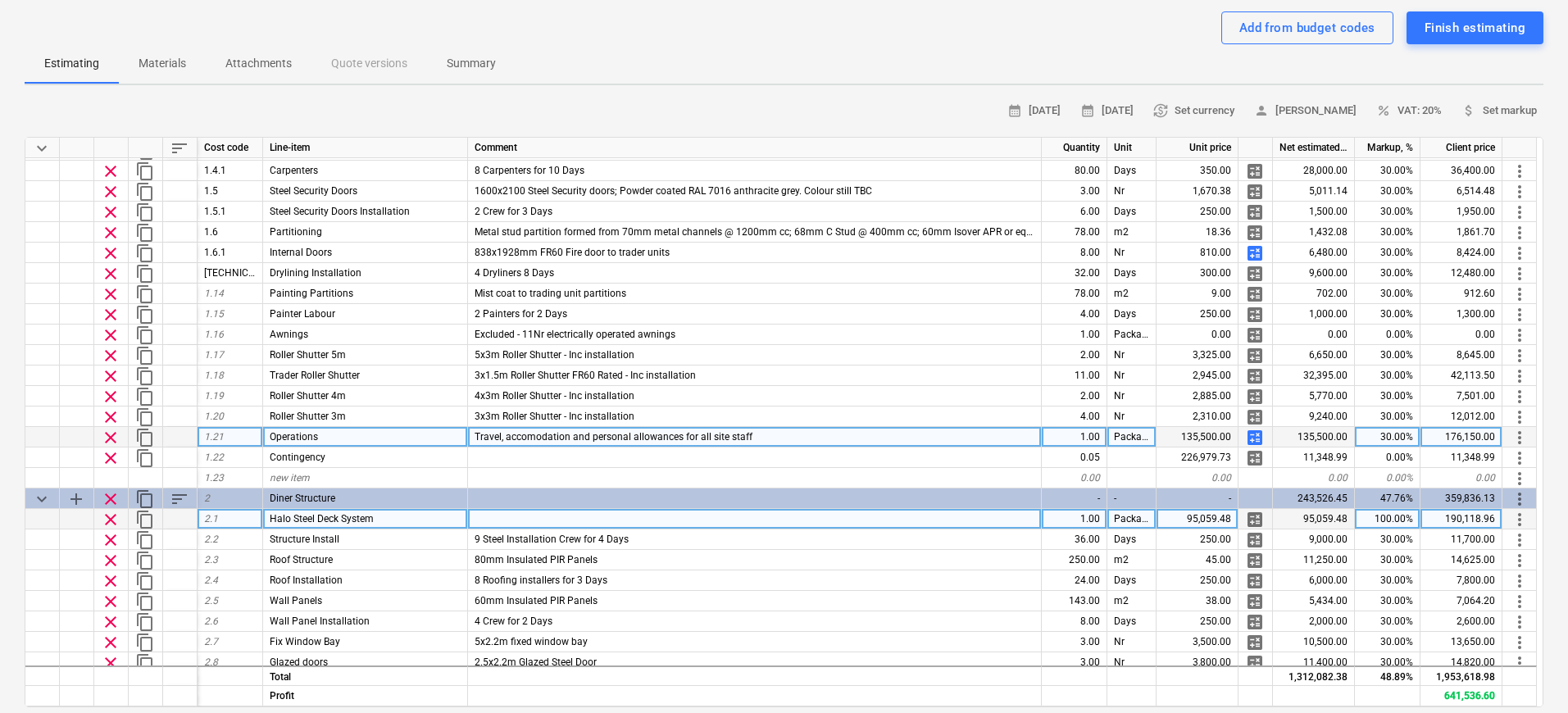
scroll to position [405, 0]
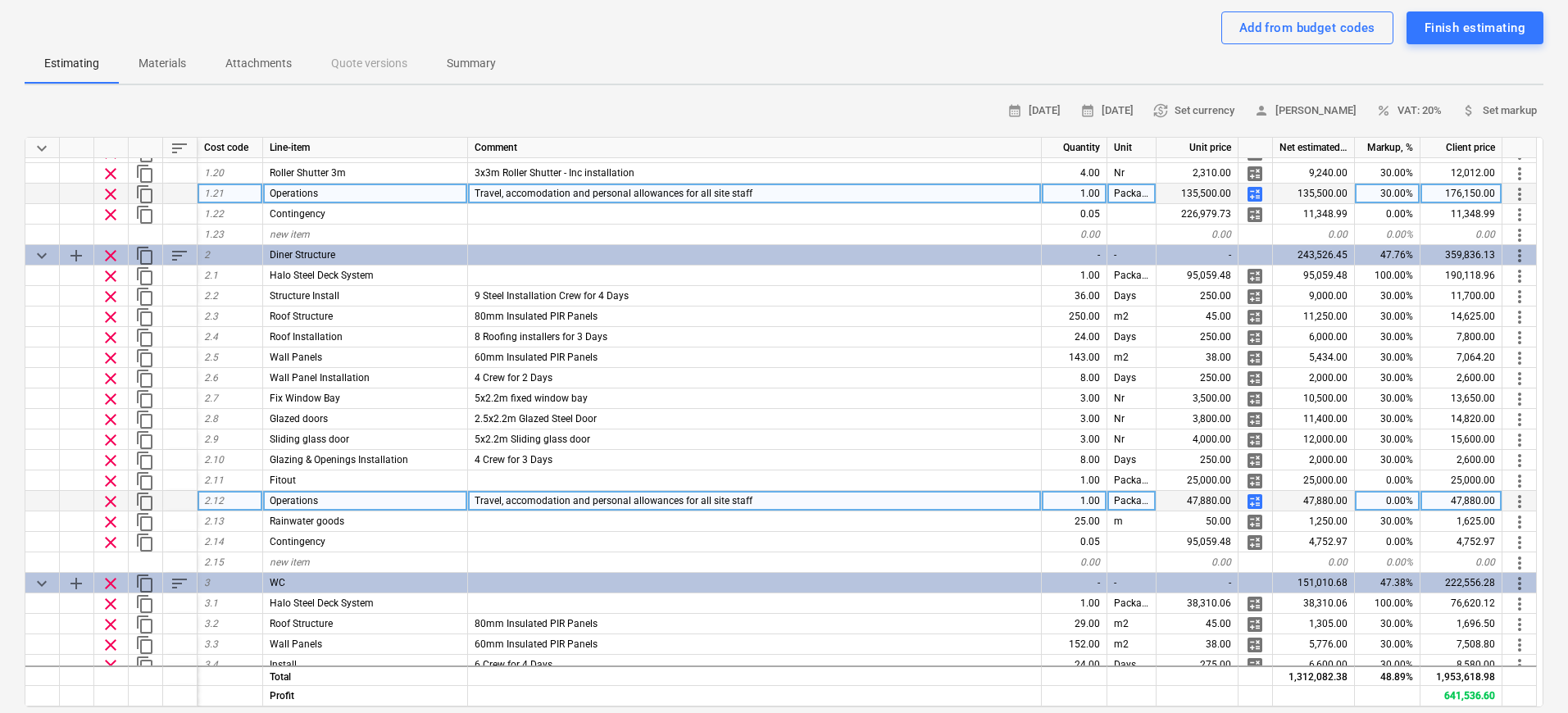
click at [1238, 498] on span "calculate" at bounding box center [1254, 501] width 19 height 19
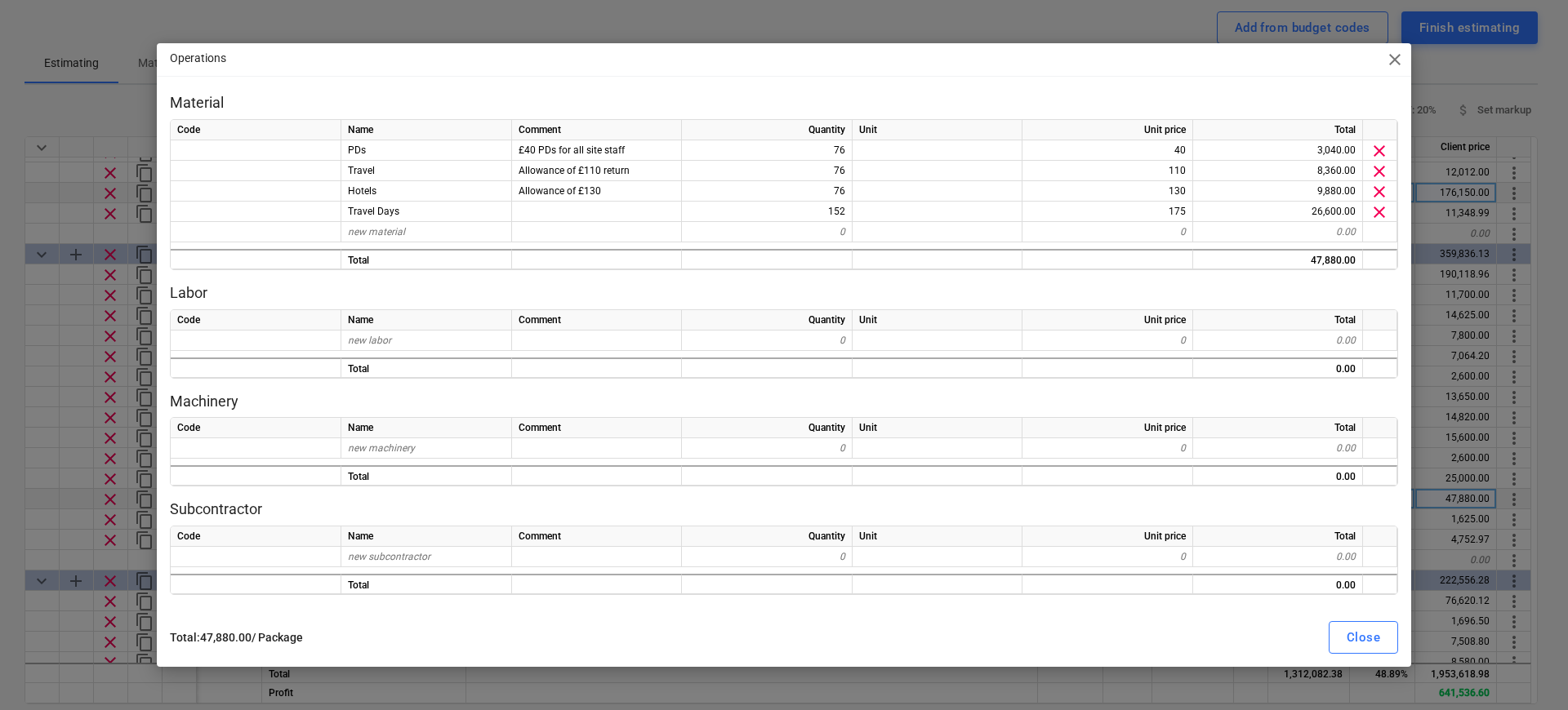
click at [1234, 59] on span "close" at bounding box center [1394, 59] width 19 height 19
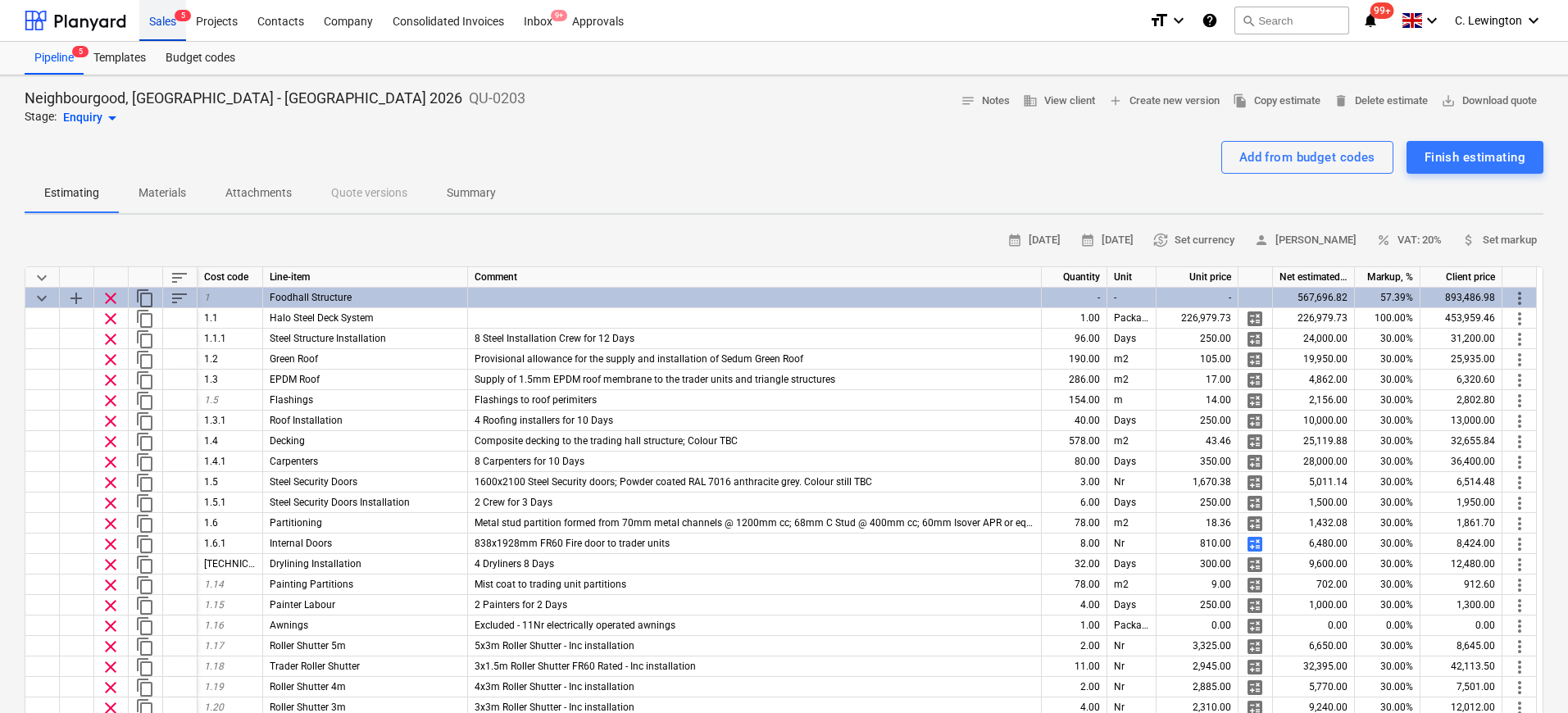
click at [157, 12] on div "Sales 5" at bounding box center [163, 19] width 47 height 41
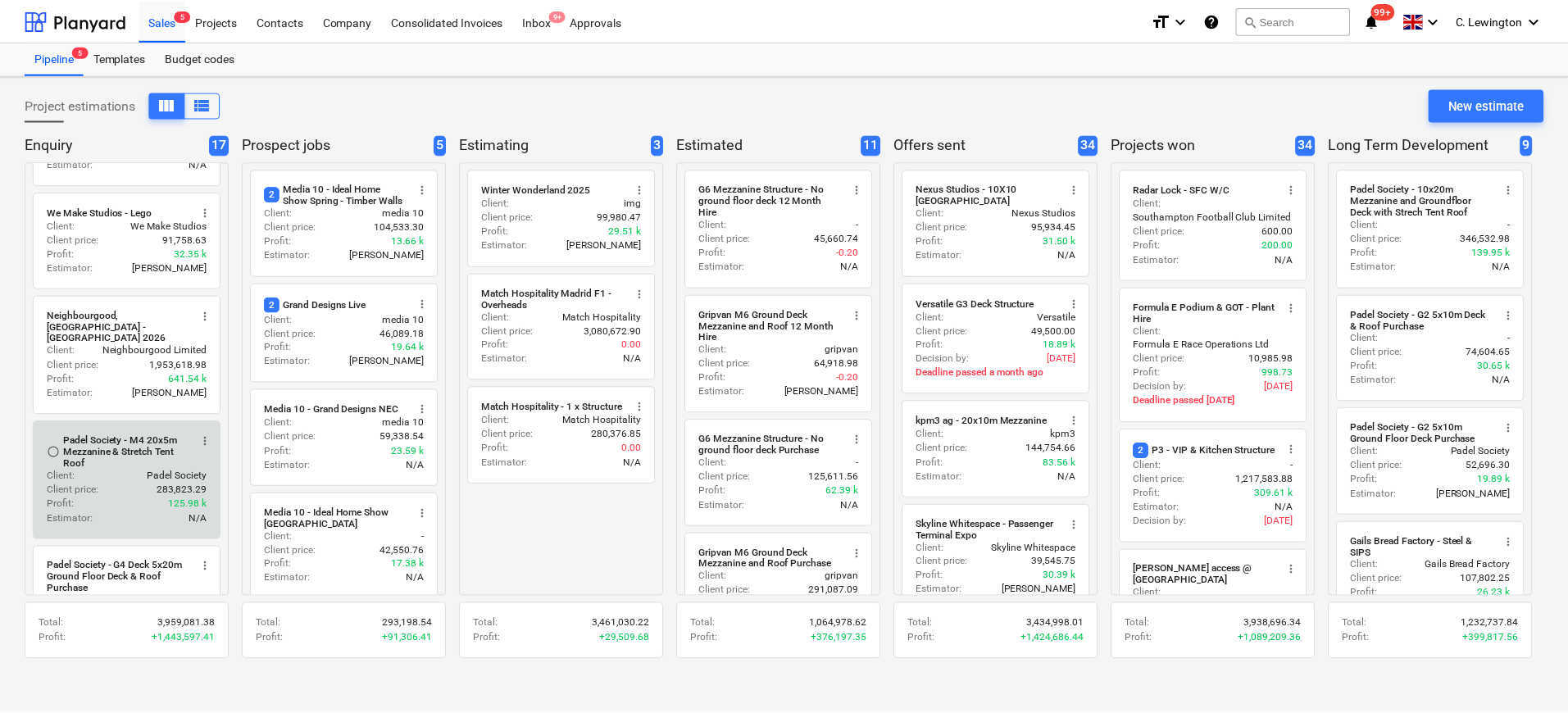
scroll to position [737, 0]
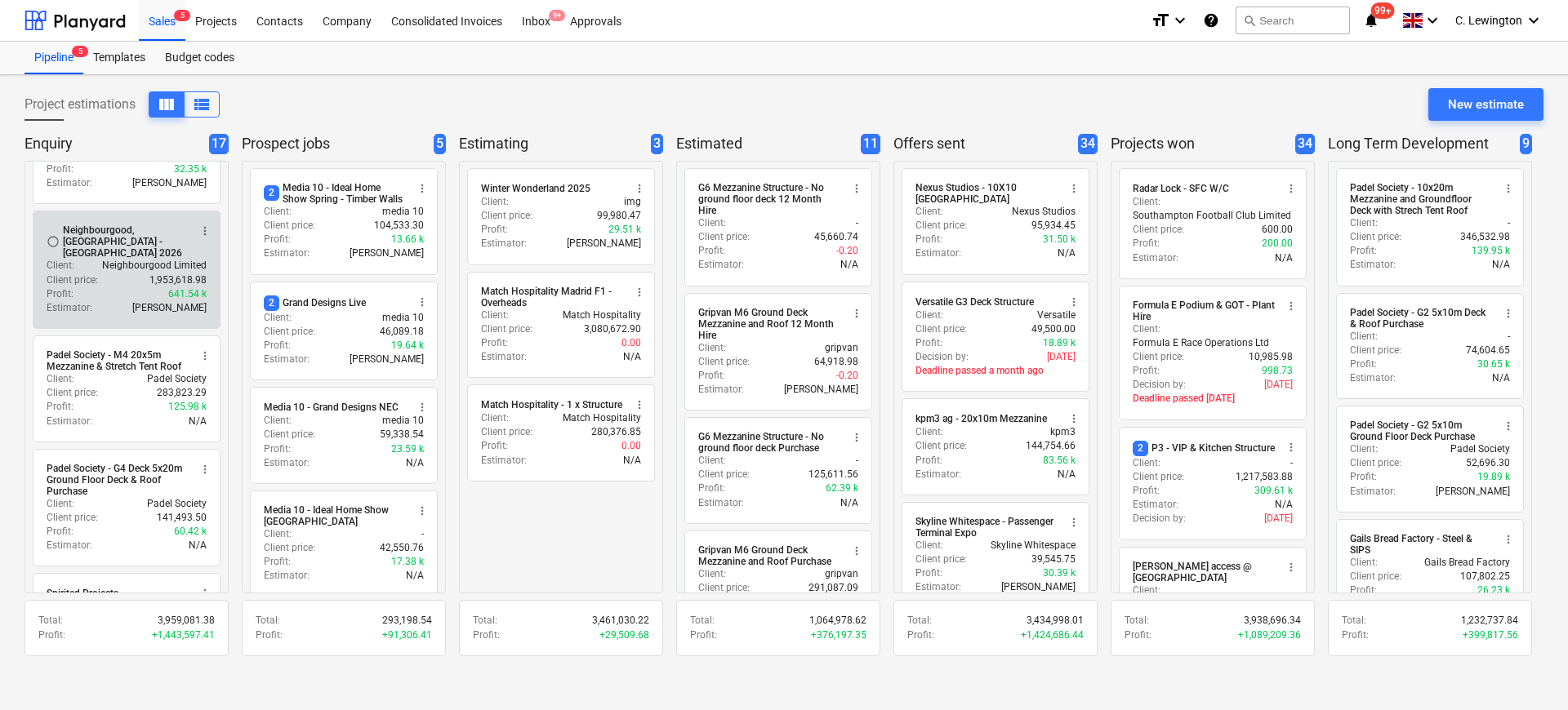
click at [112, 231] on div "Neighbourgood, [GEOGRAPHIC_DATA] - [GEOGRAPHIC_DATA] 2026" at bounding box center [125, 241] width 125 height 34
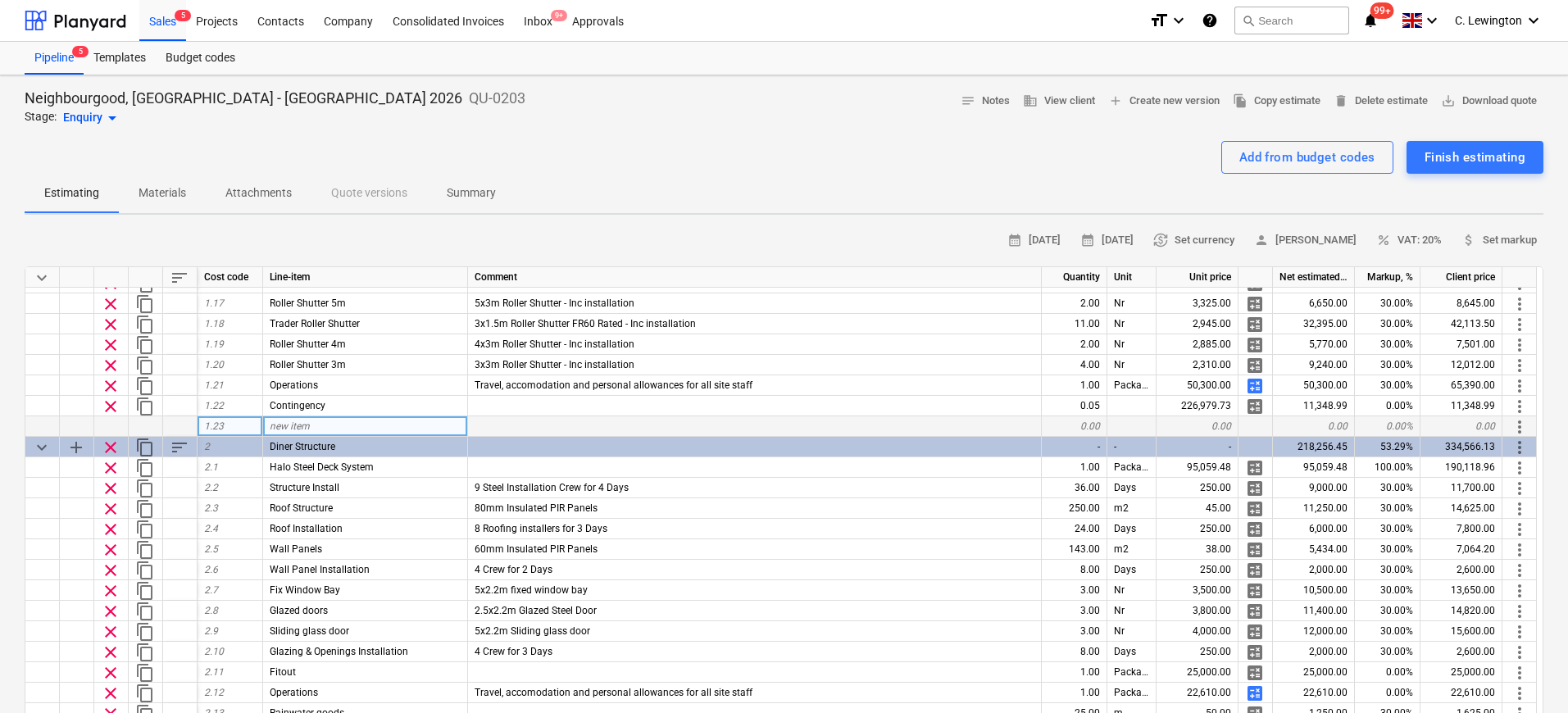
type textarea "x"
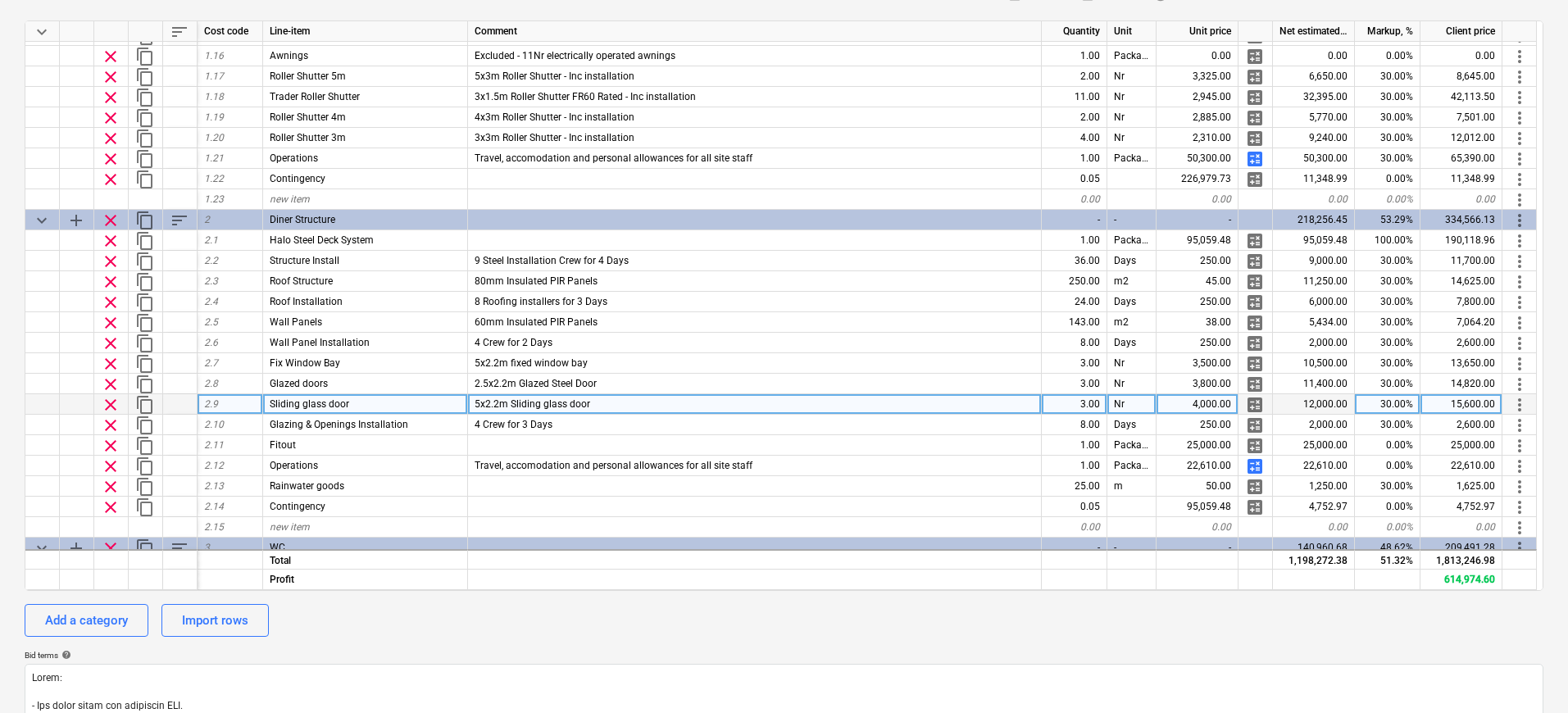
scroll to position [334, 0]
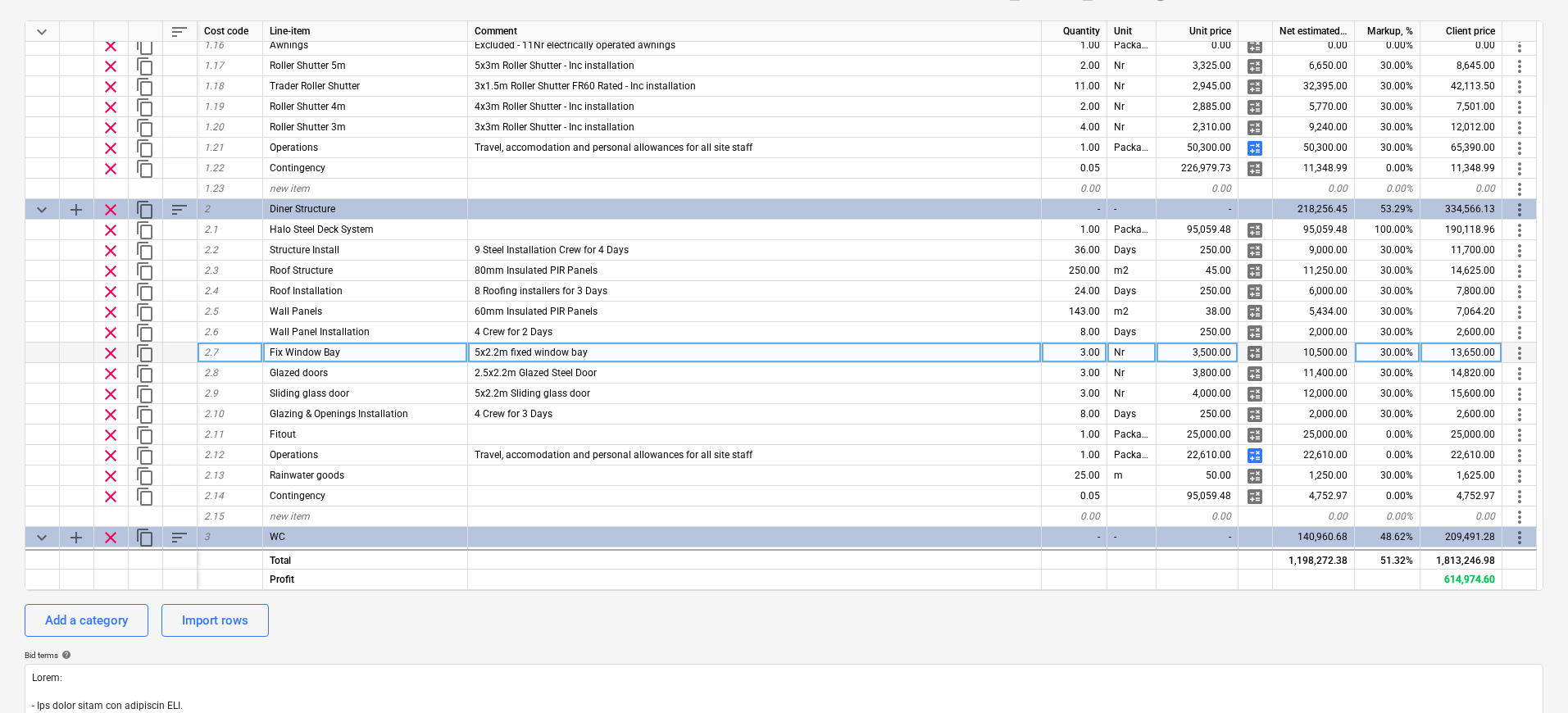
click at [1077, 349] on div "3.00" at bounding box center [1074, 353] width 65 height 20
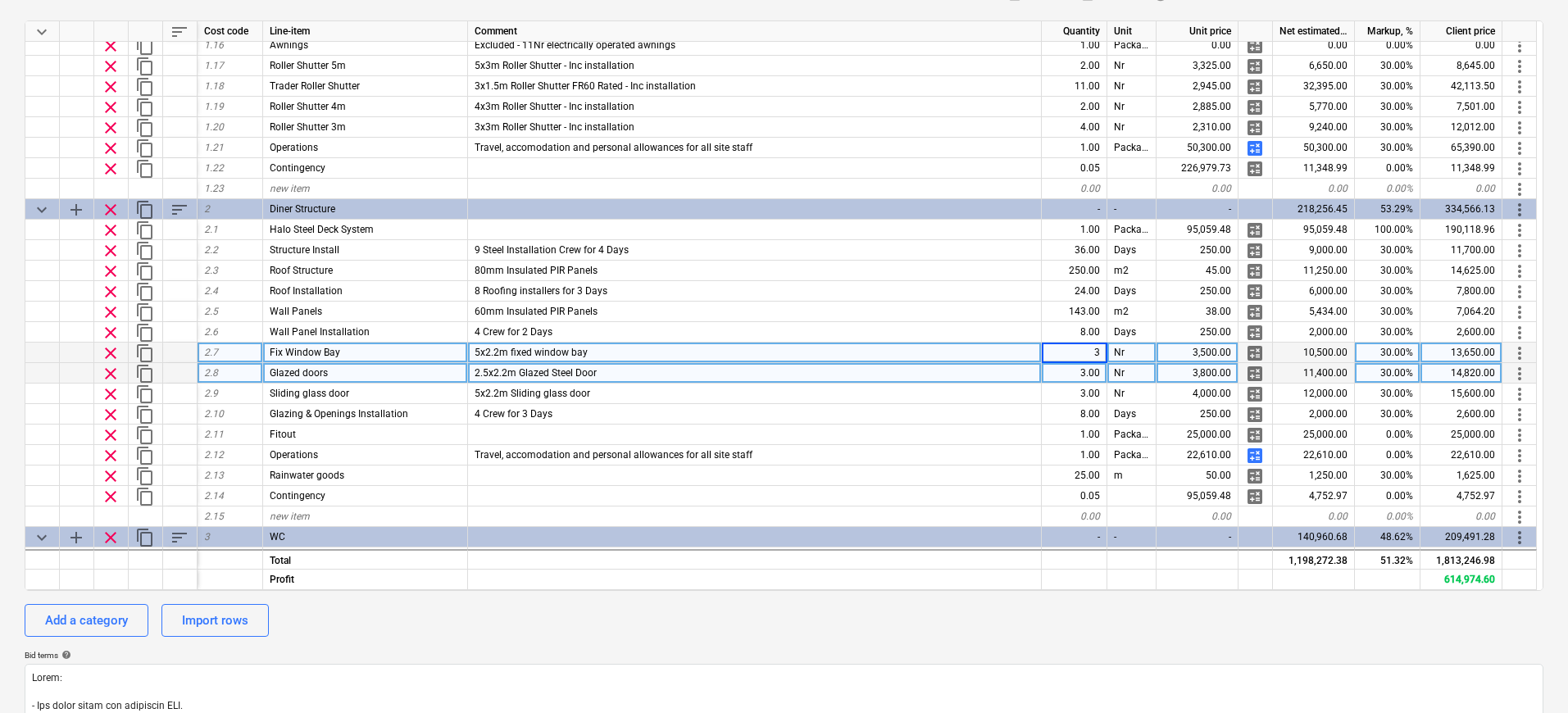
click at [1083, 374] on div "3.00" at bounding box center [1074, 373] width 65 height 20
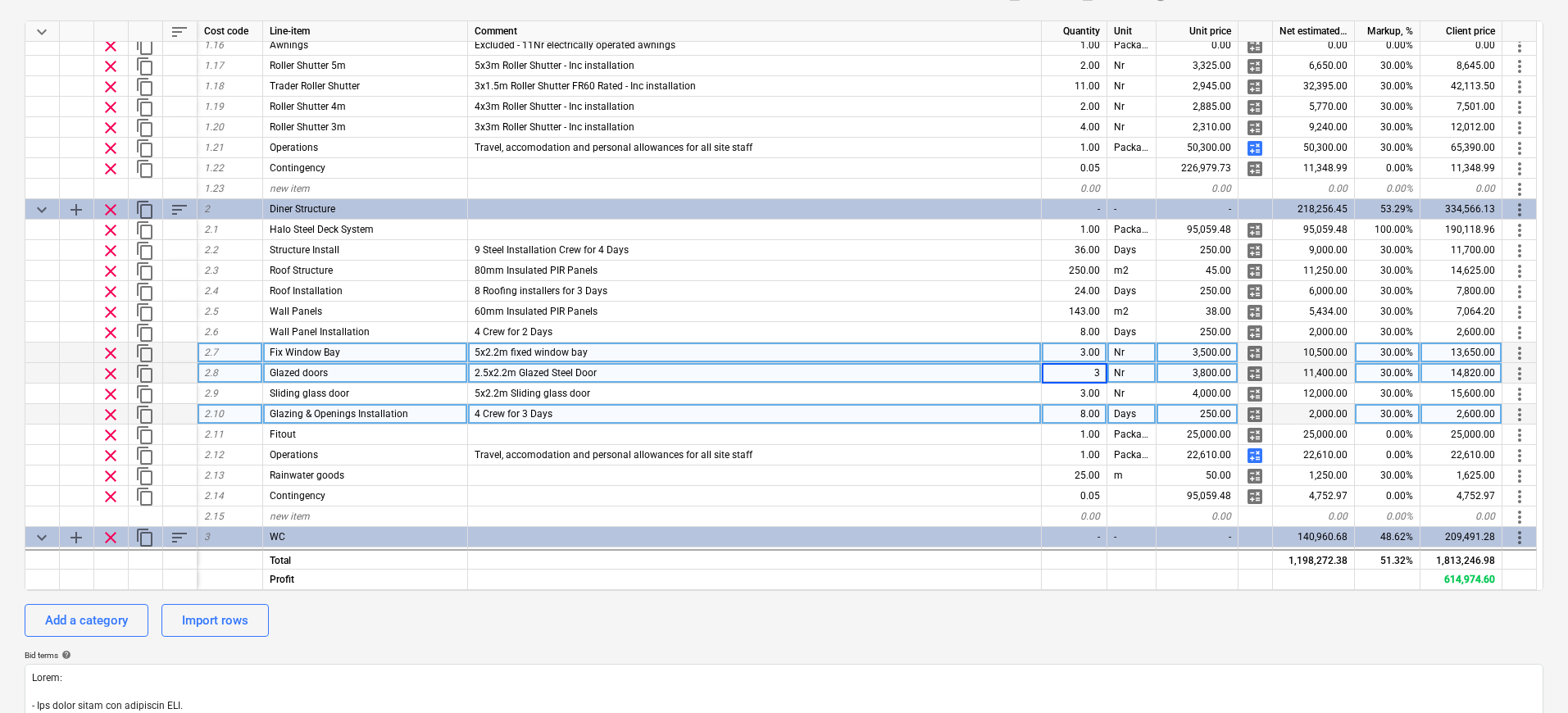
type input "4"
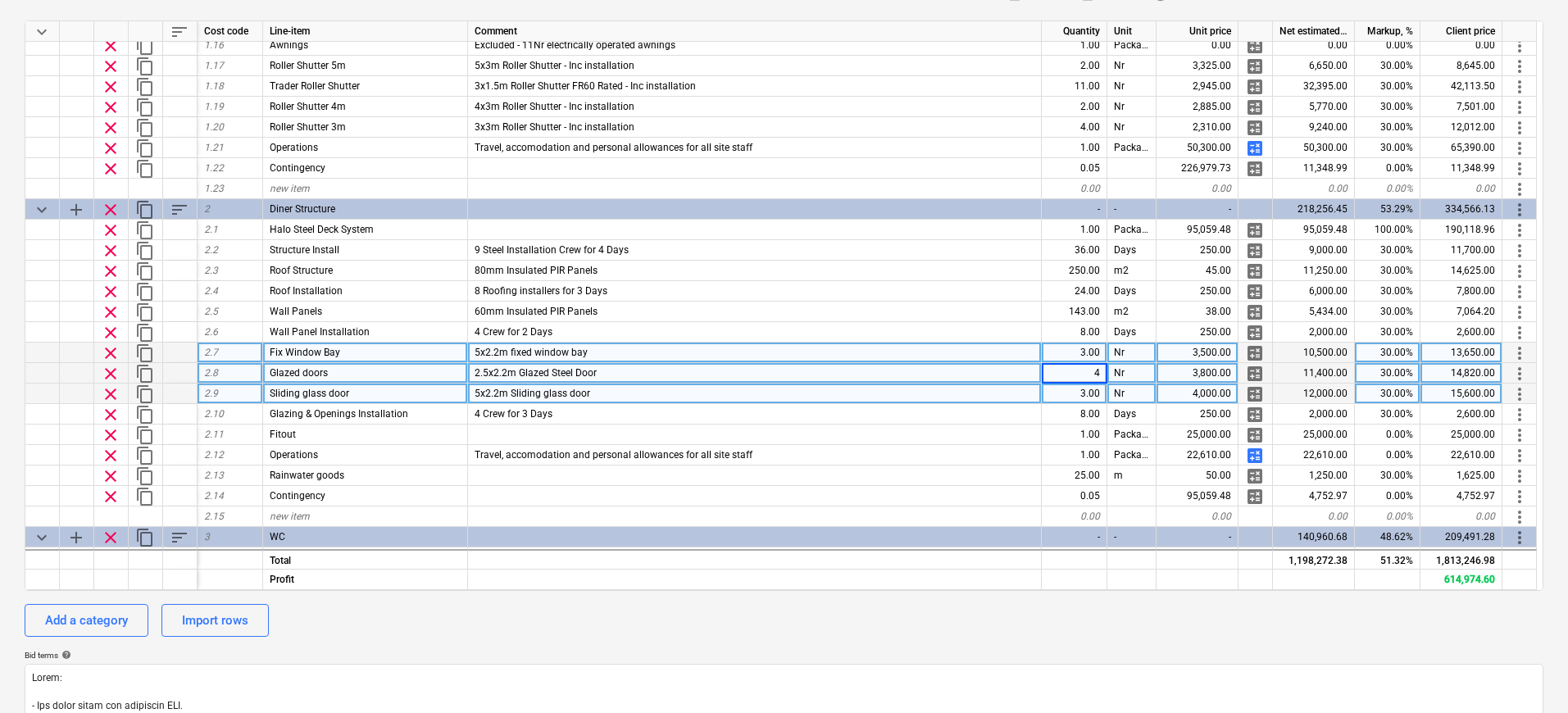
click at [1075, 398] on div "3.00" at bounding box center [1074, 394] width 65 height 20
click at [1069, 376] on div "4.00" at bounding box center [1074, 373] width 65 height 20
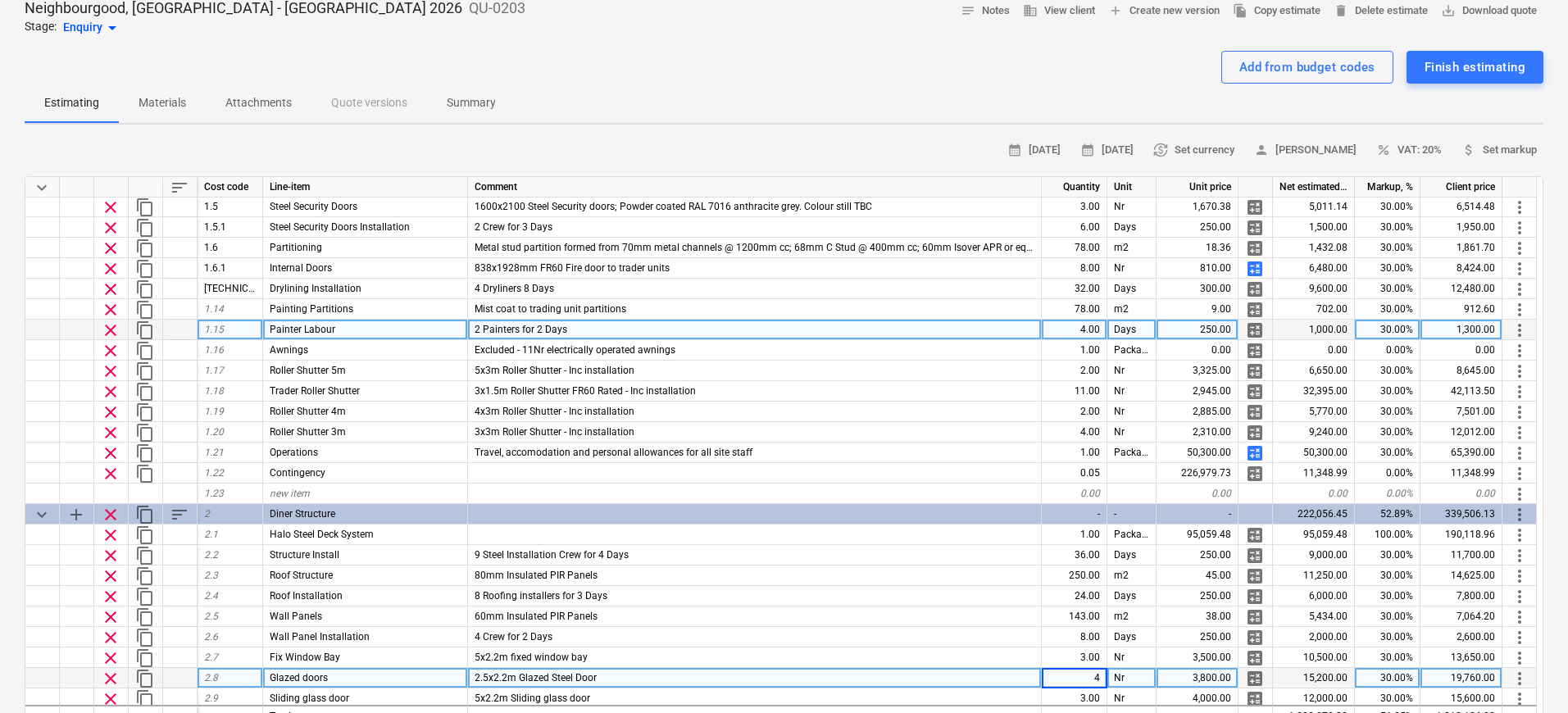
scroll to position [175, 0]
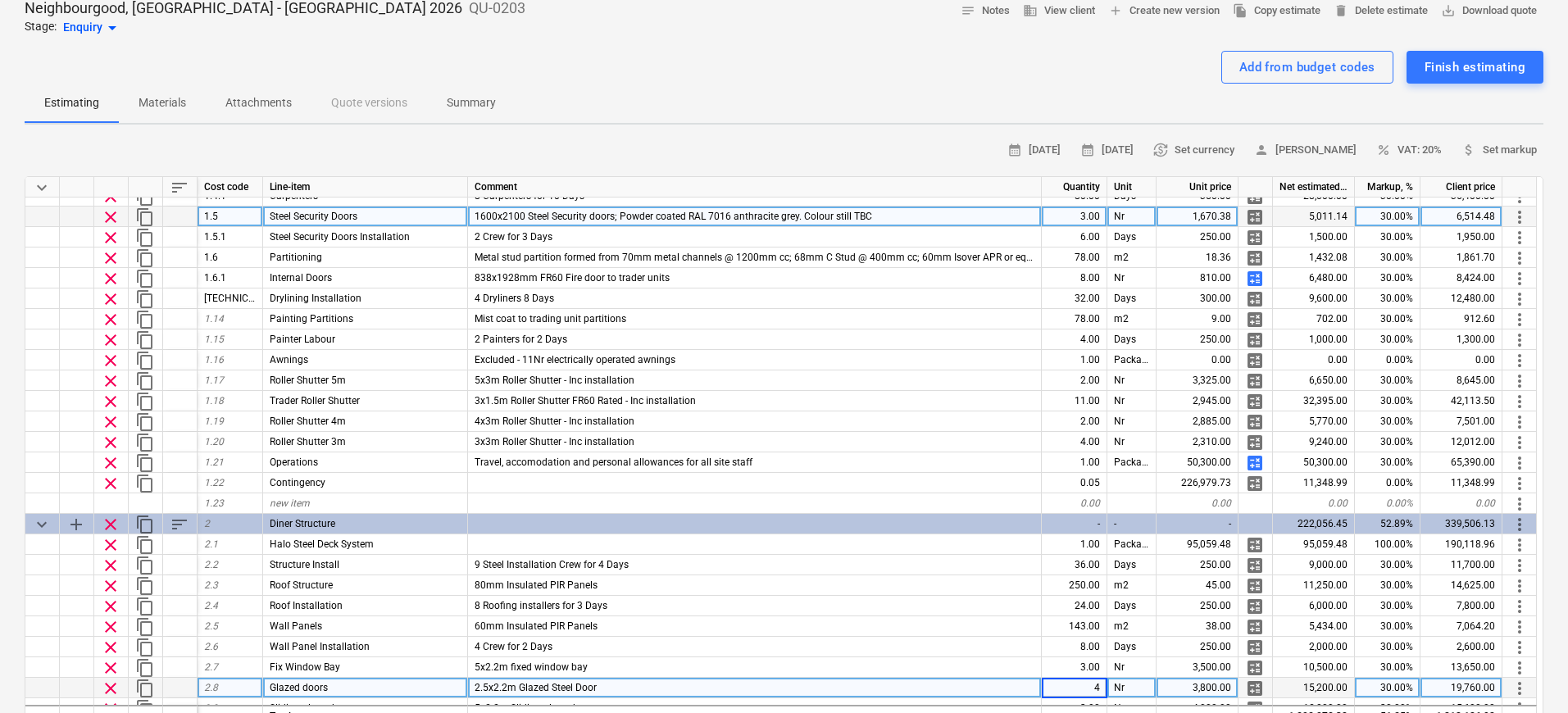
click at [146, 217] on span "content_copy" at bounding box center [144, 217] width 19 height 19
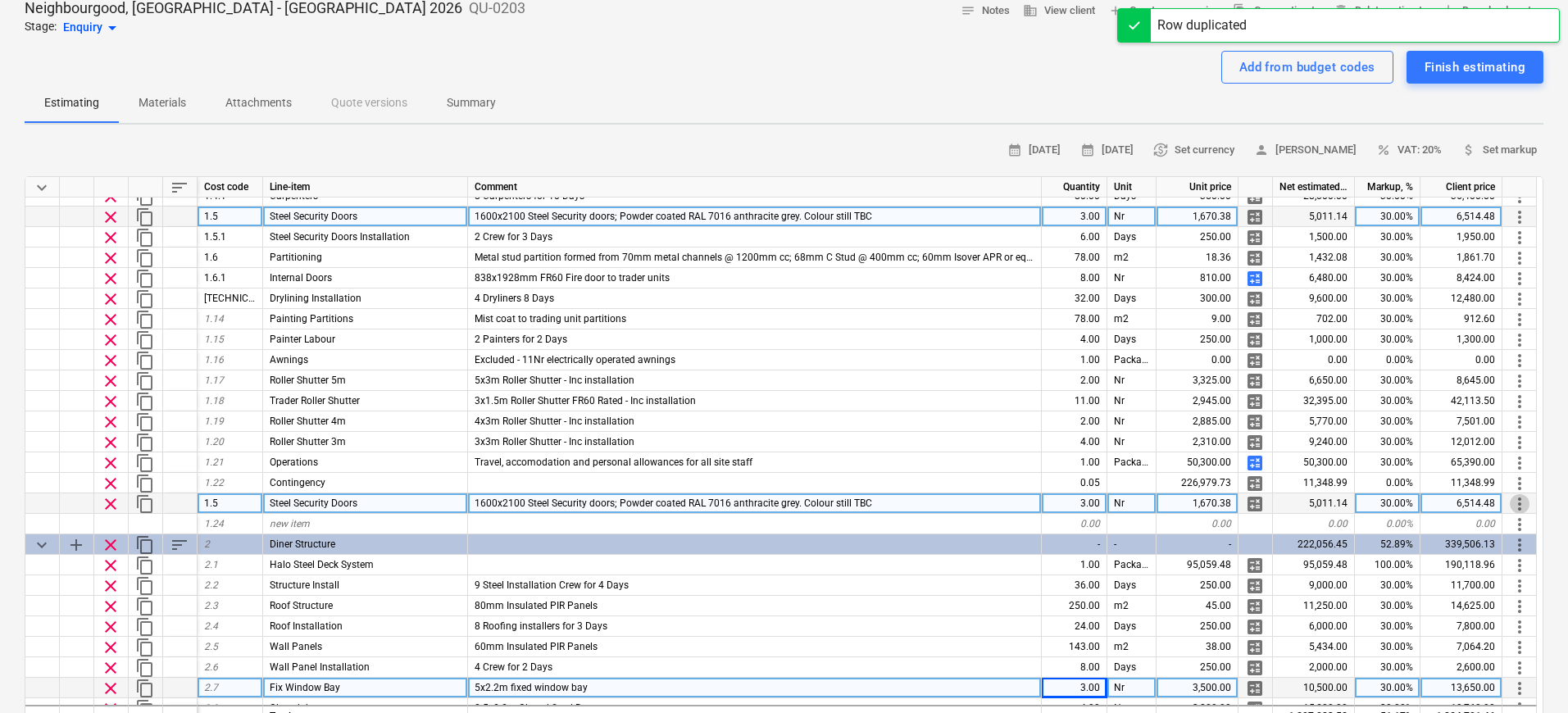
click at [1238, 504] on span "more_vert" at bounding box center [1518, 504] width 19 height 19
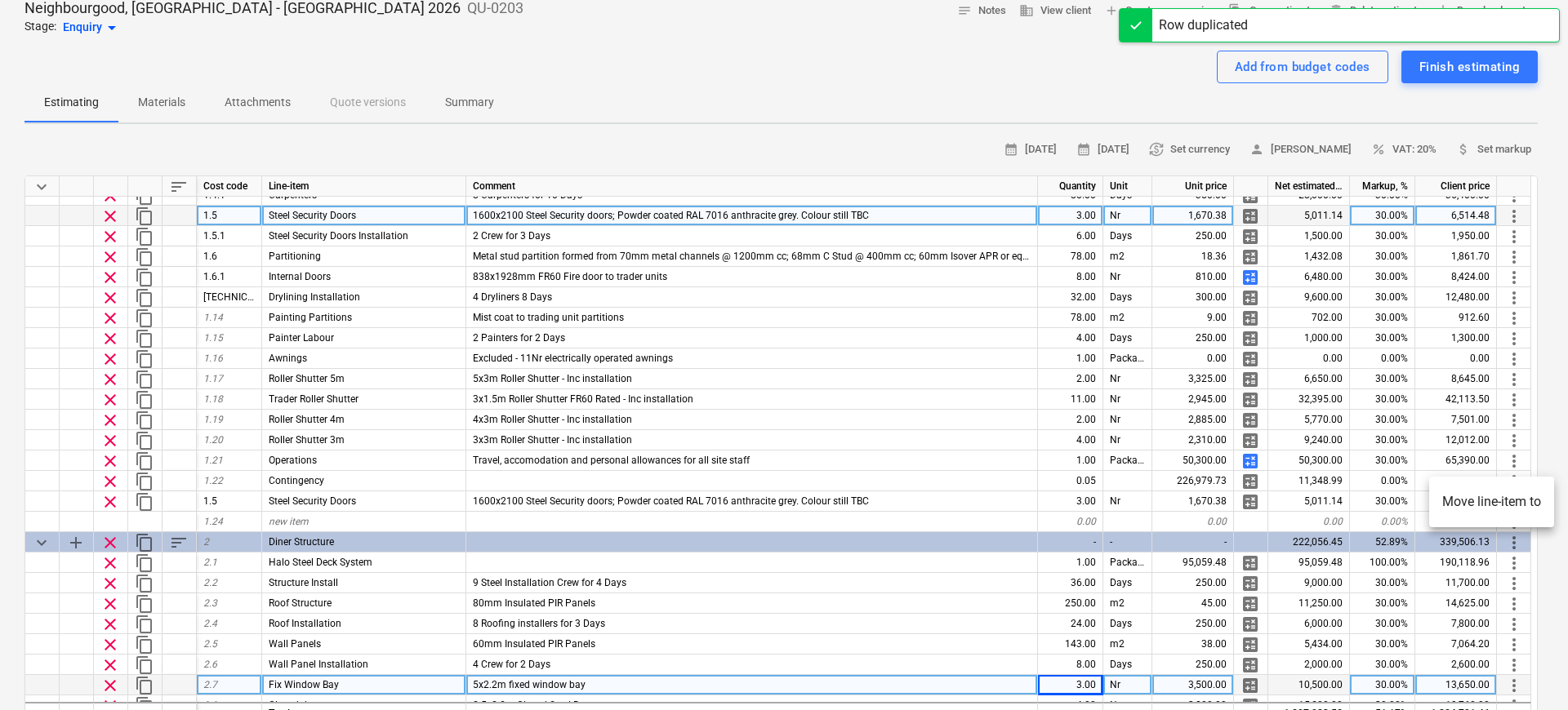
click at [1234, 500] on li "Move line-item to" at bounding box center [1491, 501] width 124 height 38
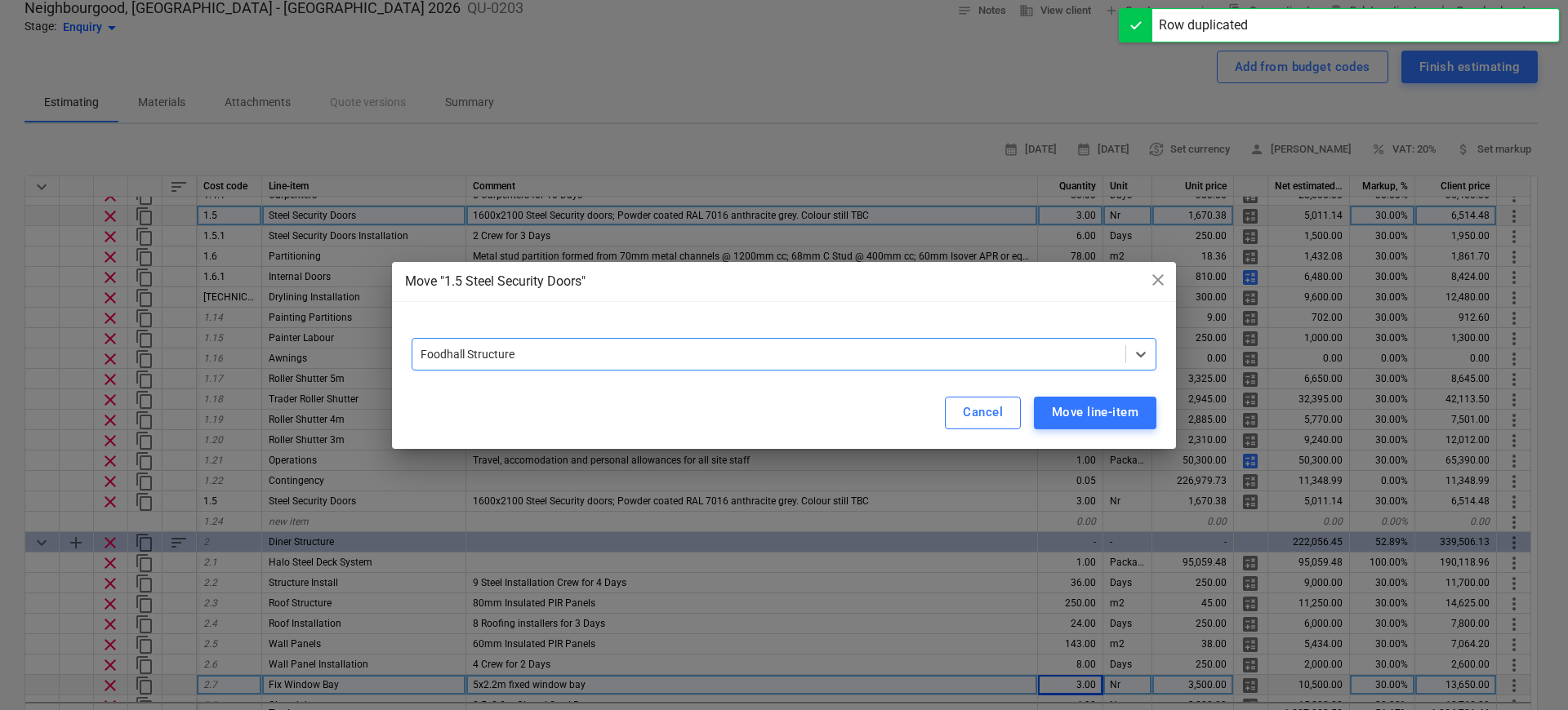
click at [930, 340] on div "Foodhall Structure" at bounding box center [784, 354] width 745 height 33
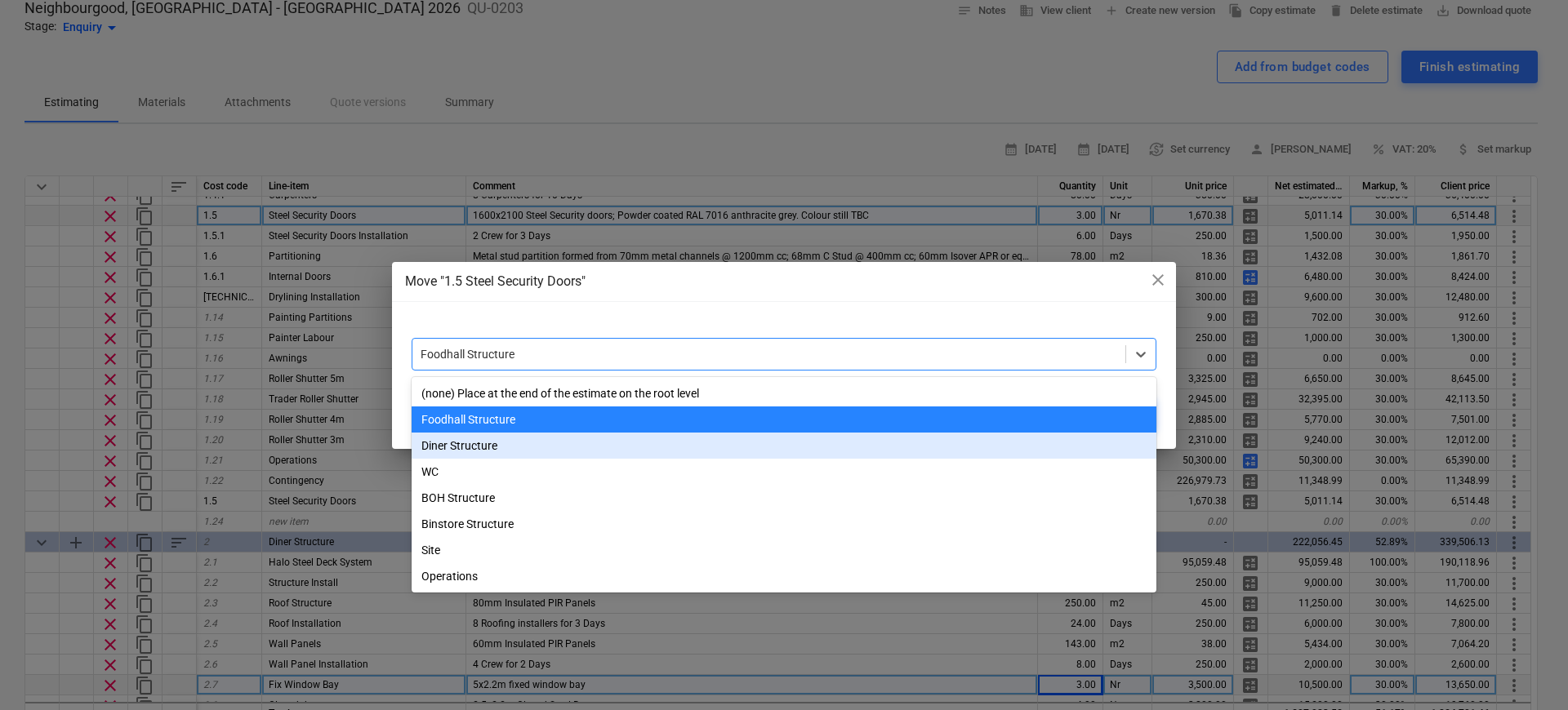
click at [677, 456] on div "Diner Structure" at bounding box center [784, 446] width 745 height 27
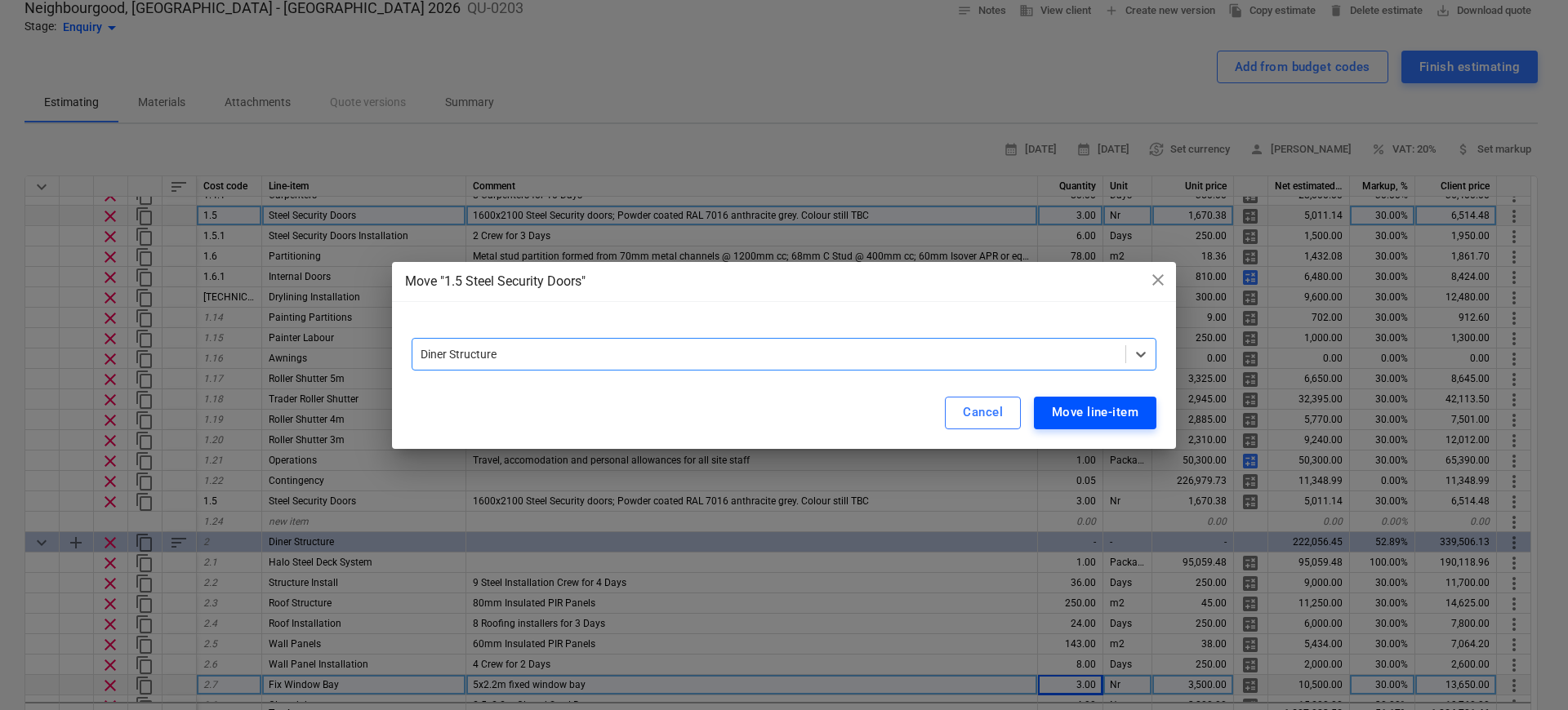
click at [1098, 418] on div "Move line-item" at bounding box center [1095, 412] width 87 height 21
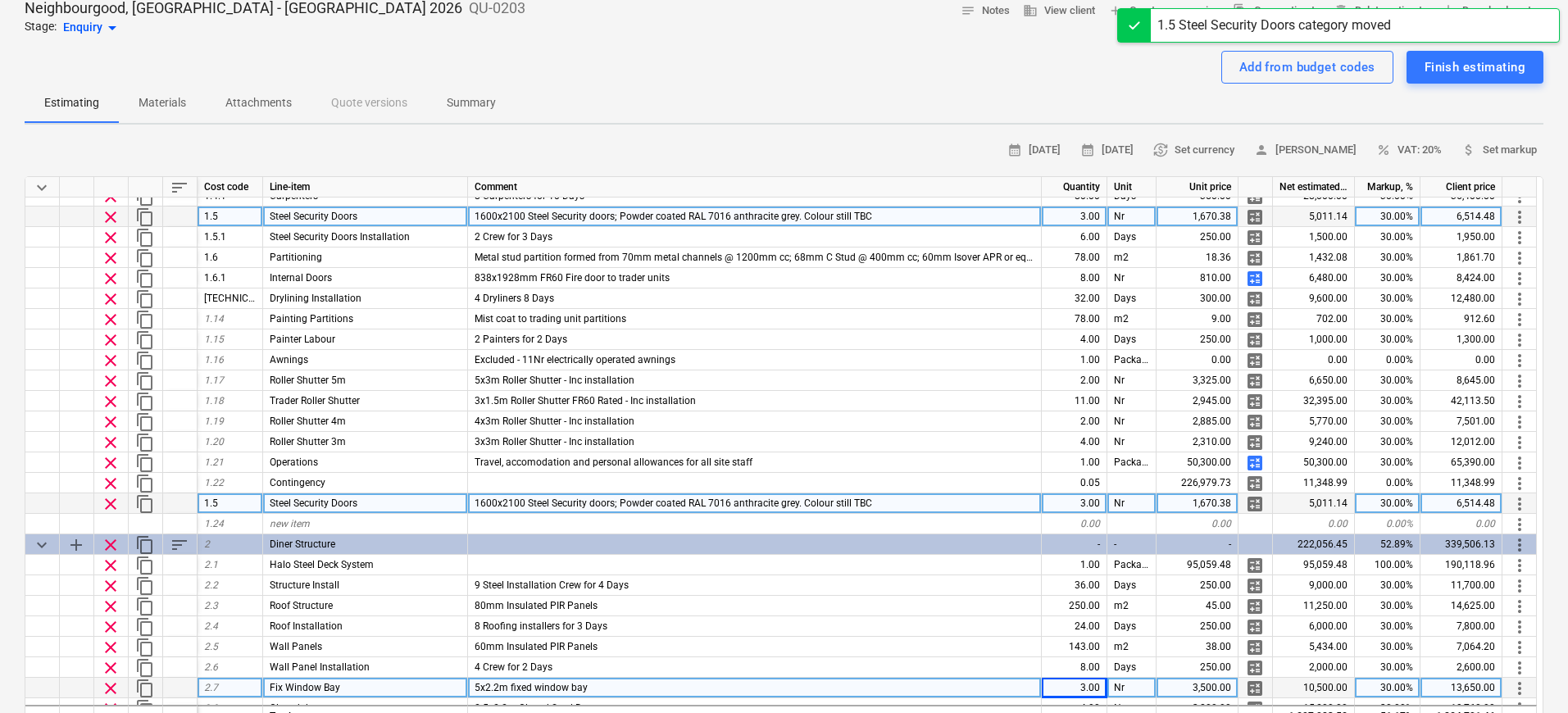
type textarea "x"
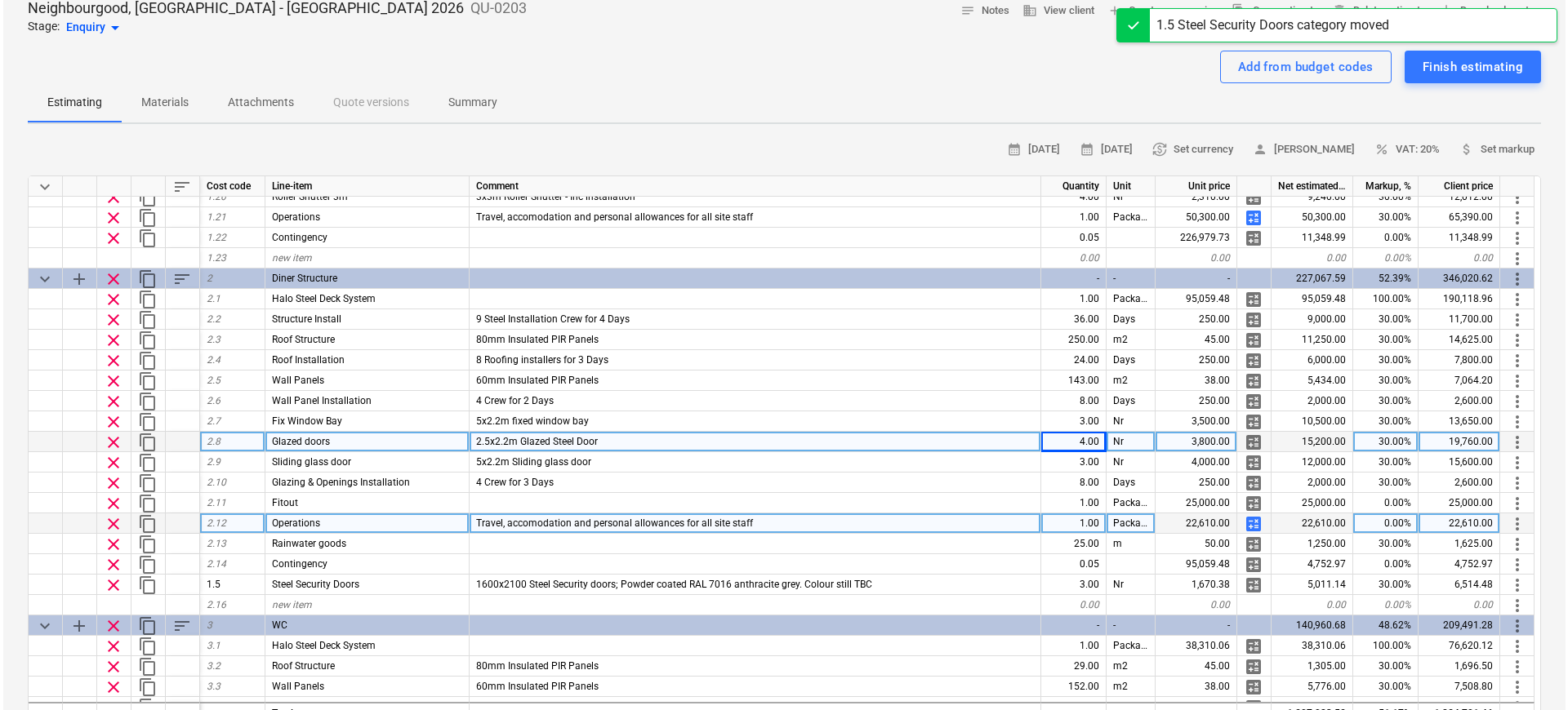
scroll to position [427, 0]
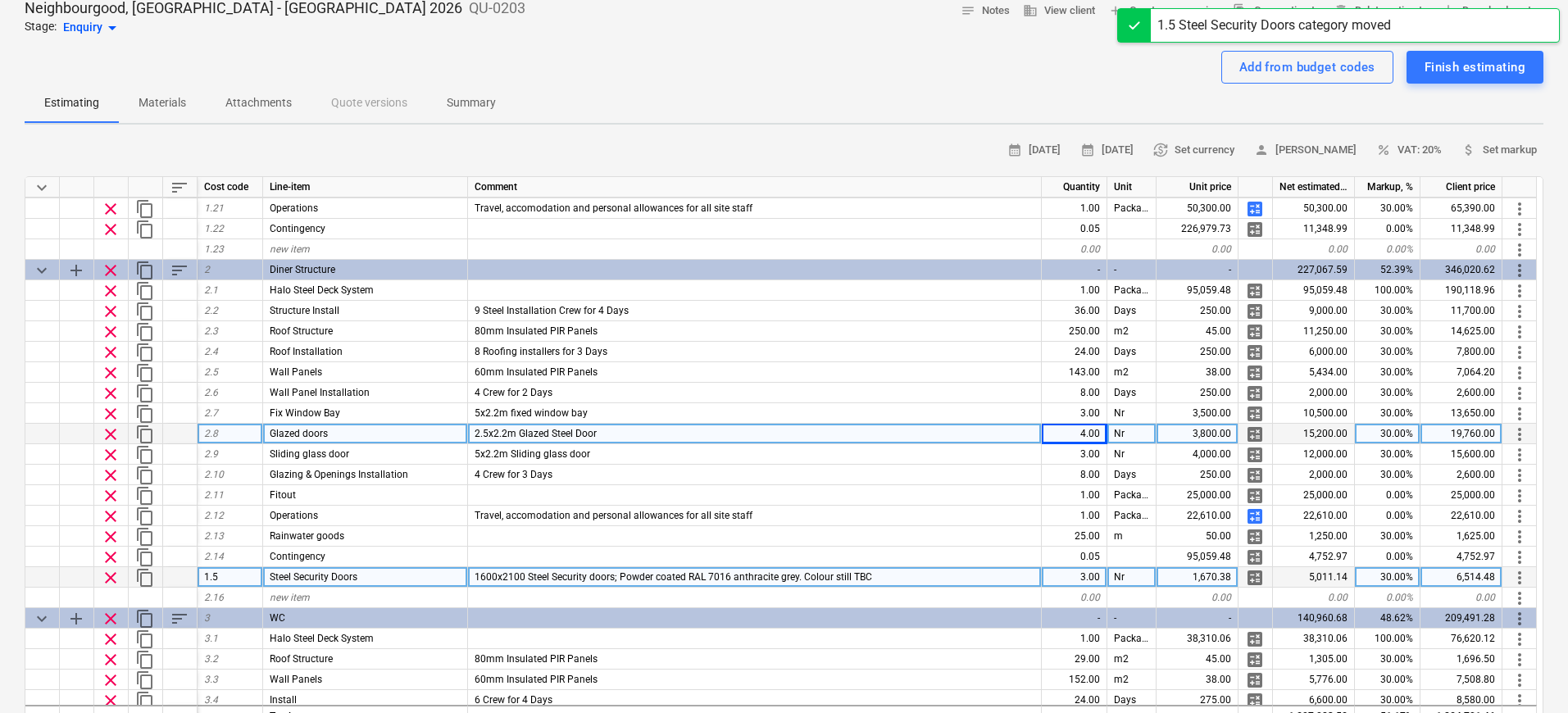
click at [1100, 575] on div "3.00" at bounding box center [1074, 577] width 65 height 20
type input "1"
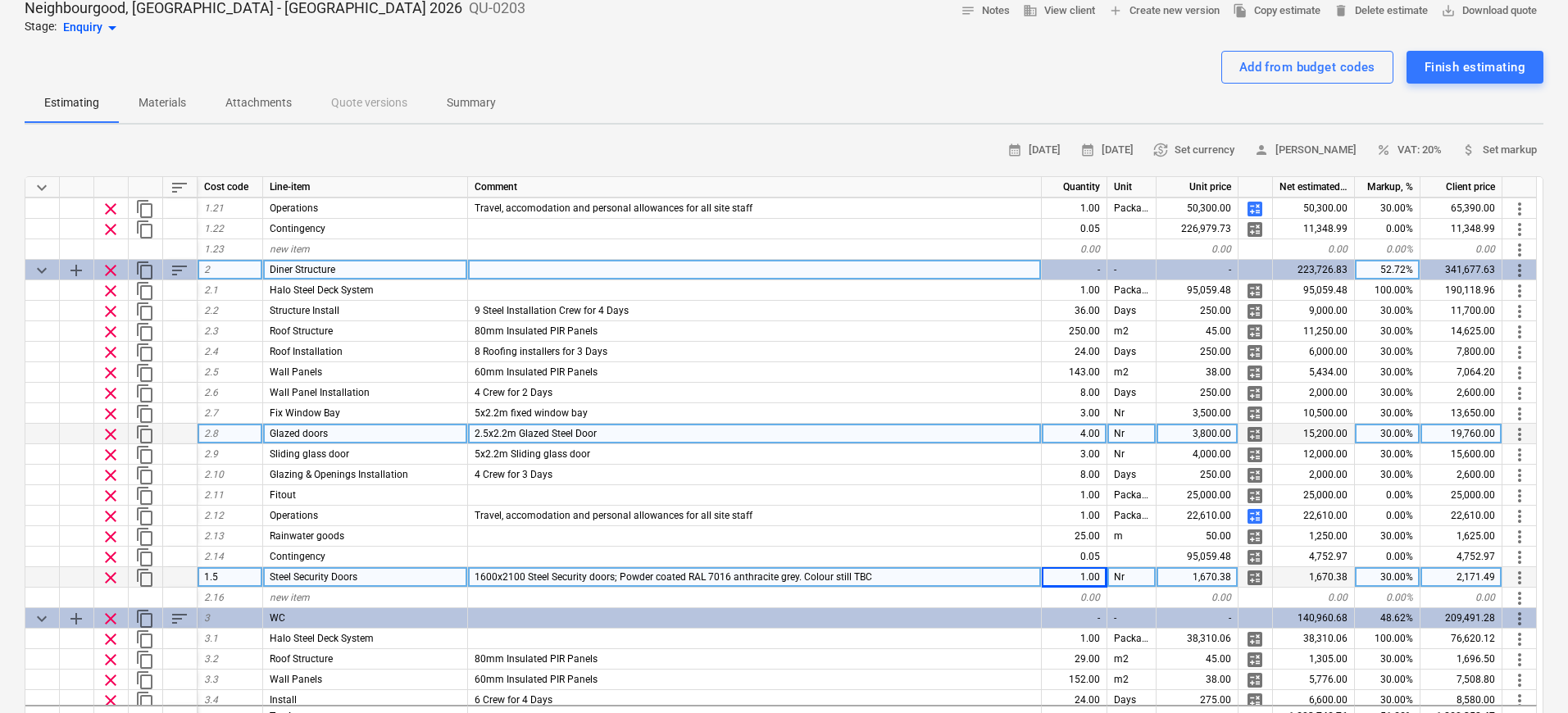
click at [170, 275] on span "sort" at bounding box center [179, 270] width 19 height 19
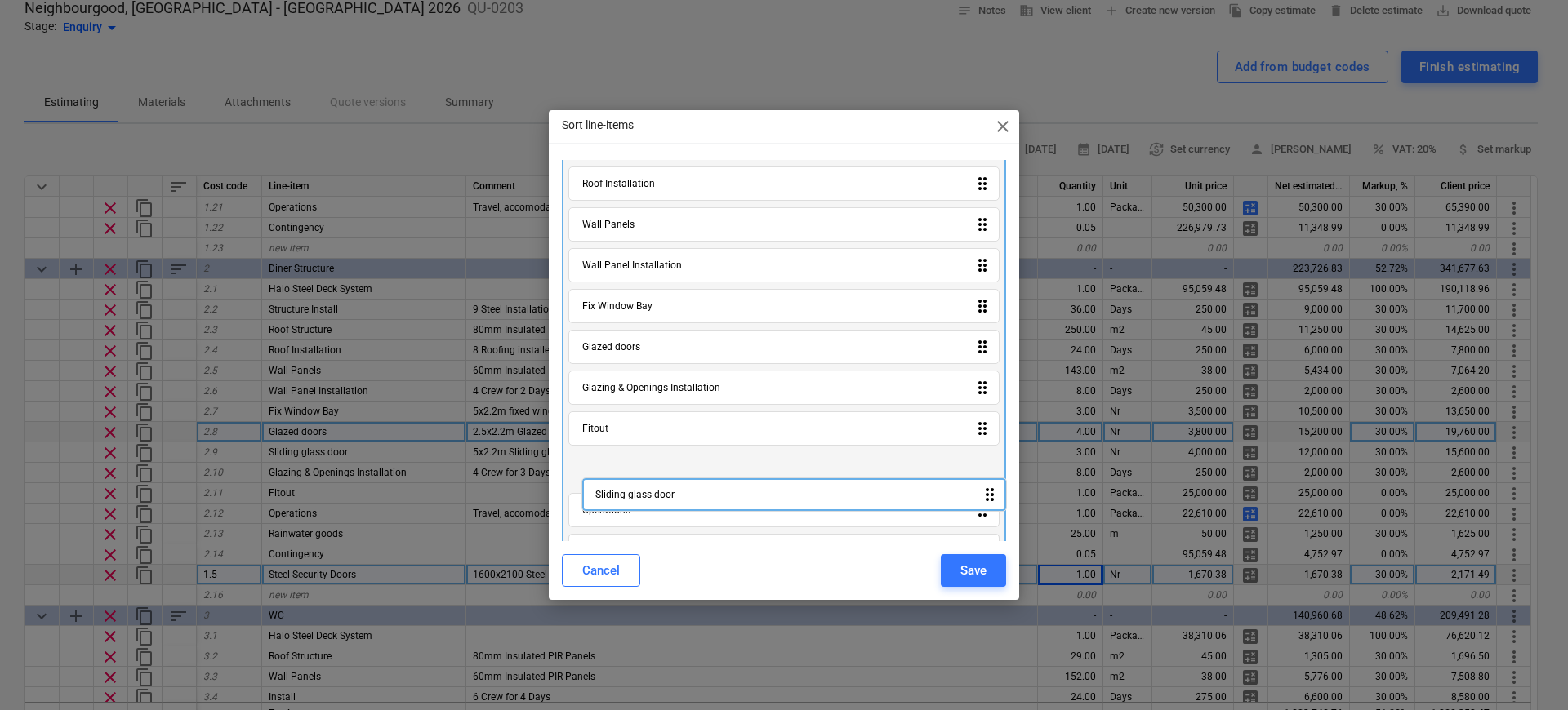
scroll to position [139, 0]
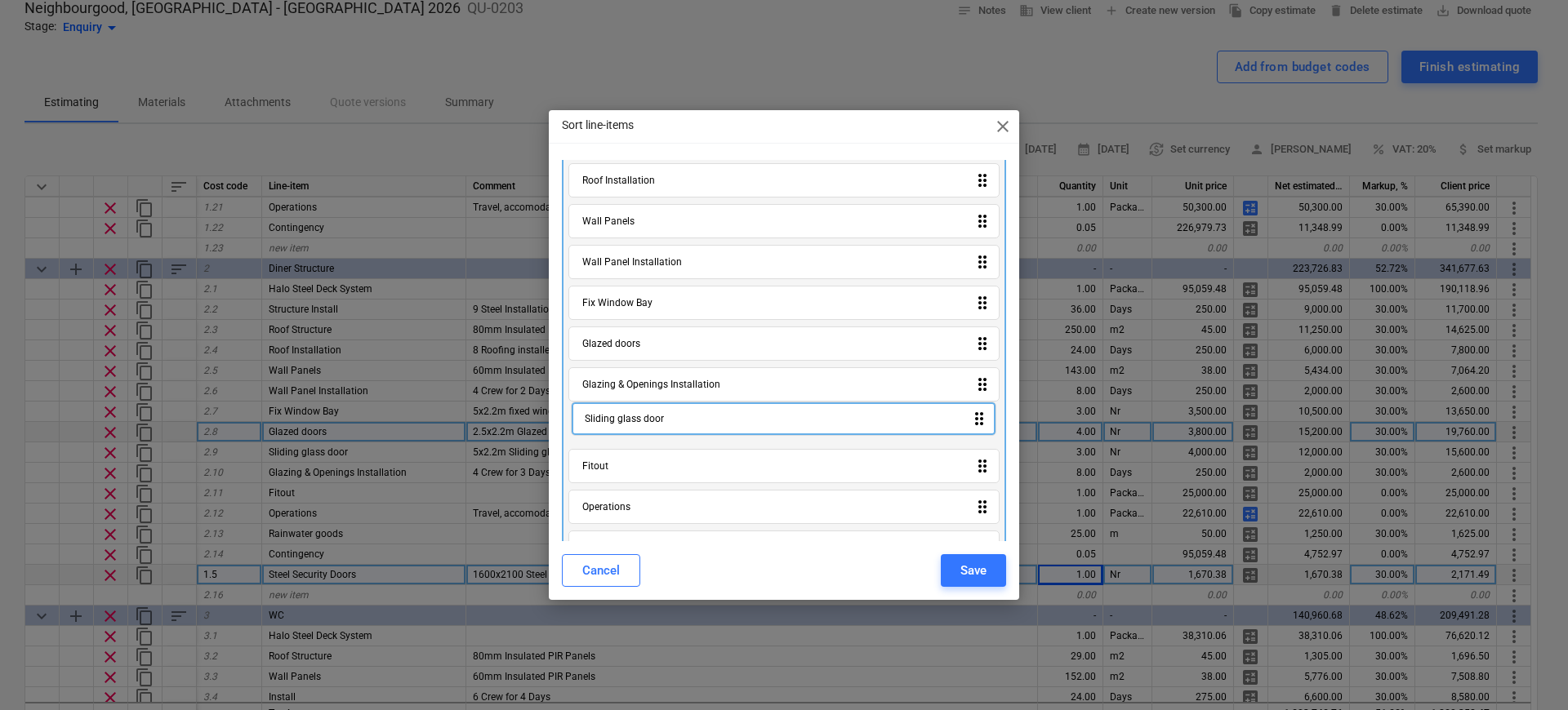
drag, startPoint x: 682, startPoint y: 527, endPoint x: 688, endPoint y: 414, distance: 113.2
click at [688, 414] on div "Halo Steel Deck System drag_indicator Structure Install drag_indicator Roof Str…" at bounding box center [784, 346] width 444 height 625
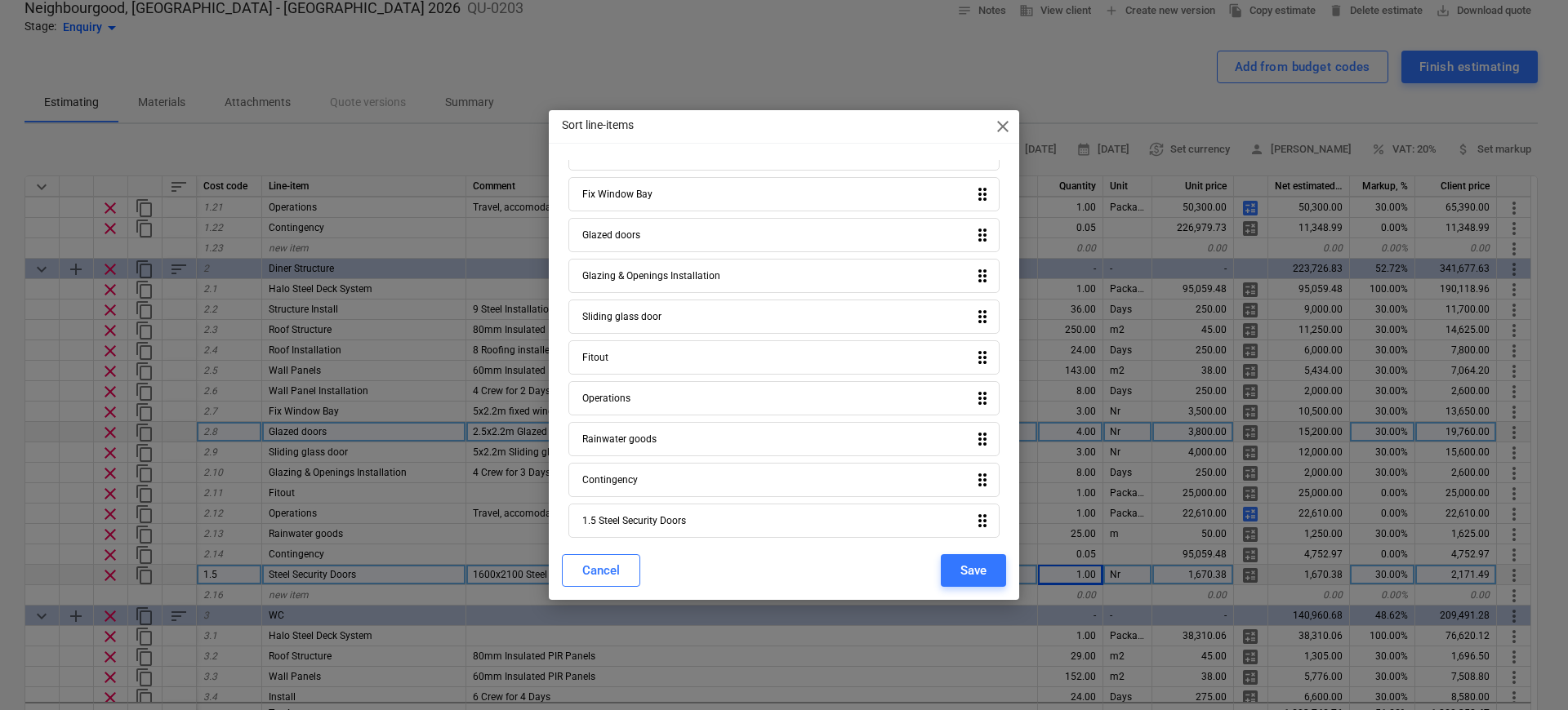
scroll to position [257, 0]
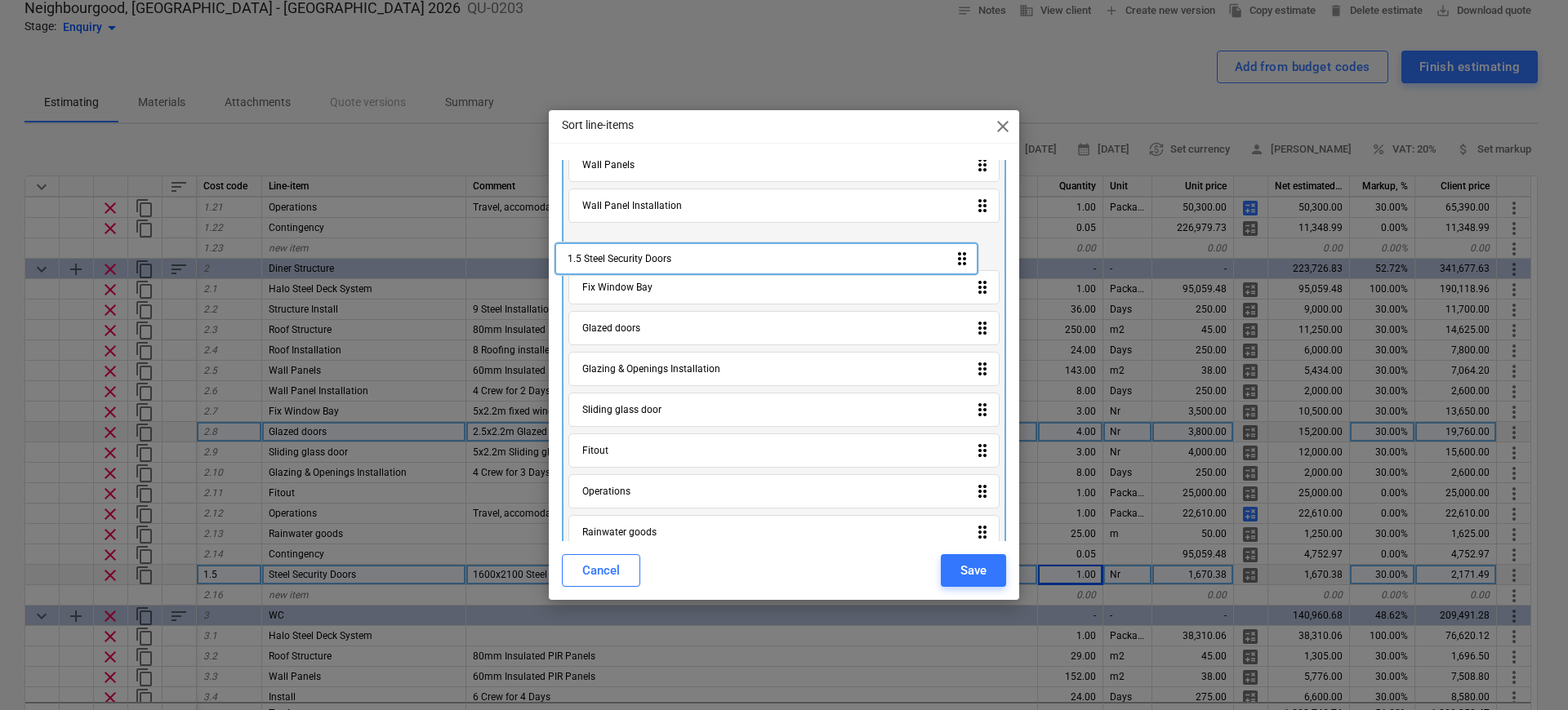
drag, startPoint x: 700, startPoint y: 511, endPoint x: 686, endPoint y: 246, distance: 265.4
click at [686, 246] on div "Halo Steel Deck System drag_indicator Structure Install drag_indicator Roof Str…" at bounding box center [784, 290] width 444 height 625
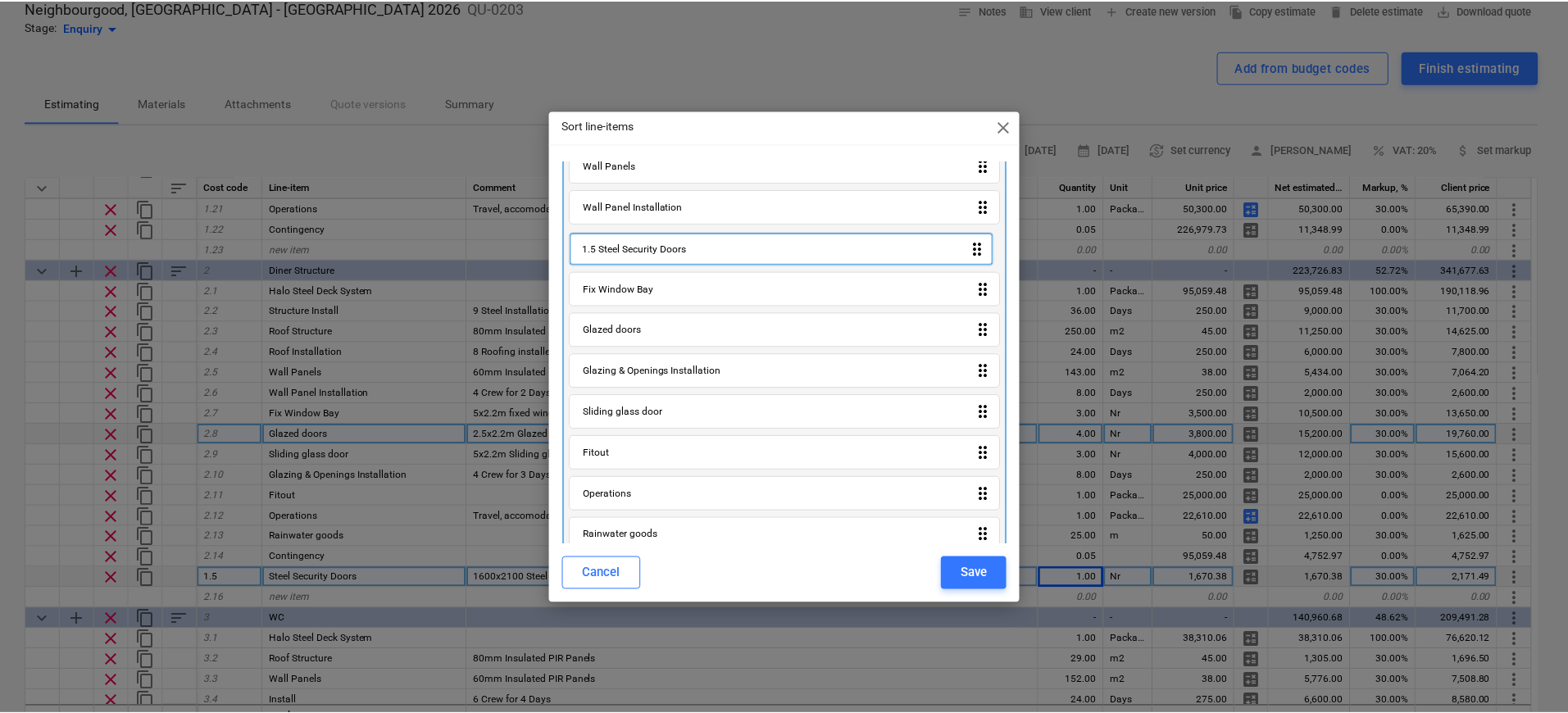
scroll to position [194, 0]
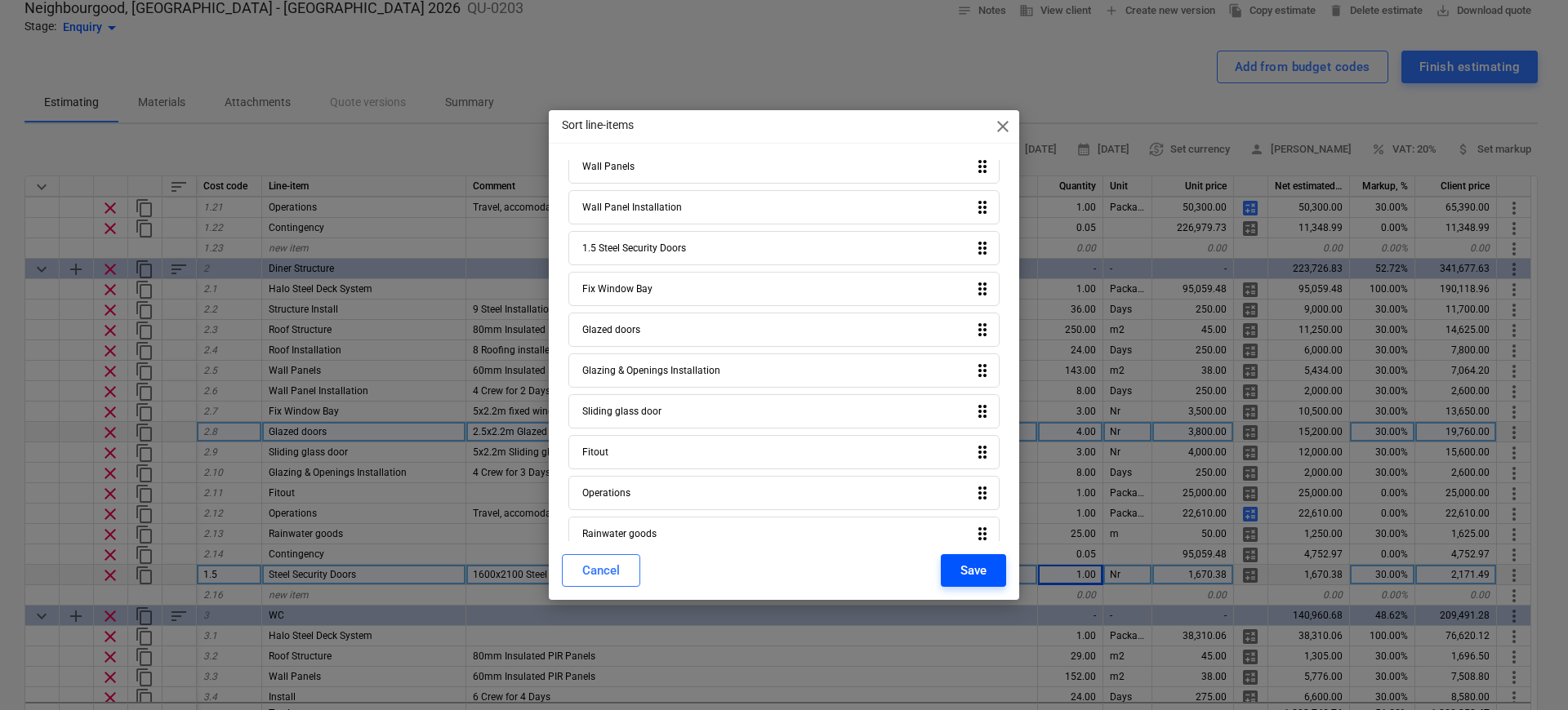
click at [960, 571] on div "Save" at bounding box center [973, 570] width 27 height 21
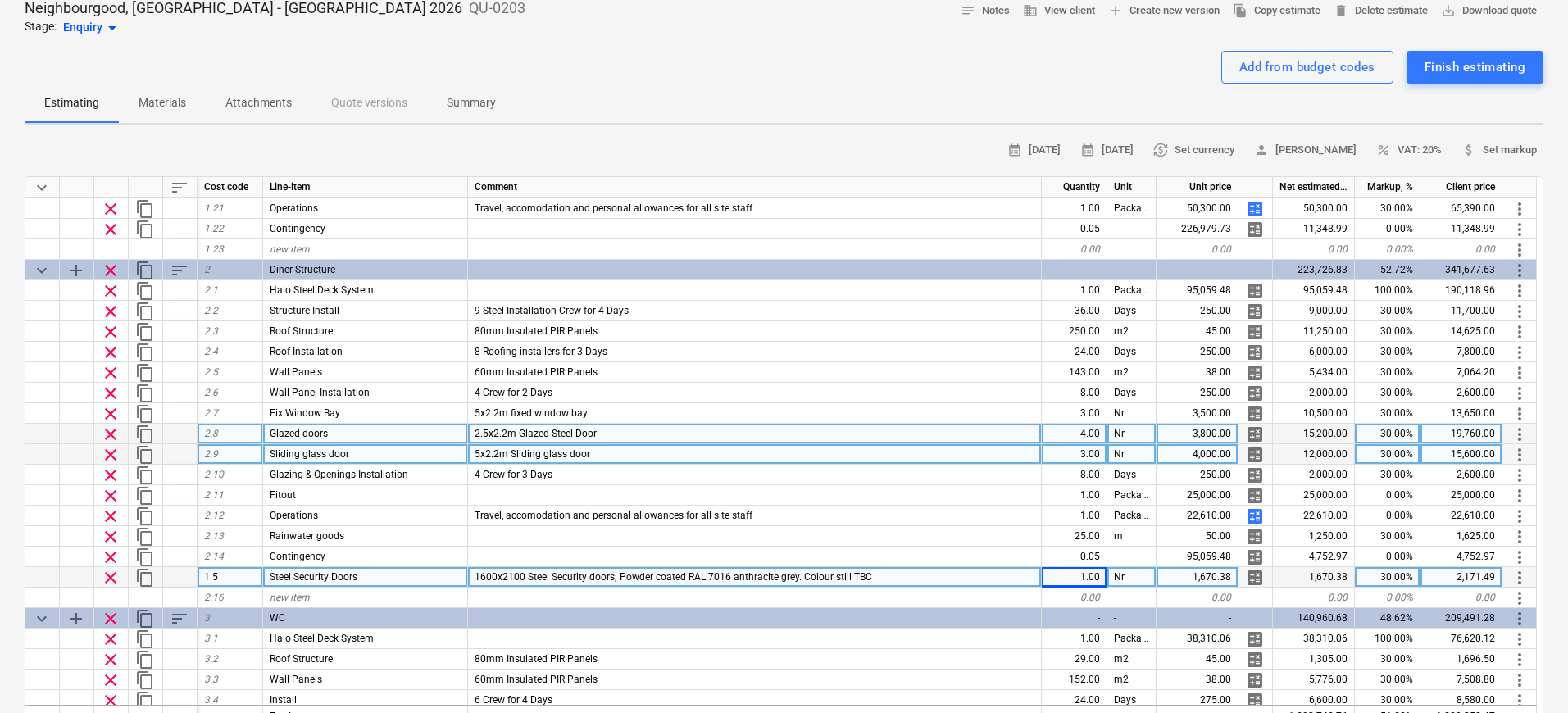
type textarea "x"
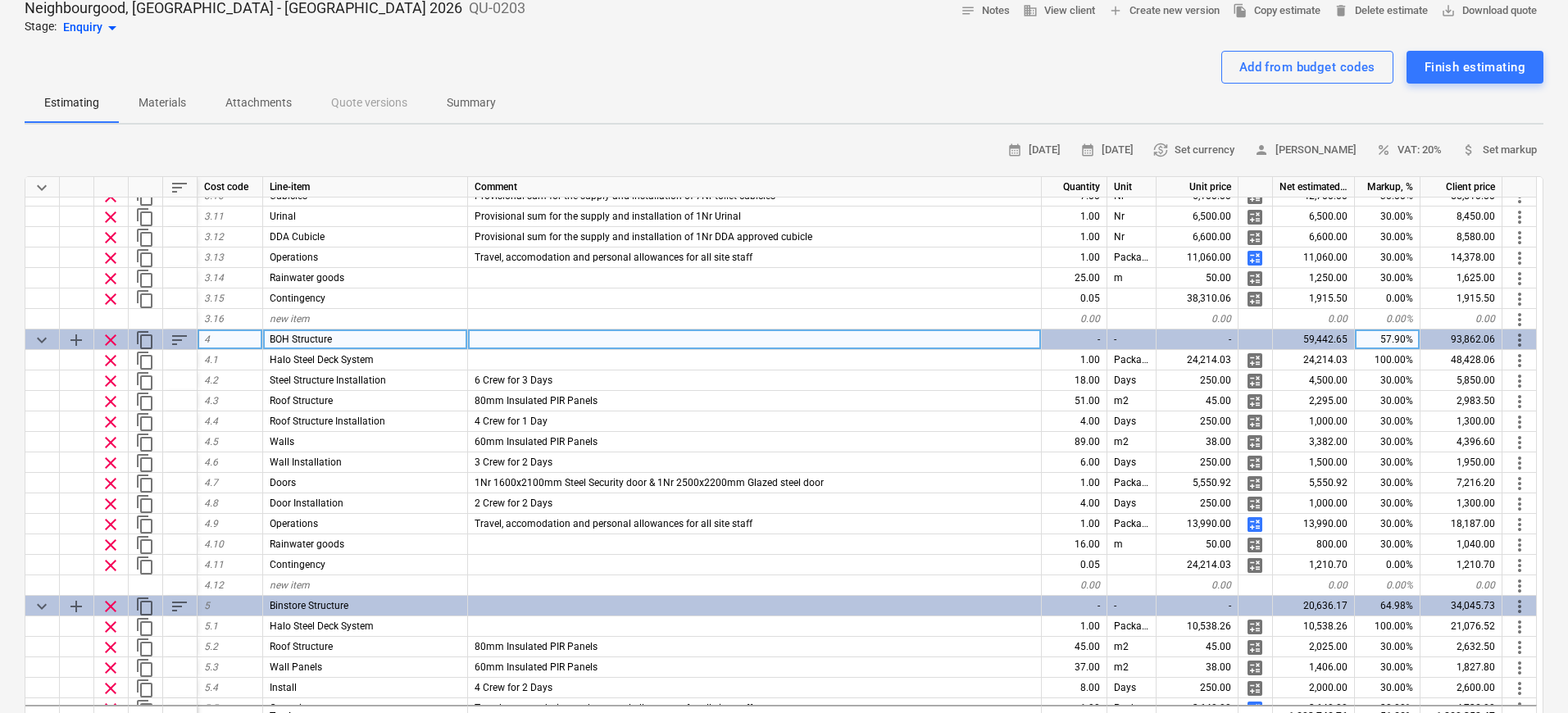
scroll to position [1068, 0]
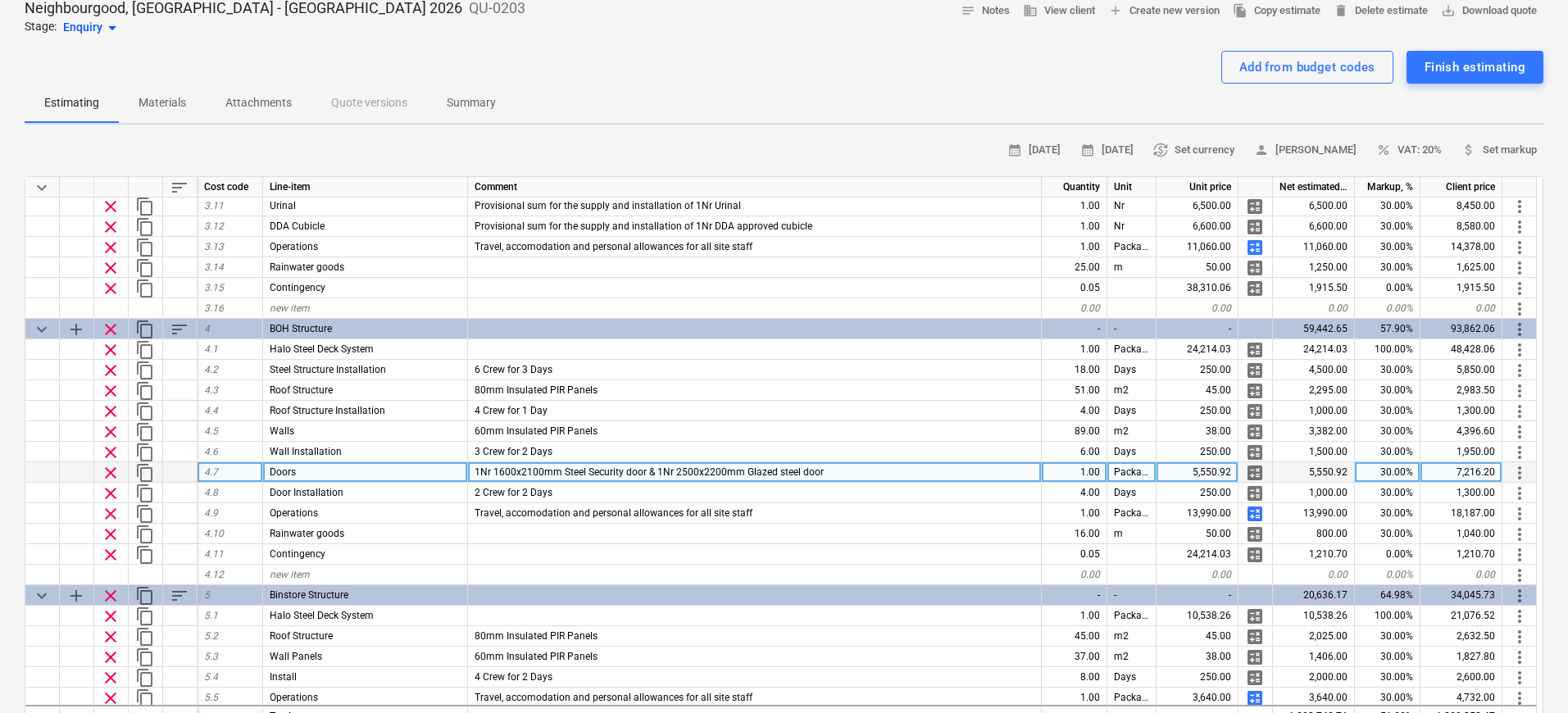
click at [1197, 479] on div "5,550.92" at bounding box center [1197, 472] width 82 height 20
type input "2750"
type textarea "x"
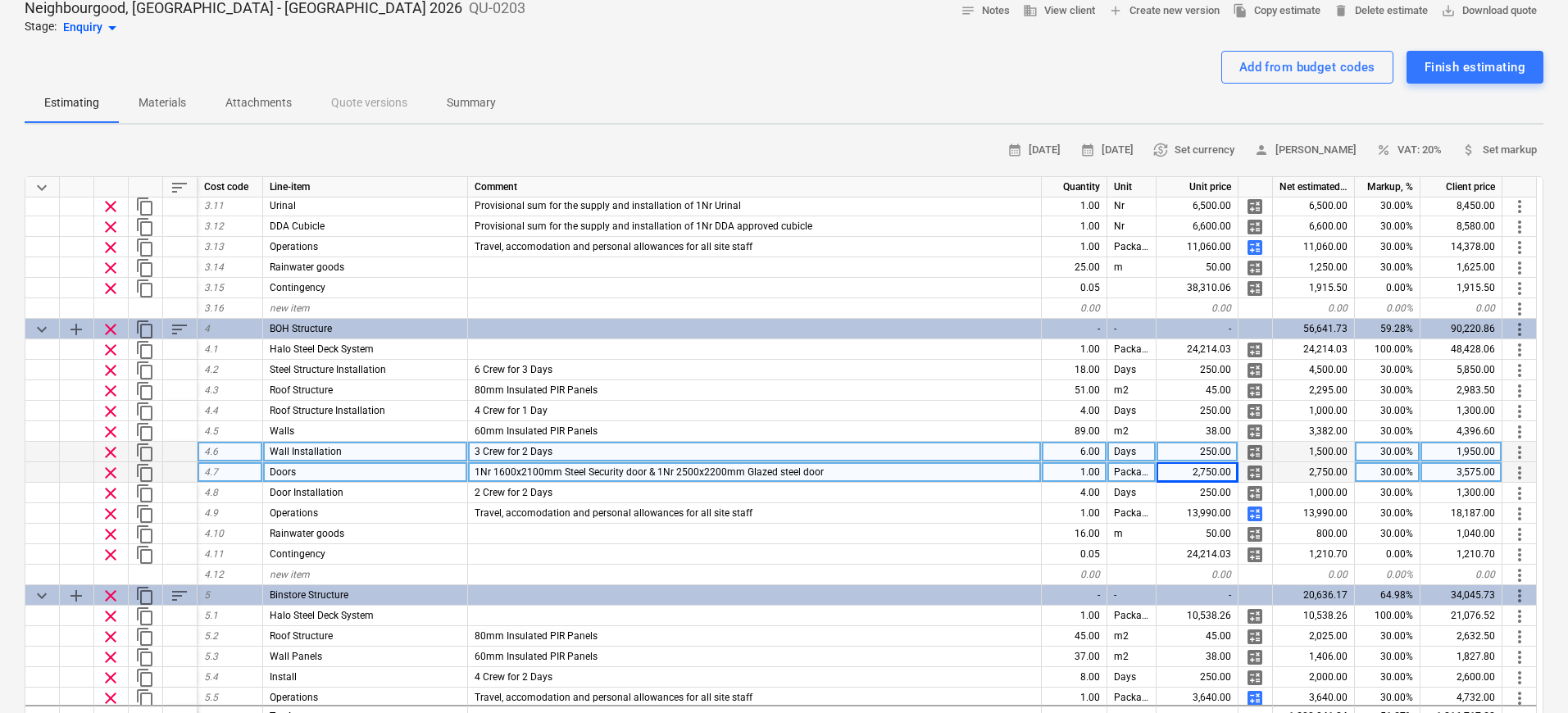
click at [1062, 458] on div "6.00" at bounding box center [1074, 452] width 65 height 20
click at [1068, 474] on div "1.00" at bounding box center [1074, 472] width 65 height 20
type input "2"
type textarea "x"
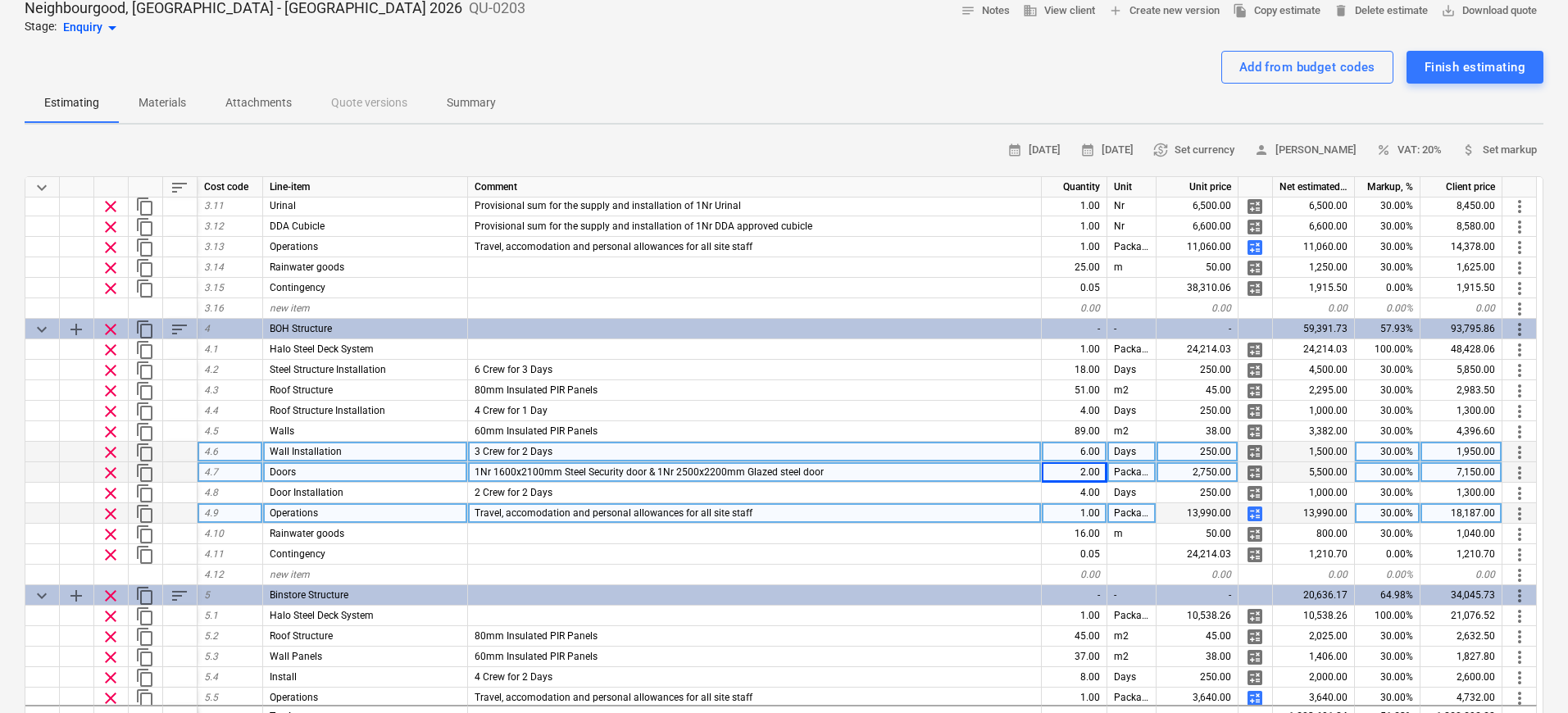
scroll to position [1078, 0]
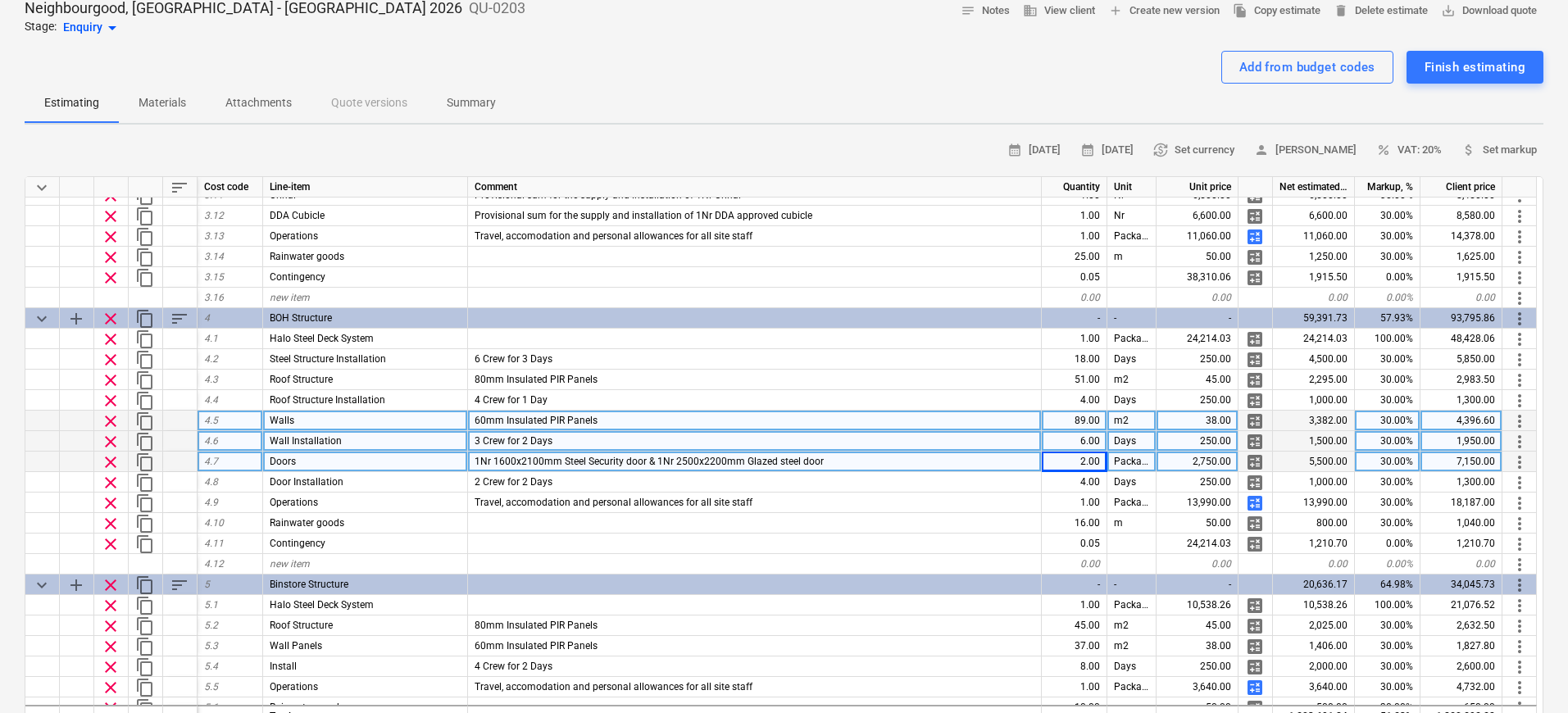
click at [844, 414] on div "60mm Insulated PIR Panels" at bounding box center [754, 421] width 573 height 20
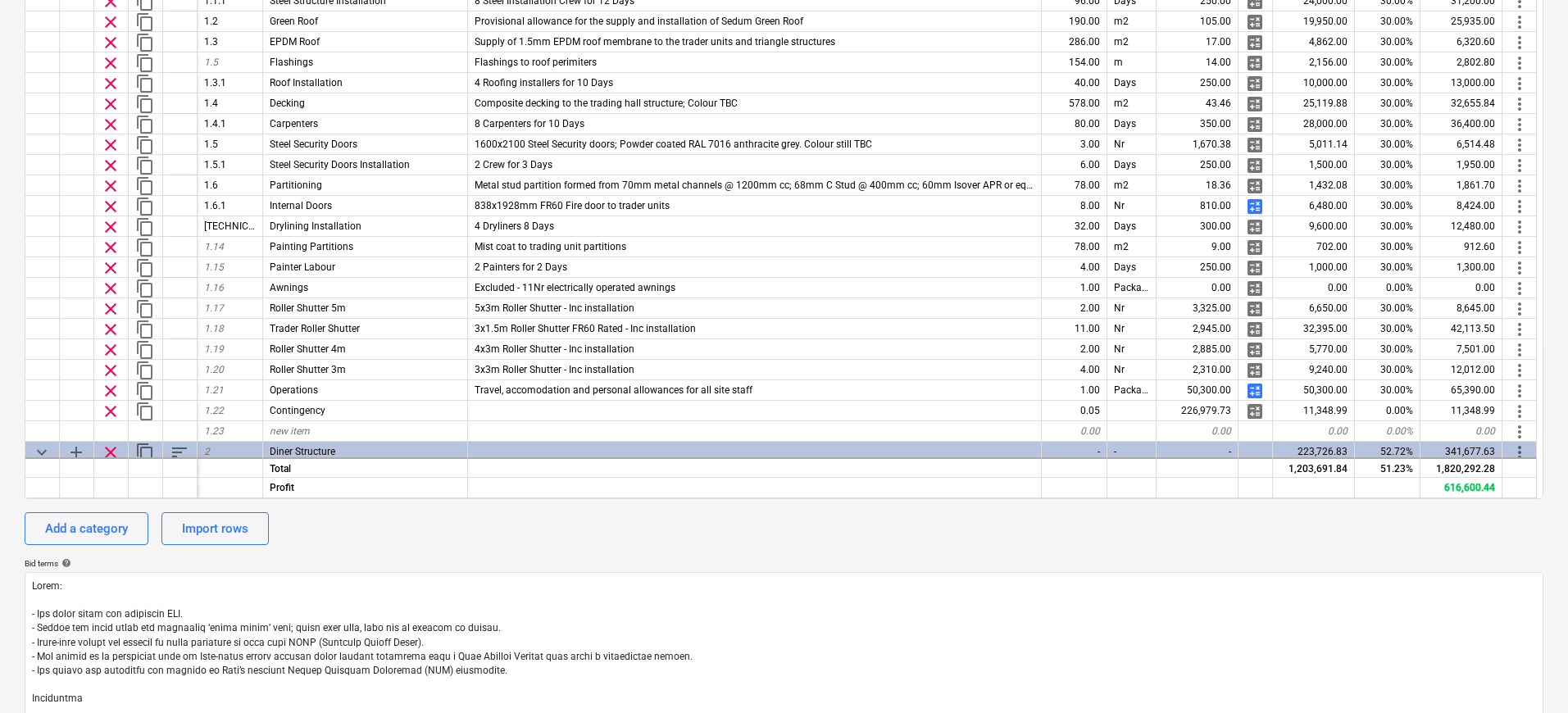
scroll to position [0, 0]
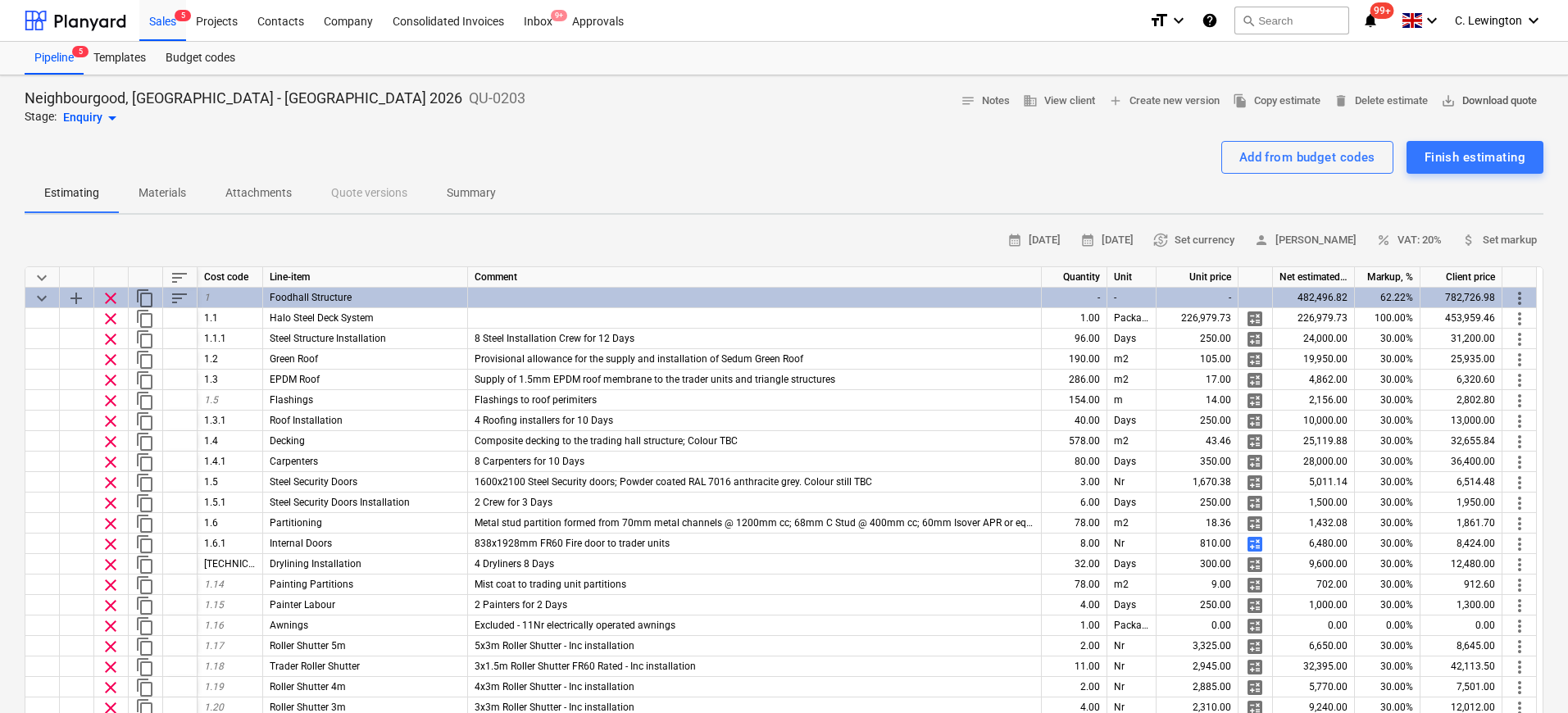
click at [1238, 98] on span "save_alt Download quote" at bounding box center [1488, 101] width 96 height 19
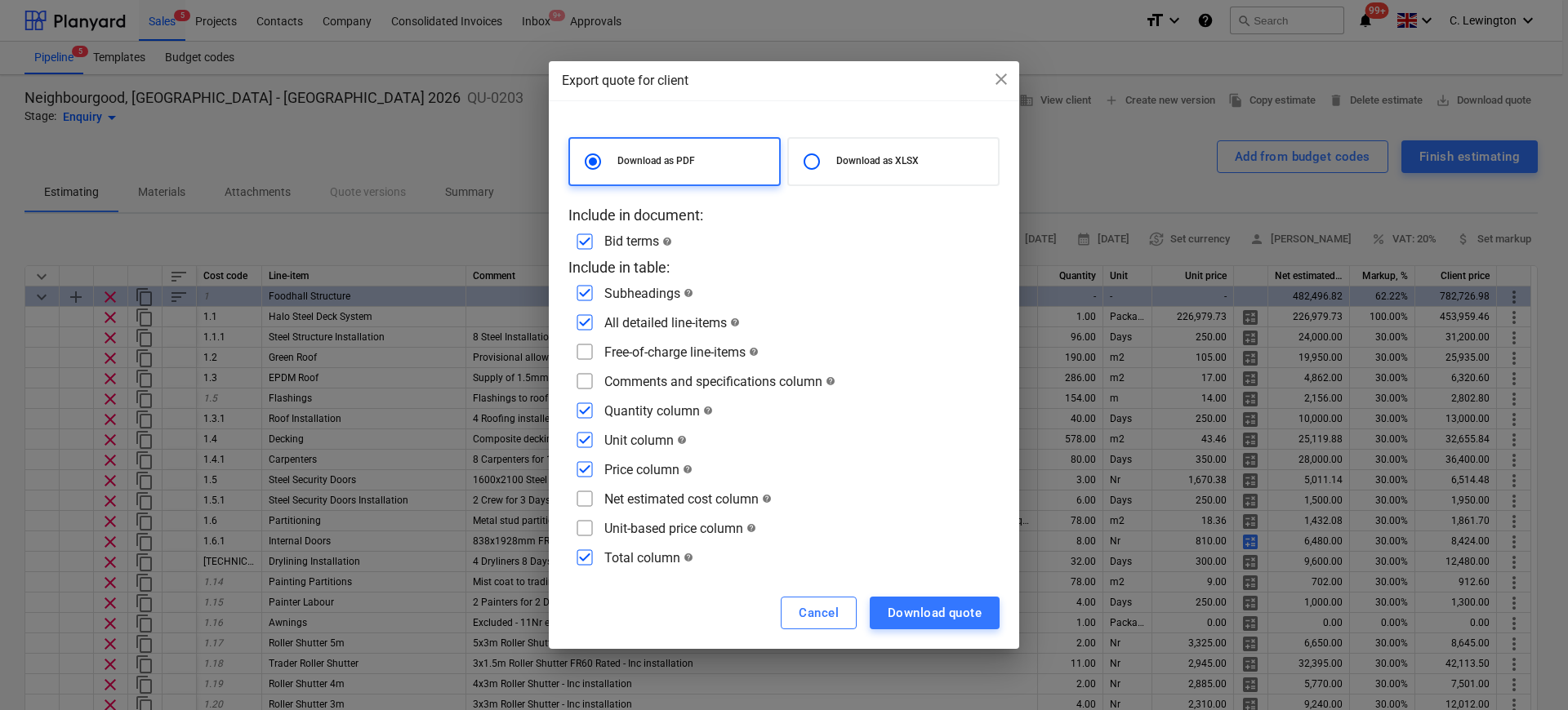
click at [856, 170] on div "Download as XLSX" at bounding box center [893, 162] width 212 height 49
radio input "false"
radio input "true"
checkbox input "false"
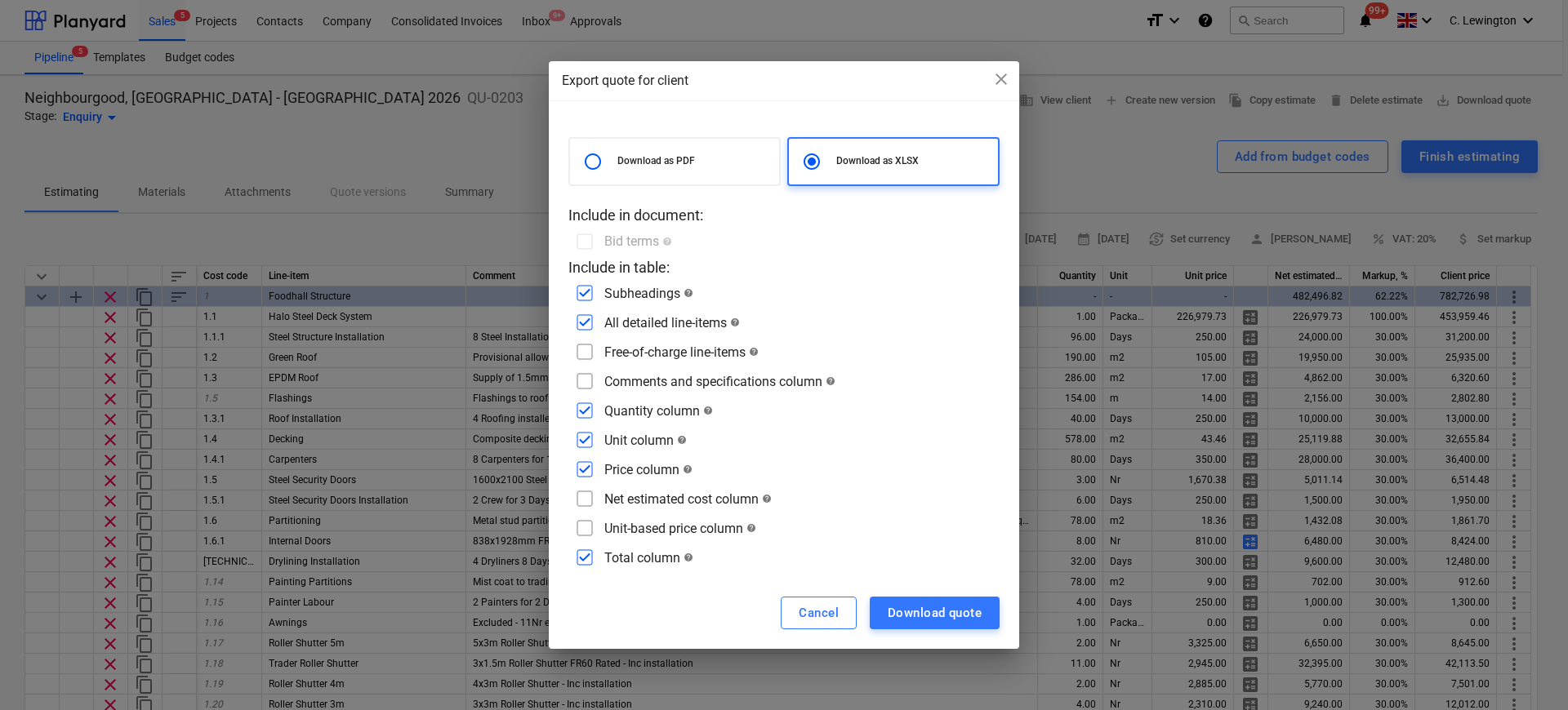
click at [619, 349] on div "Free-of-charge line-items help" at bounding box center [681, 351] width 155 height 16
click at [598, 352] on div "Free-of-charge line-items help" at bounding box center [784, 351] width 431 height 27
drag, startPoint x: 589, startPoint y: 348, endPoint x: 584, endPoint y: 378, distance: 30.4
click at [589, 348] on input "checkbox" at bounding box center [584, 351] width 27 height 27
checkbox input "true"
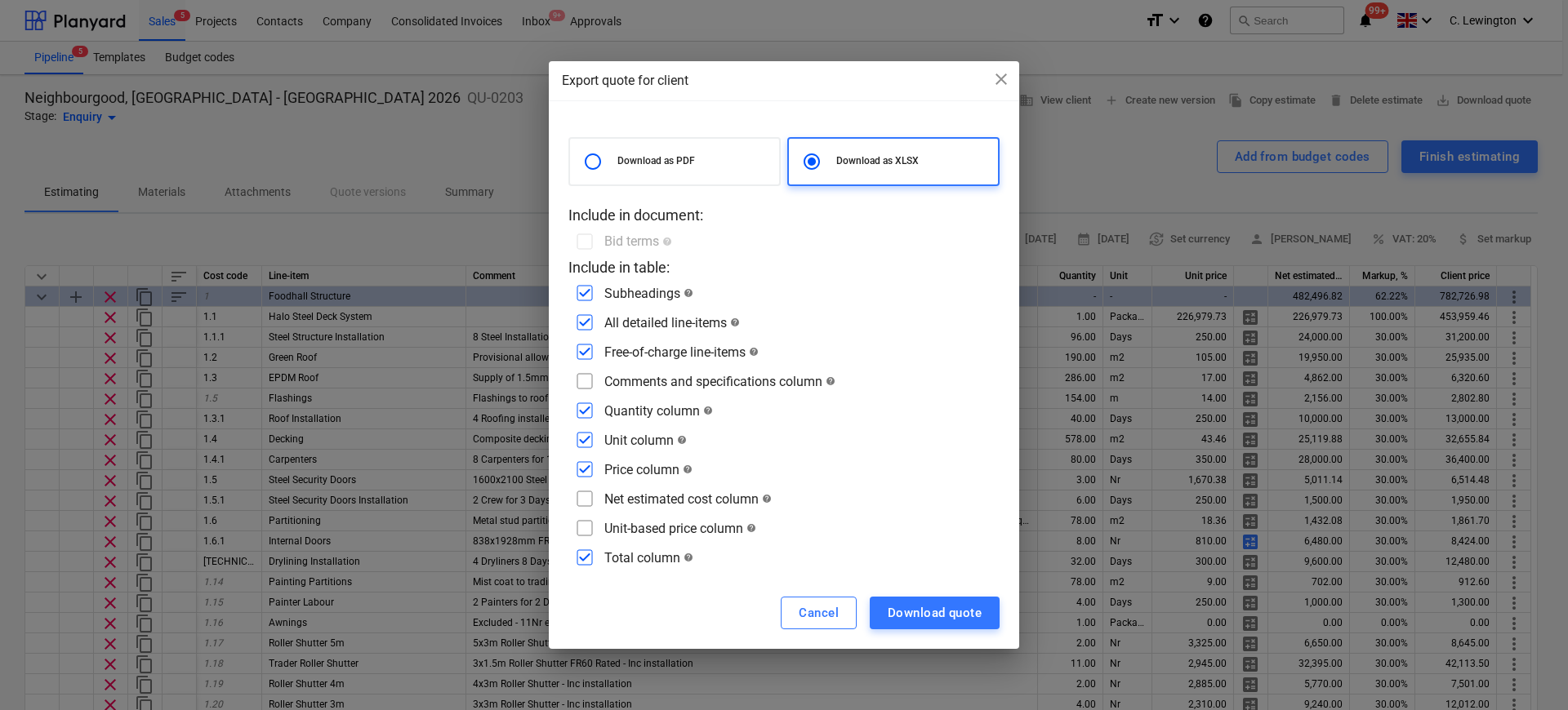
click at [583, 382] on input "checkbox" at bounding box center [584, 381] width 27 height 27
checkbox input "true"
click at [588, 498] on input "checkbox" at bounding box center [584, 499] width 27 height 27
checkbox input "true"
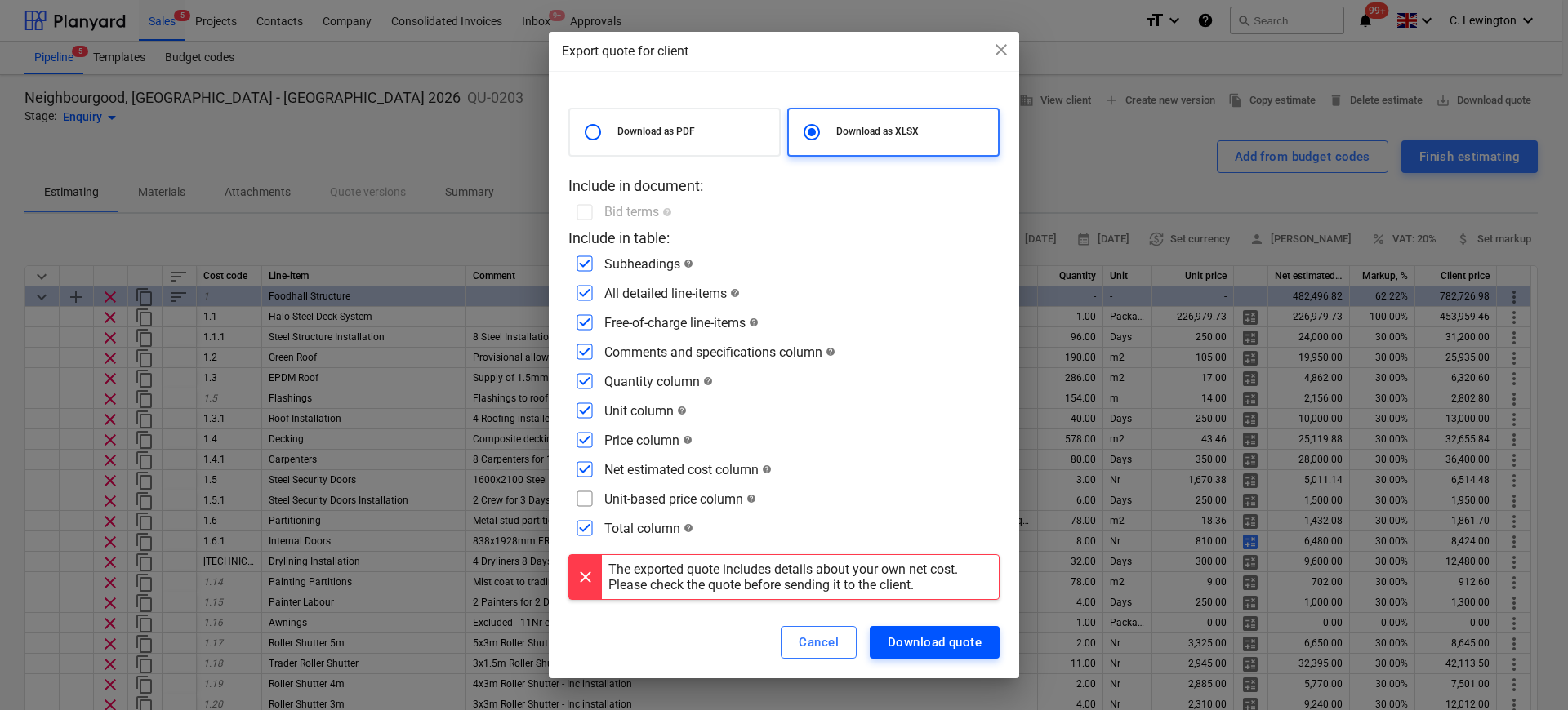
click at [960, 619] on div "Download quote" at bounding box center [935, 642] width 94 height 21
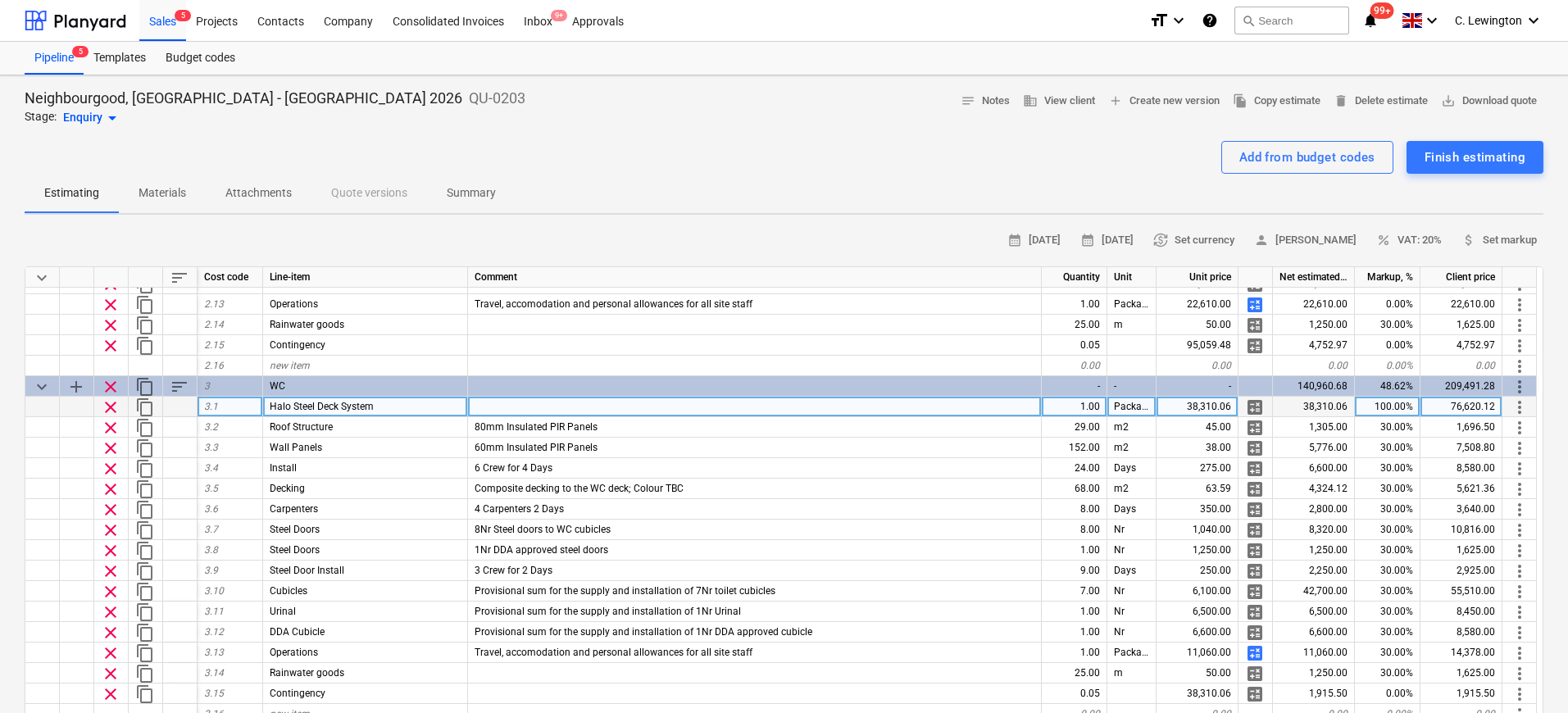
scroll to position [741, 0]
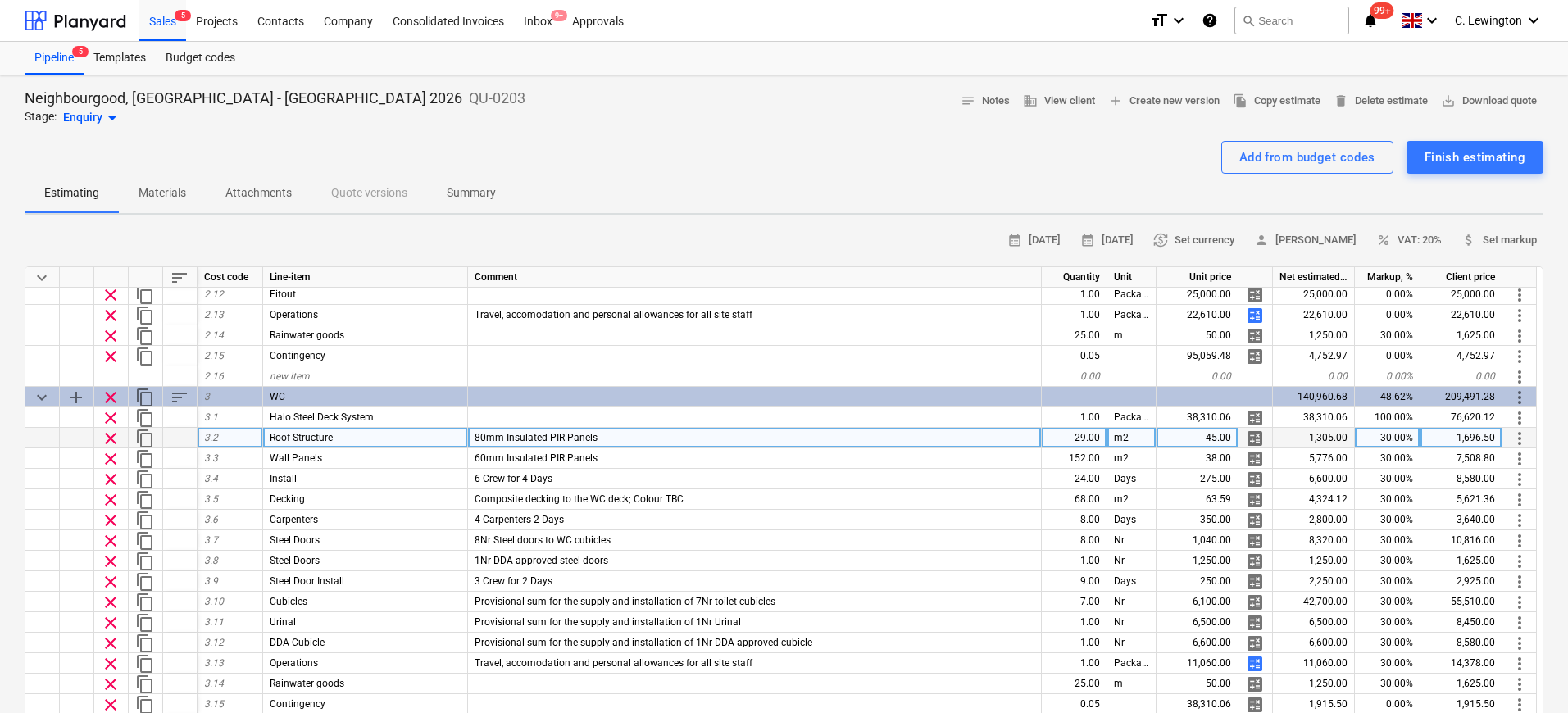
click at [1093, 439] on div "29.00" at bounding box center [1074, 438] width 65 height 20
type input "100"
type textarea "x"
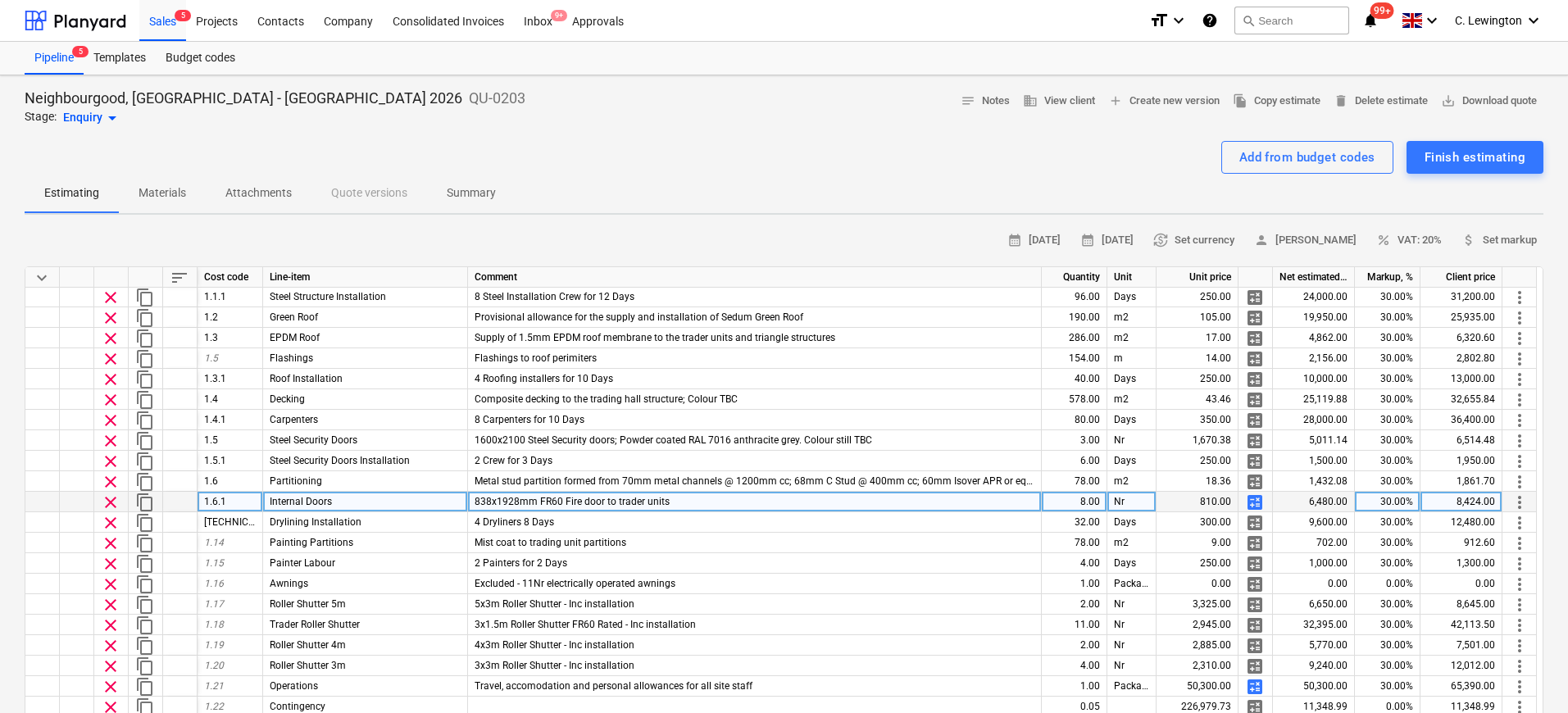
scroll to position [52, 0]
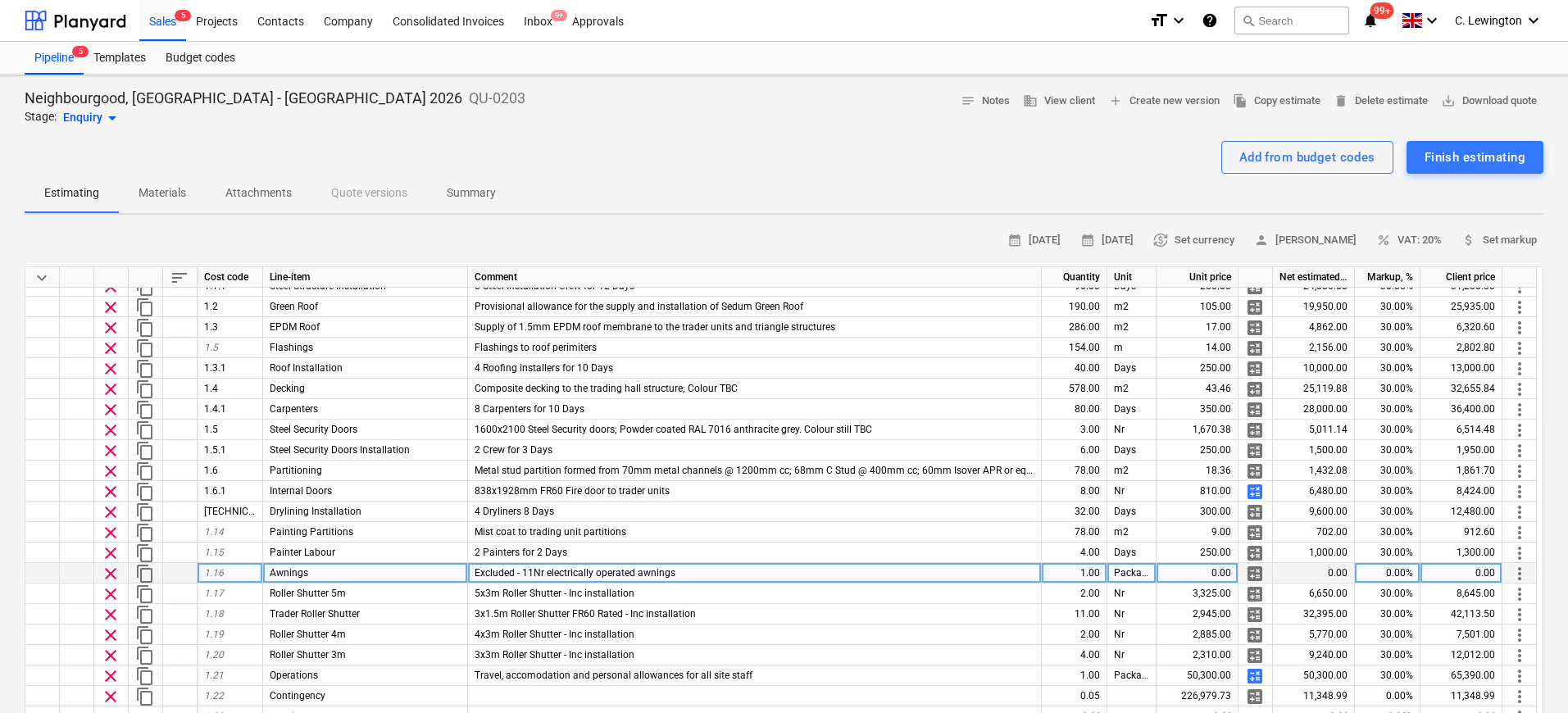
click at [1075, 572] on div "1.00" at bounding box center [1074, 573] width 65 height 20
type input "11"
type textarea "x"
type input "23000"
type textarea "x"
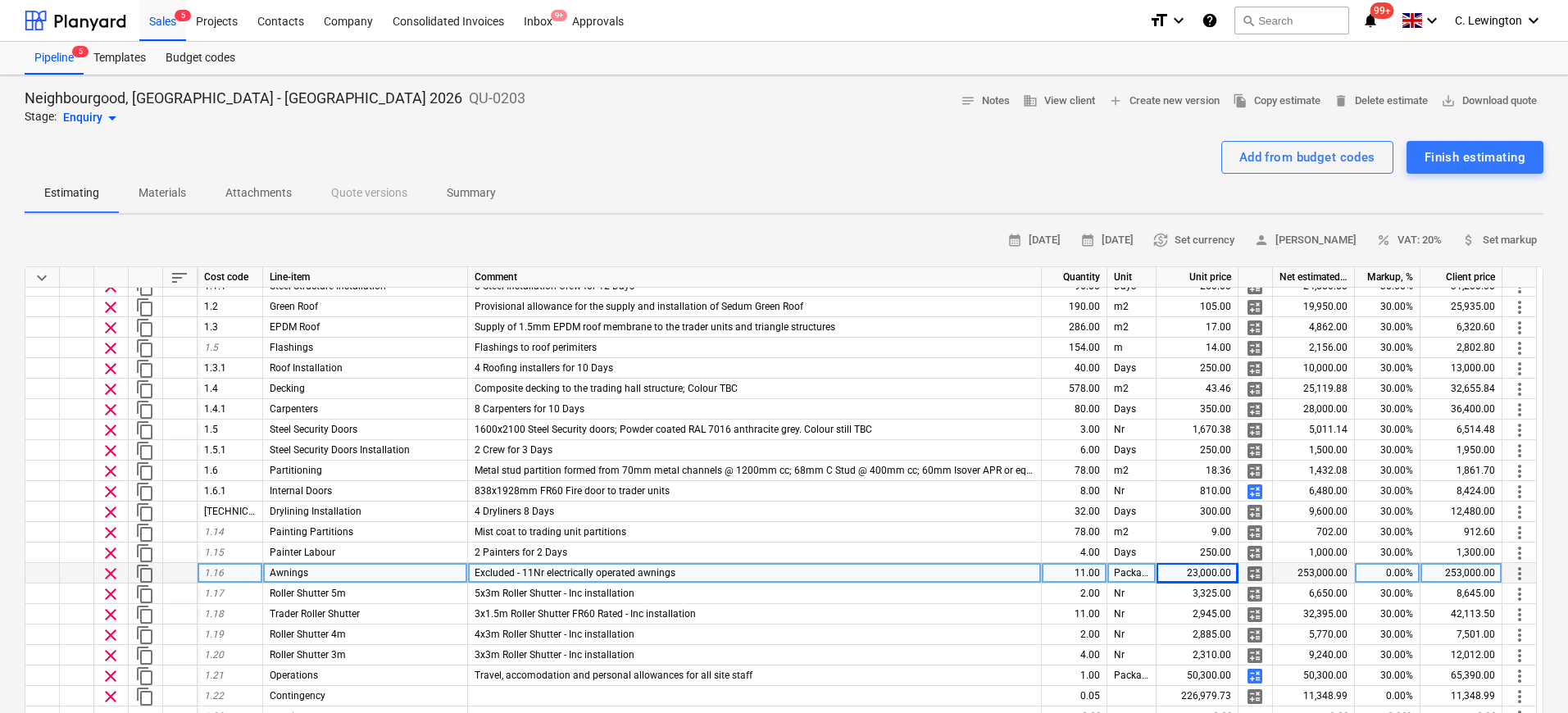
click at [1238, 572] on div "0.00%" at bounding box center [1387, 573] width 65 height 20
type input "20"
type textarea "x"
click at [952, 157] on div "Add from budget codes Finish estimating" at bounding box center [784, 157] width 1518 height 33
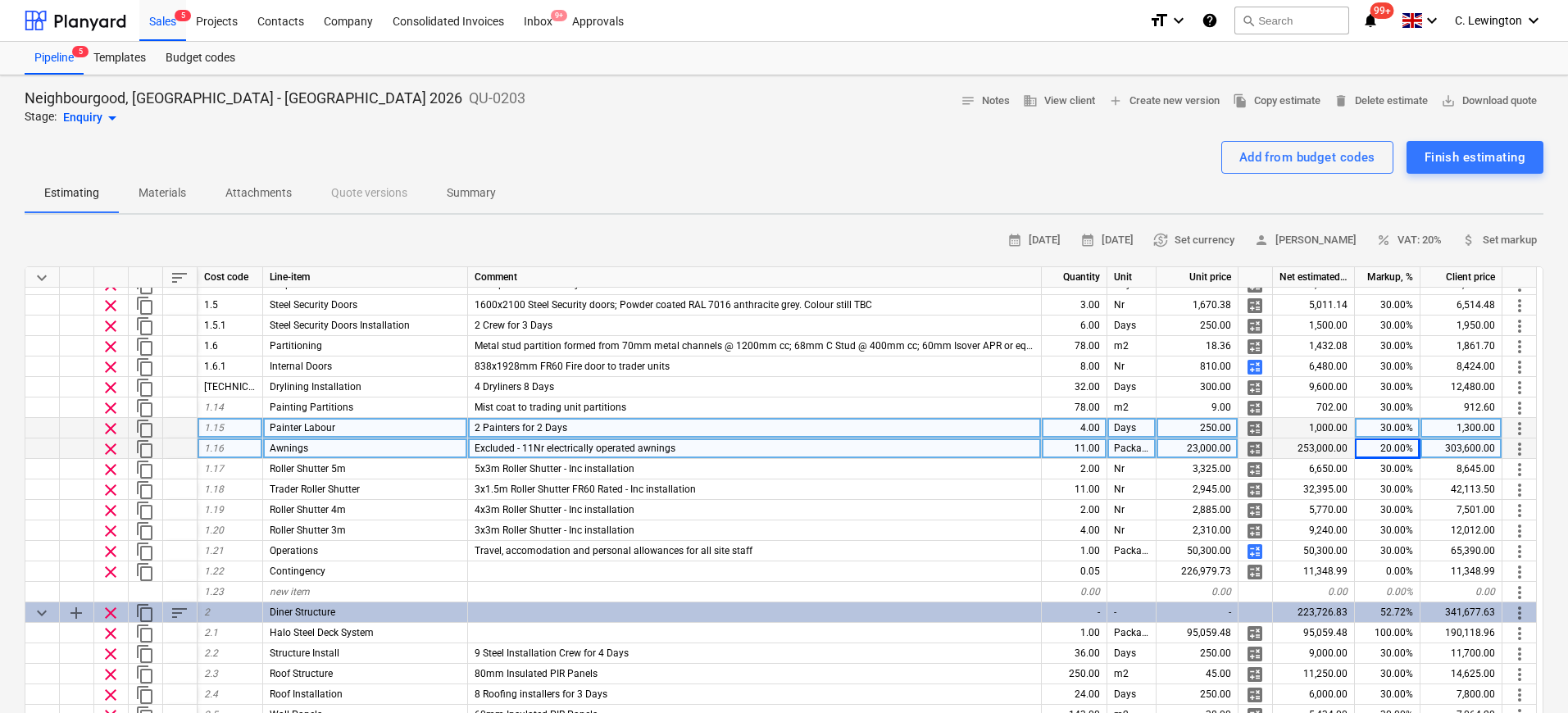
scroll to position [0, 0]
